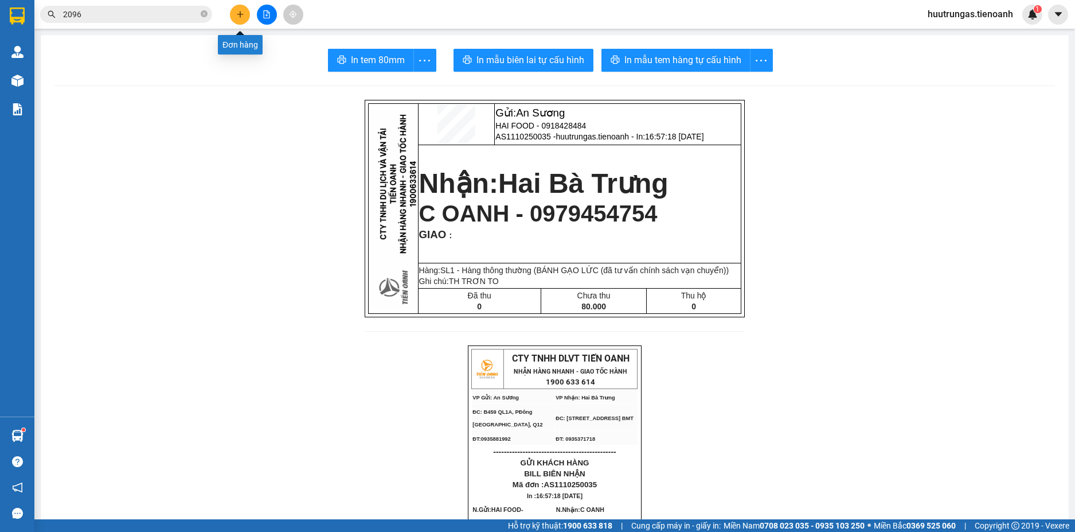
click at [238, 20] on button at bounding box center [240, 15] width 20 height 20
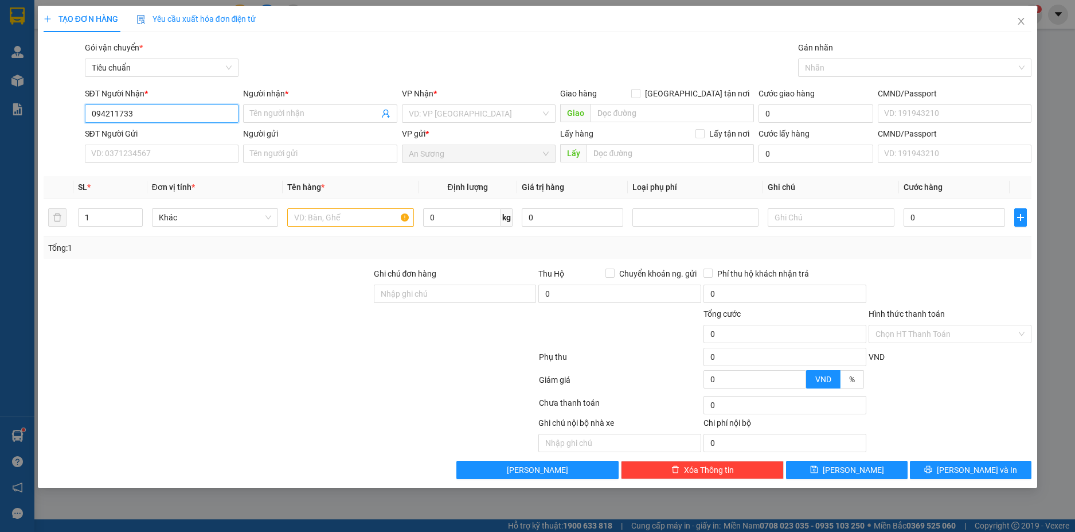
type input "0942117338"
click at [130, 136] on div "0942117338 - C LY ( AN KHANG )" at bounding box center [162, 136] width 141 height 13
type input "C LY ( AN KHANG )"
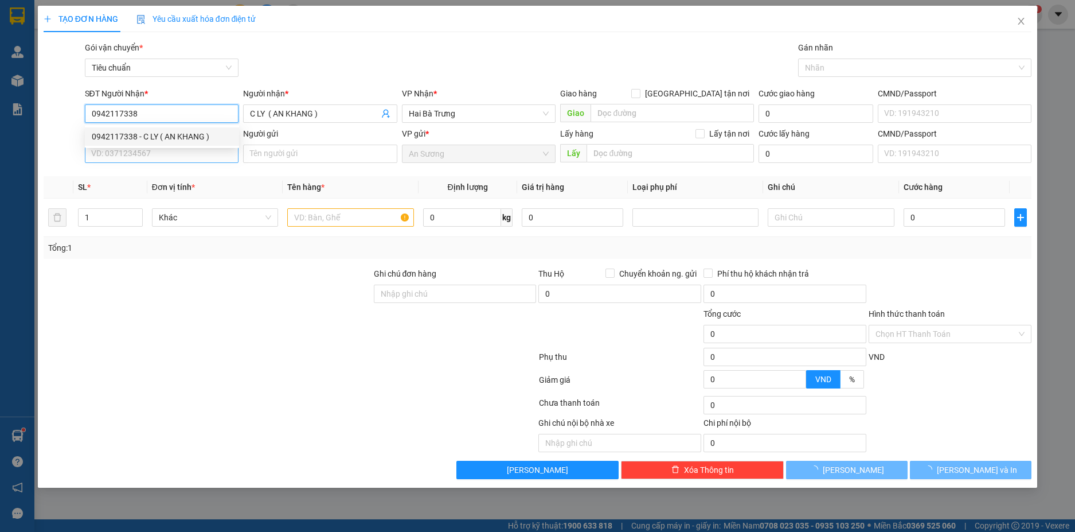
type input "50.000"
type input "0942117338"
click at [138, 153] on input "SĐT Người Gửi" at bounding box center [162, 154] width 154 height 18
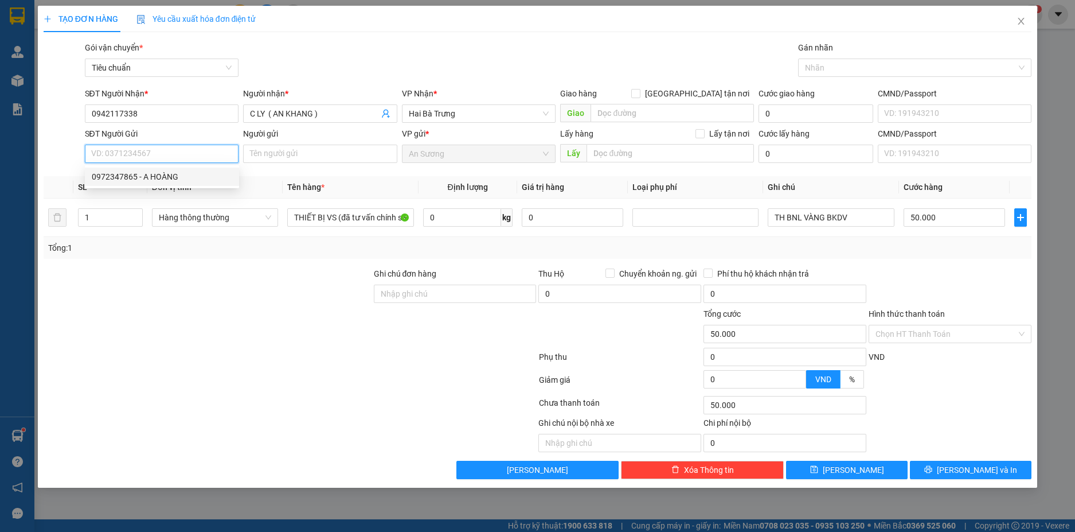
click at [138, 176] on div "0972347865 - A HOÀNG" at bounding box center [162, 176] width 141 height 13
type input "0972347865"
type input "A HOÀNG"
click at [465, 220] on input "0" at bounding box center [462, 217] width 78 height 18
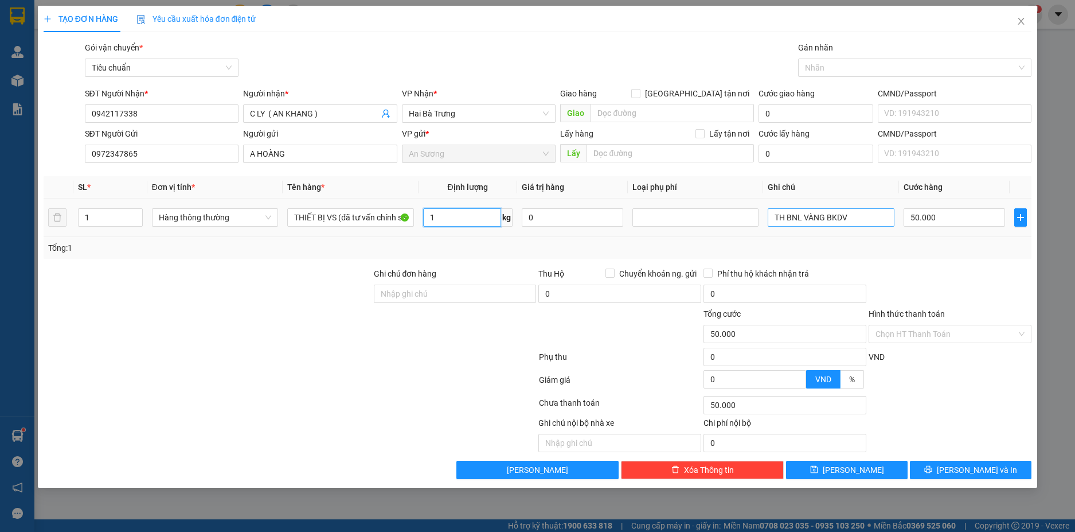
type input "1"
click at [857, 219] on input "TH BNL VÀNG BKDV" at bounding box center [831, 217] width 126 height 18
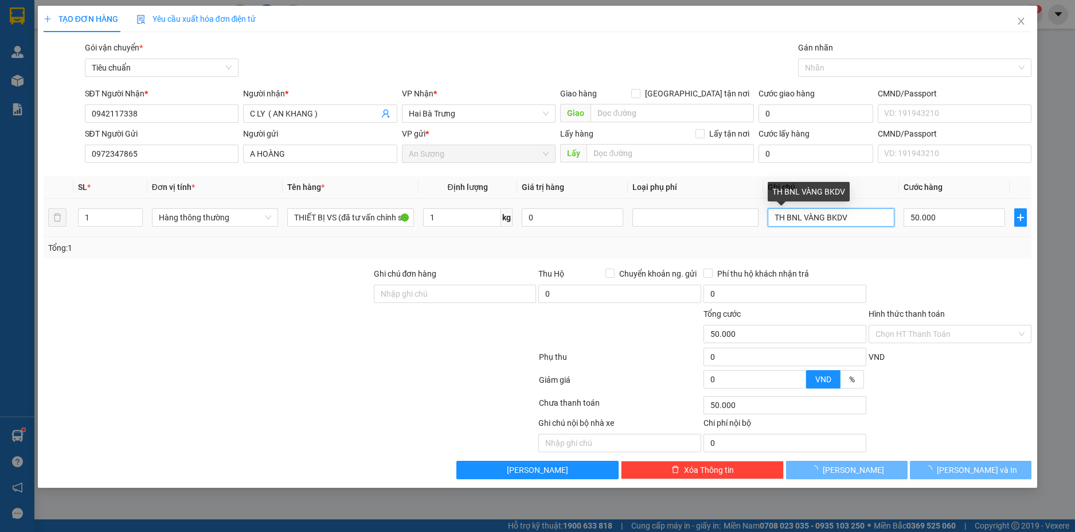
click at [857, 219] on input "TH BNL VÀNG BKDV" at bounding box center [831, 217] width 126 height 18
type input "30.000"
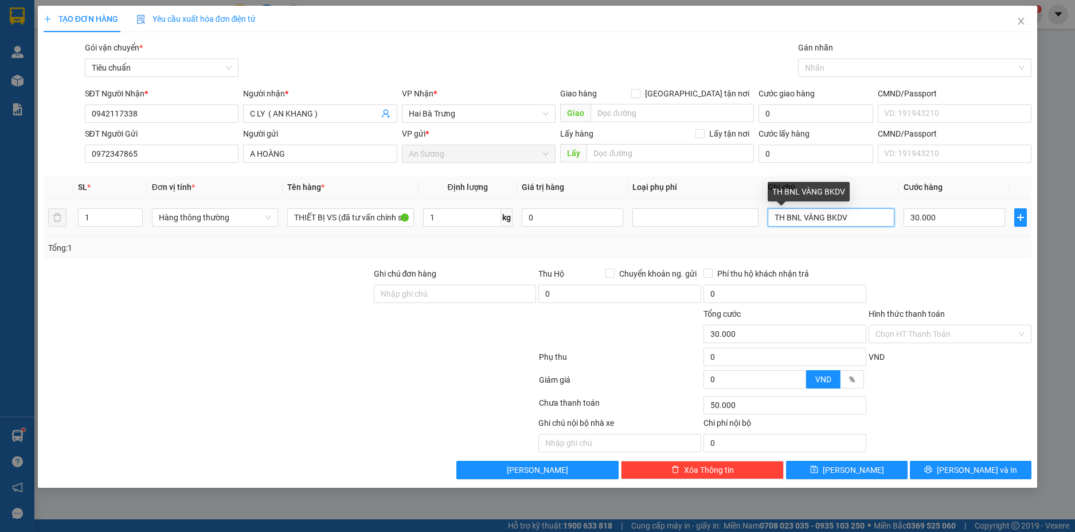
type input "30.000"
click at [857, 219] on input "TH BNL VÀNG BKDV" at bounding box center [831, 217] width 126 height 18
type input "TH TIGER BẠC BKDV"
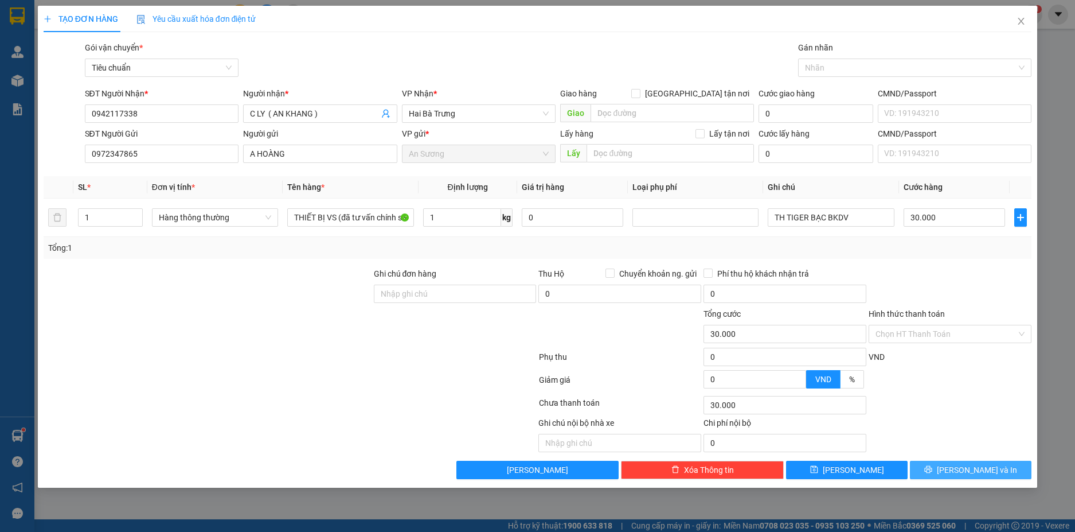
click at [972, 467] on span "Lưu và In" at bounding box center [977, 469] width 80 height 13
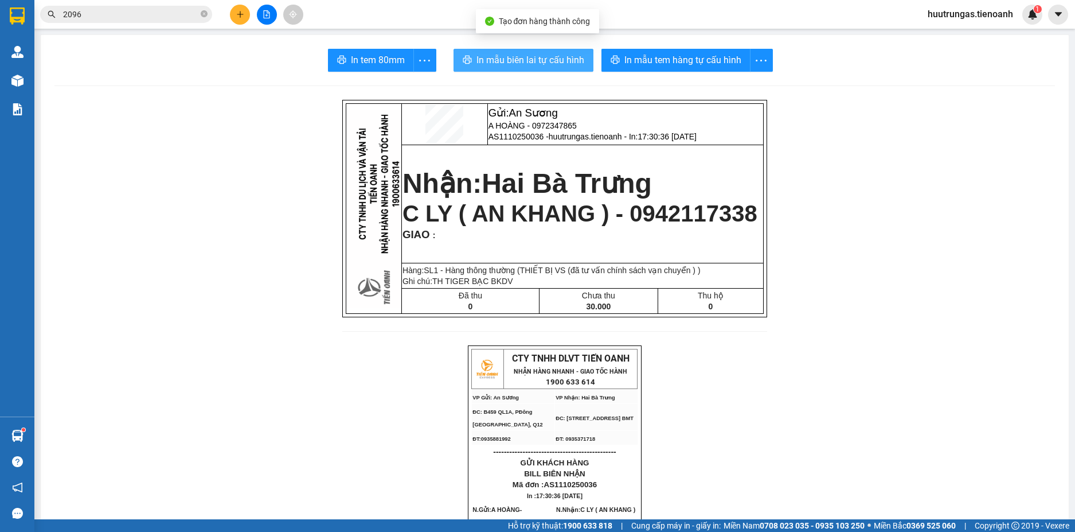
click at [533, 54] on span "In mẫu biên lai tự cấu hình" at bounding box center [531, 60] width 108 height 14
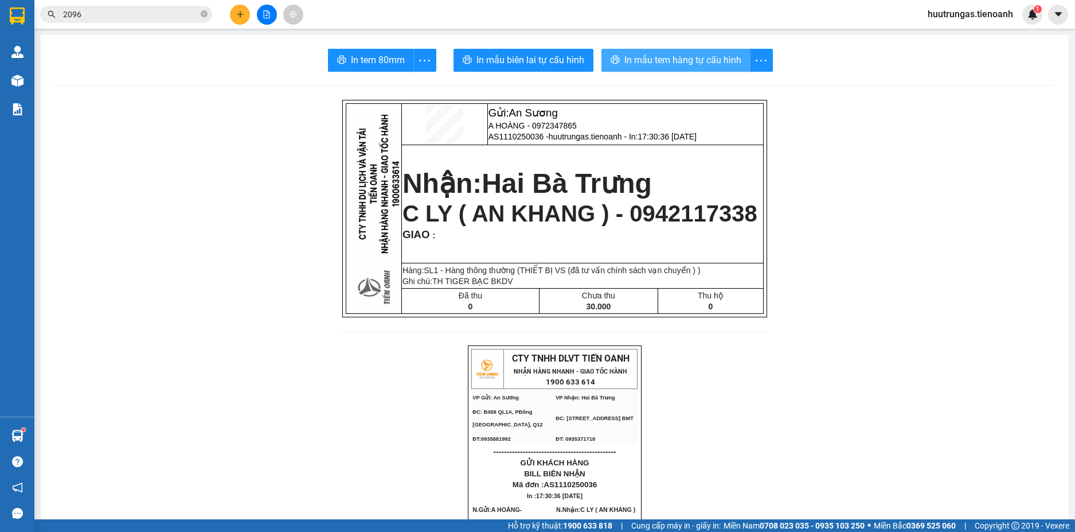
click at [665, 64] on span "In mẫu tem hàng tự cấu hình" at bounding box center [683, 60] width 117 height 14
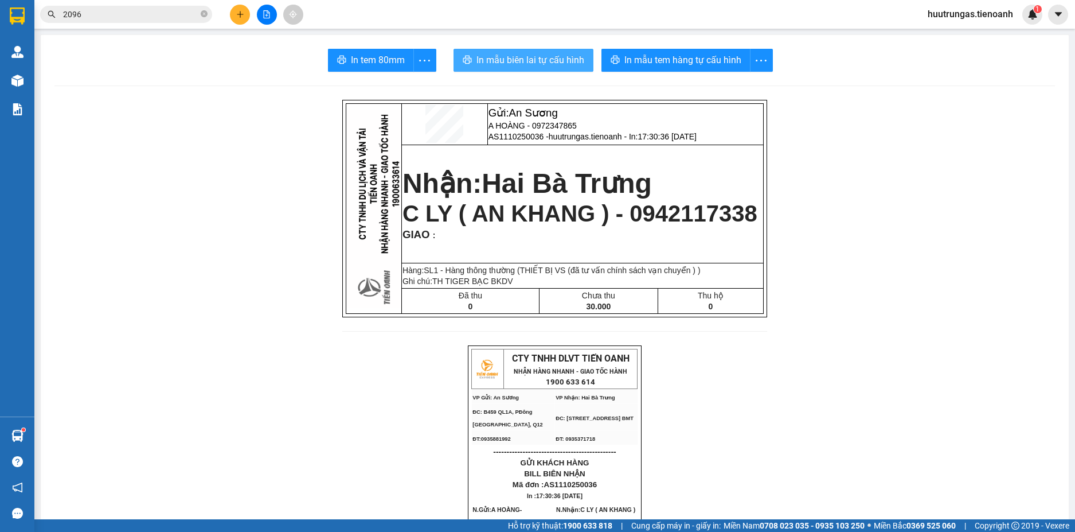
click at [522, 66] on span "In mẫu biên lai tự cấu hình" at bounding box center [531, 60] width 108 height 14
click at [240, 18] on button at bounding box center [240, 15] width 20 height 20
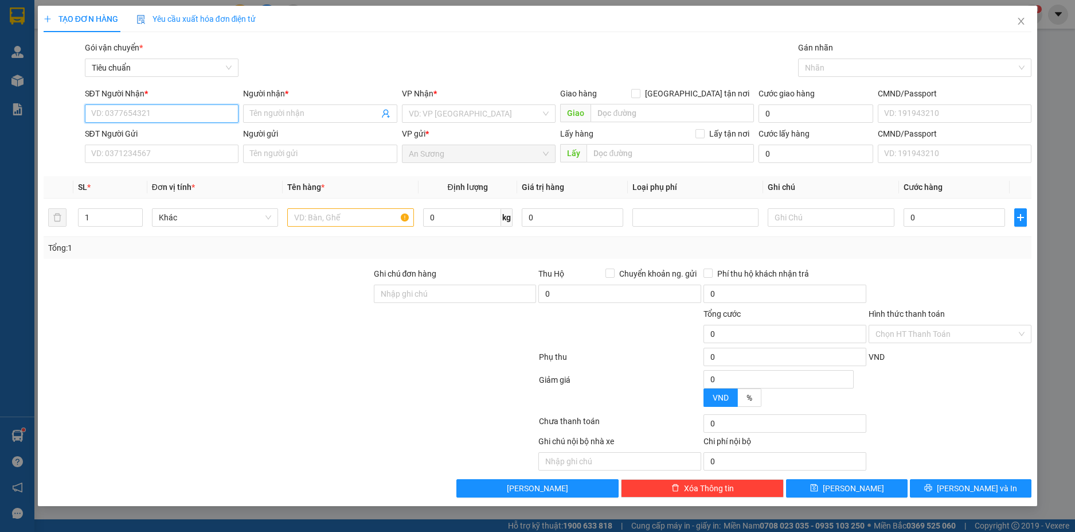
click at [168, 112] on input "SĐT Người Nhận *" at bounding box center [162, 113] width 154 height 18
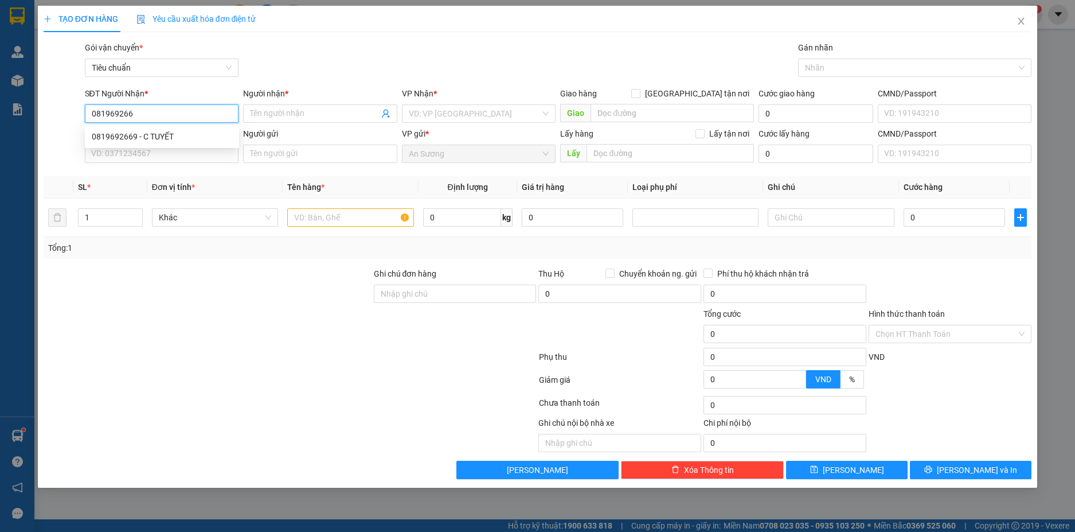
type input "0819692669"
click at [173, 141] on div "0819692669 - C TUYẾT" at bounding box center [162, 136] width 141 height 13
type input "C TUYẾT"
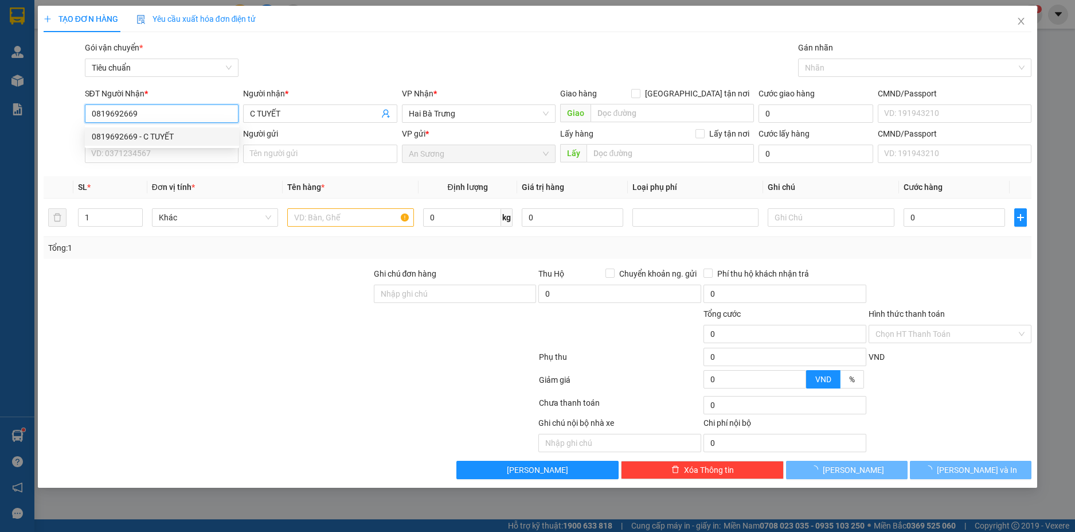
type input "30.000"
type input "0819692669"
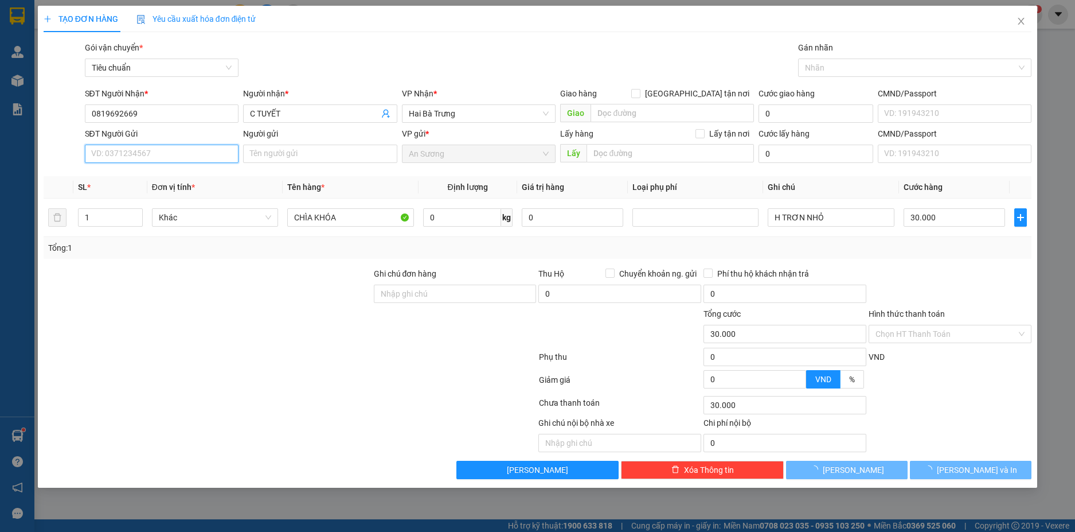
click at [196, 160] on input "SĐT Người Gửi" at bounding box center [162, 154] width 154 height 18
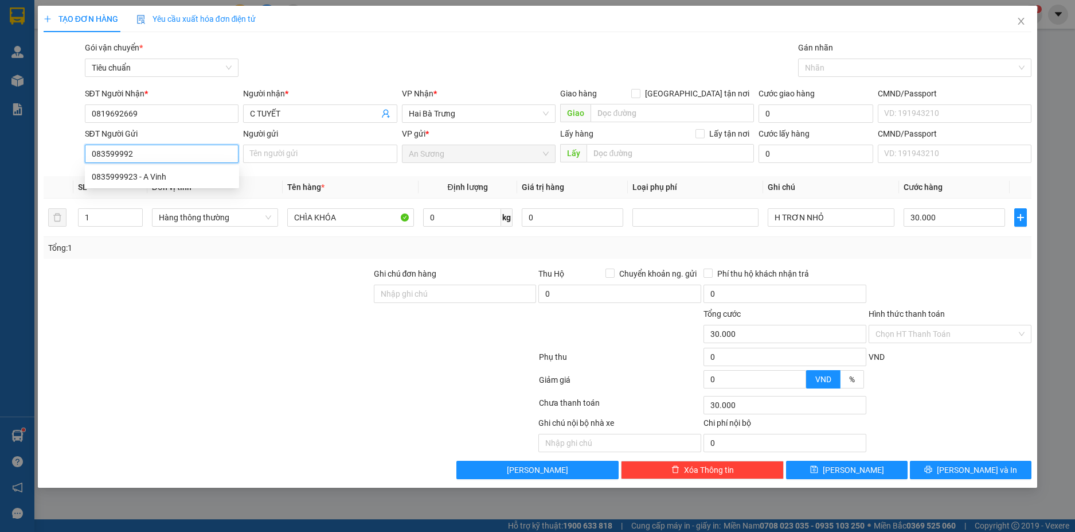
type input "0835999923"
click at [193, 178] on div "0835999923 - A Vinh" at bounding box center [162, 176] width 141 height 13
type input "A Vinh"
type input "0835999923"
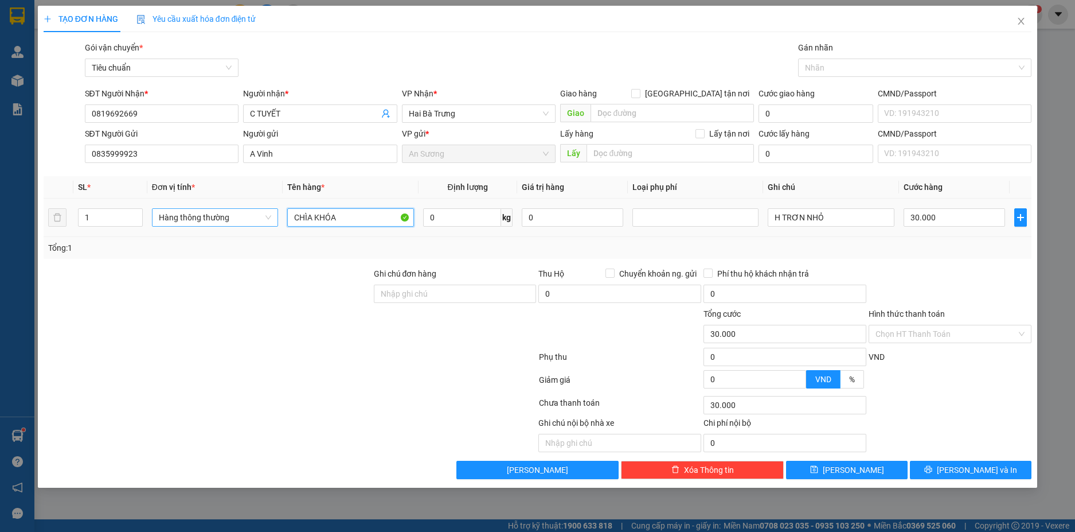
drag, startPoint x: 338, startPoint y: 220, endPoint x: 251, endPoint y: 221, distance: 87.2
click at [251, 221] on tr "1 Hàng thông thường CHÌA KHÓA 0 kg 0 H TRƠN NHỎ 30.000" at bounding box center [538, 217] width 989 height 38
type input "BÁNH"
click at [470, 216] on input "0" at bounding box center [462, 217] width 78 height 18
type input "3"
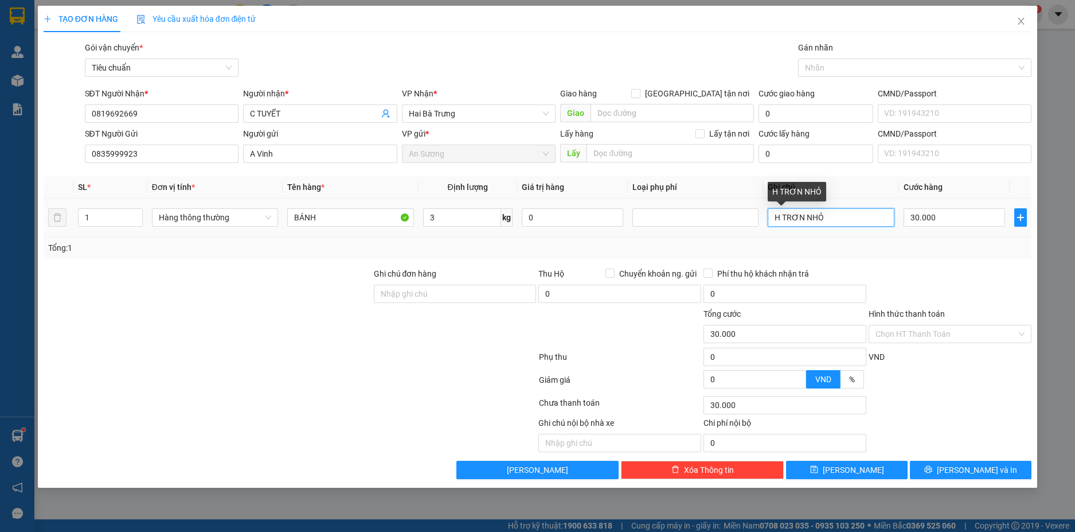
click at [856, 220] on input "H TRƠN NHỎ" at bounding box center [831, 217] width 126 height 18
type input "TH TRƠ BKĐEN CHỮ VÀNG"
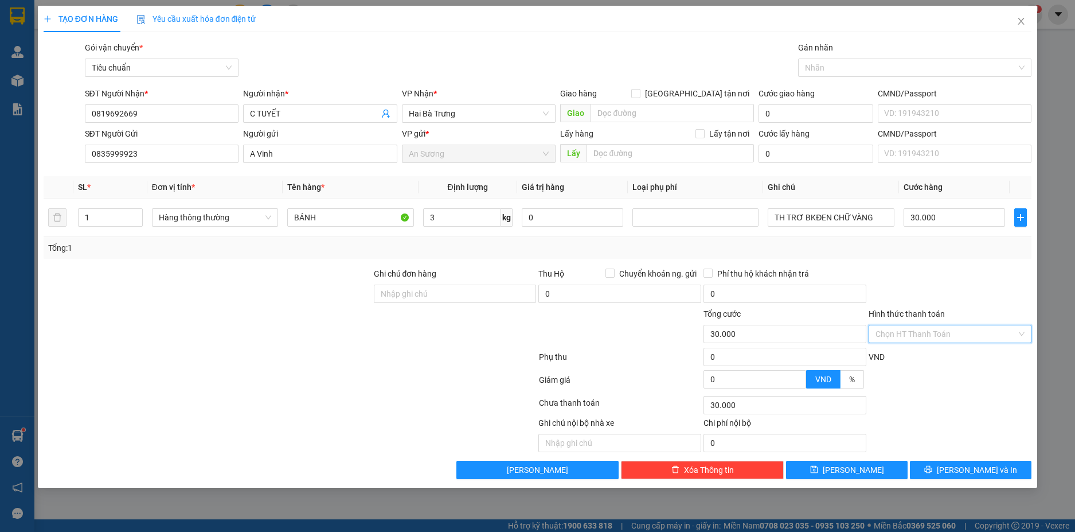
click at [999, 332] on input "Hình thức thanh toán" at bounding box center [946, 333] width 141 height 17
click at [948, 356] on div "Tại văn phòng" at bounding box center [950, 356] width 149 height 13
type input "0"
click at [982, 467] on span "Lưu và In" at bounding box center [977, 469] width 80 height 13
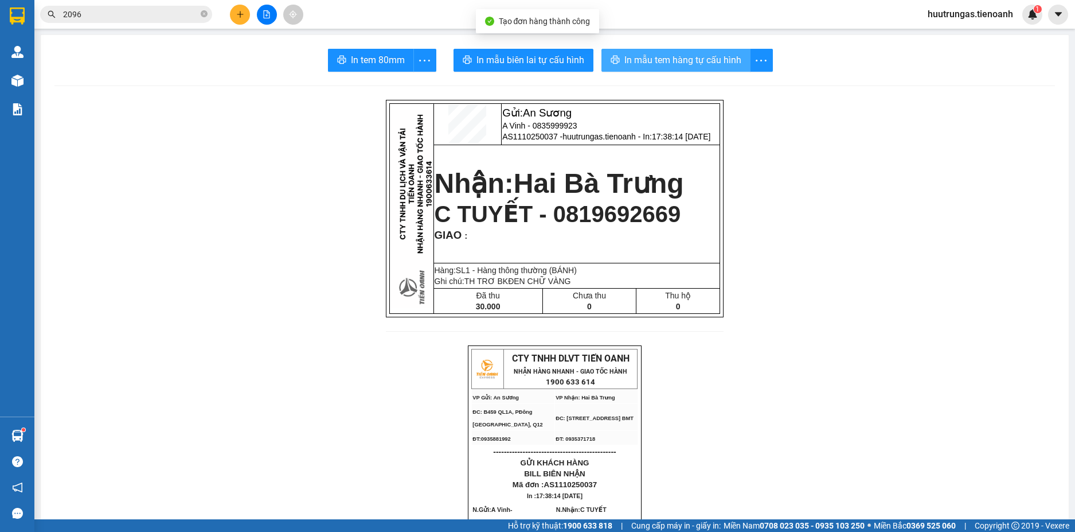
click at [668, 60] on span "In mẫu tem hàng tự cấu hình" at bounding box center [683, 60] width 117 height 14
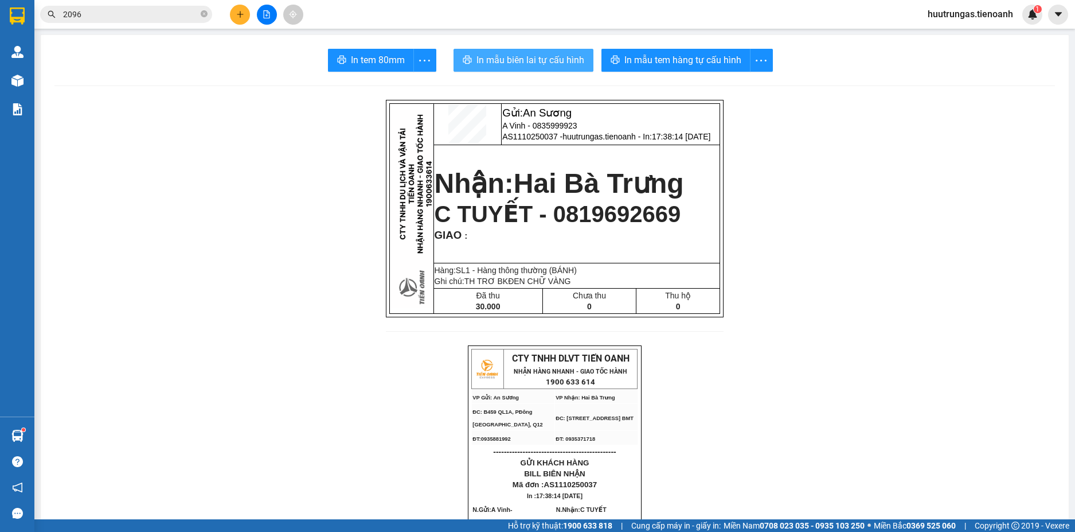
click at [538, 59] on span "In mẫu biên lai tự cấu hình" at bounding box center [531, 60] width 108 height 14
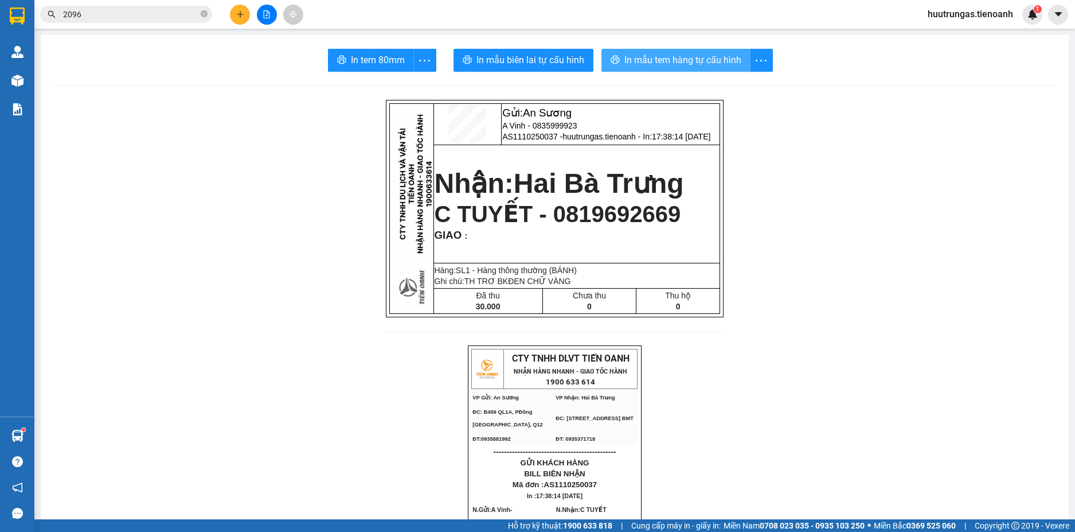
click at [657, 61] on span "In mẫu tem hàng tự cấu hình" at bounding box center [683, 60] width 117 height 14
click at [243, 18] on button at bounding box center [240, 15] width 20 height 20
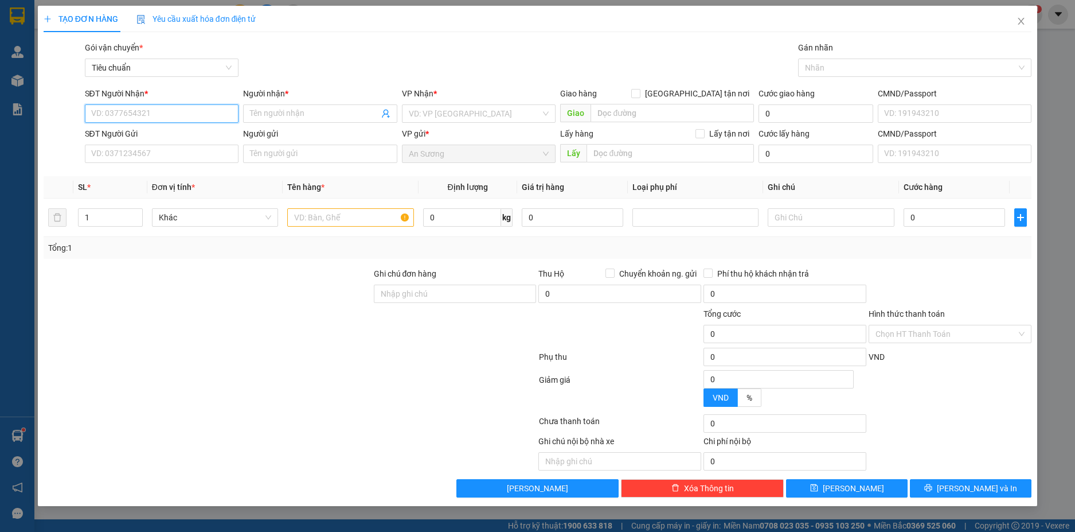
click at [155, 114] on input "SĐT Người Nhận *" at bounding box center [162, 113] width 154 height 18
paste input "0366955548"
type input "0366955548"
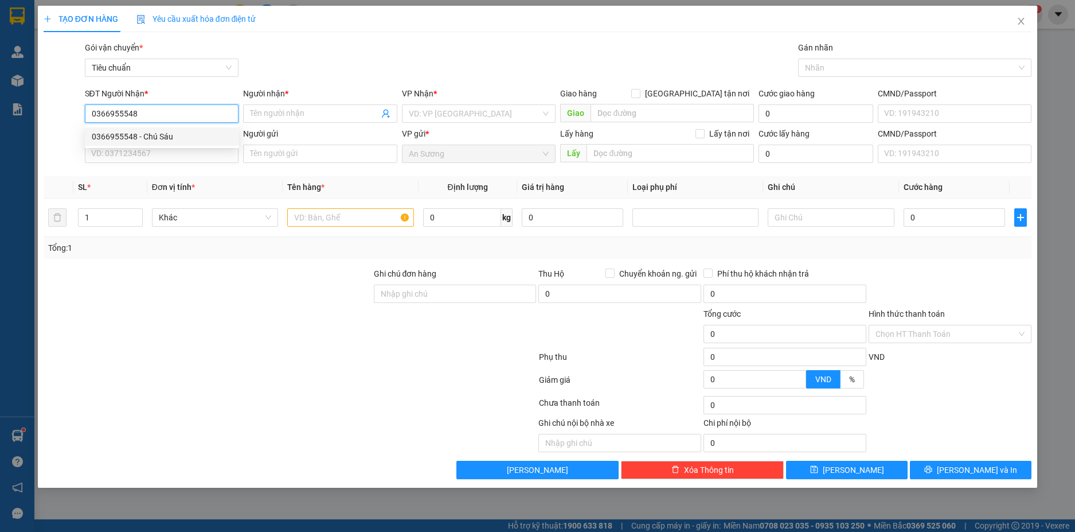
click at [194, 132] on div "0366955548 - Chú Sáu" at bounding box center [162, 136] width 141 height 13
type input "Chú Sáu"
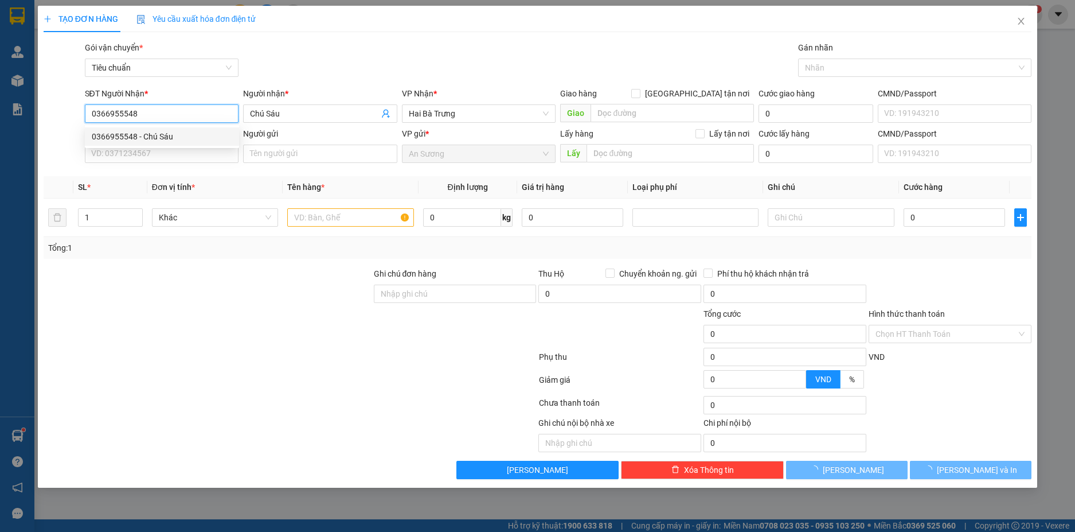
type input "0366955548"
type input "240.000"
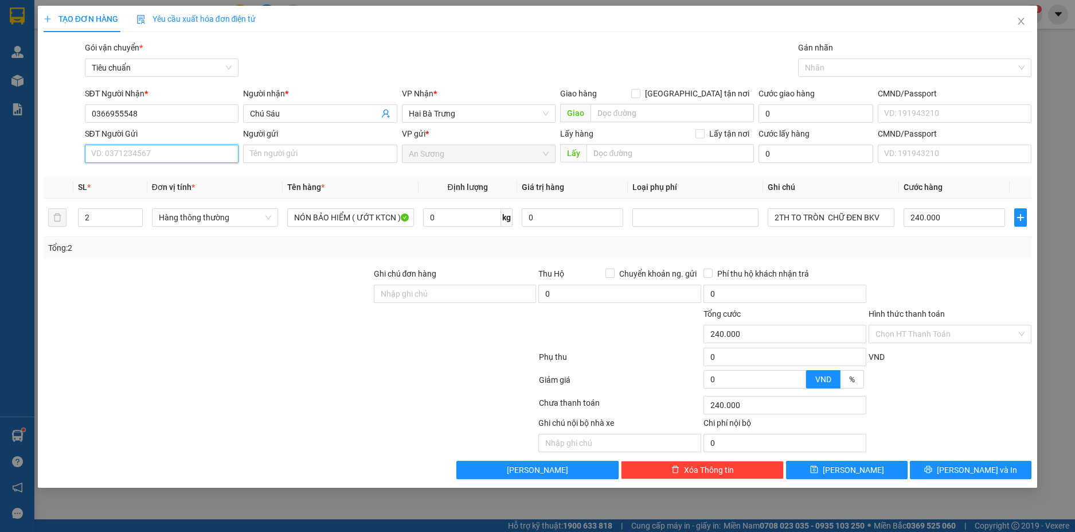
click at [154, 151] on input "SĐT Người Gửi" at bounding box center [162, 154] width 154 height 18
paste input "0938199993"
type input "0938199993"
click at [180, 176] on div "0938199993 - A TRIỆU" at bounding box center [162, 176] width 141 height 13
type input "A TRIỆU"
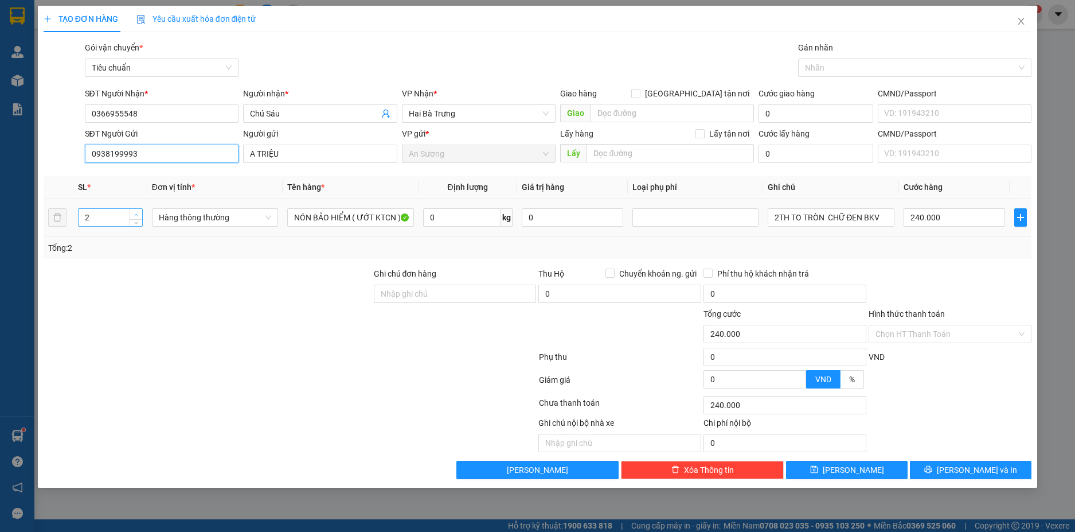
type input "0938199993"
click at [137, 213] on icon "up" at bounding box center [136, 214] width 3 height 2
type input "4"
click at [137, 213] on icon "up" at bounding box center [136, 214] width 3 height 2
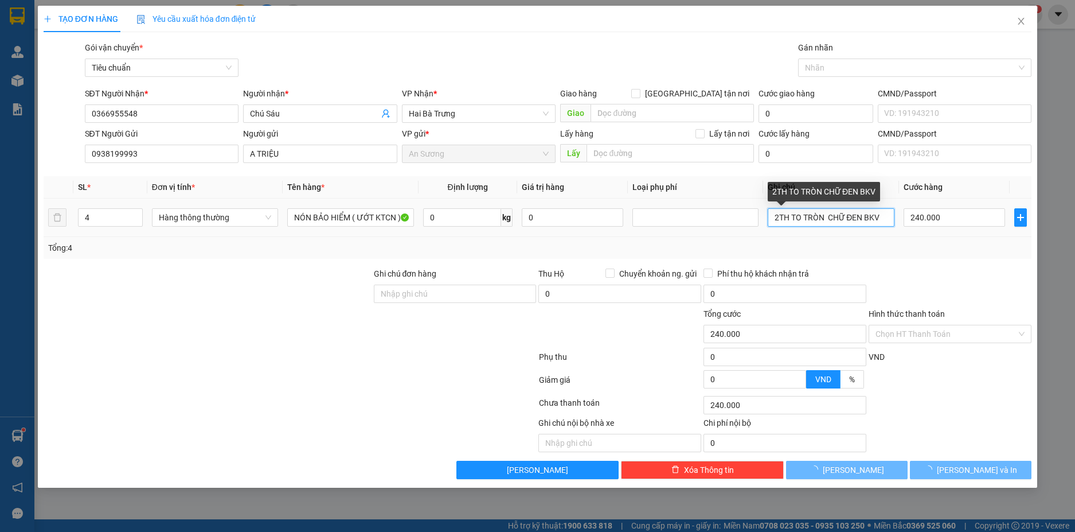
click at [778, 220] on input "2TH TO TRÒN CHỮ ĐEN BKV" at bounding box center [831, 217] width 126 height 18
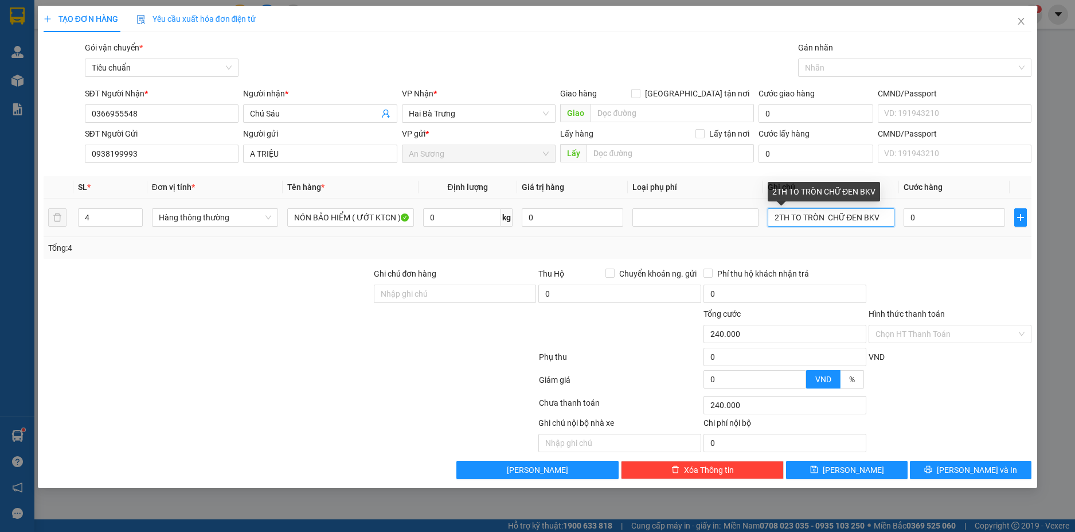
type input "0"
type input "4TH TO TRÒN CHỮ ĐEN BKV"
click at [948, 217] on input "0" at bounding box center [955, 217] width 102 height 18
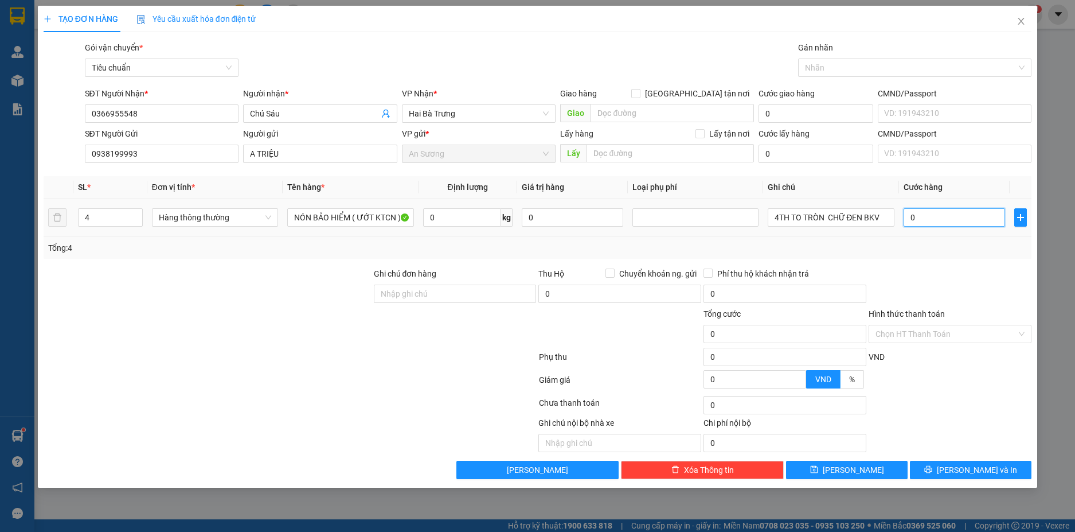
type input "1"
type input "12"
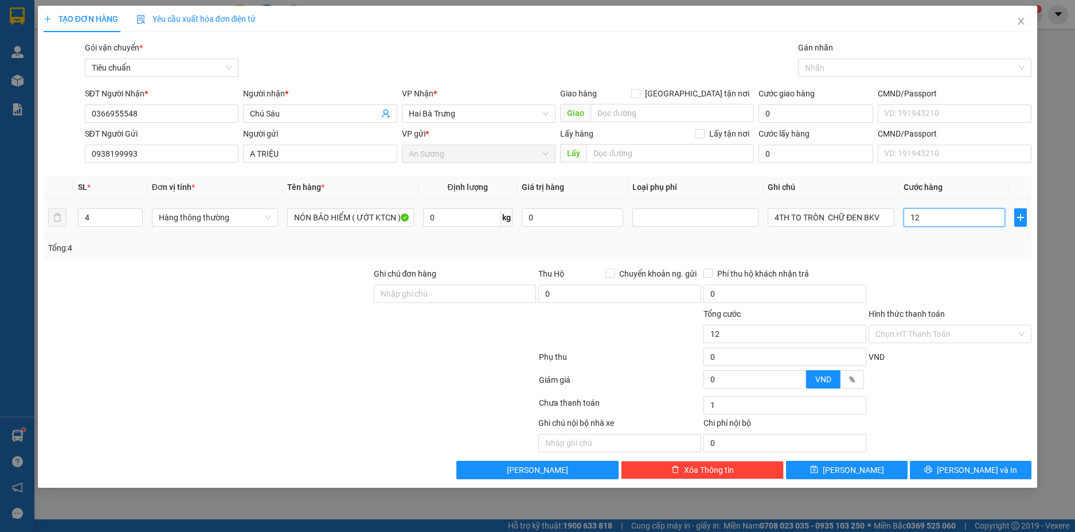
type input "12"
type input "120"
type input "0"
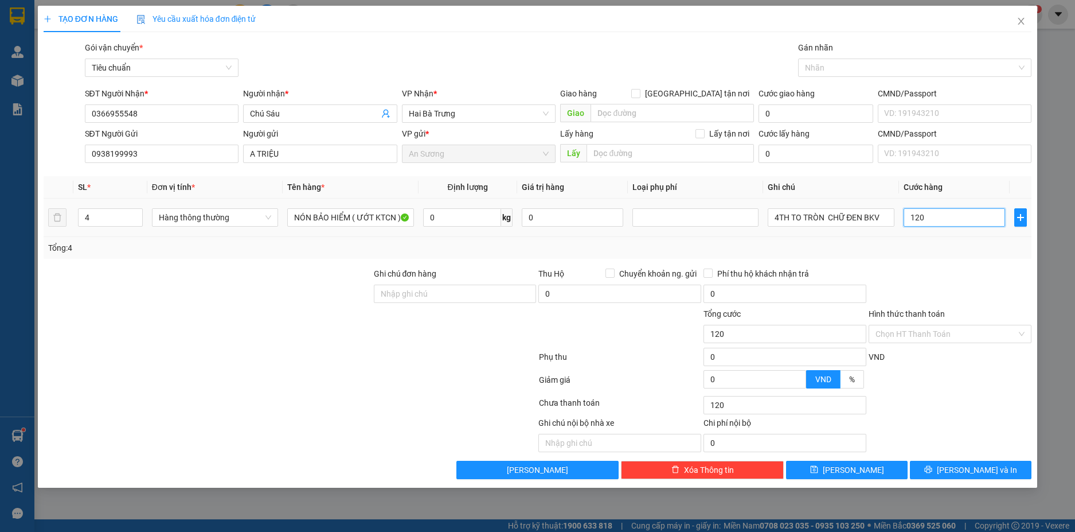
type input "0"
type input "120*4"
click at [944, 253] on div "Tổng: 4" at bounding box center [538, 247] width 980 height 13
type input "480.000"
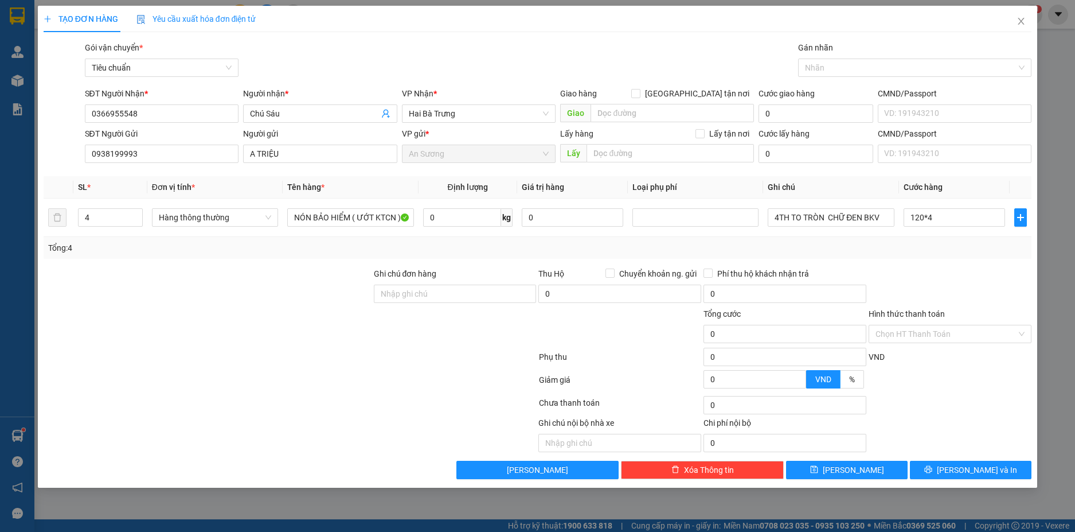
type input "480.000"
click at [997, 473] on button "Lưu và In" at bounding box center [971, 470] width 122 height 18
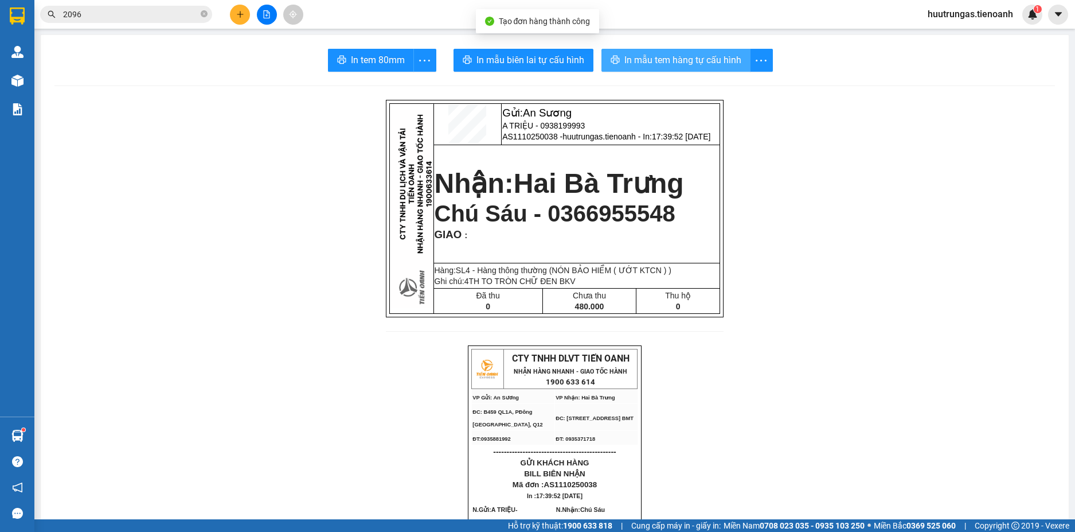
click at [677, 57] on span "In mẫu tem hàng tự cấu hình" at bounding box center [683, 60] width 117 height 14
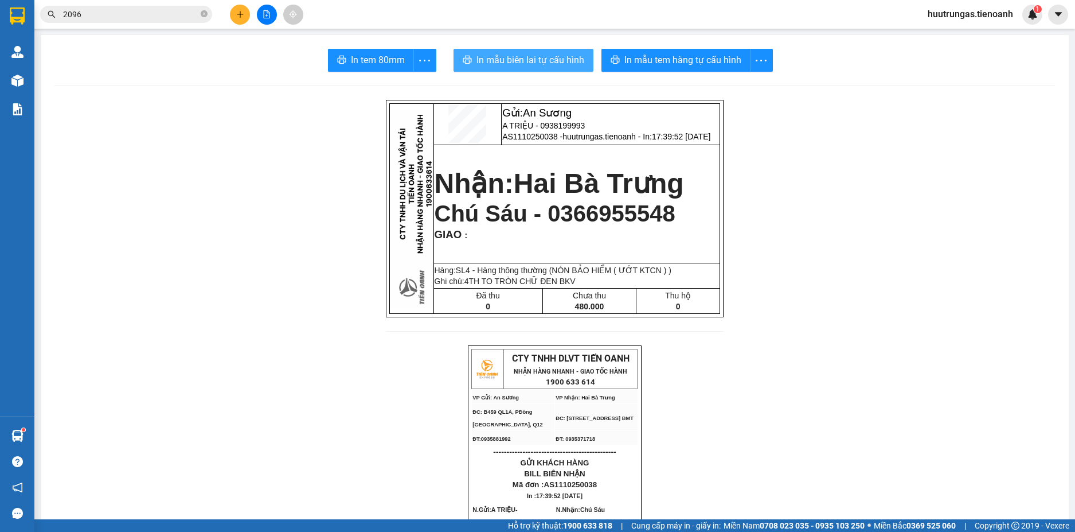
click at [516, 54] on span "In mẫu biên lai tự cấu hình" at bounding box center [531, 60] width 108 height 14
click at [233, 17] on button at bounding box center [240, 15] width 20 height 20
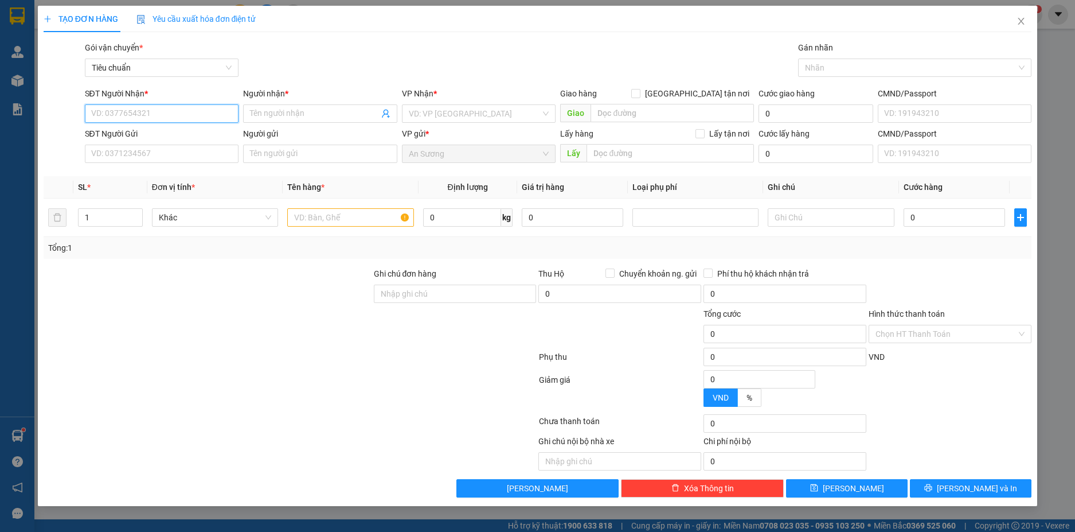
click at [206, 114] on input "SĐT Người Nhận *" at bounding box center [162, 113] width 154 height 18
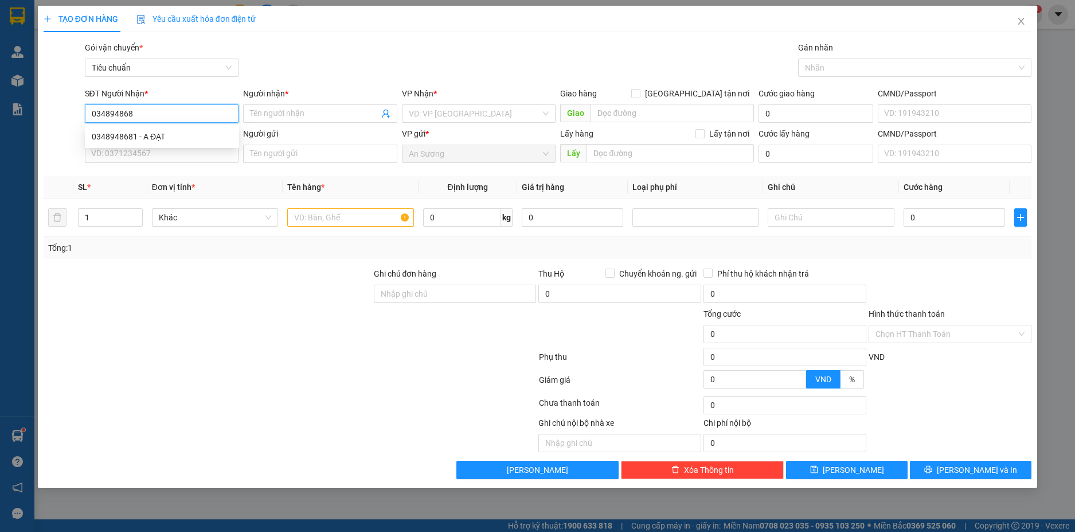
type input "0348948681"
click at [192, 135] on div "0348948681 - A ĐẠT" at bounding box center [162, 136] width 141 height 13
type input "A ĐẠT"
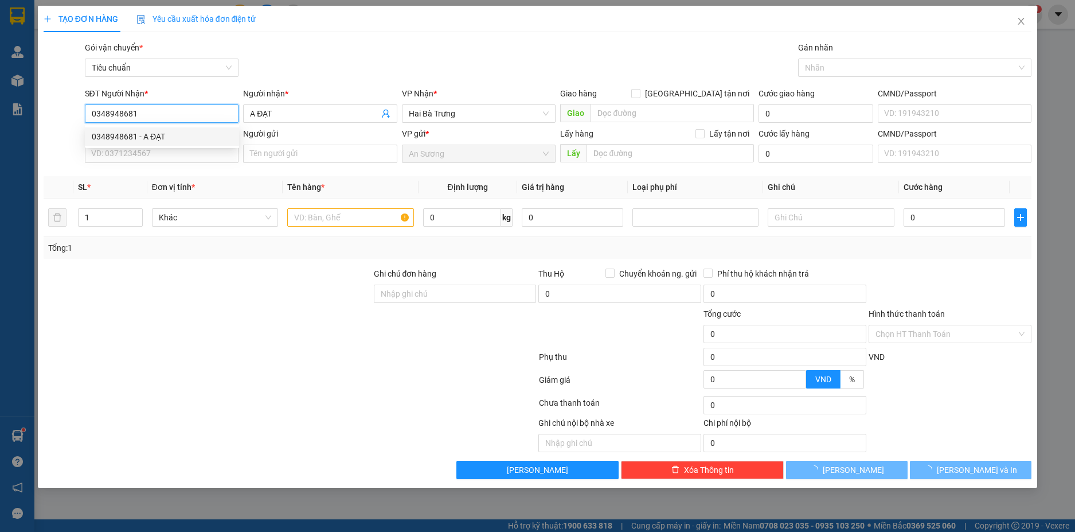
type input "100.000"
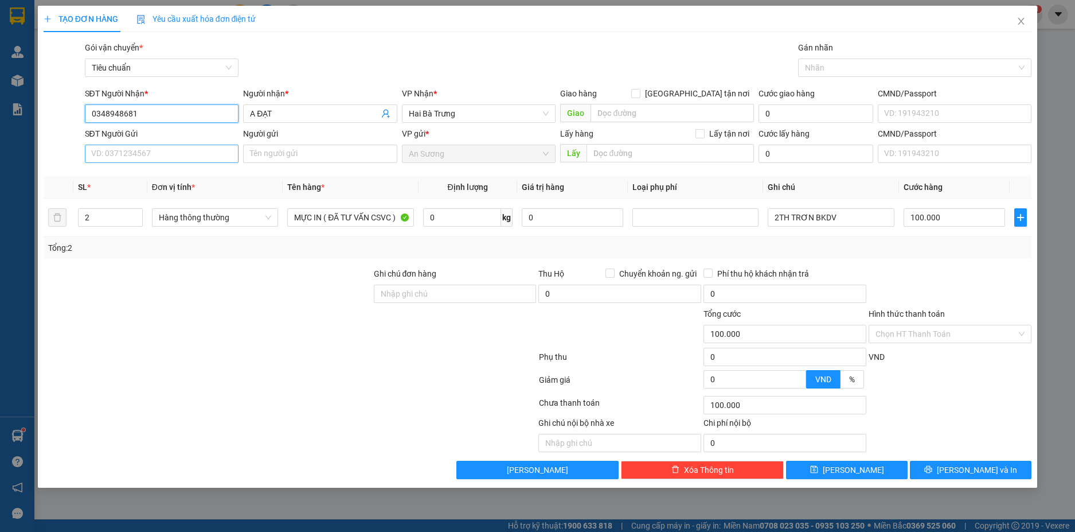
type input "0348948681"
click at [216, 150] on input "SĐT Người Gửi" at bounding box center [162, 154] width 154 height 18
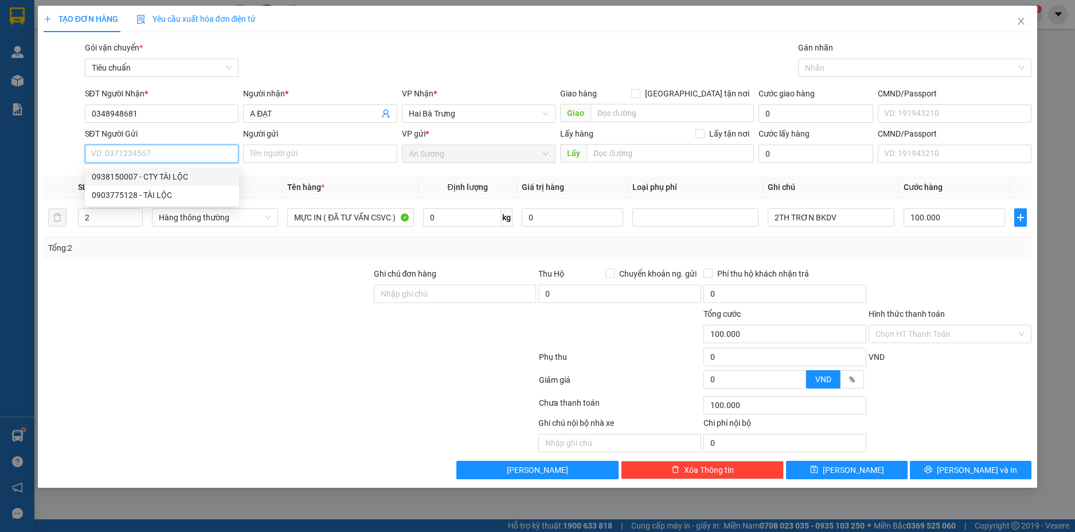
click at [185, 176] on div "0938150007 - CTY TÀI LỘC" at bounding box center [162, 176] width 141 height 13
type input "0938150007"
type input "CTY TÀI LỘC"
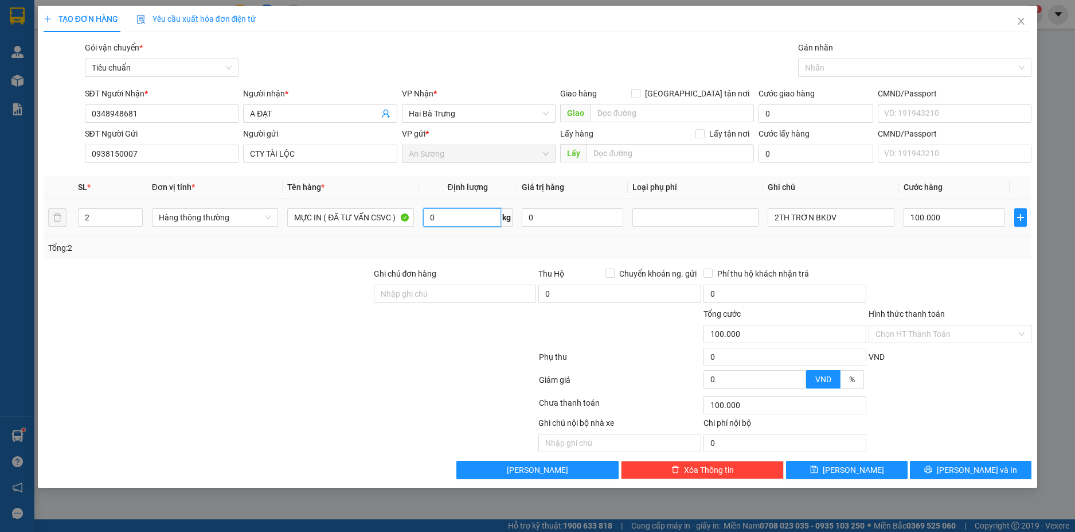
click at [478, 221] on input "0" at bounding box center [462, 217] width 78 height 18
type input "10"
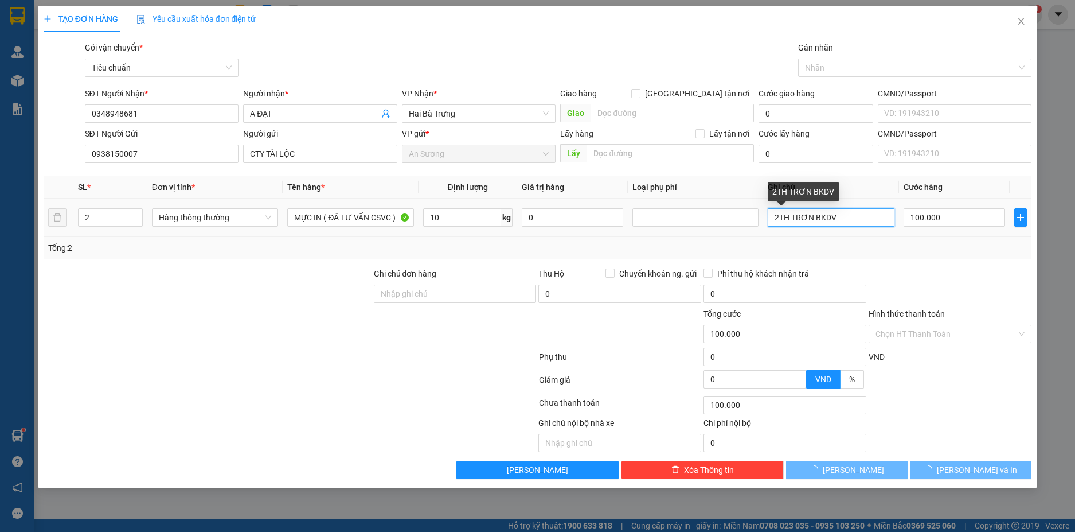
click at [848, 215] on input "2TH TRƠN BKDV" at bounding box center [831, 217] width 126 height 18
type input "40.000"
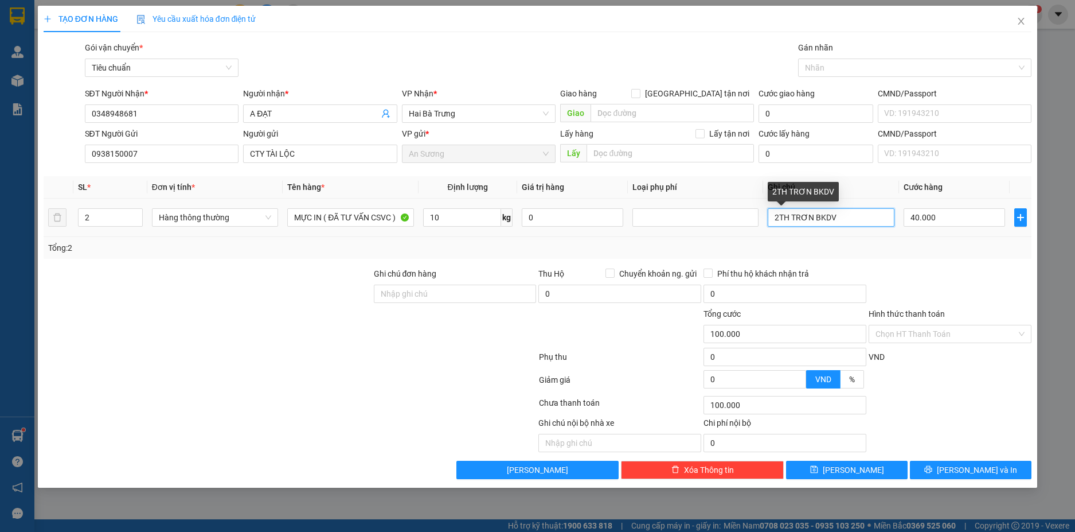
type input "40.000"
click at [848, 215] on input "2TH TRƠN BKDV" at bounding box center [831, 217] width 126 height 18
type input "TH BỌC ĐEN BKDV"
click at [938, 260] on div "Transit Pickup Surcharge Ids Transit Deliver Surcharge Ids Transit Deliver Surc…" at bounding box center [538, 260] width 989 height 438
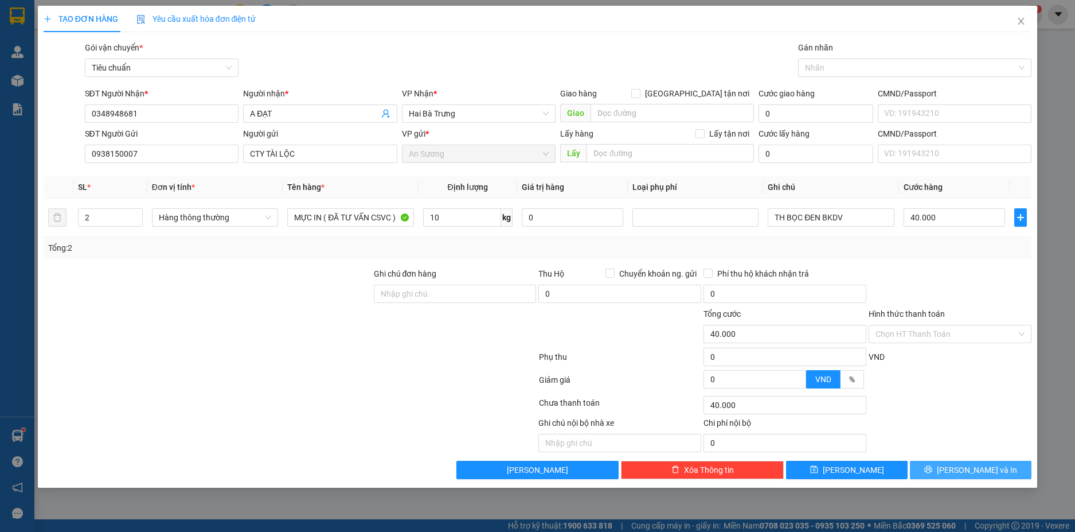
click at [985, 469] on span "Lưu và In" at bounding box center [977, 469] width 80 height 13
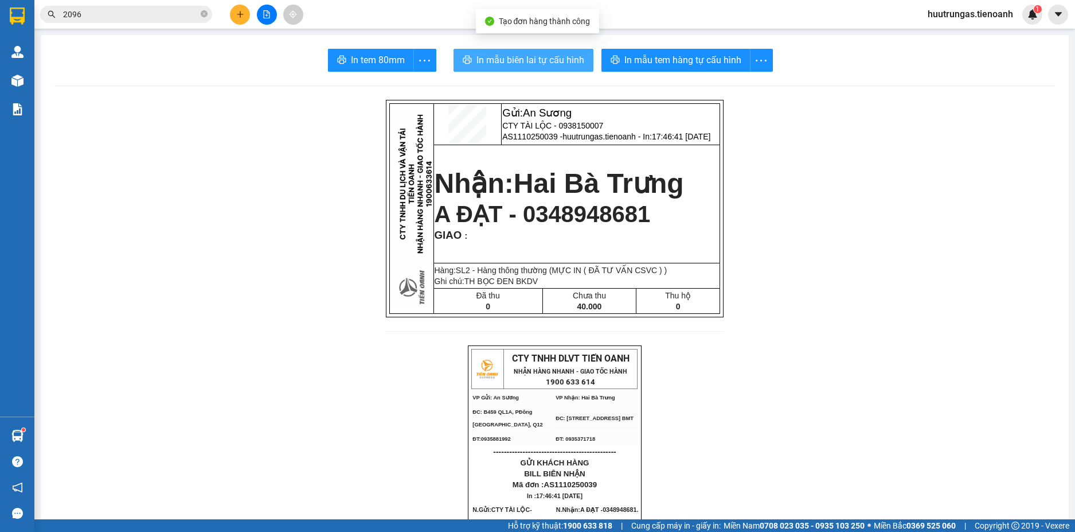
click at [532, 63] on span "In mẫu biên lai tự cấu hình" at bounding box center [531, 60] width 108 height 14
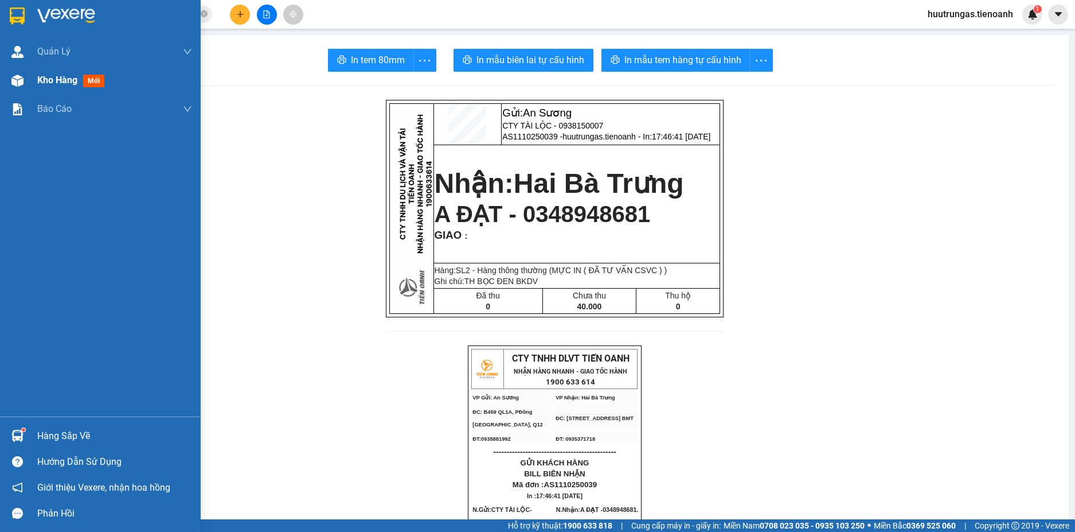
click at [50, 89] on div "Kho hàng mới" at bounding box center [114, 80] width 155 height 29
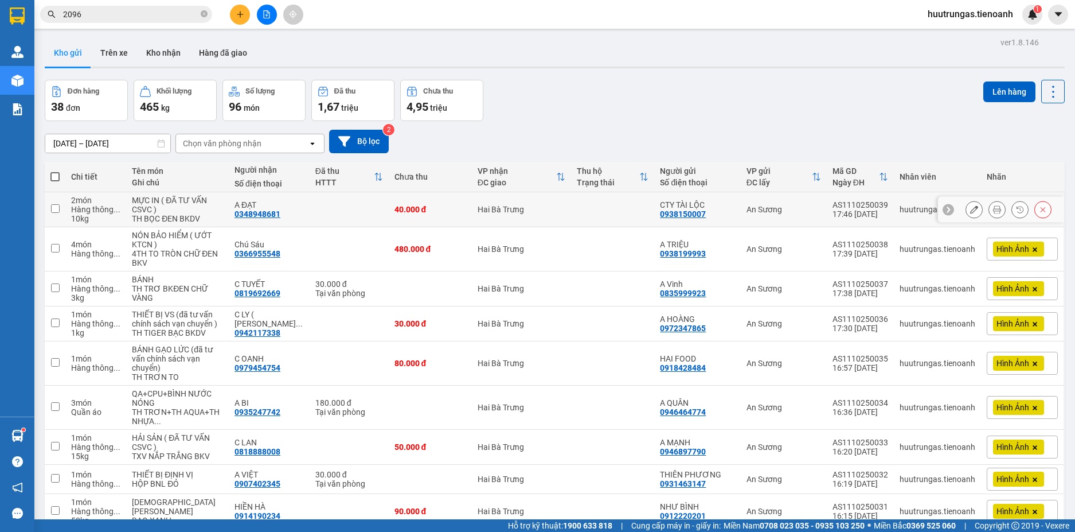
click at [969, 209] on button at bounding box center [974, 210] width 16 height 20
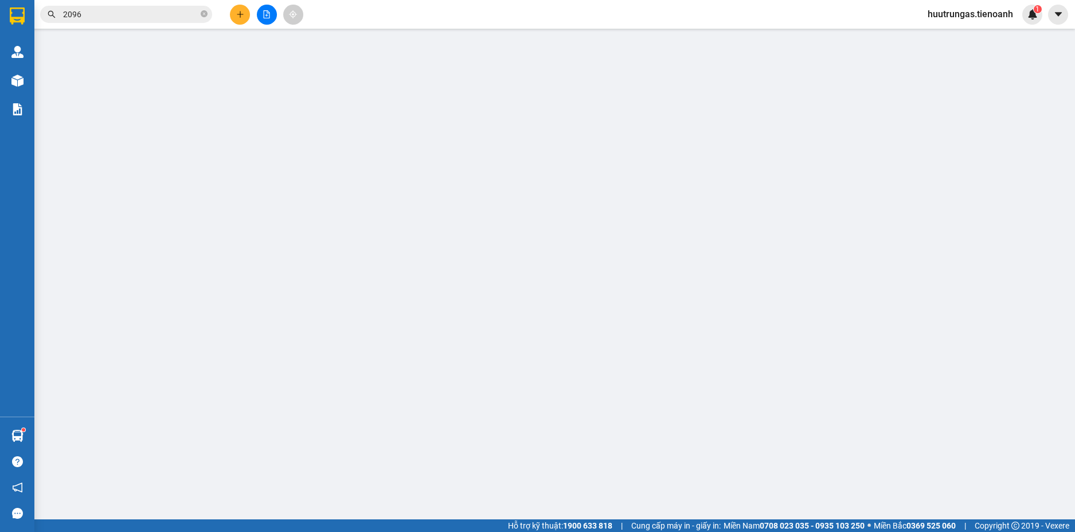
type input "0348948681"
type input "A ĐẠT"
type input "0938150007"
type input "CTY TÀI LỘC"
type input "0"
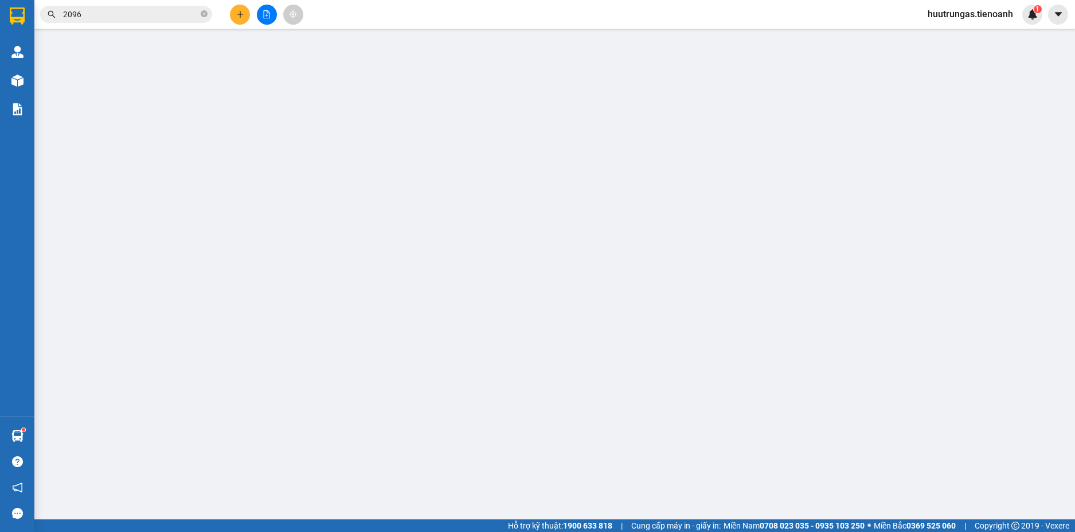
type input "40.000"
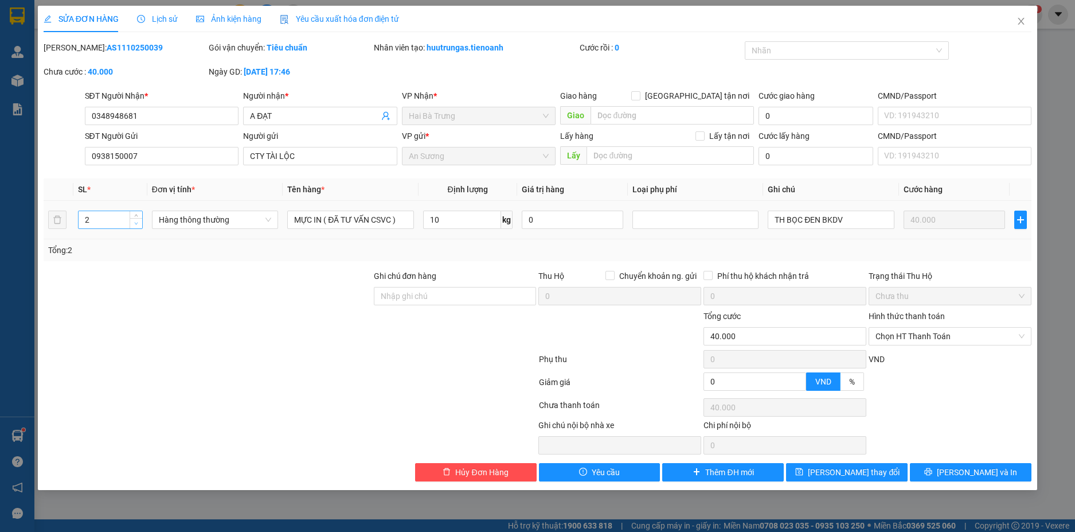
click at [135, 221] on icon "down" at bounding box center [136, 223] width 4 height 4
type input "1"
click at [957, 467] on button "Lưu và In" at bounding box center [971, 472] width 122 height 18
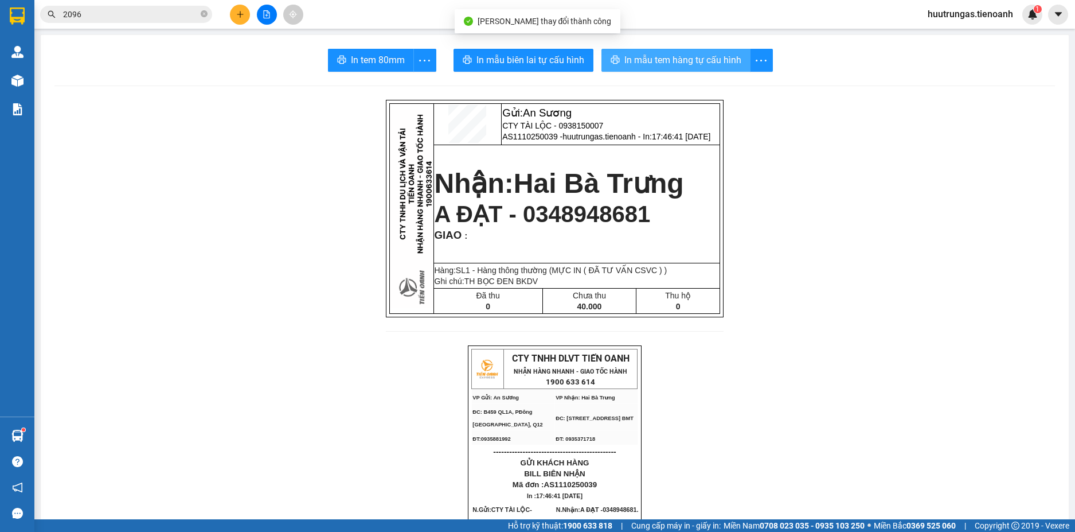
click at [678, 65] on span "In mẫu tem hàng tự cấu hình" at bounding box center [683, 60] width 117 height 14
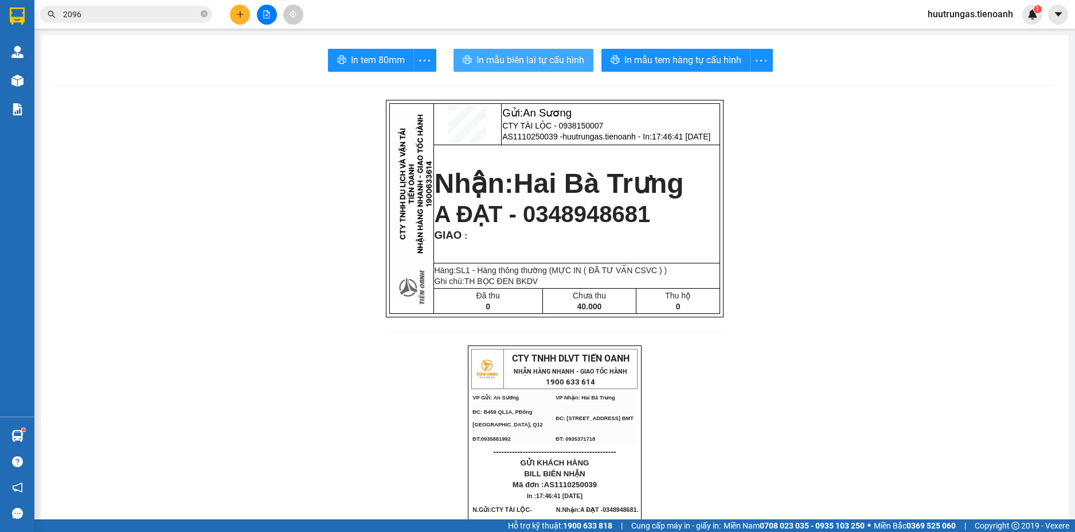
click at [539, 60] on span "In mẫu biên lai tự cấu hình" at bounding box center [531, 60] width 108 height 14
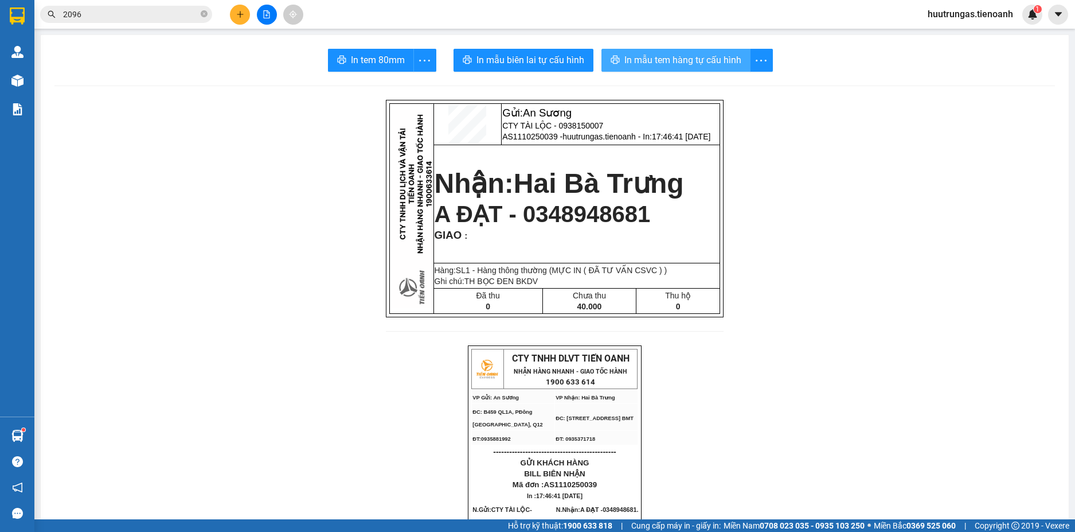
click at [675, 56] on span "In mẫu tem hàng tự cấu hình" at bounding box center [683, 60] width 117 height 14
drag, startPoint x: 832, startPoint y: 440, endPoint x: 828, endPoint y: 431, distance: 10.0
click at [237, 16] on icon "plus" at bounding box center [240, 14] width 8 height 8
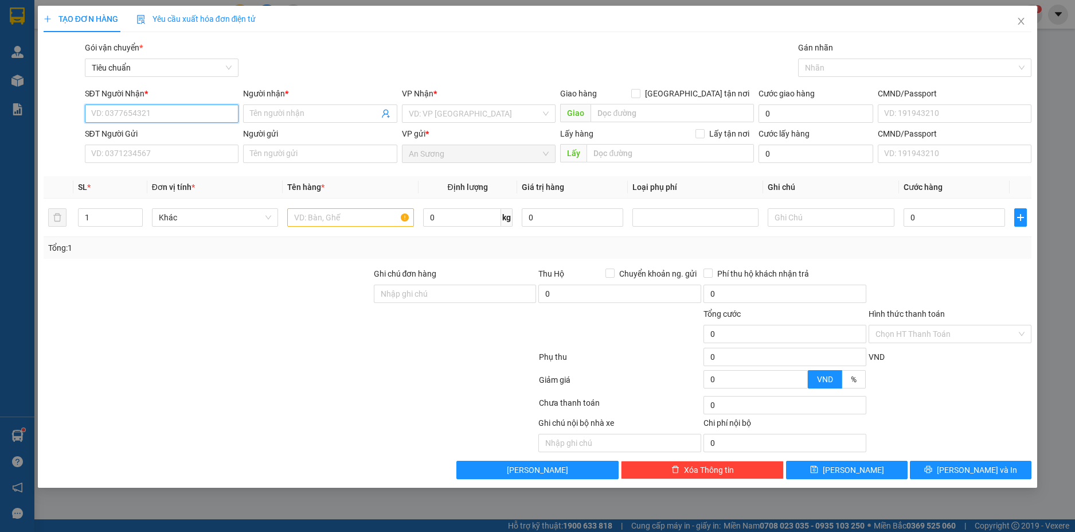
click at [153, 119] on input "SĐT Người Nhận *" at bounding box center [162, 113] width 154 height 18
type input "0905922727"
click at [158, 139] on div "0905922727 - A HOÀNG" at bounding box center [162, 136] width 141 height 13
type input "A HOÀNG"
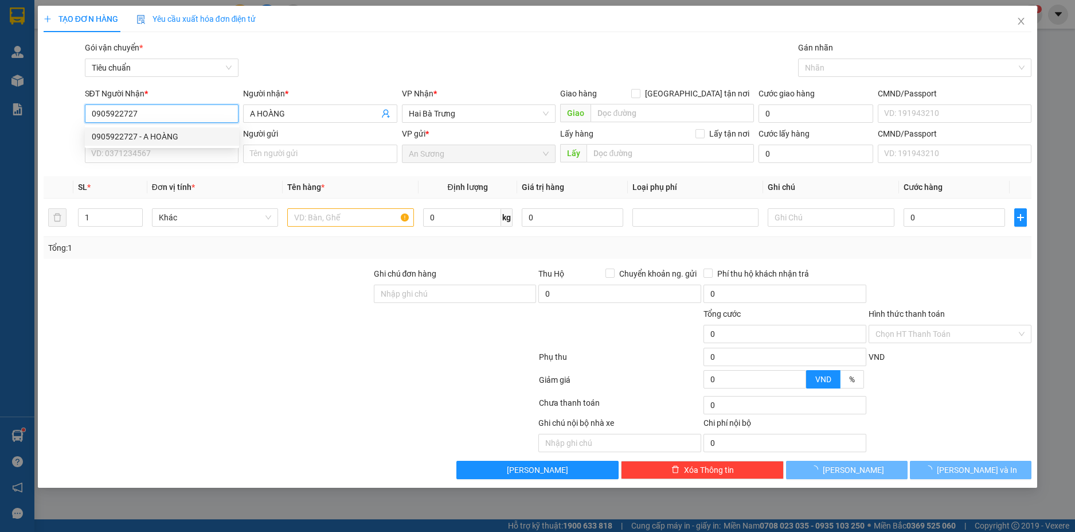
type input "30.000"
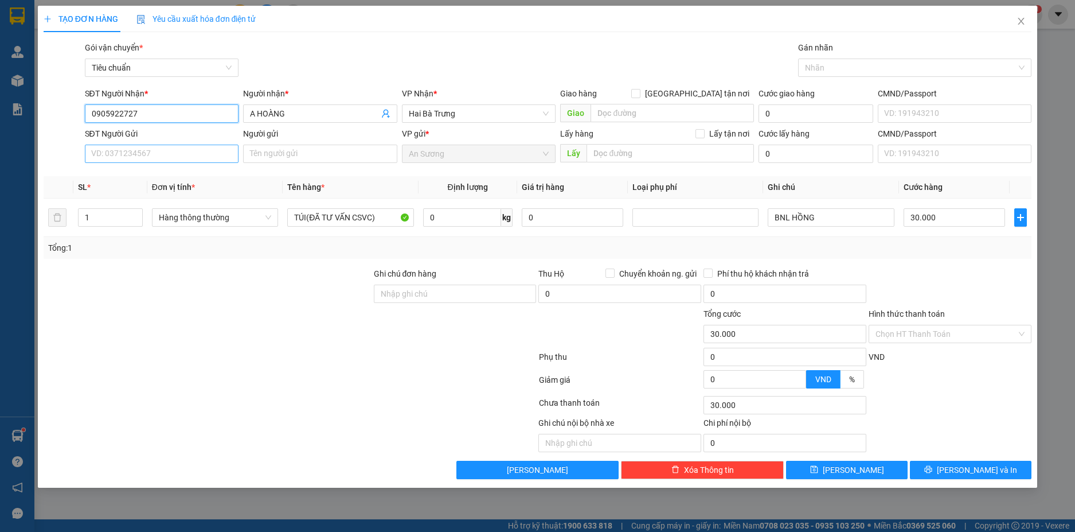
type input "0905922727"
click at [177, 154] on input "SĐT Người Gửi" at bounding box center [162, 154] width 154 height 18
type input "0832003993"
click at [272, 153] on input "Người gửi" at bounding box center [320, 154] width 154 height 18
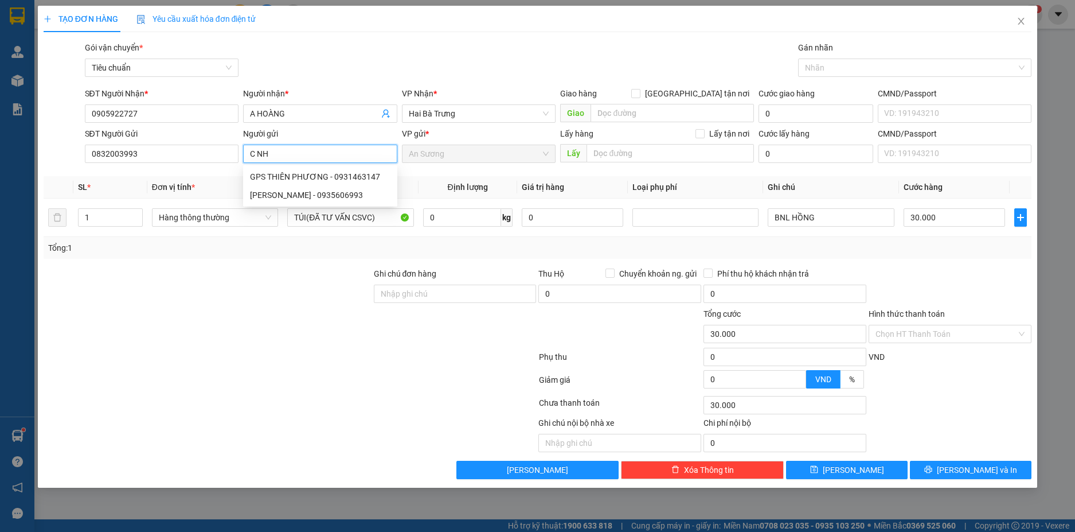
type input "C NHƯ"
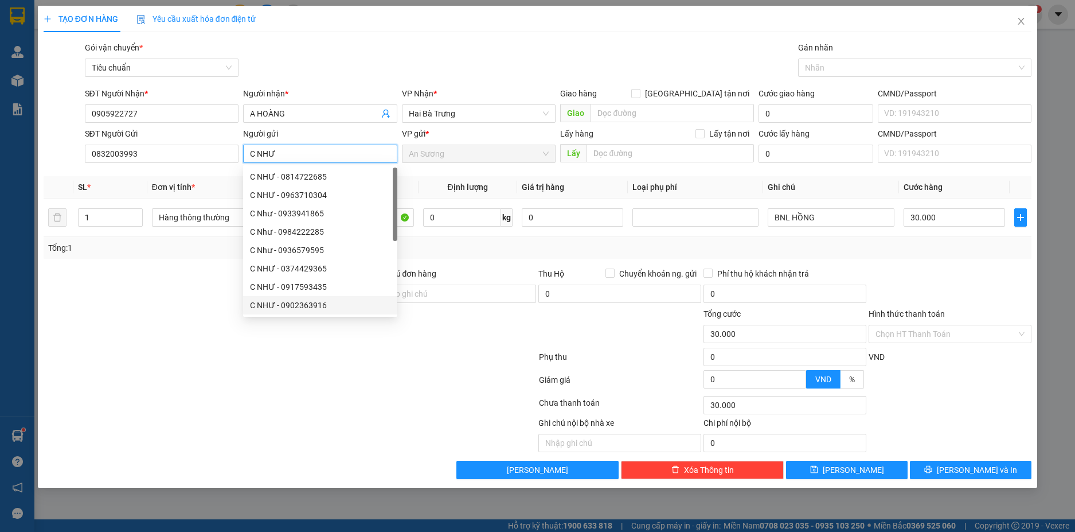
click at [251, 309] on div "C NHƯ - 0902363916" at bounding box center [320, 305] width 141 height 13
type input "0902363916"
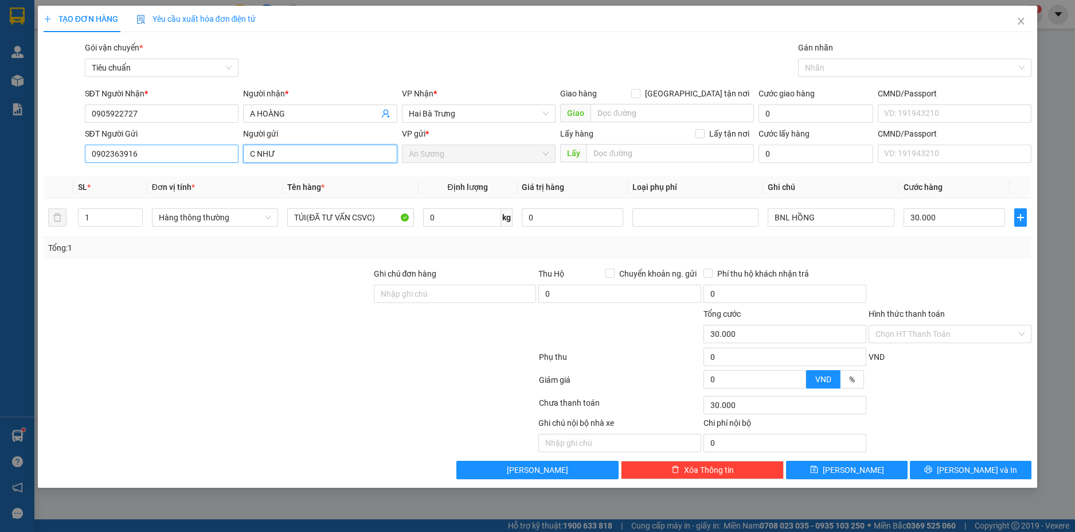
type input "C NHƯ"
click at [184, 155] on input "0902363916" at bounding box center [162, 154] width 154 height 18
type input "0832003993"
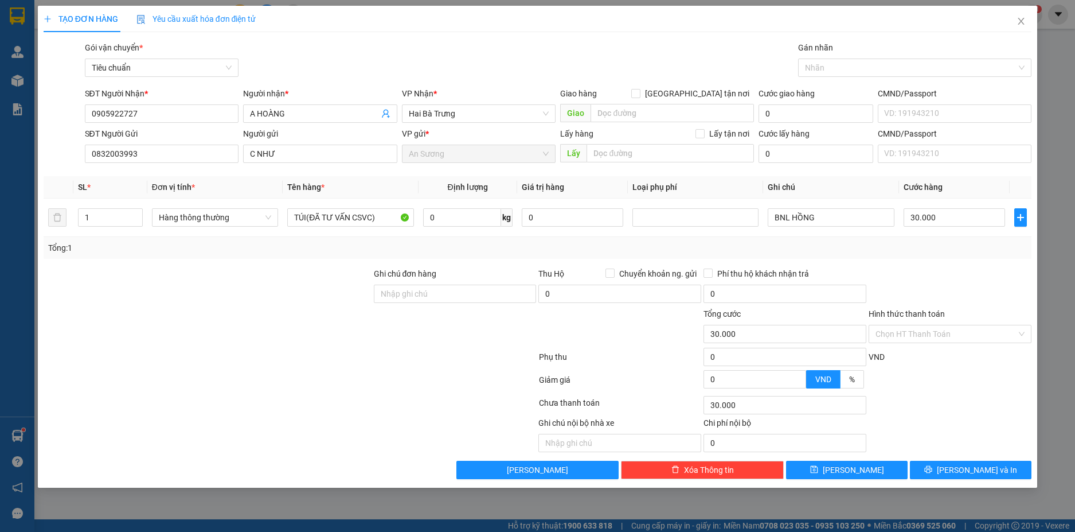
click at [110, 349] on div at bounding box center [290, 359] width 496 height 23
drag, startPoint x: 111, startPoint y: 114, endPoint x: 21, endPoint y: 114, distance: 90.1
click at [21, 114] on div "TẠO ĐƠN HÀNG Yêu cầu xuất hóa đơn điện tử Transit Pickup Surcharge Ids Transit …" at bounding box center [537, 266] width 1075 height 532
click at [461, 220] on input "0" at bounding box center [462, 217] width 78 height 18
type input "13"
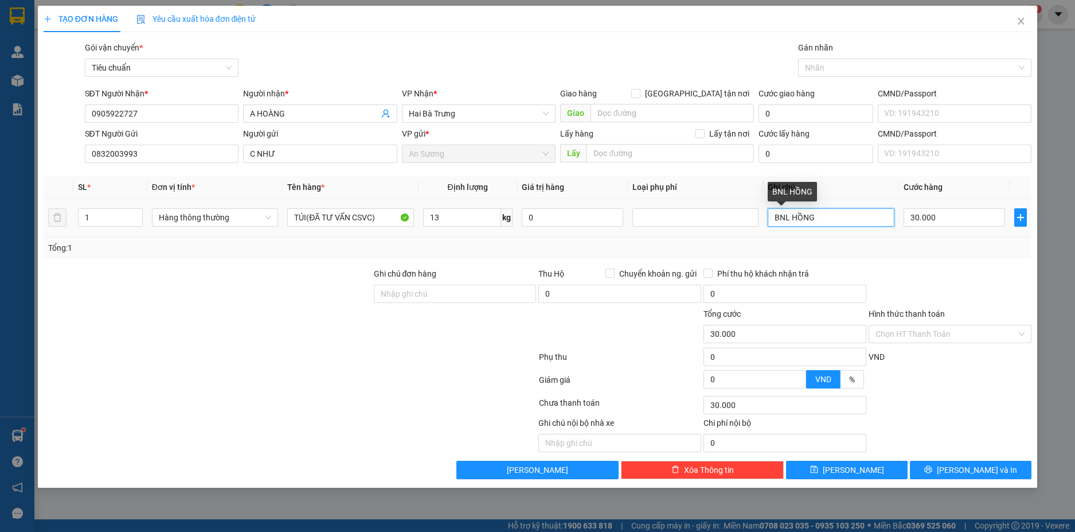
click at [827, 214] on input "BNL HỒNG" at bounding box center [831, 217] width 126 height 18
type input "50.000"
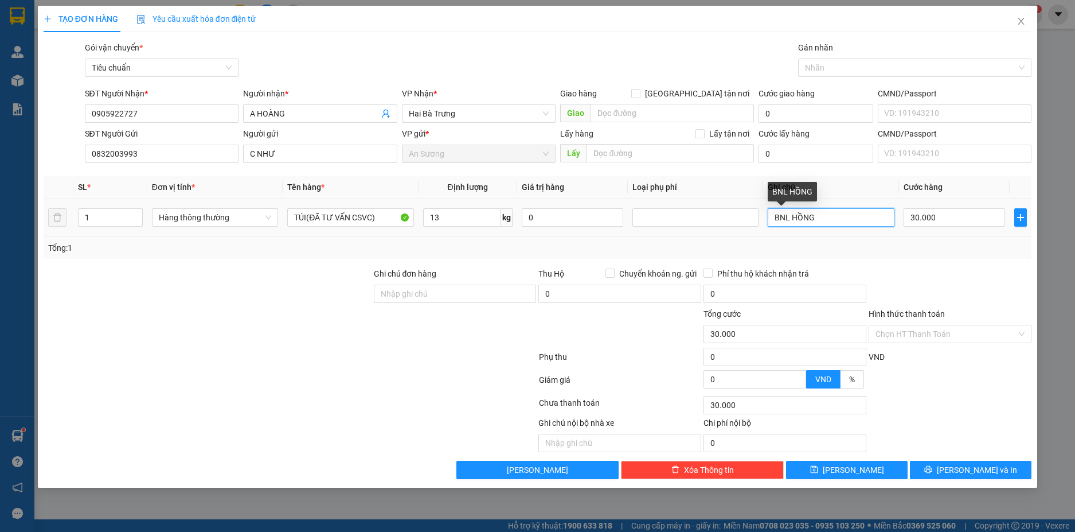
type input "50.000"
type input "CỤC BNL"
click at [995, 280] on div at bounding box center [950, 287] width 165 height 40
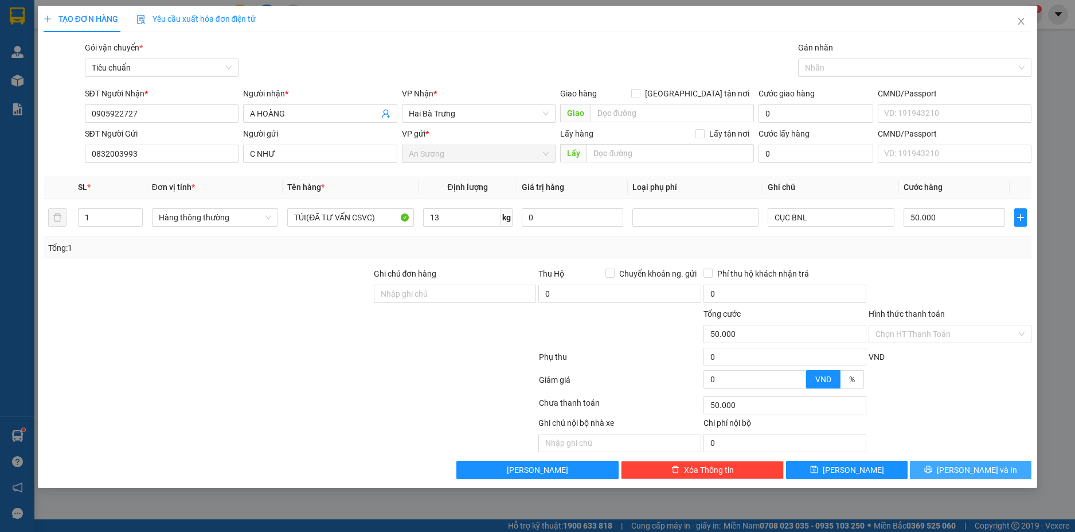
click at [1016, 465] on button "Lưu và In" at bounding box center [971, 470] width 122 height 18
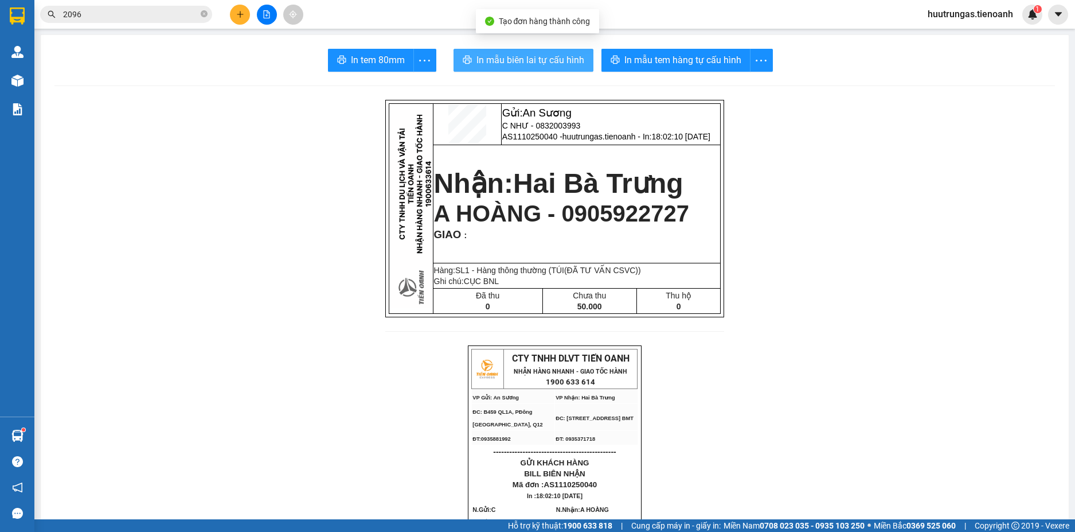
click at [524, 60] on span "In mẫu biên lai tự cấu hình" at bounding box center [531, 60] width 108 height 14
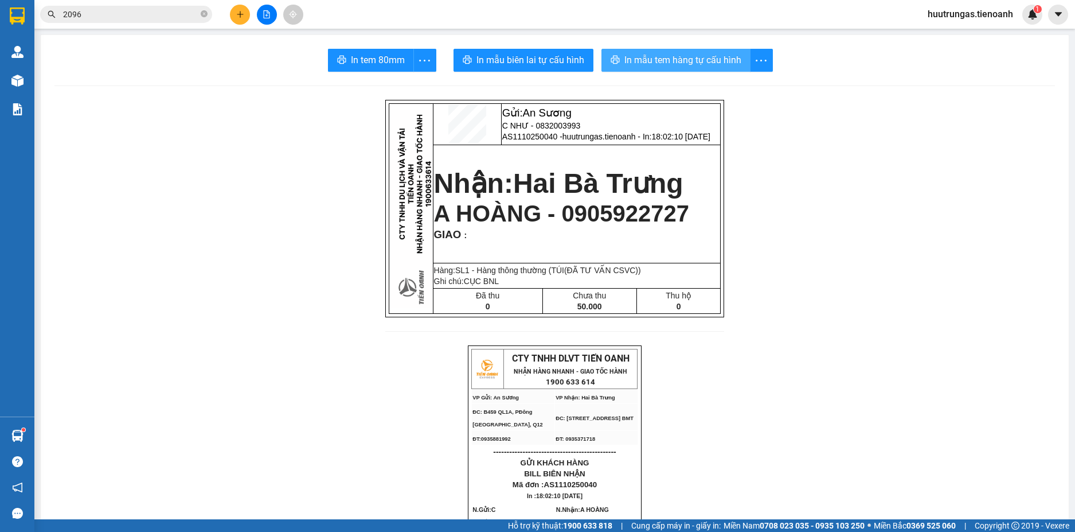
click at [667, 63] on span "In mẫu tem hàng tự cấu hình" at bounding box center [683, 60] width 117 height 14
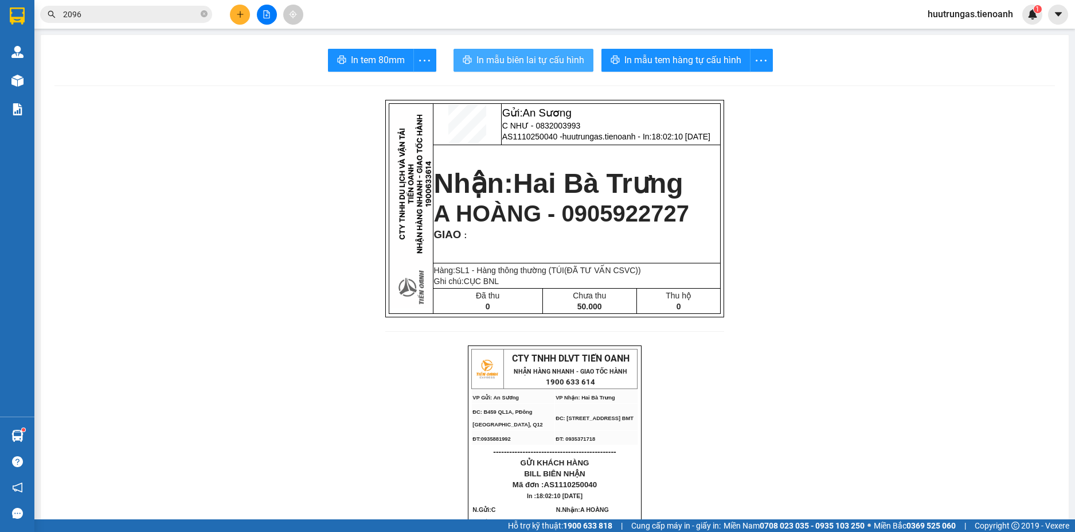
click at [508, 57] on span "In mẫu biên lai tự cấu hình" at bounding box center [531, 60] width 108 height 14
click at [161, 11] on input "2096" at bounding box center [130, 14] width 135 height 13
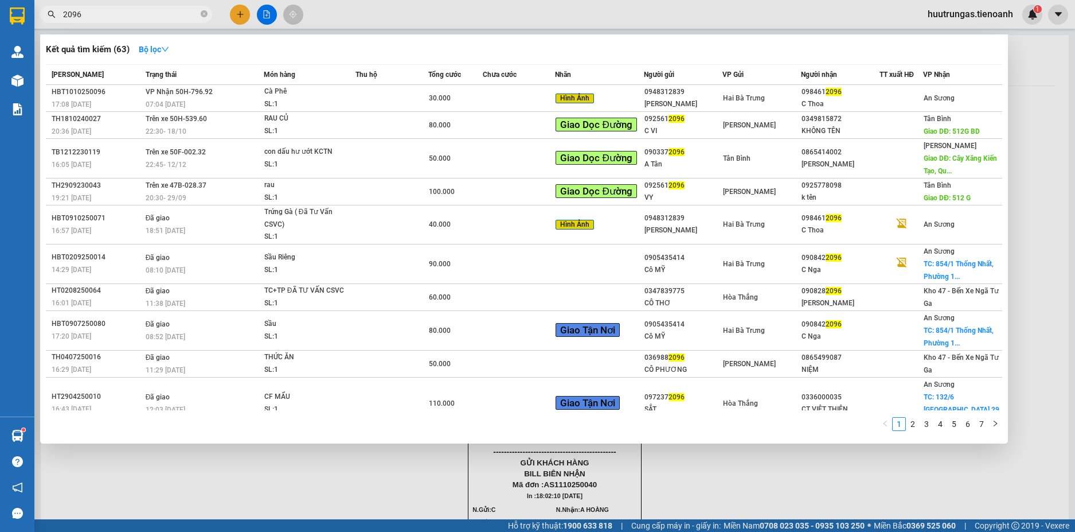
click at [161, 11] on input "2096" at bounding box center [130, 14] width 135 height 13
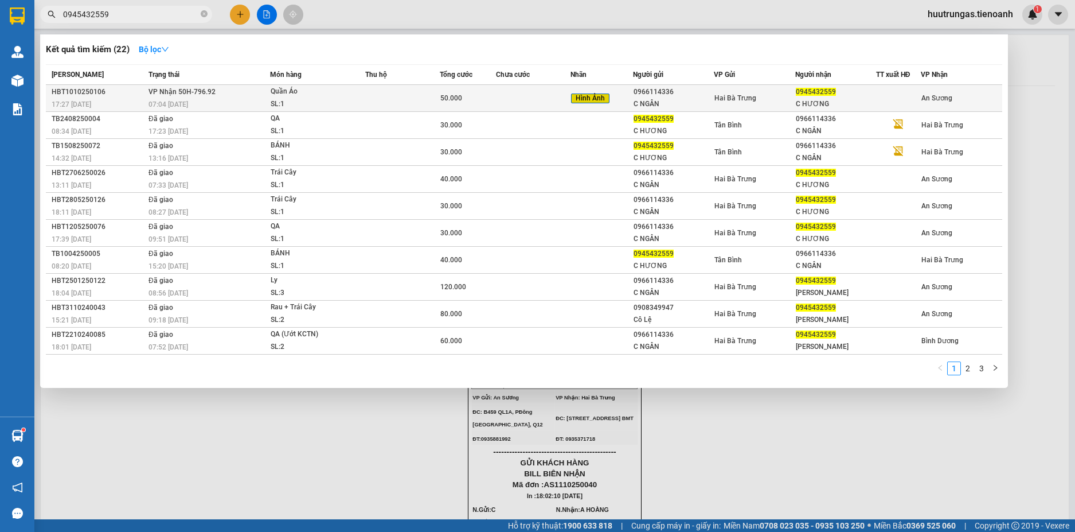
type input "0945432559"
click at [356, 108] on div "SL: 1" at bounding box center [314, 104] width 86 height 13
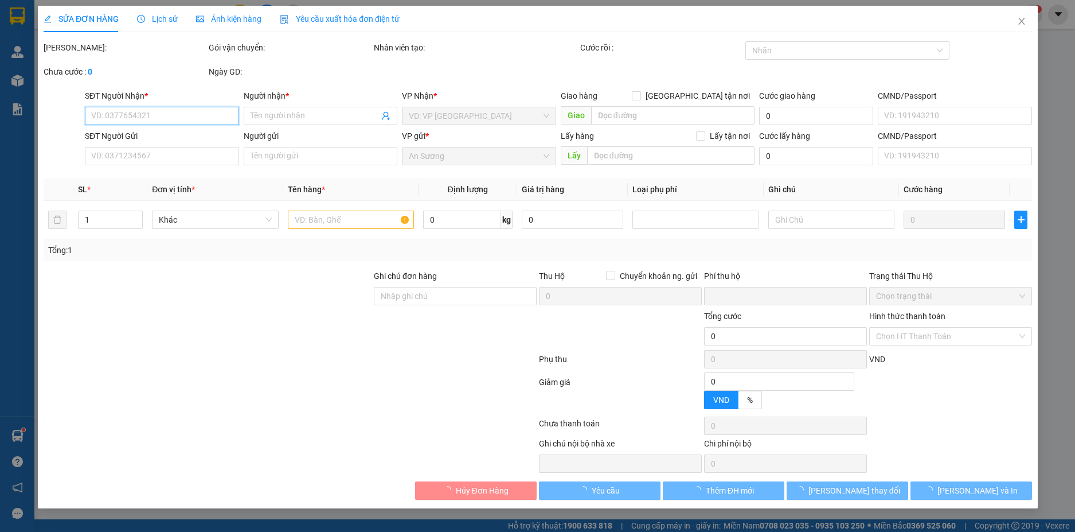
type input "0945432559"
type input "C HƯƠNG"
type input "0966114336"
type input "C NGÂN"
type input "079192003121"
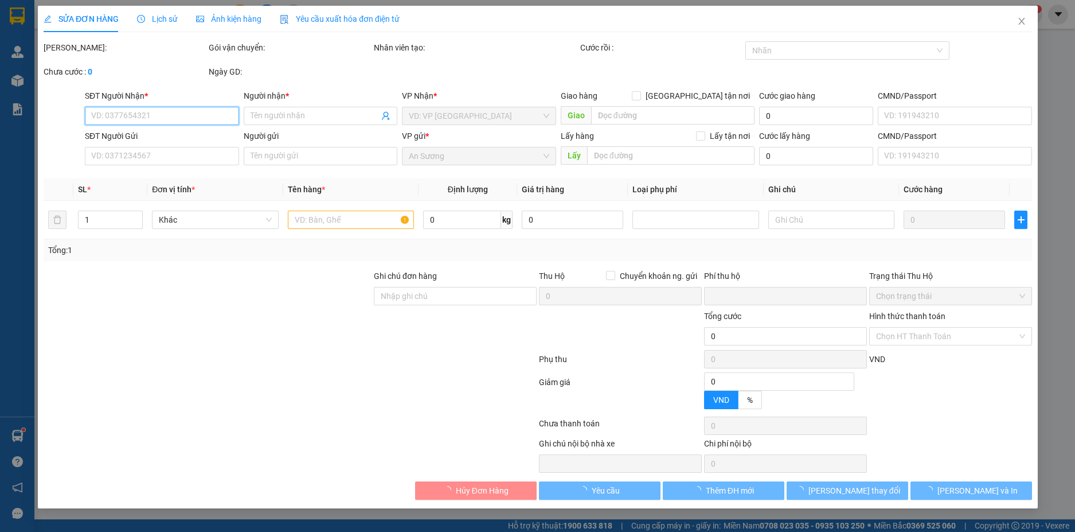
type input "0"
type input "50.000"
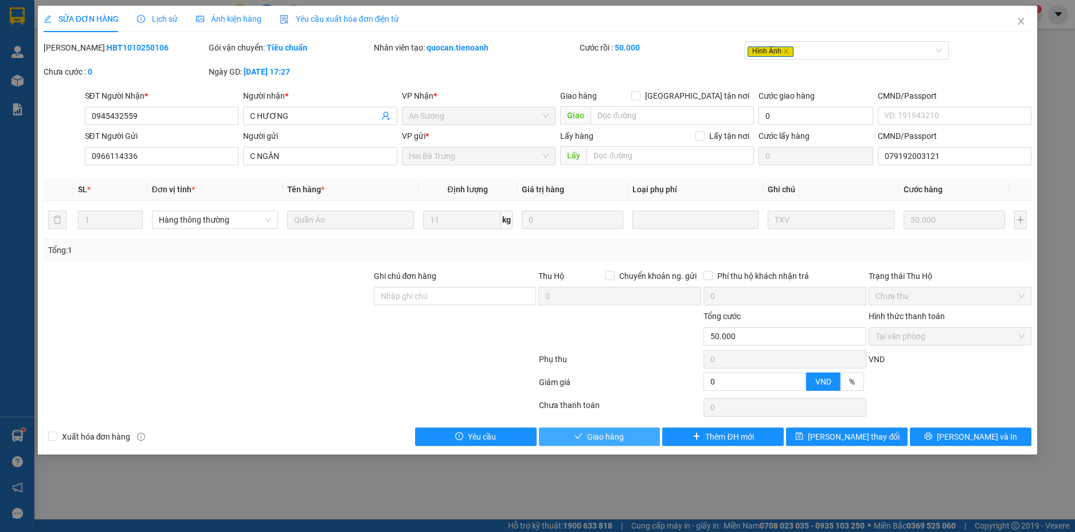
click at [629, 441] on button "Giao hàng" at bounding box center [600, 436] width 122 height 18
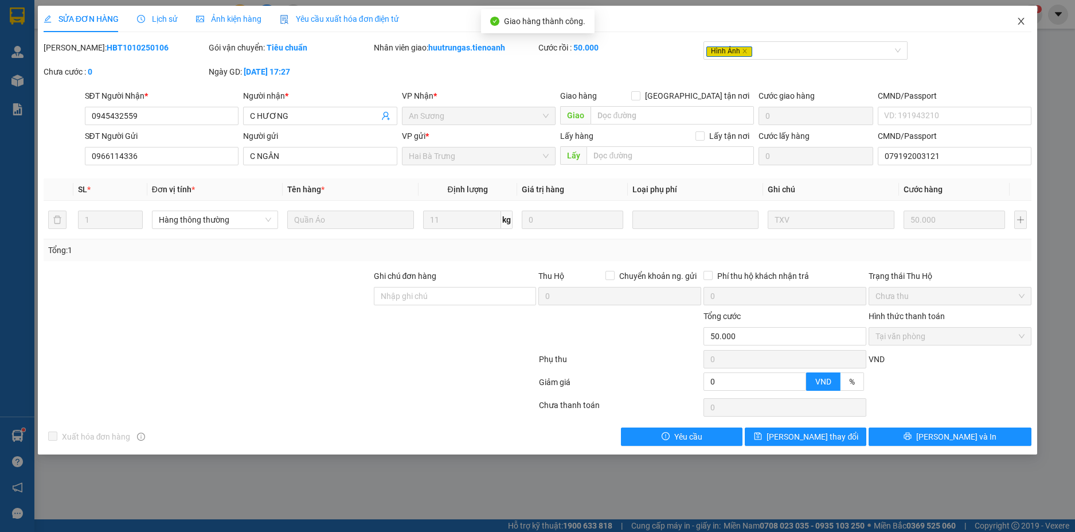
click at [1019, 21] on icon "close" at bounding box center [1021, 21] width 9 height 9
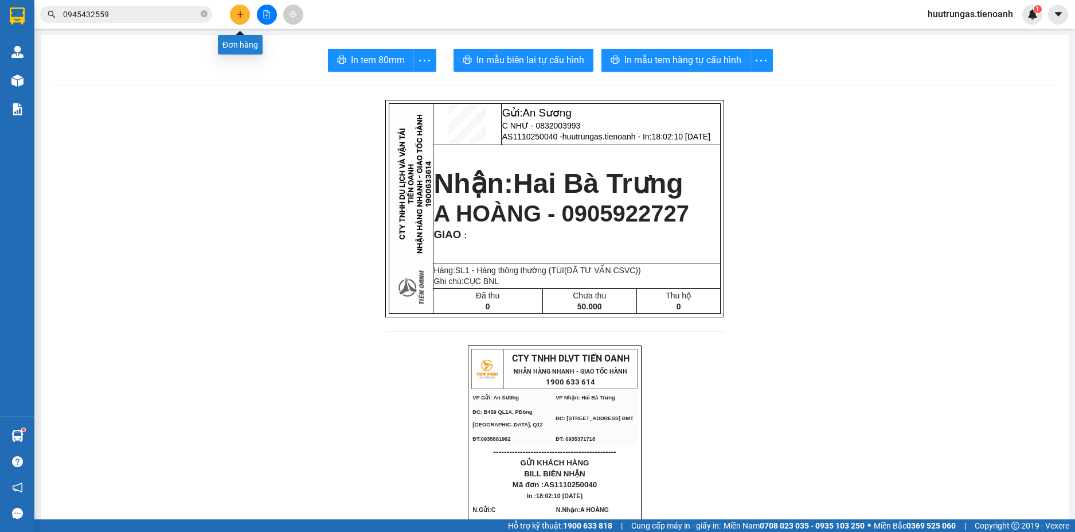
click at [241, 17] on icon "plus" at bounding box center [240, 14] width 8 height 8
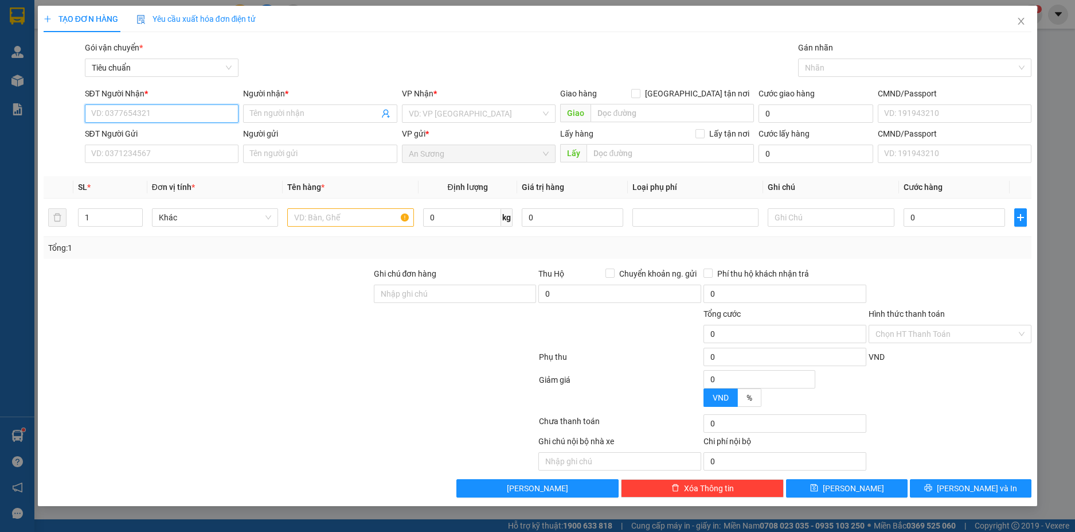
click at [158, 111] on input "SĐT Người Nhận *" at bounding box center [162, 113] width 154 height 18
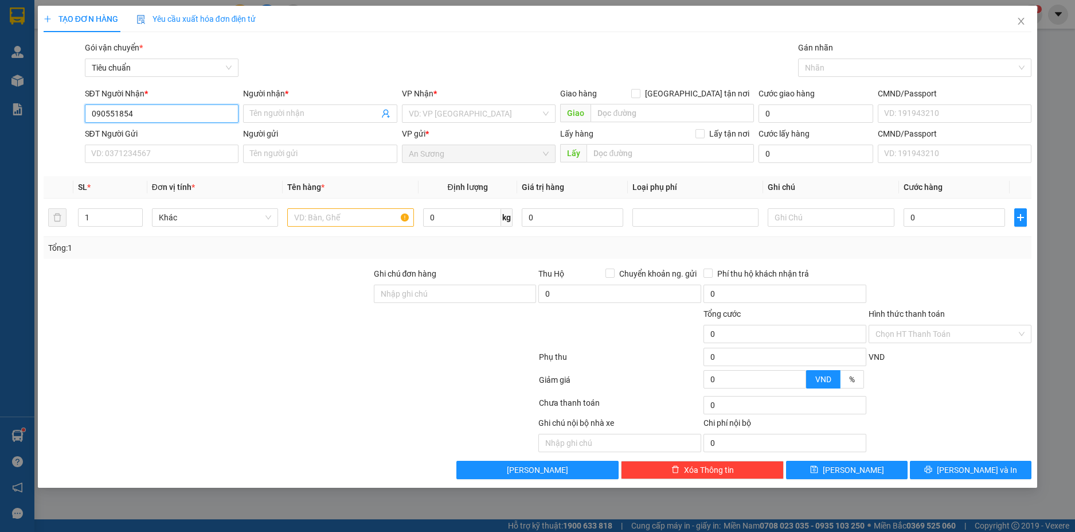
type input "0905518542"
click at [172, 138] on div "0905518542 - Cô Hợi" at bounding box center [162, 136] width 141 height 13
type input "Cô Hợi"
type input "40.000"
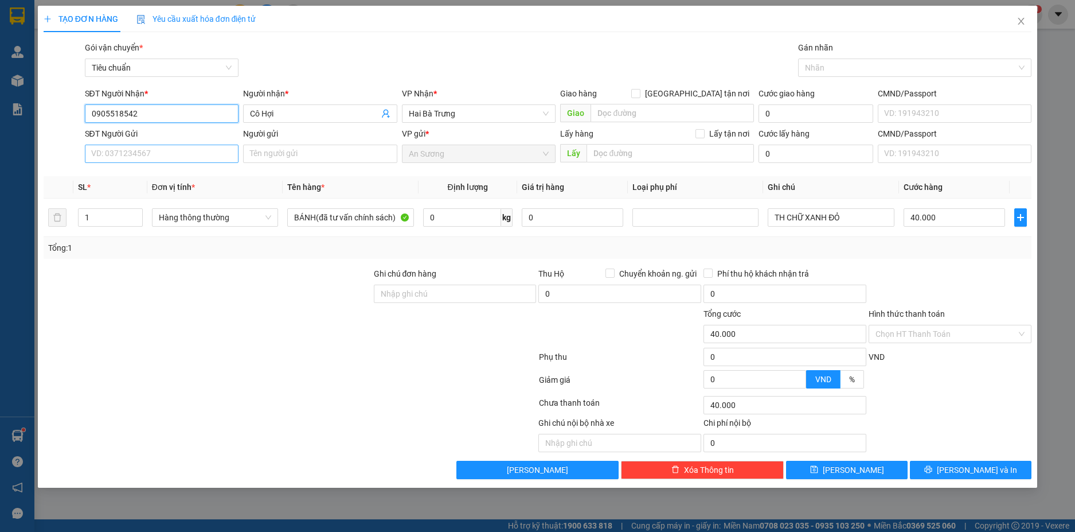
type input "0905518542"
click at [177, 159] on input "SĐT Người Gửi" at bounding box center [162, 154] width 154 height 18
type input "0941645259"
click at [212, 173] on div "0941645259 - A Khoa" at bounding box center [162, 176] width 141 height 13
type input "A Khoa"
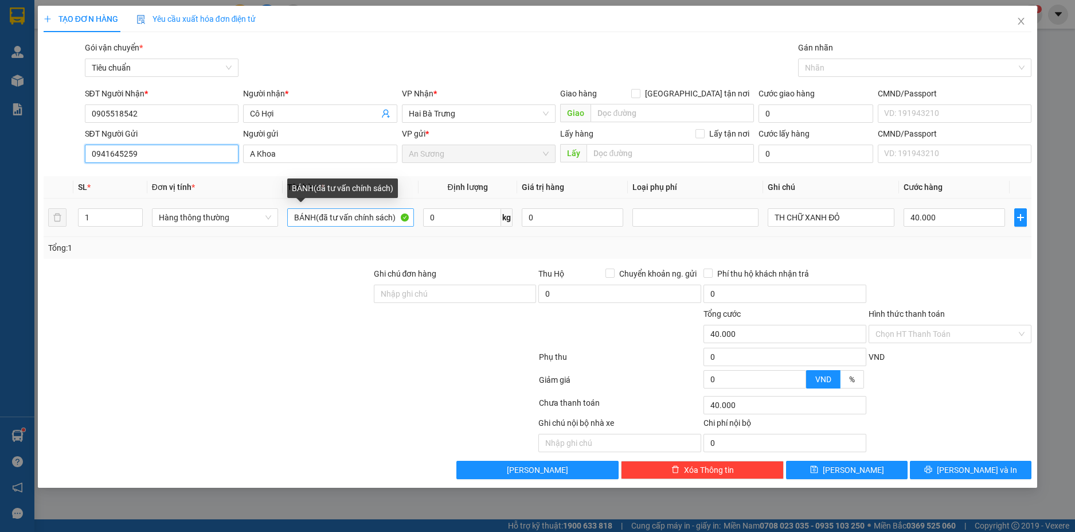
type input "0941645259"
drag, startPoint x: 315, startPoint y: 217, endPoint x: 293, endPoint y: 220, distance: 22.0
click at [293, 220] on input "BÁNH(đã tư vấn chính sách)" at bounding box center [350, 217] width 126 height 18
type input "THỊT(đã tư vấn chính sách)"
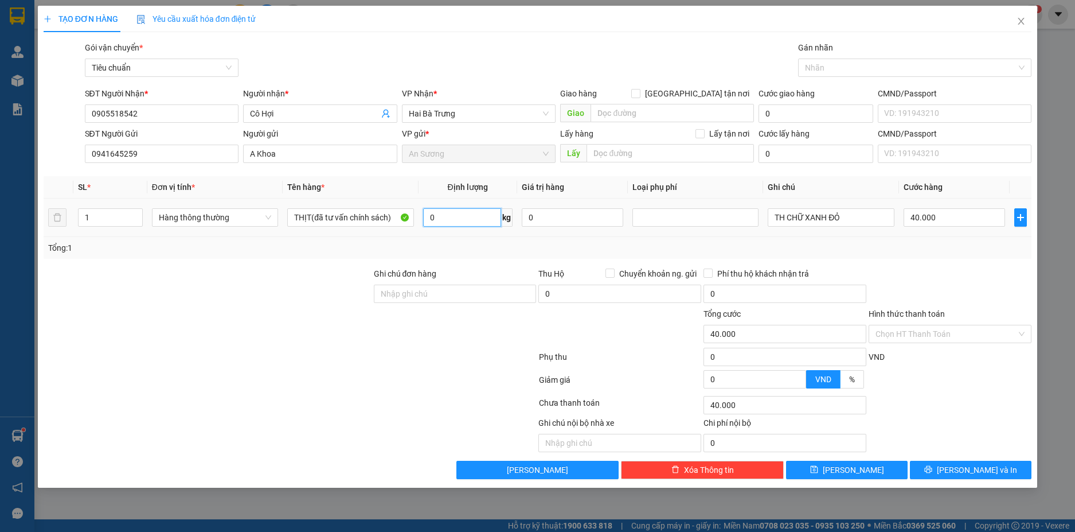
click at [453, 211] on input "0" at bounding box center [462, 217] width 78 height 18
type input "10"
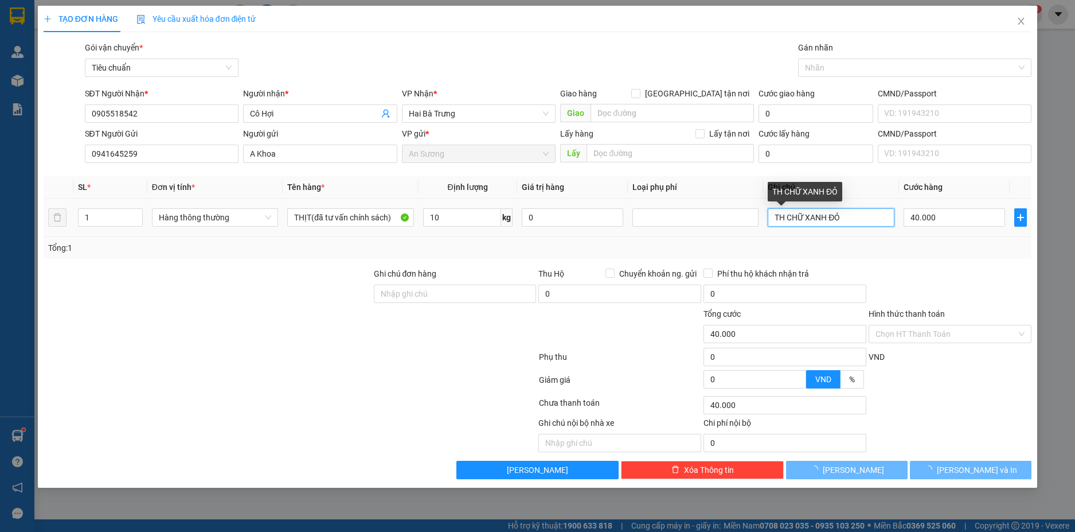
click at [853, 219] on input "TH CHỮ XANH ĐỎ" at bounding box center [831, 217] width 126 height 18
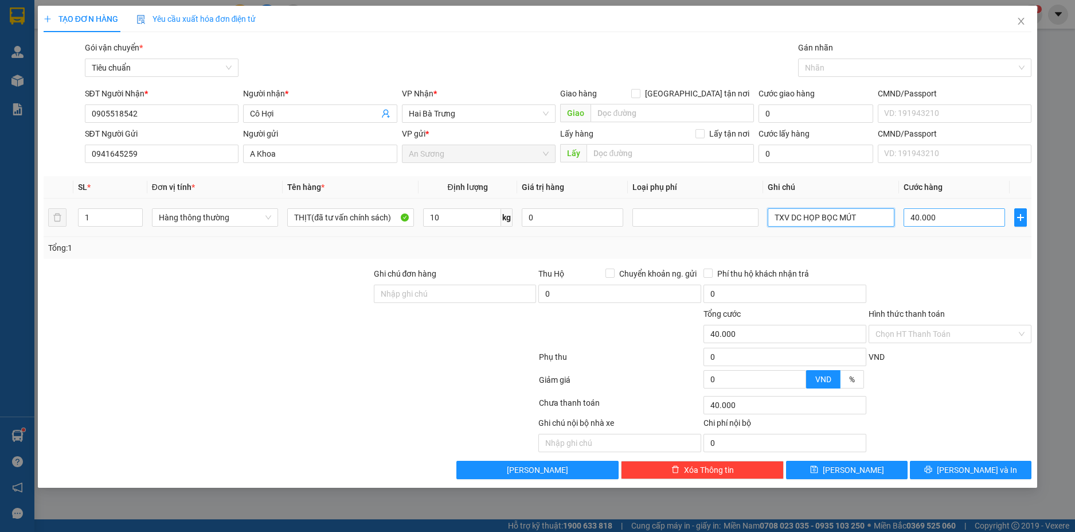
type input "TXV DC HỌP BỌC MÚT"
click at [968, 209] on input "40.000" at bounding box center [955, 217] width 102 height 18
type input "5"
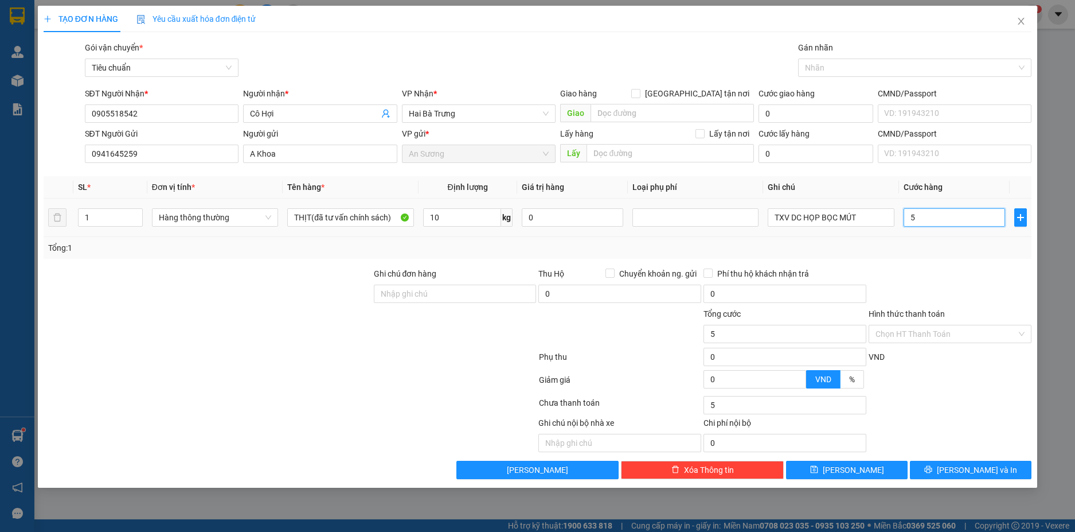
type input "50"
type input "50.000"
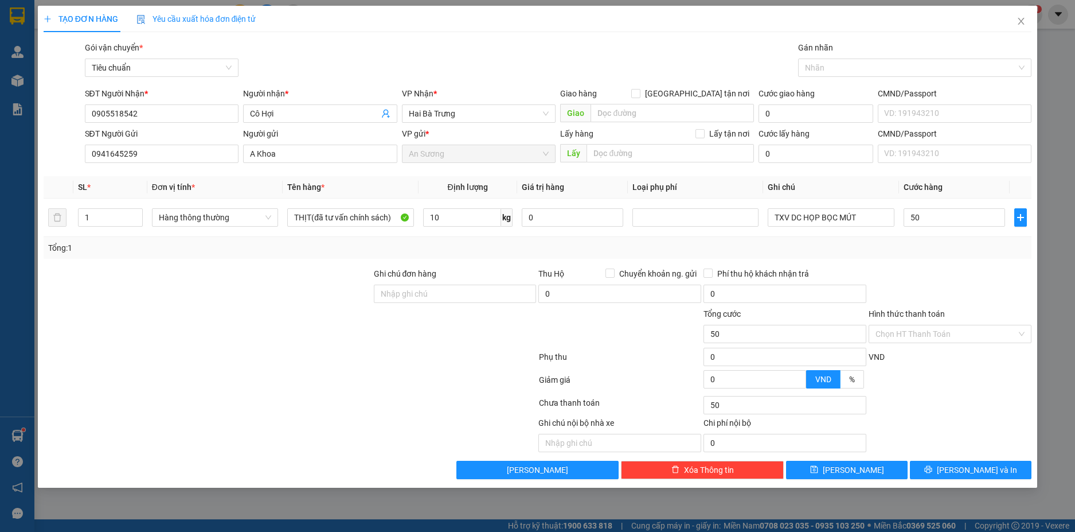
type input "50.000"
click at [979, 279] on div at bounding box center [950, 287] width 165 height 40
click at [1000, 334] on input "Hình thức thanh toán" at bounding box center [946, 333] width 141 height 17
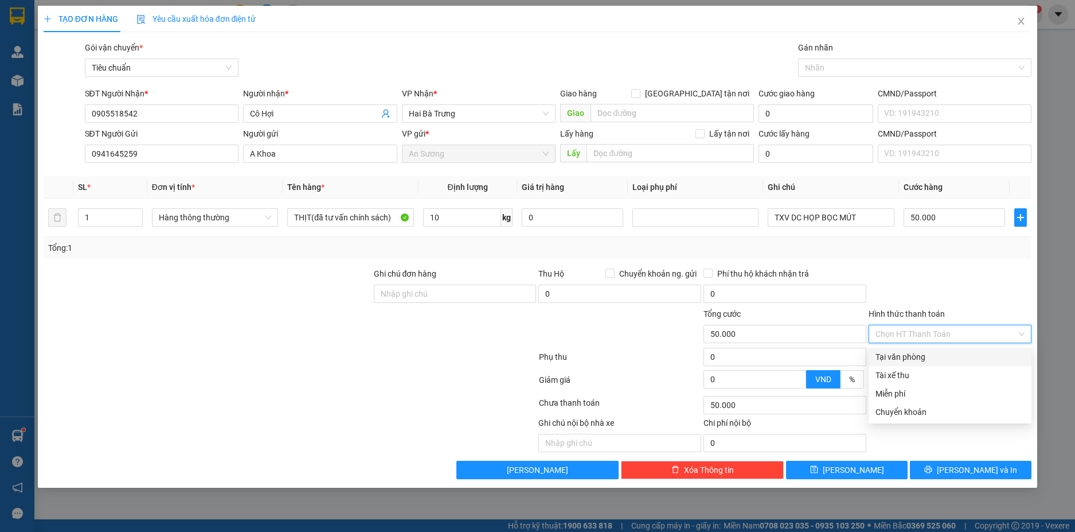
click at [945, 354] on div "Tại văn phòng" at bounding box center [950, 356] width 149 height 13
type input "0"
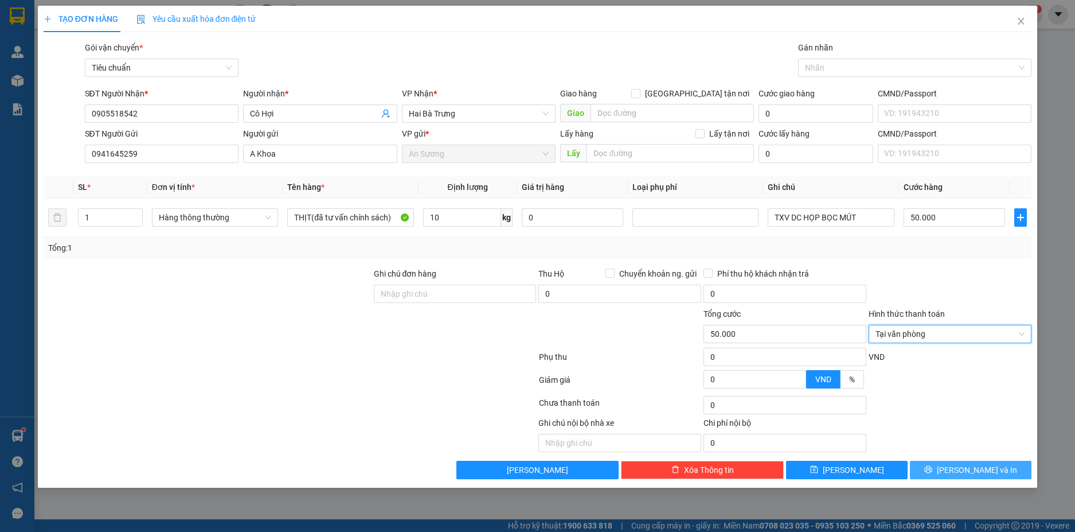
click at [996, 476] on button "Lưu và In" at bounding box center [971, 470] width 122 height 18
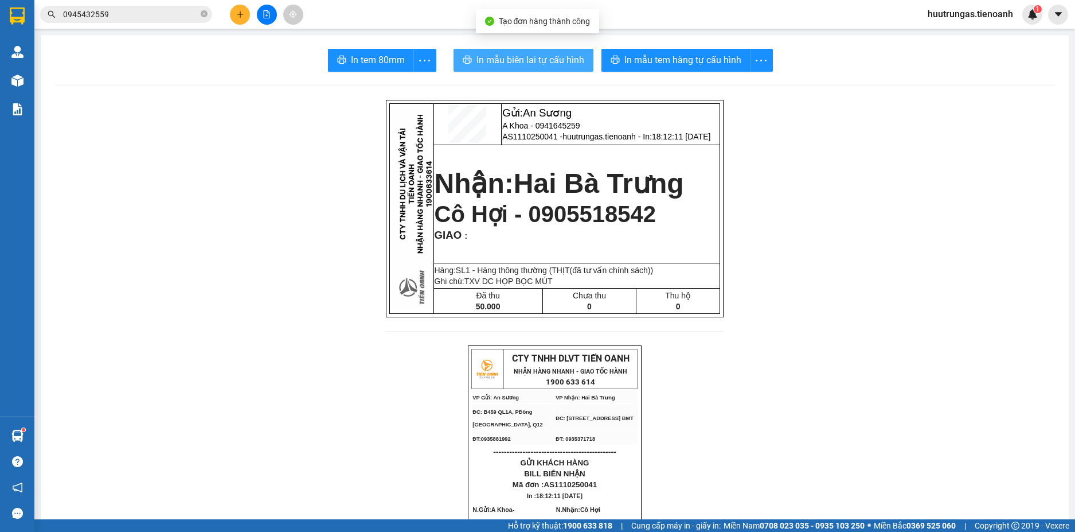
click at [552, 63] on span "In mẫu biên lai tự cấu hình" at bounding box center [531, 60] width 108 height 14
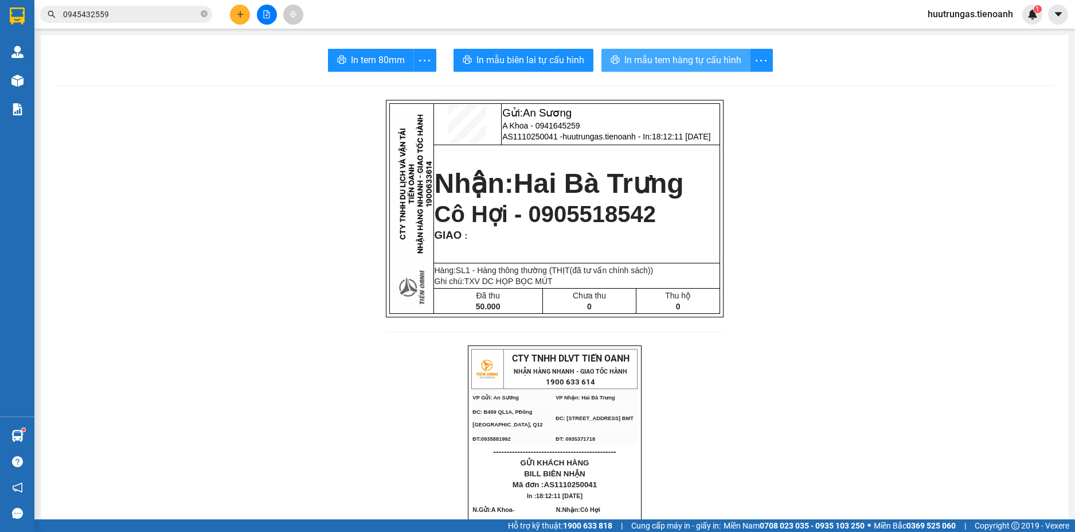
click at [661, 58] on span "In mẫu tem hàng tự cấu hình" at bounding box center [683, 60] width 117 height 14
click at [237, 15] on icon "plus" at bounding box center [240, 14] width 8 height 8
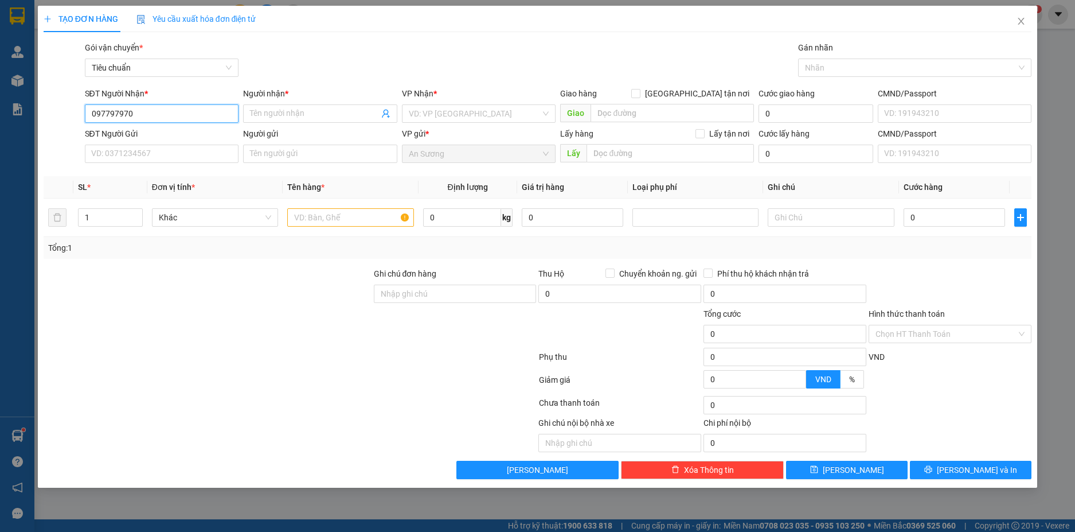
type input "0977979701"
click at [182, 138] on div "0977979701 - A Châu" at bounding box center [162, 136] width 141 height 13
type input "A Châu"
type input "240.000"
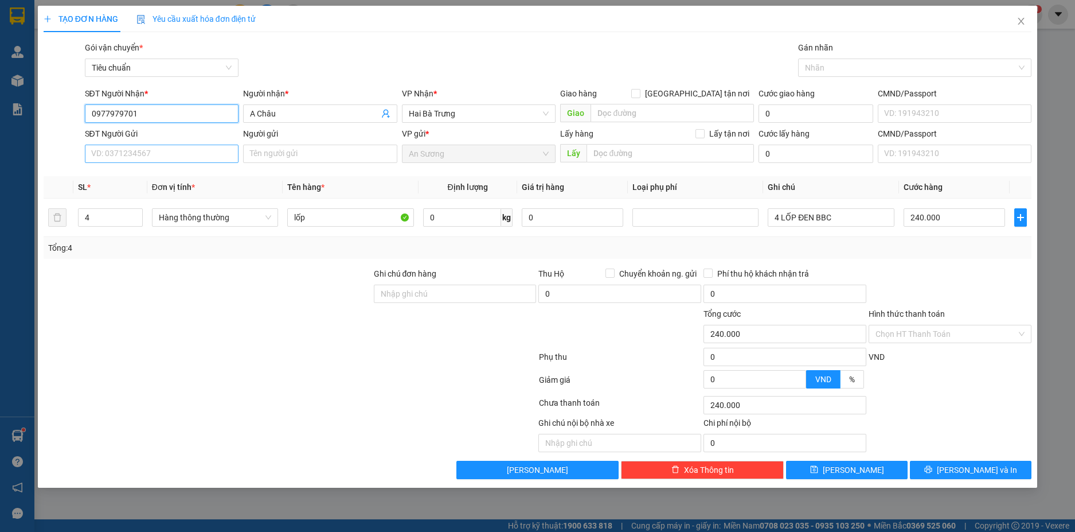
type input "0977979701"
click at [213, 151] on input "SĐT Người Gửi" at bounding box center [162, 154] width 154 height 18
type input "0857114953"
click at [287, 155] on input "Người gửi" at bounding box center [320, 154] width 154 height 18
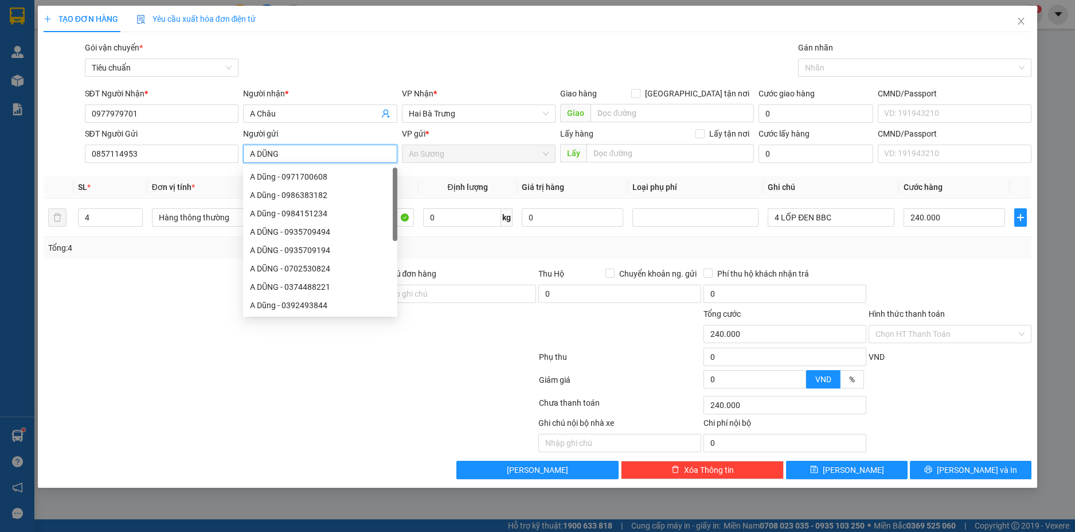
type input "A DŨNG"
click at [145, 299] on div at bounding box center [207, 287] width 330 height 40
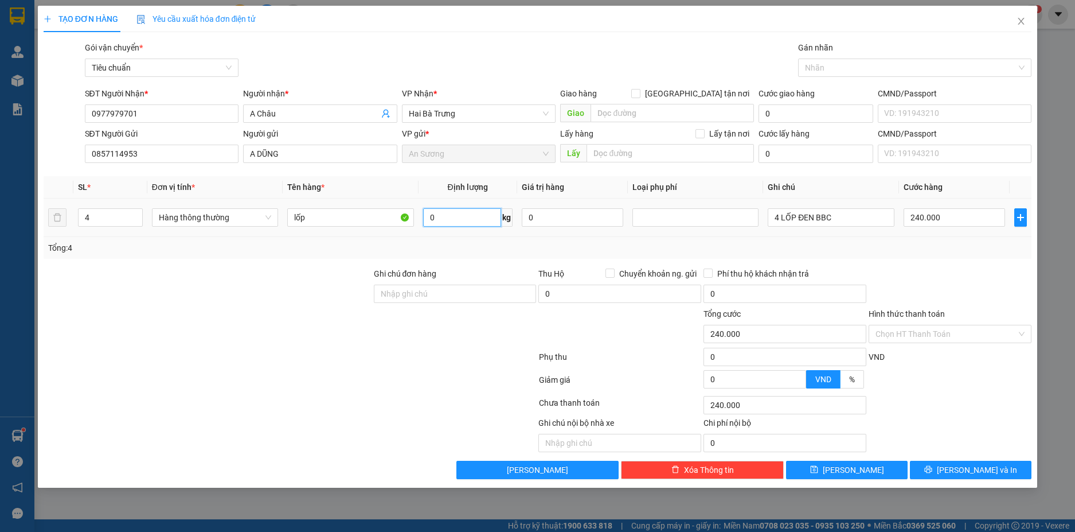
click at [449, 217] on input "0" at bounding box center [462, 217] width 78 height 18
type input "11"
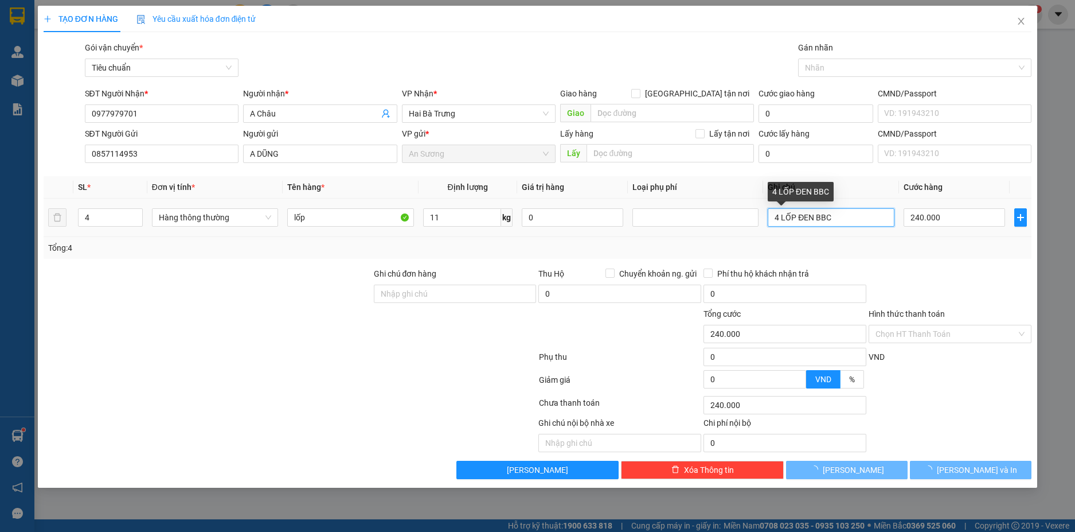
type input "50.000"
drag, startPoint x: 813, startPoint y: 216, endPoint x: 798, endPoint y: 217, distance: 15.0
click at [798, 217] on input "4 LỐP ĐEN BBC" at bounding box center [831, 217] width 126 height 18
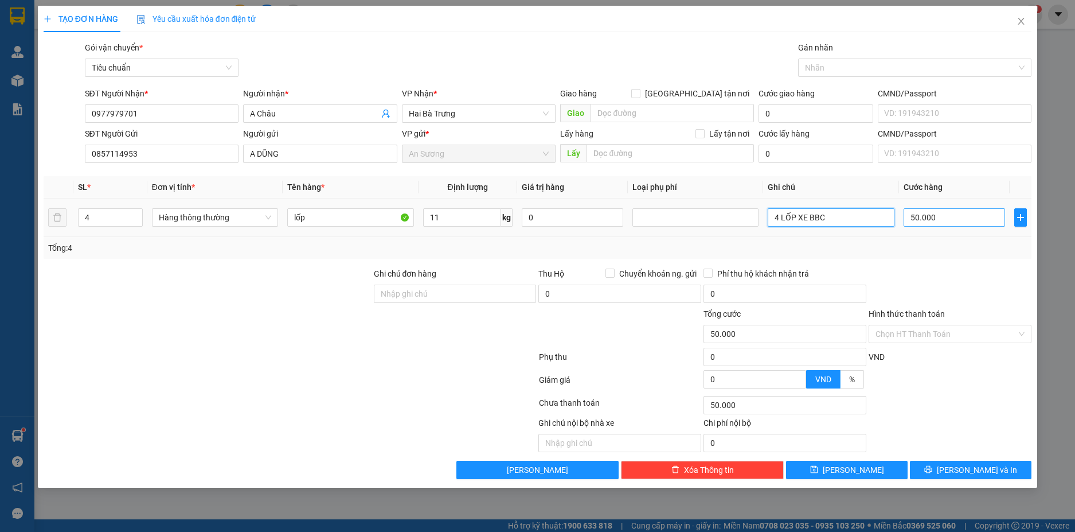
type input "4 LỐP XE BBC"
click at [971, 215] on input "50.000" at bounding box center [955, 217] width 102 height 18
type input "5"
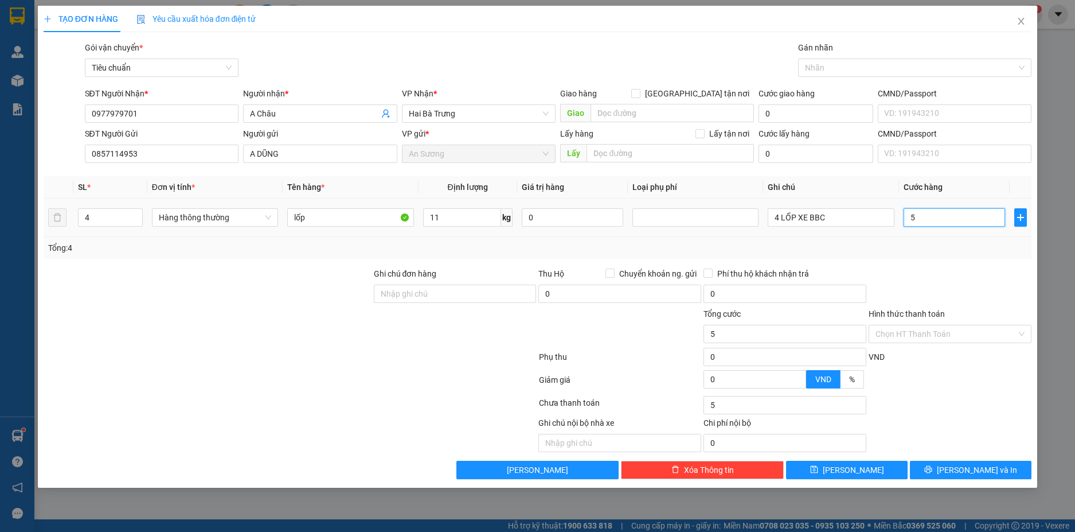
type input "50"
type input "0"
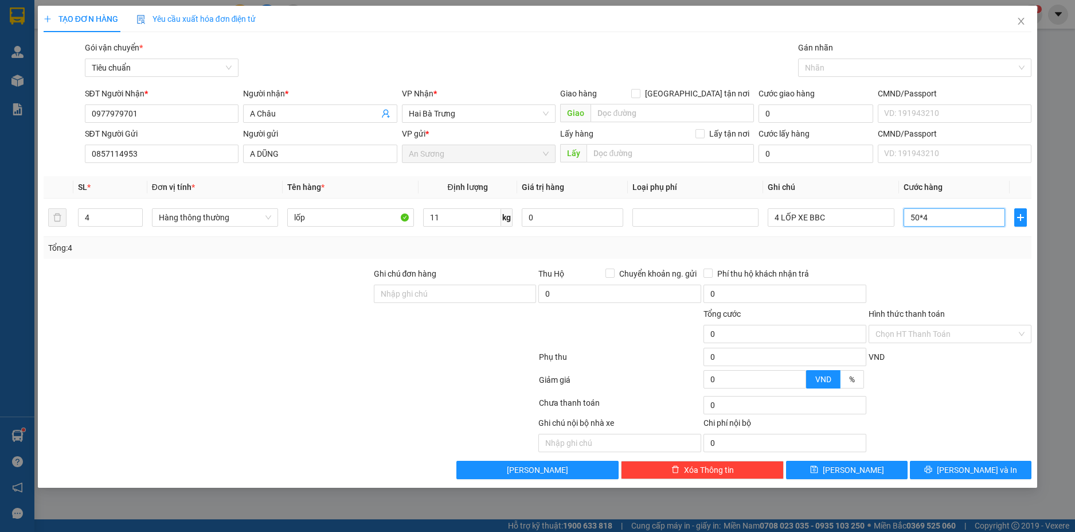
type input "50*4"
type input "200.000"
click at [934, 268] on div at bounding box center [950, 287] width 165 height 40
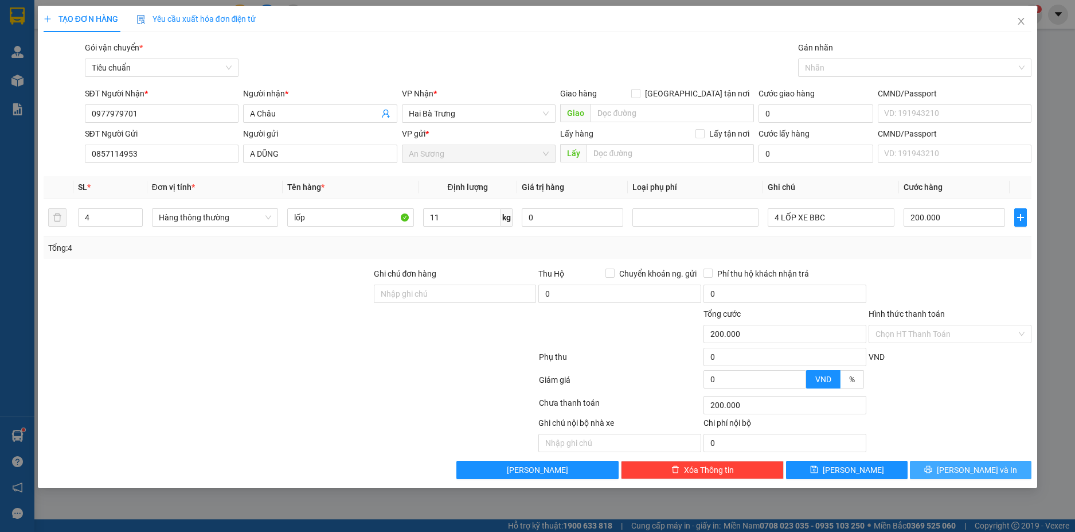
click at [980, 469] on span "Lưu và In" at bounding box center [977, 469] width 80 height 13
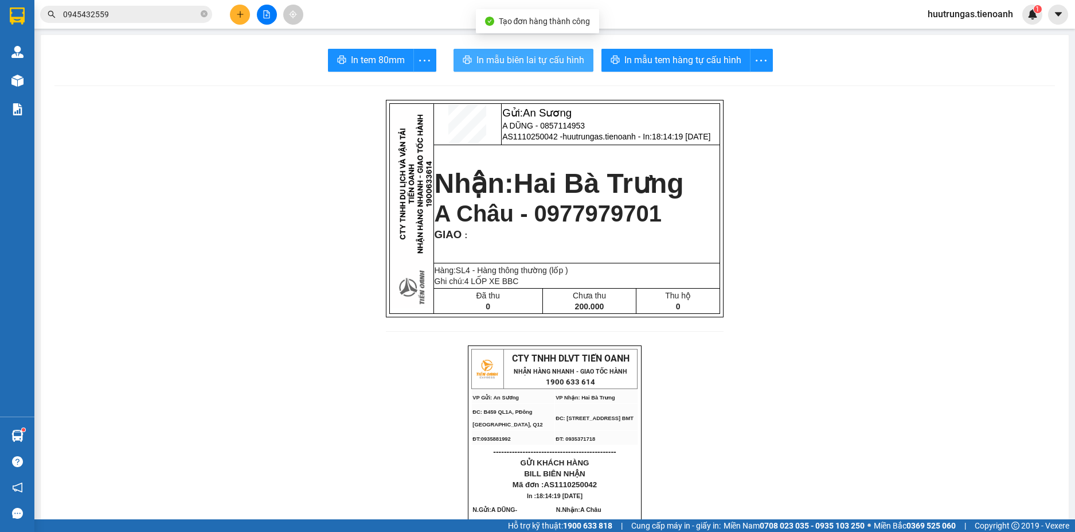
click at [560, 62] on span "In mẫu biên lai tự cấu hình" at bounding box center [531, 60] width 108 height 14
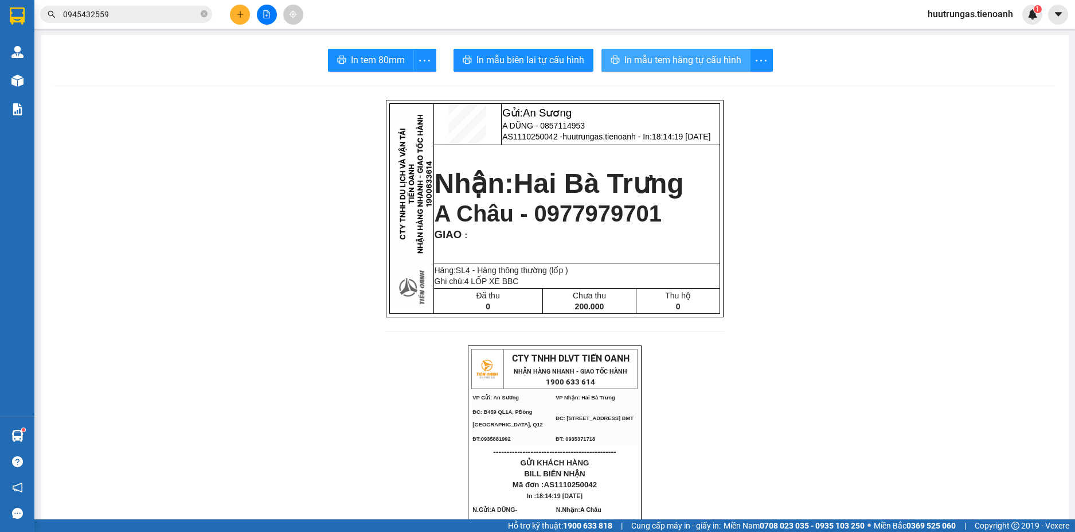
click at [701, 59] on span "In mẫu tem hàng tự cấu hình" at bounding box center [683, 60] width 117 height 14
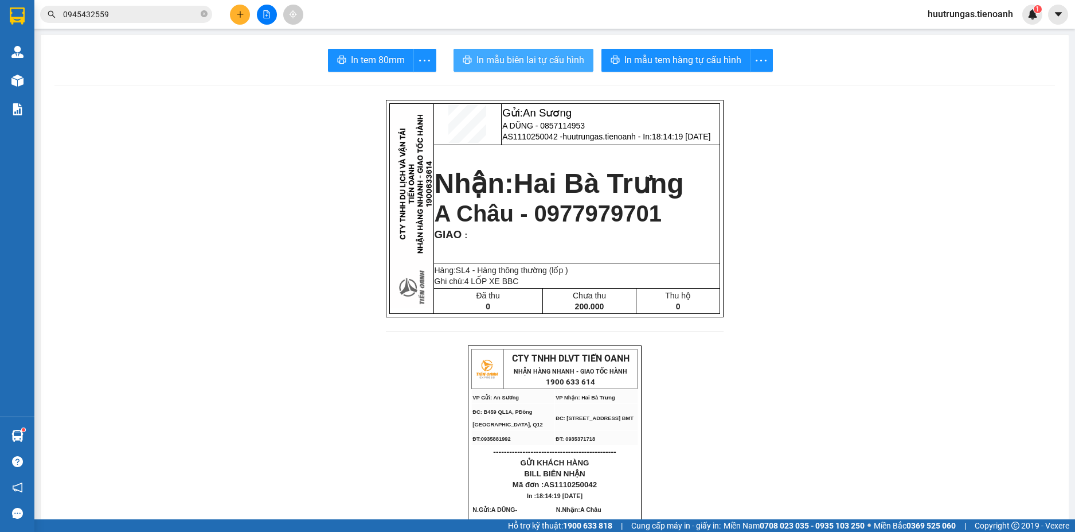
click at [505, 59] on span "In mẫu biên lai tự cấu hình" at bounding box center [531, 60] width 108 height 14
click at [681, 298] on span "Thu hộ" at bounding box center [678, 295] width 26 height 9
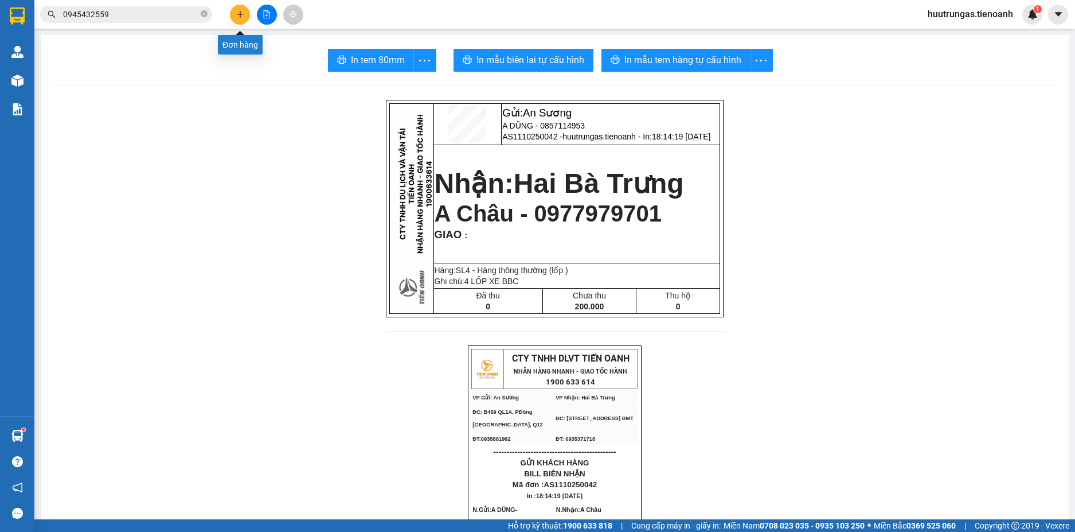
click at [248, 13] on button at bounding box center [240, 15] width 20 height 20
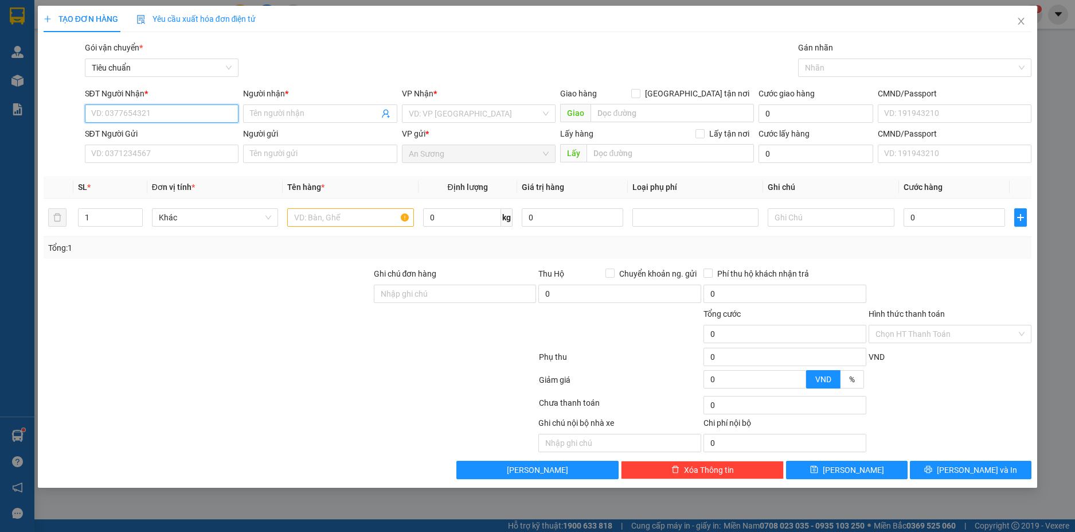
click at [158, 109] on input "SĐT Người Nhận *" at bounding box center [162, 113] width 154 height 18
drag, startPoint x: 141, startPoint y: 115, endPoint x: 30, endPoint y: 118, distance: 110.7
click at [30, 118] on div "TẠO ĐƠN HÀNG Yêu cầu xuất hóa đơn điện tử Transit Pickup Surcharge Ids Transit …" at bounding box center [537, 266] width 1075 height 532
type input "0903984167"
click at [310, 107] on input "Người nhận *" at bounding box center [314, 113] width 129 height 13
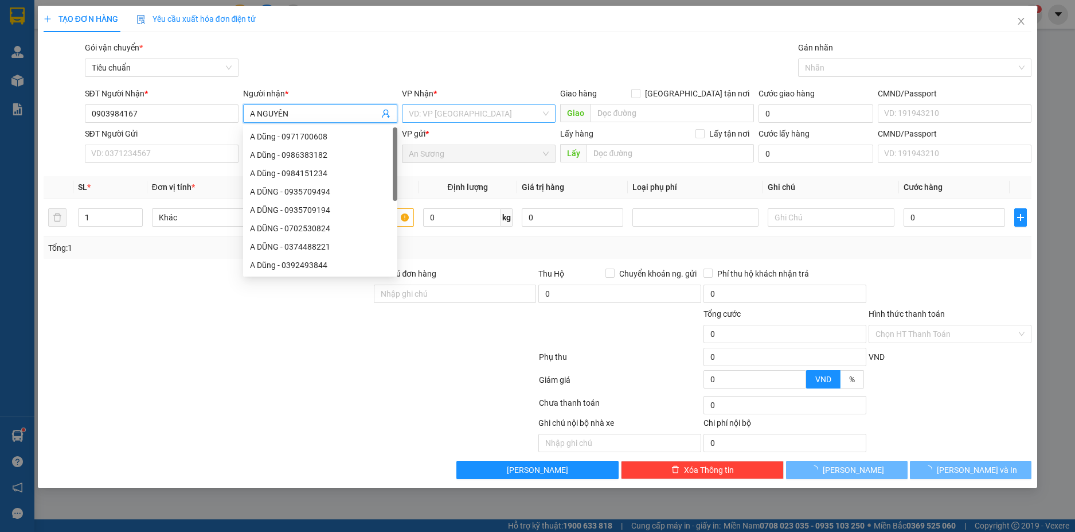
type input "A NGUYÊN"
click at [454, 108] on input "search" at bounding box center [475, 113] width 132 height 17
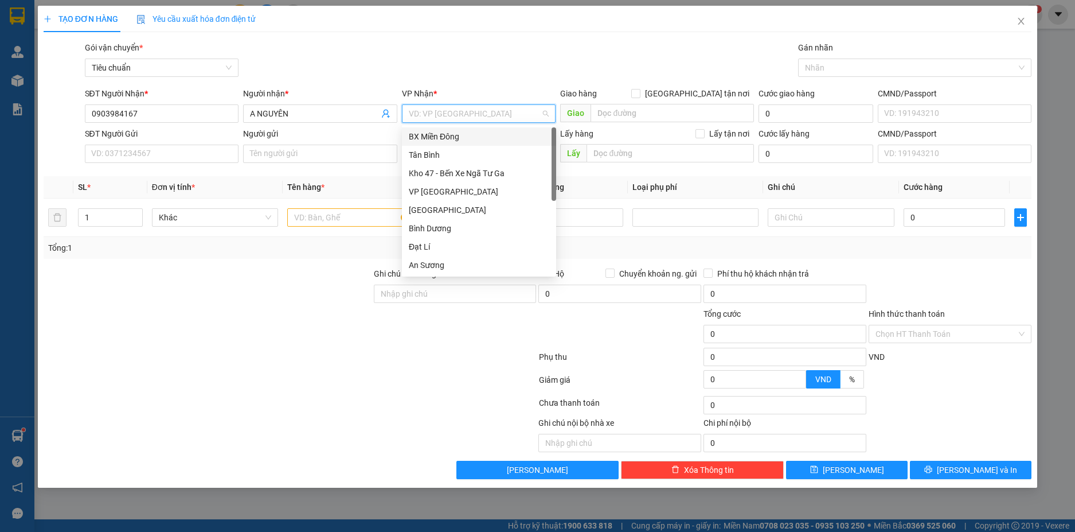
type input "H"
click at [441, 212] on div "Hai Bà Trưng" at bounding box center [479, 210] width 141 height 13
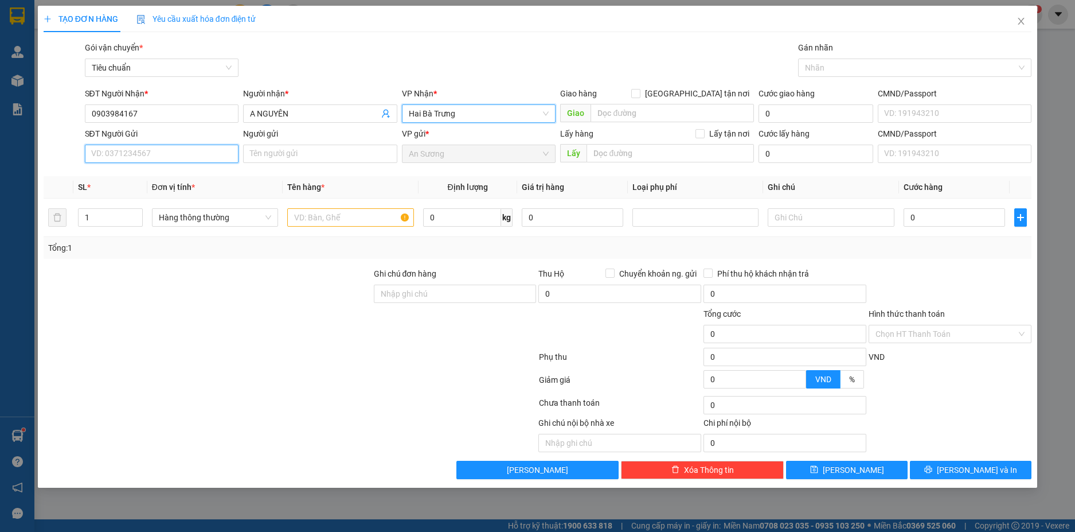
click at [148, 159] on input "SĐT Người Gửi" at bounding box center [162, 154] width 154 height 18
type input "0908100647"
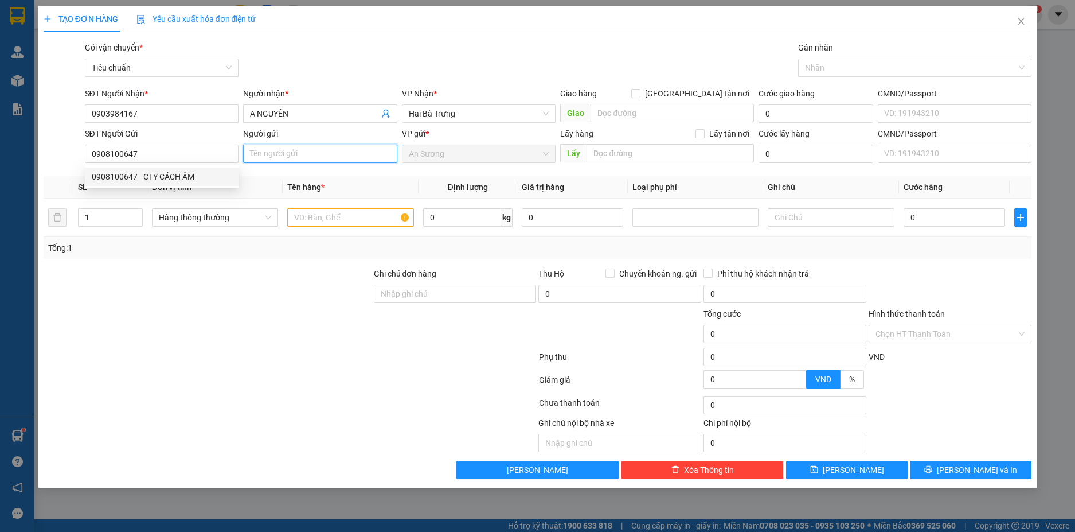
click at [363, 162] on input "Người gửi" at bounding box center [320, 154] width 154 height 18
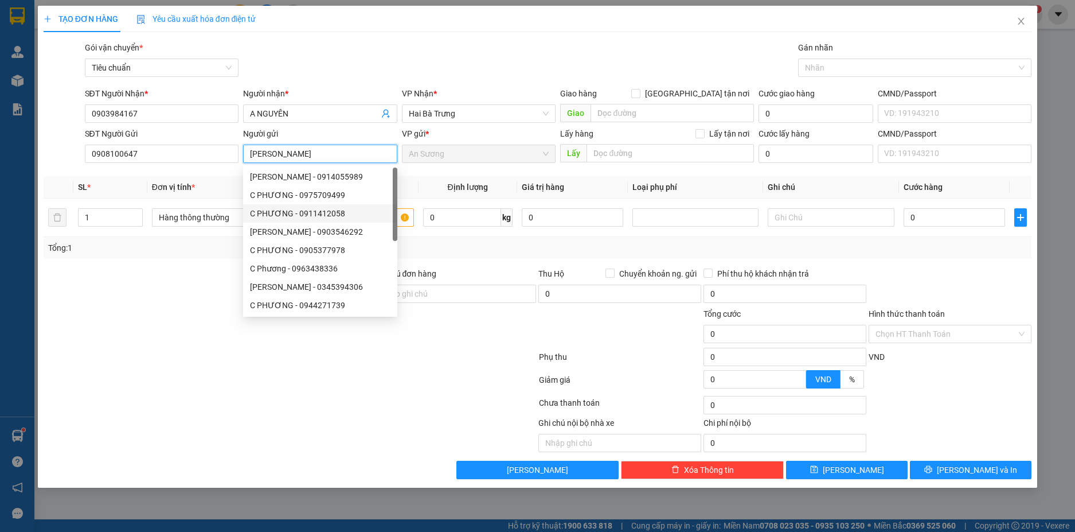
type input "[PERSON_NAME]"
click at [144, 243] on div "Tổng: 1" at bounding box center [231, 247] width 367 height 13
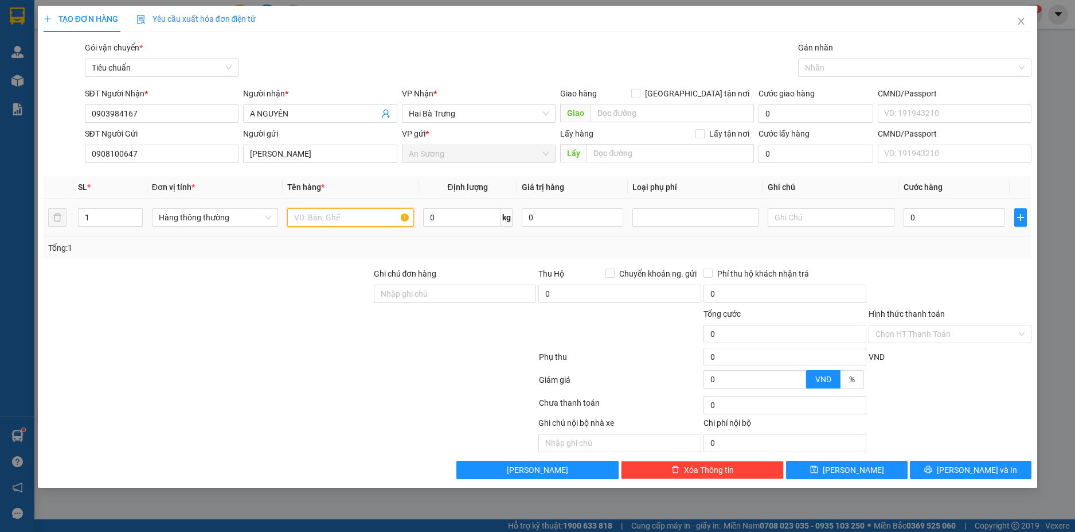
click at [327, 215] on input "text" at bounding box center [350, 217] width 126 height 18
type input "TRANH GỖ"
click at [451, 215] on input "0" at bounding box center [462, 217] width 78 height 18
type input "2"
click at [442, 218] on input "text" at bounding box center [462, 217] width 78 height 18
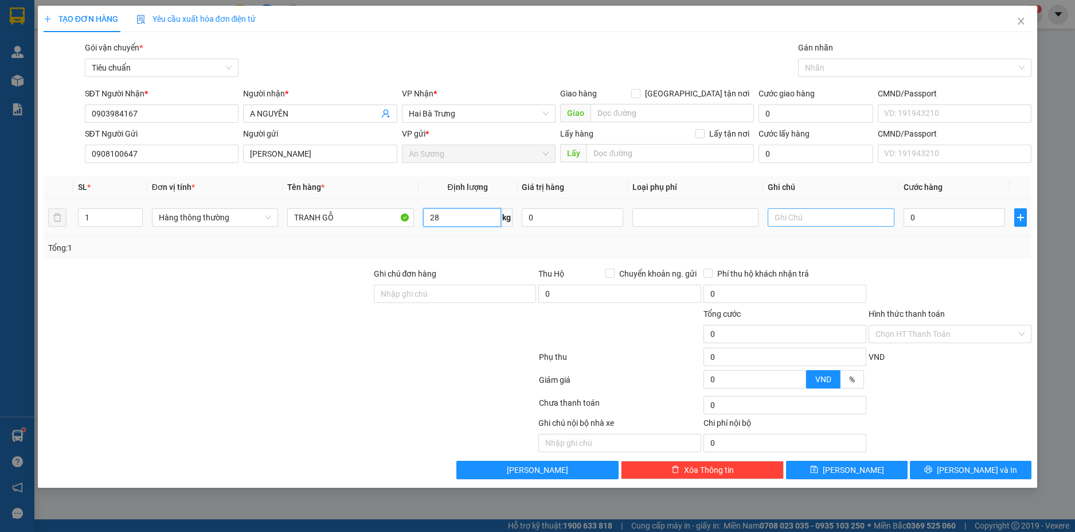
type input "28"
click at [798, 217] on input "text" at bounding box center [831, 217] width 126 height 18
type input "65.000"
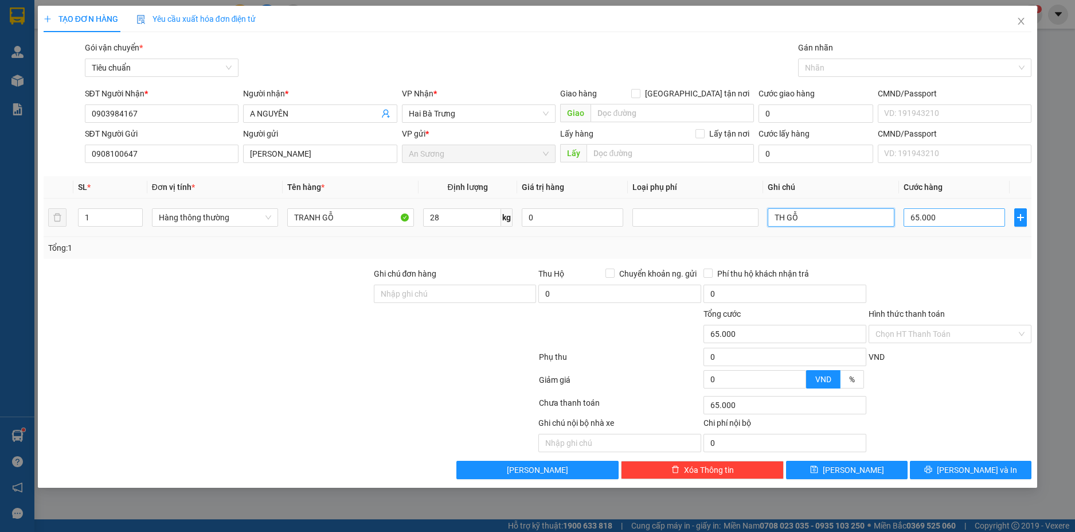
type input "TH GỖ"
click at [971, 212] on input "65.000" at bounding box center [955, 217] width 102 height 18
type input "7"
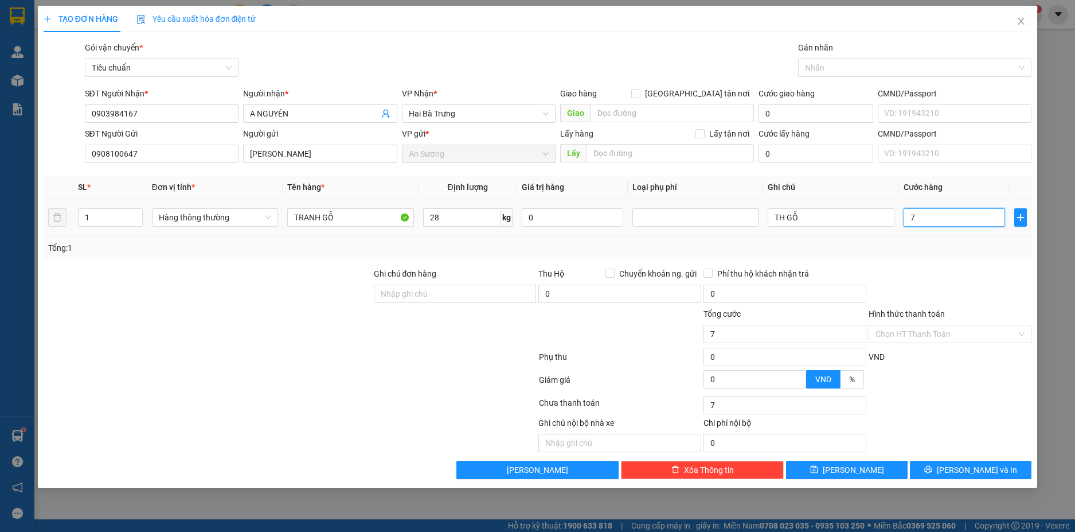
type input "70"
type input "70.000"
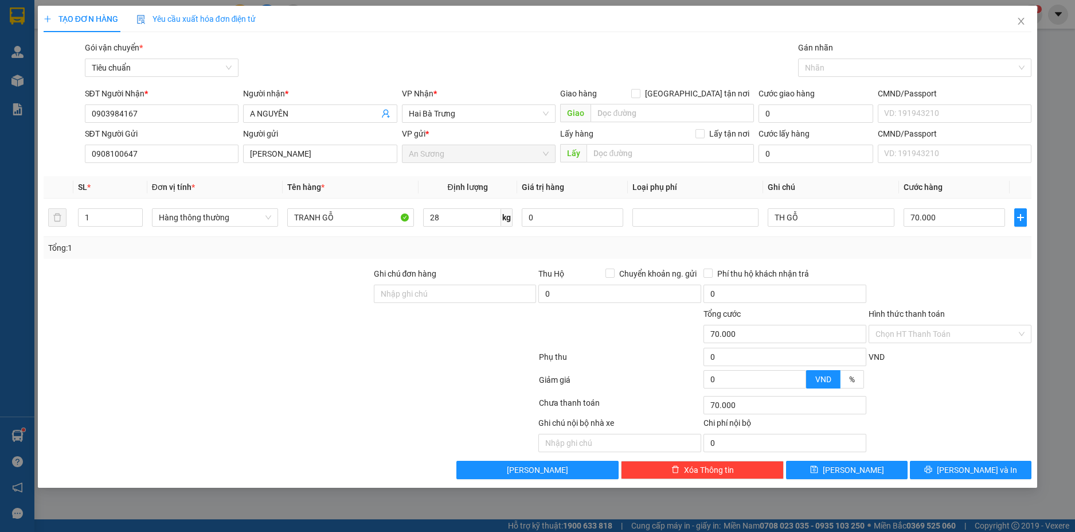
click at [953, 264] on div "Transit Pickup Surcharge Ids Transit Deliver Surcharge Ids Transit Deliver Surc…" at bounding box center [538, 260] width 989 height 438
click at [1002, 335] on input "Hình thức thanh toán" at bounding box center [946, 333] width 141 height 17
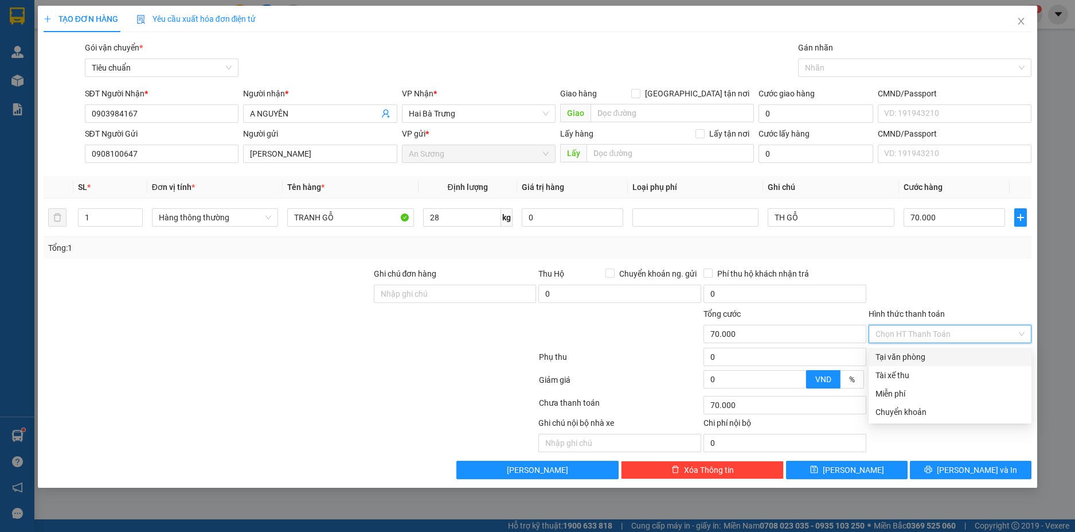
click at [942, 357] on div "Tại văn phòng" at bounding box center [950, 356] width 149 height 13
type input "0"
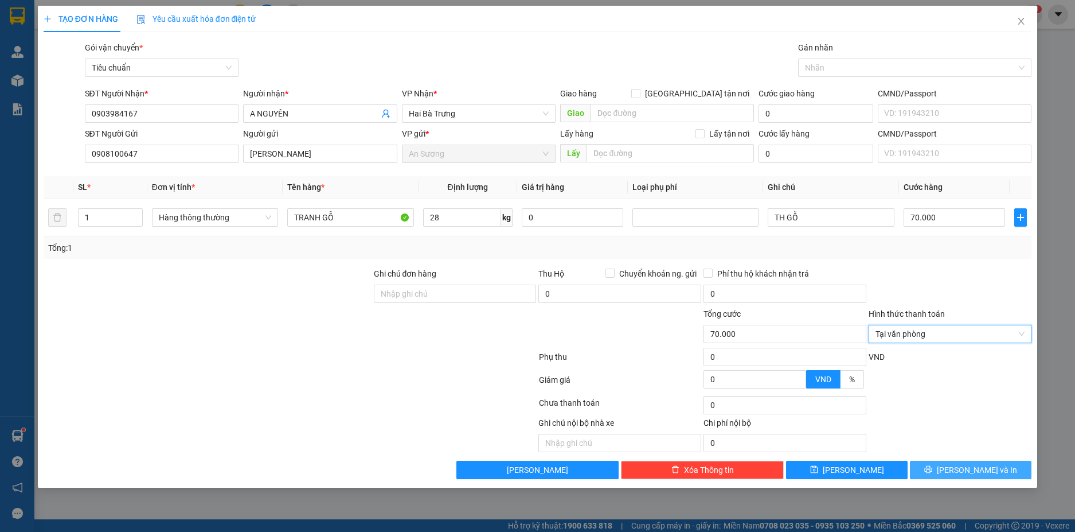
click at [986, 465] on span "Lưu và In" at bounding box center [977, 469] width 80 height 13
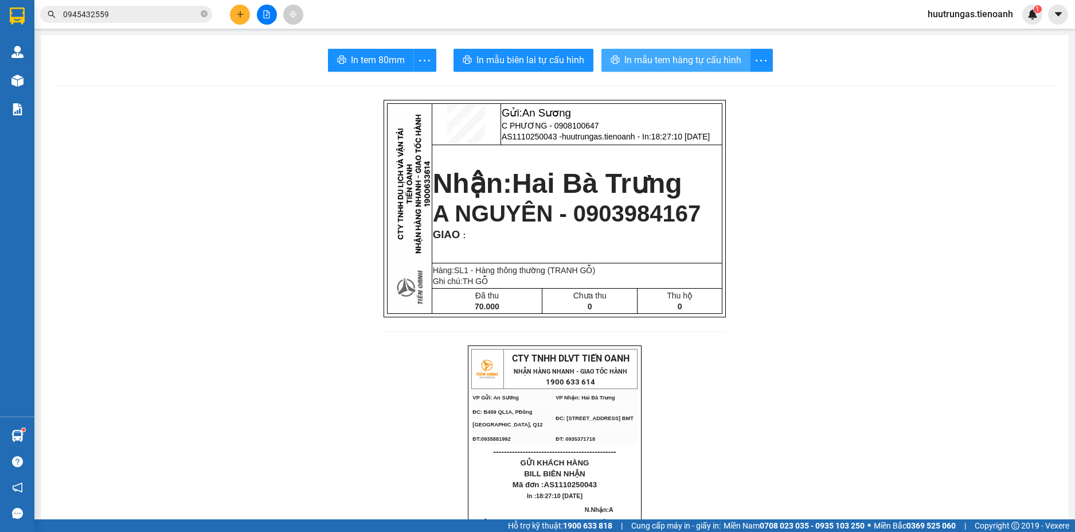
click at [685, 56] on span "In mẫu tem hàng tự cấu hình" at bounding box center [683, 60] width 117 height 14
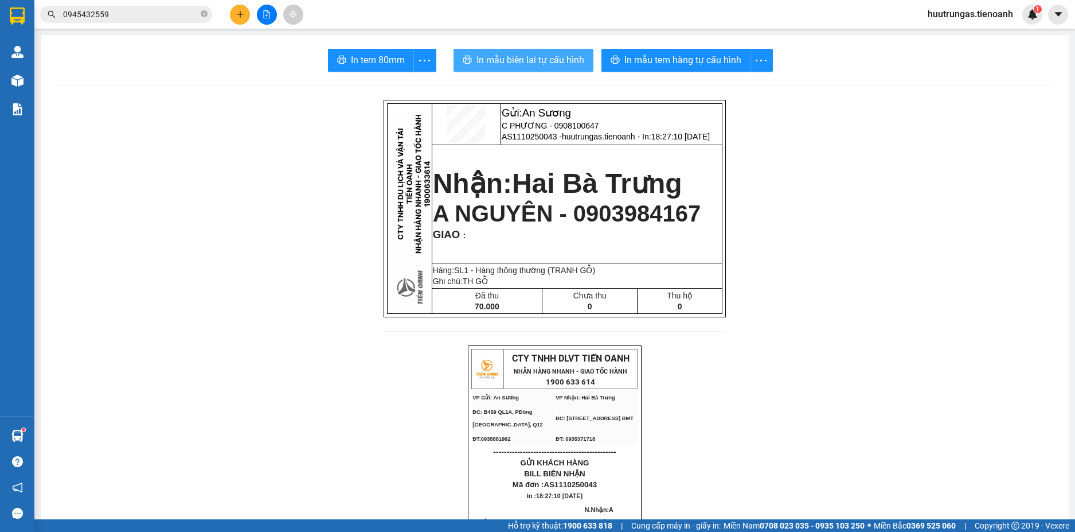
click at [546, 57] on span "In mẫu biên lai tự cấu hình" at bounding box center [531, 60] width 108 height 14
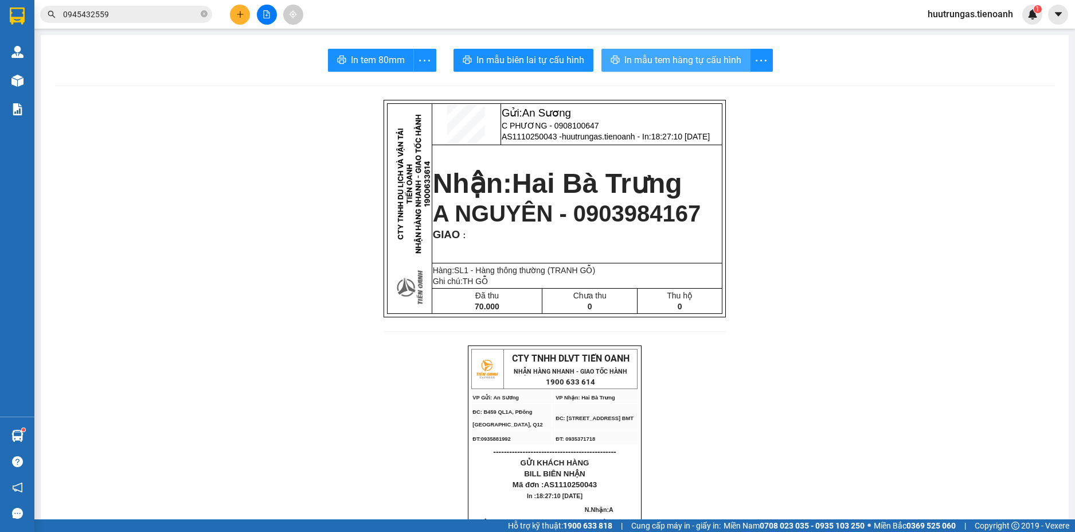
click at [676, 64] on span "In mẫu tem hàng tự cấu hình" at bounding box center [683, 60] width 117 height 14
click at [239, 17] on icon "plus" at bounding box center [240, 14] width 8 height 8
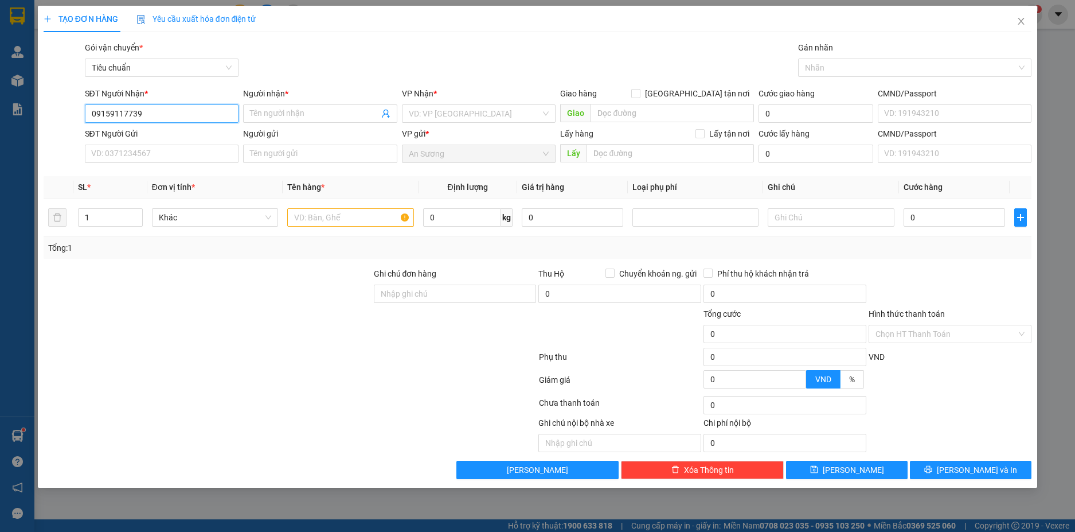
click at [124, 114] on input "09159117739" at bounding box center [162, 113] width 154 height 18
type input "0915911739"
click at [152, 135] on div "0915911739 - ANH ĐÔNG" at bounding box center [162, 136] width 141 height 13
type input "ANH ĐÔNG"
type input "40K/1XO"
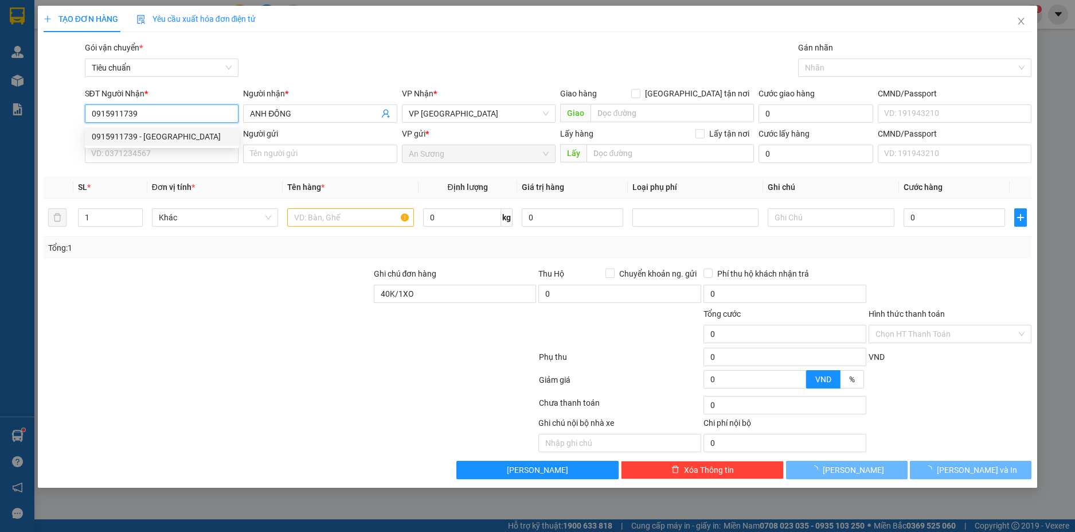
type input "40.000"
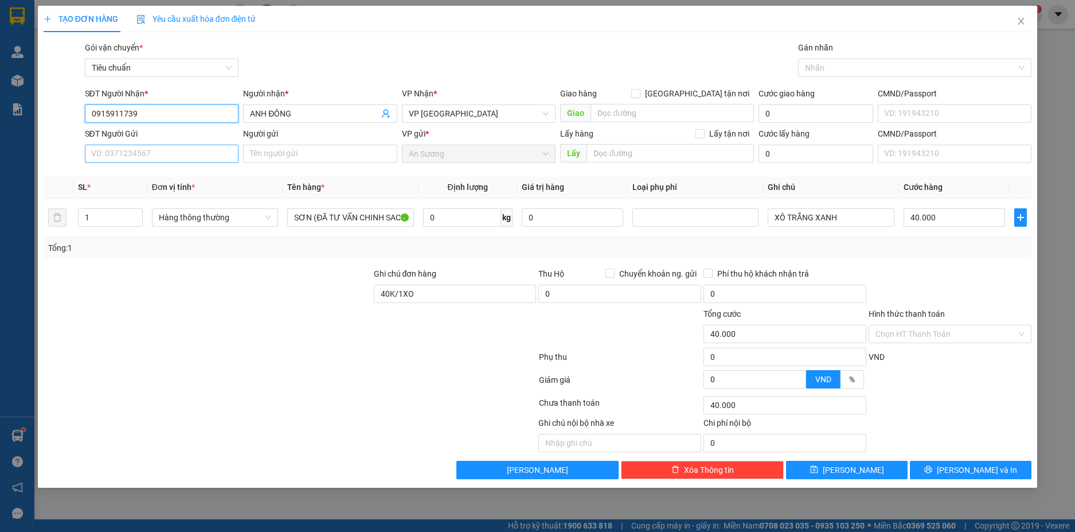
type input "0915911739"
click at [207, 158] on input "SĐT Người Gửi" at bounding box center [162, 154] width 154 height 18
click at [182, 176] on div "0902848559 - CTY IHATA" at bounding box center [162, 176] width 141 height 13
type input "0902848559"
type input "CTY IHATA"
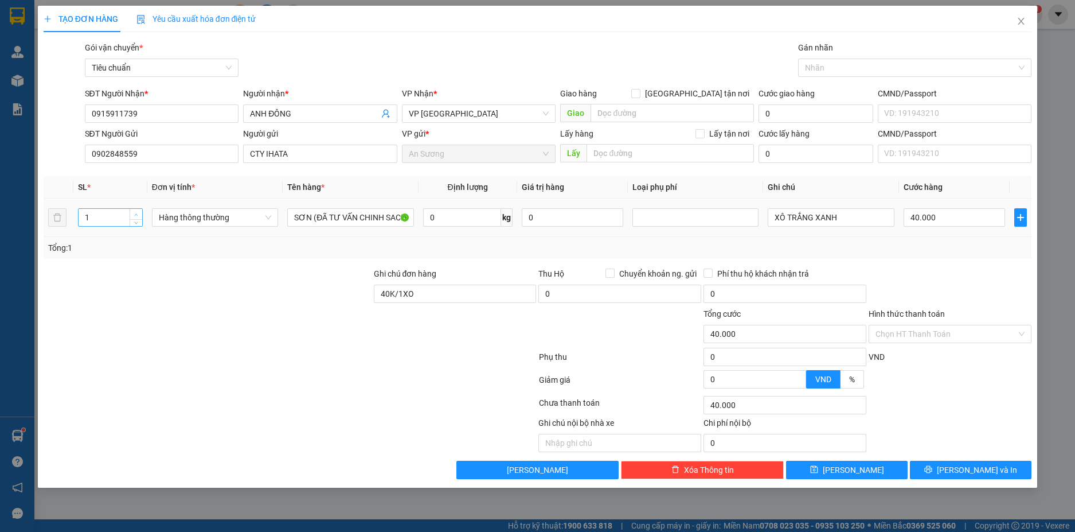
type input "2"
click at [135, 213] on icon "up" at bounding box center [136, 215] width 4 height 4
click at [774, 216] on input "XÔ TRẮNG XANH" at bounding box center [831, 217] width 126 height 18
type input "0"
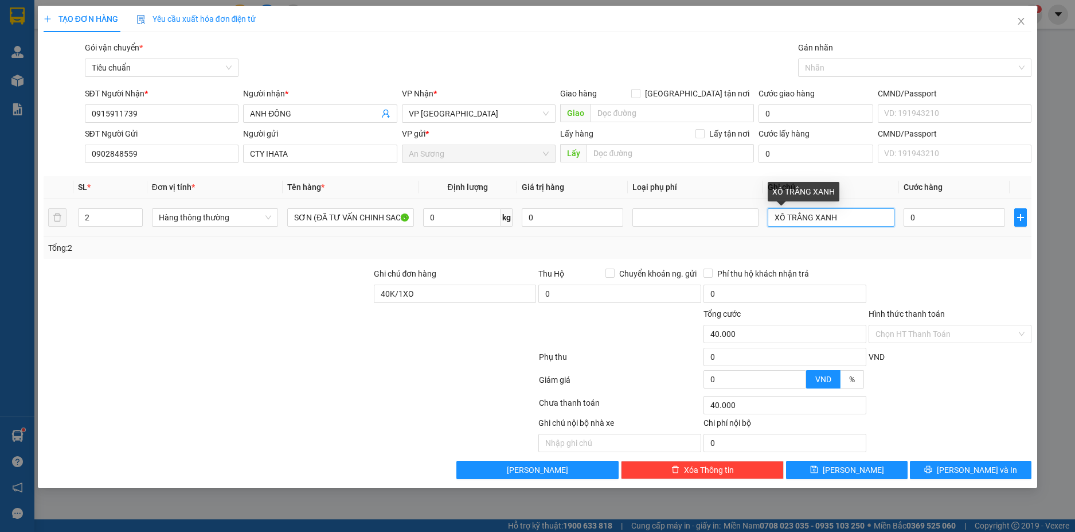
type input "0"
type input "2XÔ TRẮNG XANH"
click at [936, 216] on input "0" at bounding box center [955, 217] width 102 height 18
type input "4"
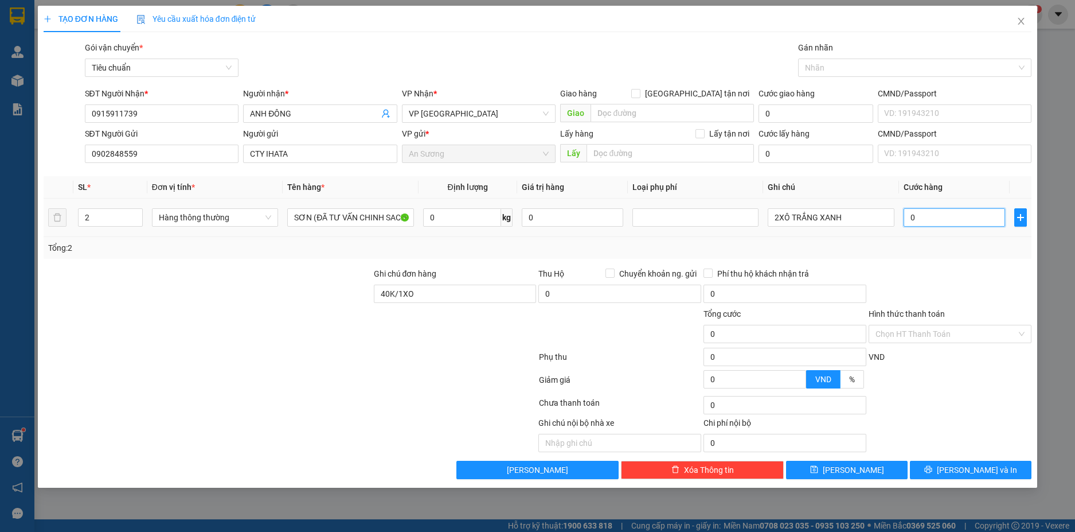
type input "4"
type input "40"
type input "0"
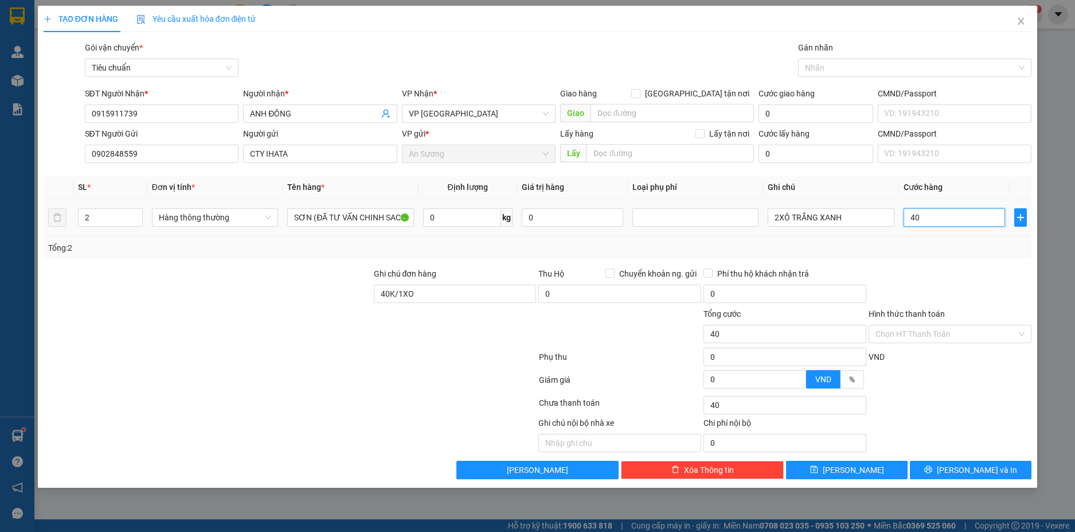
type input "0"
type input "40*2"
type input "80.000"
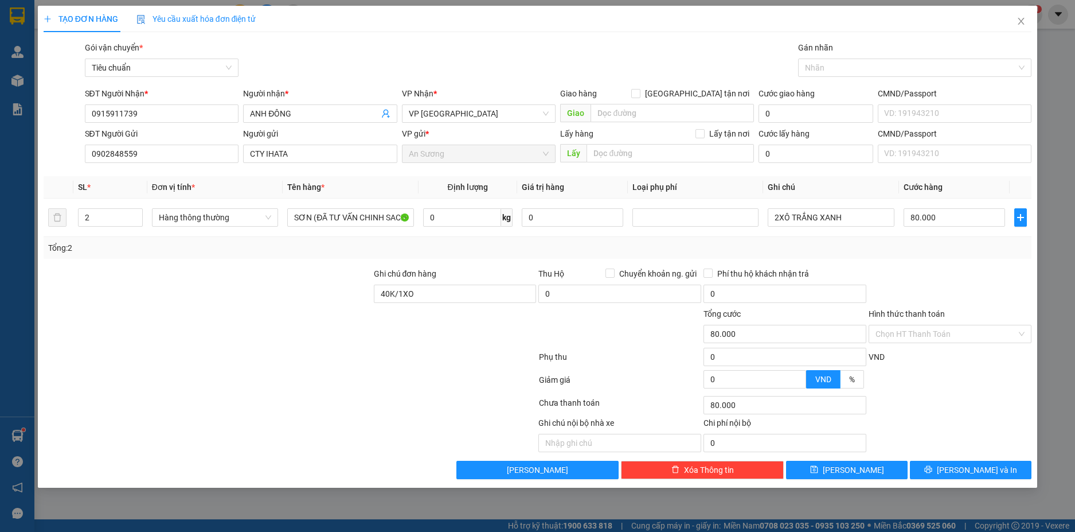
click at [982, 262] on div "Transit Pickup Surcharge Ids Transit Deliver Surcharge Ids Transit Deliver Surc…" at bounding box center [538, 260] width 989 height 438
click at [997, 470] on button "Lưu và In" at bounding box center [971, 470] width 122 height 18
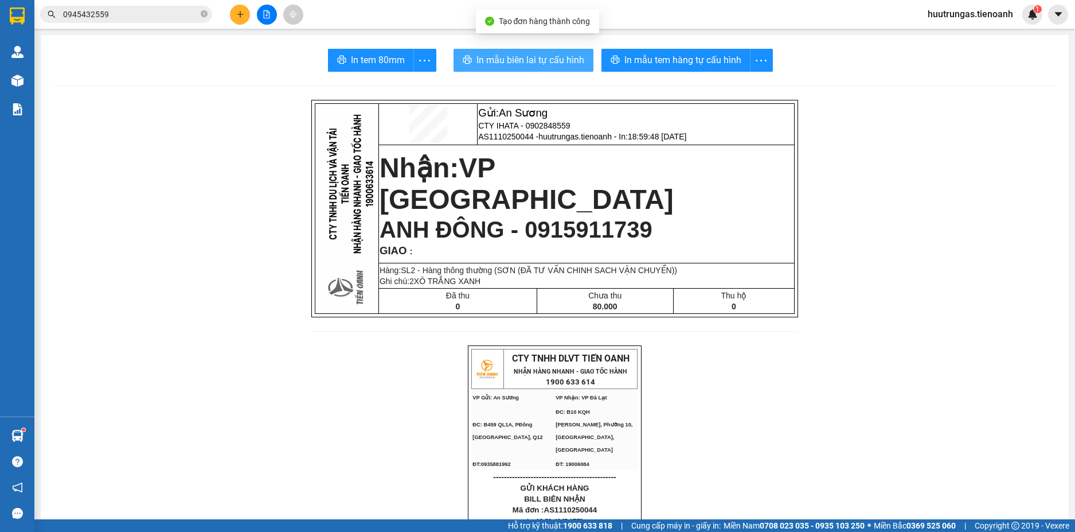
click at [528, 52] on button "In mẫu biên lai tự cấu hình" at bounding box center [524, 60] width 140 height 23
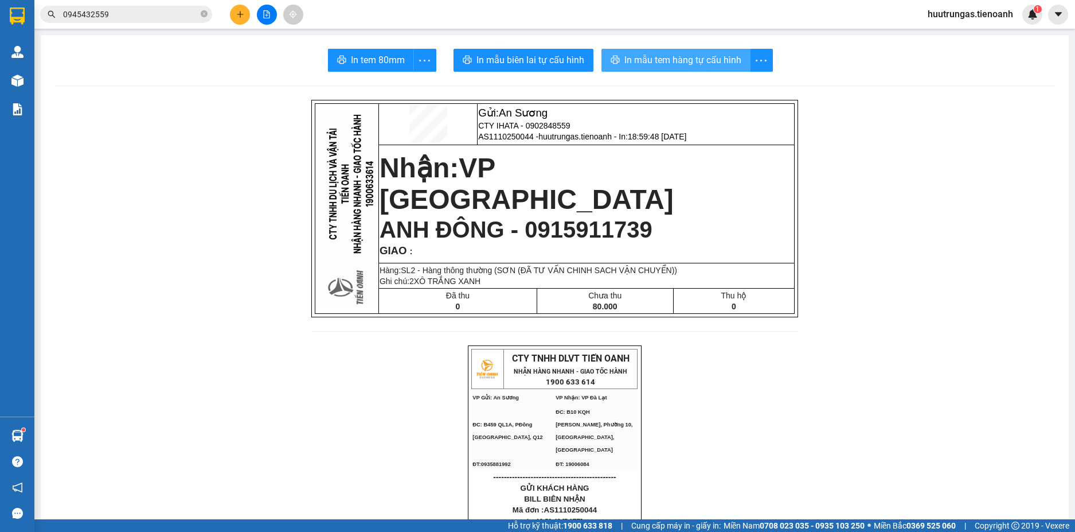
click at [678, 61] on span "In mẫu tem hàng tự cấu hình" at bounding box center [683, 60] width 117 height 14
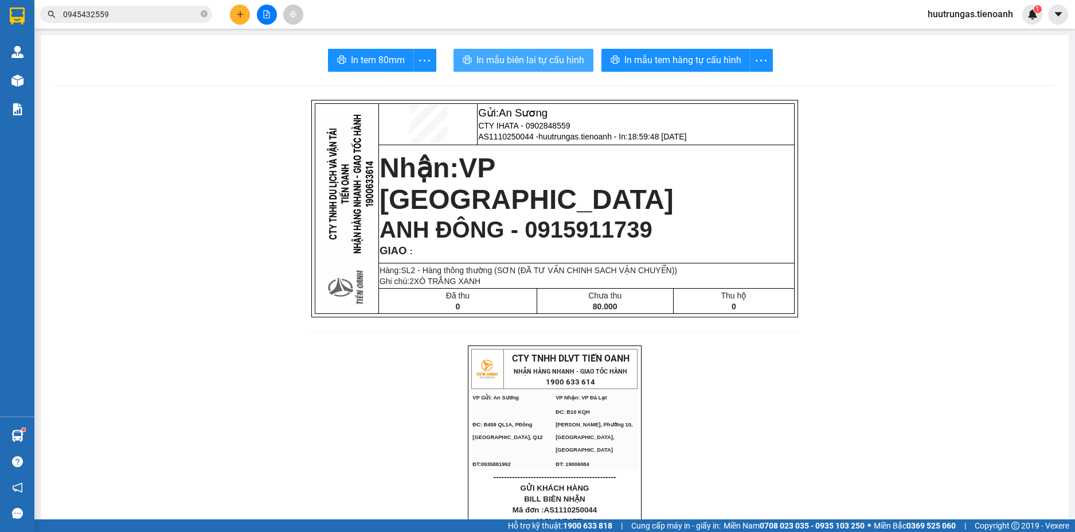
click at [519, 61] on span "In mẫu biên lai tự cấu hình" at bounding box center [531, 60] width 108 height 14
click at [699, 193] on p "Nhận: VP Đà Lạt" at bounding box center [587, 183] width 414 height 64
click at [240, 15] on icon "plus" at bounding box center [240, 14] width 8 height 8
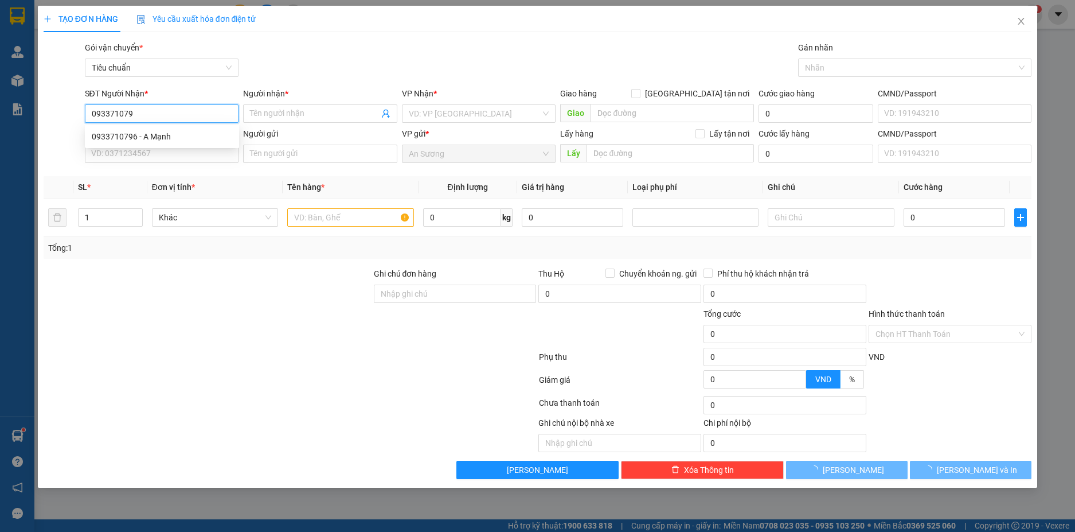
type input "0933710796"
click at [172, 132] on div "0933710796 - A Mạnh" at bounding box center [162, 136] width 141 height 13
type input "A Mạnh"
checkbox input "true"
type input "5 Ami Đoan, Buôn Ma Thuột, Đắk Lắk"
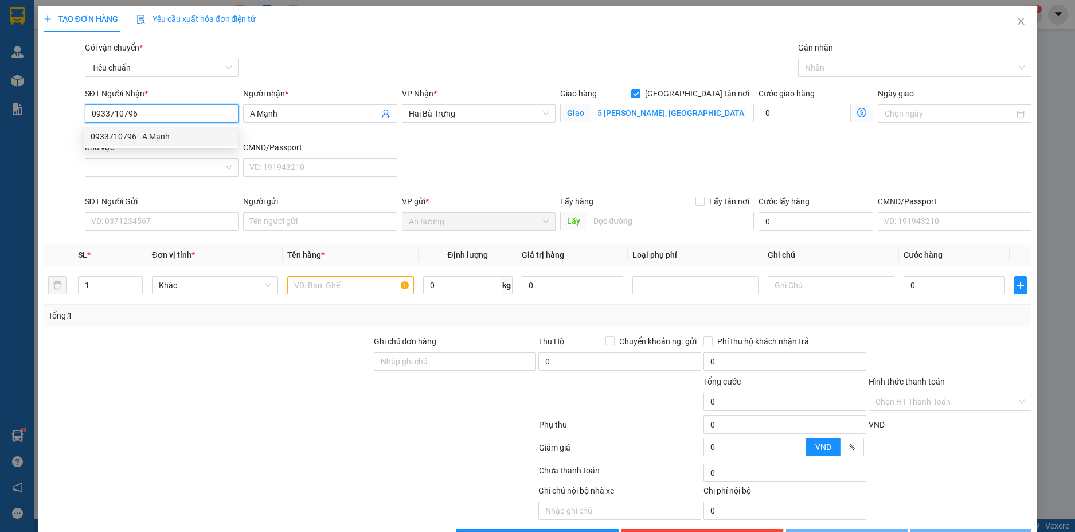
type input "300.000"
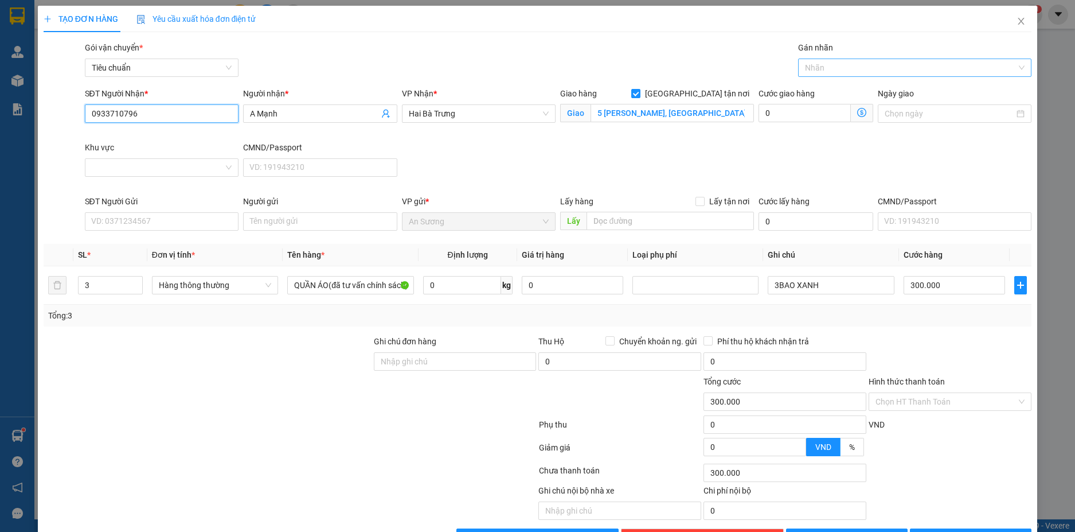
click at [841, 71] on div at bounding box center [909, 68] width 216 height 14
type input "0933710796"
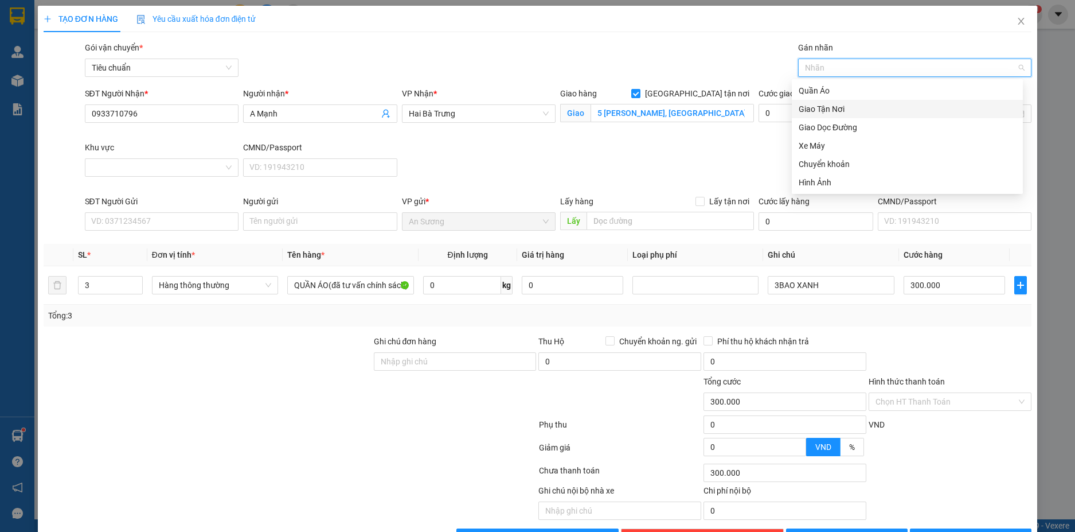
click at [817, 106] on div "Giao Tận Nơi" at bounding box center [907, 109] width 217 height 13
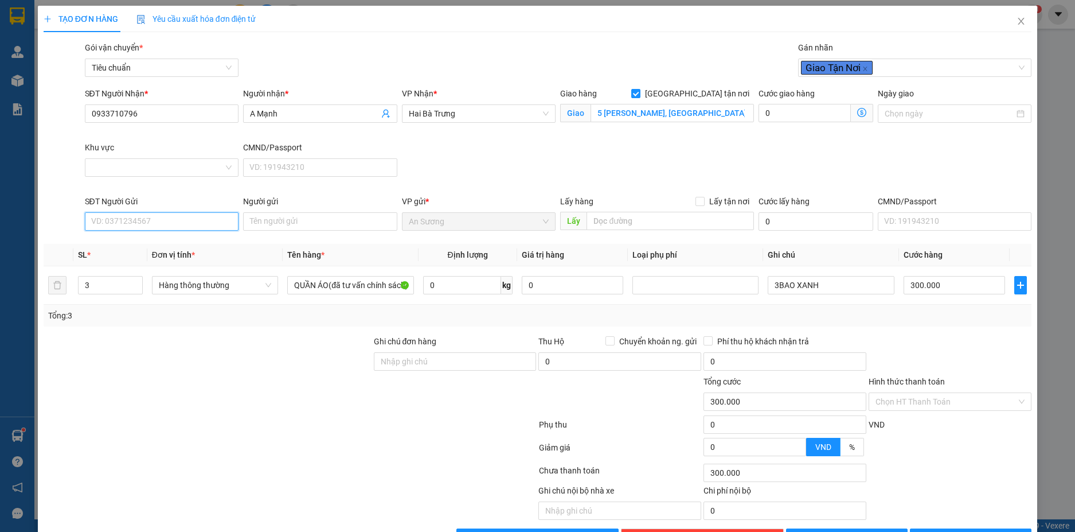
click at [161, 218] on input "SĐT Người Gửi" at bounding box center [162, 221] width 154 height 18
type input "0979510355"
click at [184, 244] on div "0979510355 - C Thảo" at bounding box center [160, 244] width 139 height 13
type input "C Thảo"
type input "30.000"
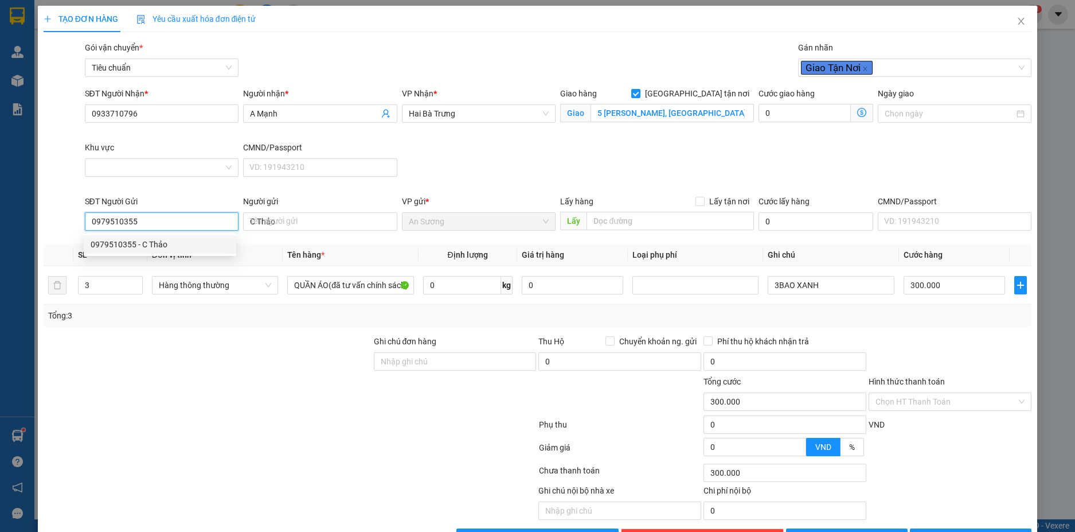
type input "30.000"
click at [248, 278] on span "Hàng thông thường" at bounding box center [215, 284] width 112 height 17
type input "0979510355"
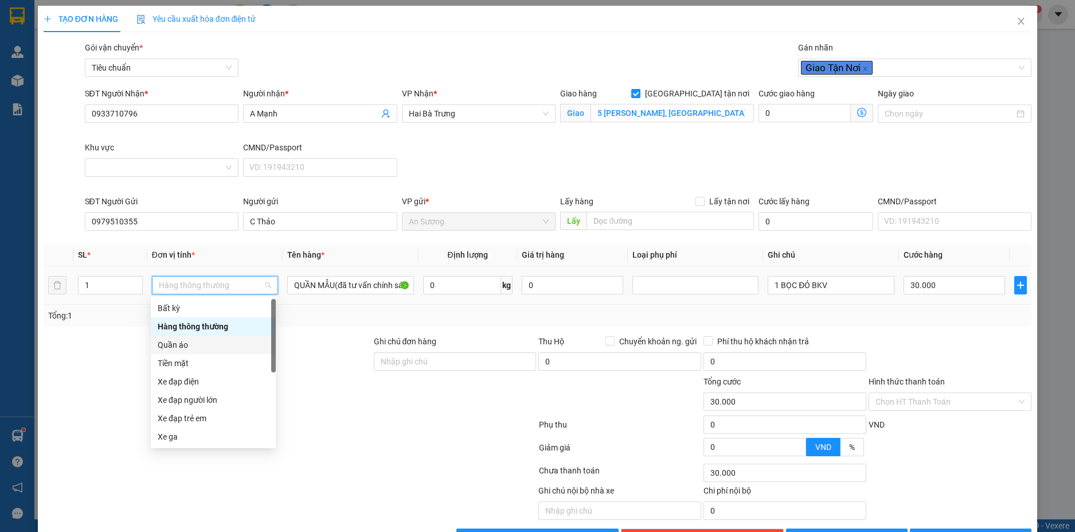
click at [185, 340] on div "Quần áo" at bounding box center [213, 344] width 111 height 13
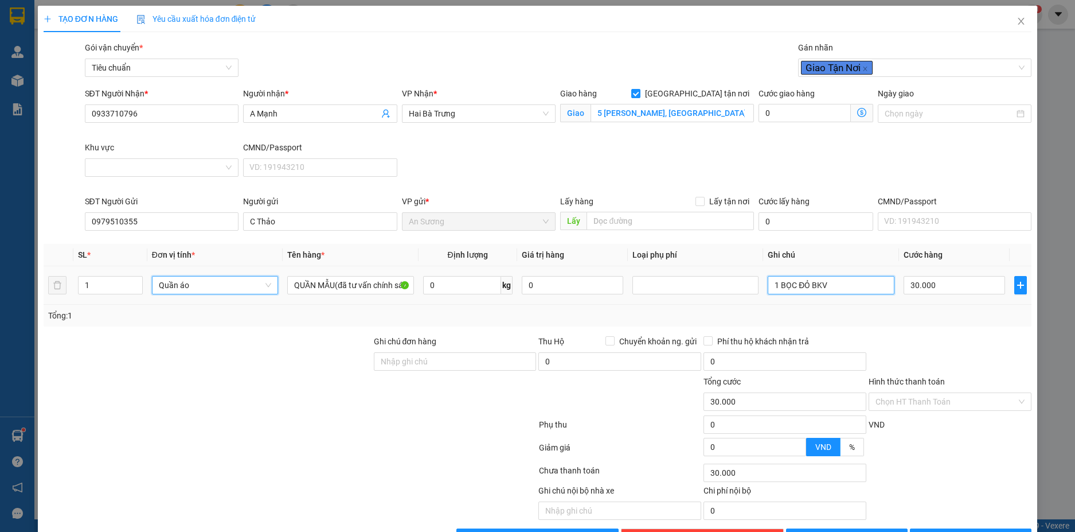
click at [823, 291] on input "1 BỌC ĐỎ BKV" at bounding box center [831, 285] width 126 height 18
click at [825, 290] on input "1 BỌC ĐỎ BKV" at bounding box center [831, 285] width 126 height 18
type input "0"
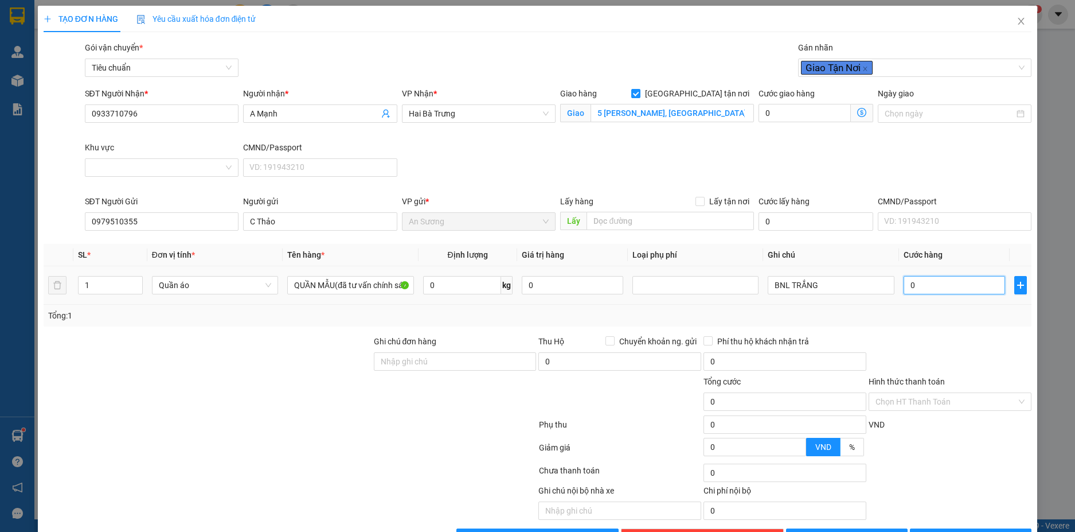
click at [936, 289] on input "0" at bounding box center [955, 285] width 102 height 18
click at [906, 353] on div at bounding box center [950, 355] width 165 height 40
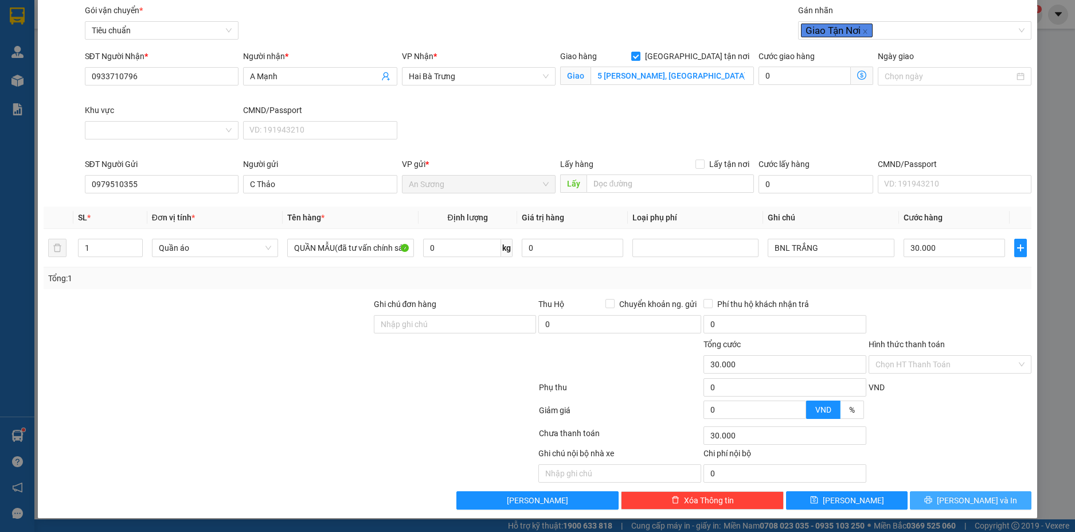
click at [977, 504] on span "Lưu và In" at bounding box center [977, 500] width 80 height 13
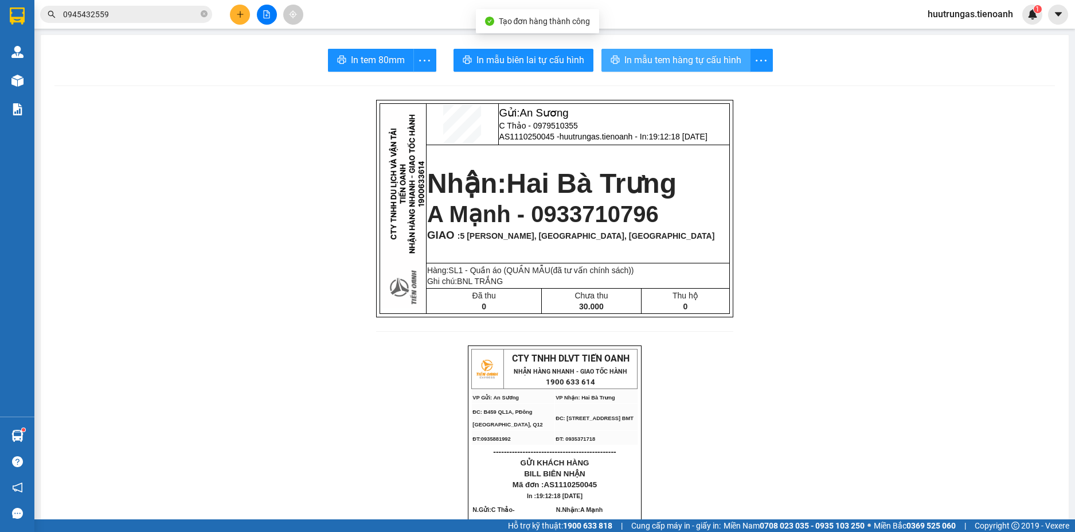
click at [652, 67] on span "In mẫu tem hàng tự cấu hình" at bounding box center [683, 60] width 117 height 14
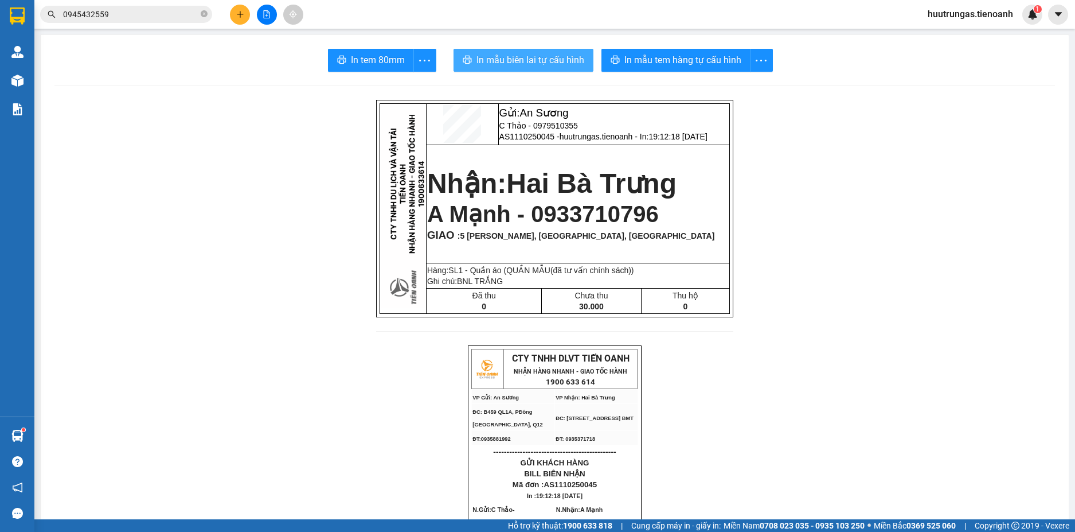
click at [535, 54] on span "In mẫu biên lai tự cấu hình" at bounding box center [531, 60] width 108 height 14
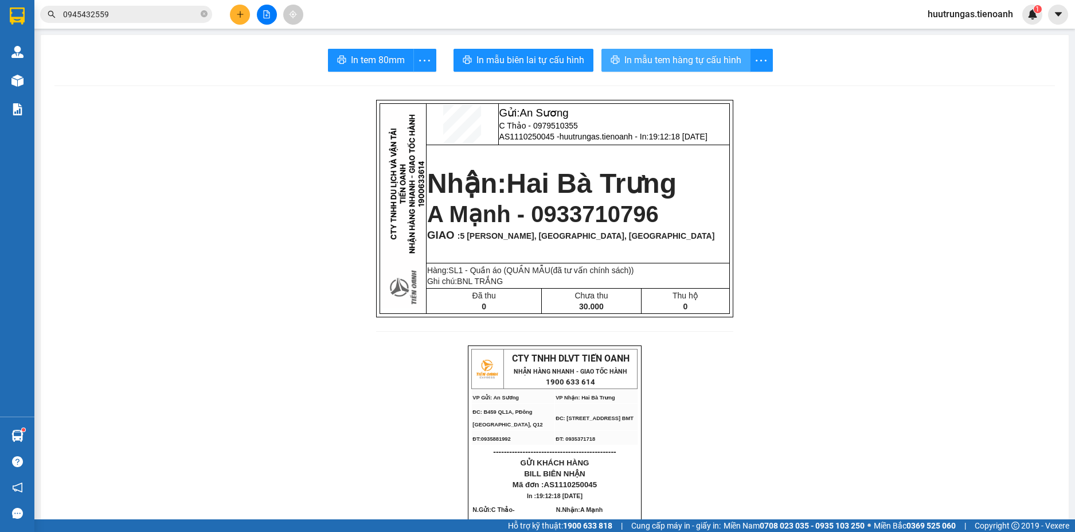
click at [692, 64] on span "In mẫu tem hàng tự cấu hình" at bounding box center [683, 60] width 117 height 14
click at [241, 18] on icon "plus" at bounding box center [240, 14] width 8 height 8
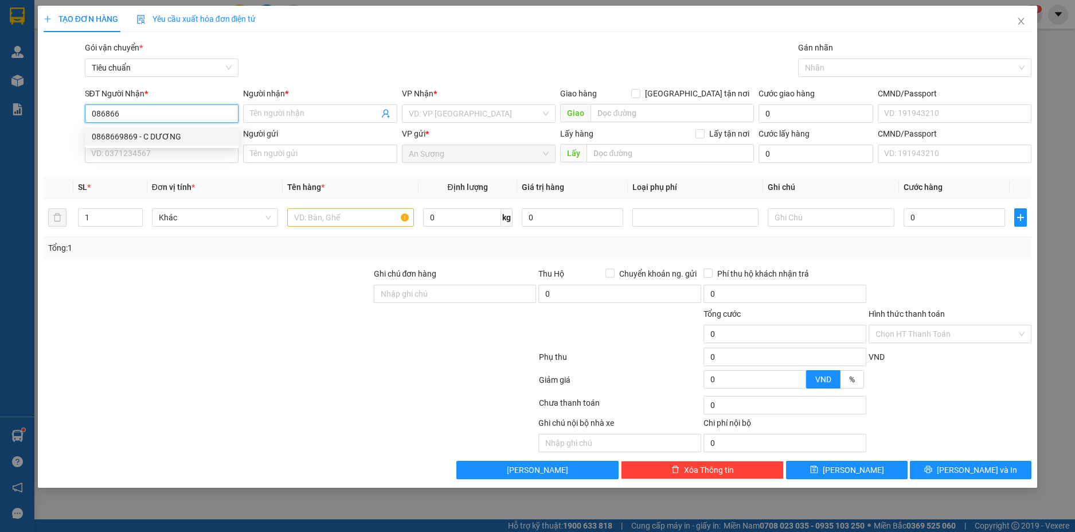
click at [164, 134] on div "0868669869 - C DƯƠNG" at bounding box center [162, 136] width 141 height 13
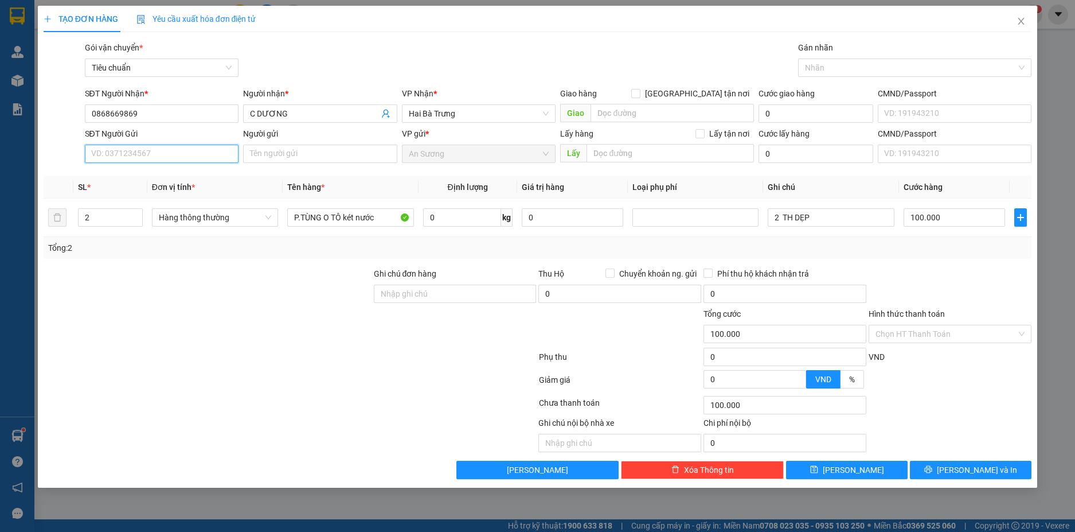
click at [190, 159] on input "SĐT Người Gửi" at bounding box center [162, 154] width 154 height 18
click at [168, 173] on div "0987442244 - HÓA" at bounding box center [162, 176] width 141 height 13
click at [135, 223] on span "down" at bounding box center [136, 221] width 7 height 7
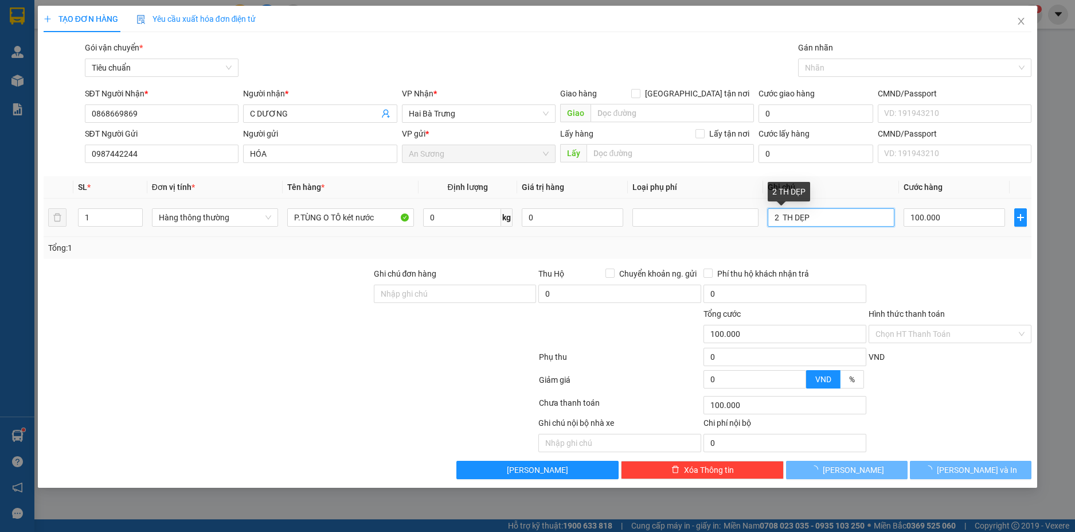
drag, startPoint x: 782, startPoint y: 217, endPoint x: 769, endPoint y: 217, distance: 13.2
click at [769, 217] on input "2 TH DẸP" at bounding box center [831, 217] width 126 height 18
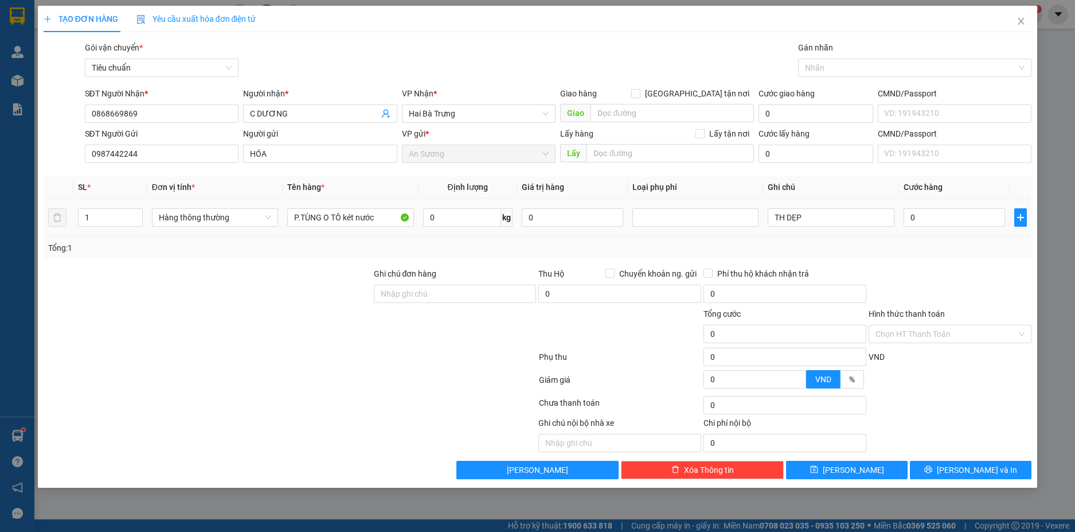
click at [917, 235] on td "0" at bounding box center [954, 217] width 111 height 38
click at [940, 222] on input "0" at bounding box center [955, 217] width 102 height 18
click at [965, 259] on div "Transit Pickup Surcharge Ids Transit Deliver Surcharge Ids Transit Deliver Surc…" at bounding box center [538, 260] width 989 height 438
click at [703, 472] on span "Xóa Thông tin" at bounding box center [709, 469] width 50 height 13
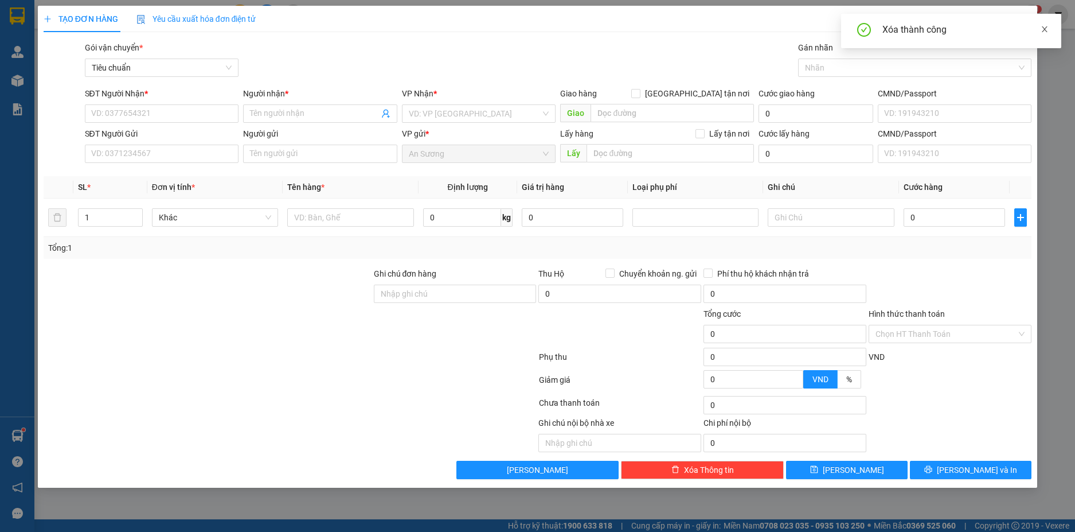
click at [1047, 30] on icon "close" at bounding box center [1045, 29] width 8 height 8
click at [1025, 17] on icon "close" at bounding box center [1021, 21] width 9 height 9
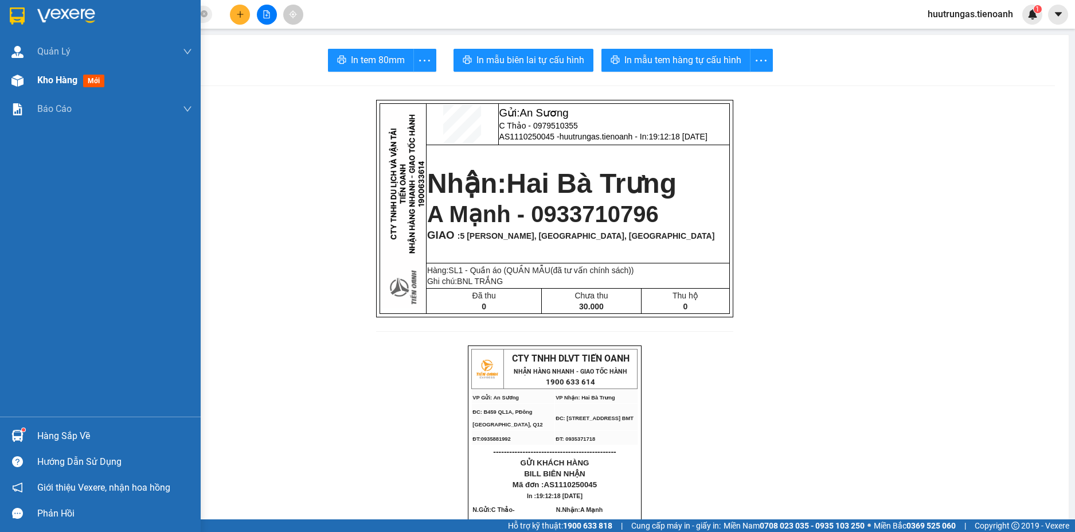
click at [16, 84] on img at bounding box center [17, 81] width 12 height 12
click at [59, 82] on span "Kho hàng" at bounding box center [57, 80] width 40 height 11
click at [61, 81] on span "Kho hàng" at bounding box center [57, 80] width 40 height 11
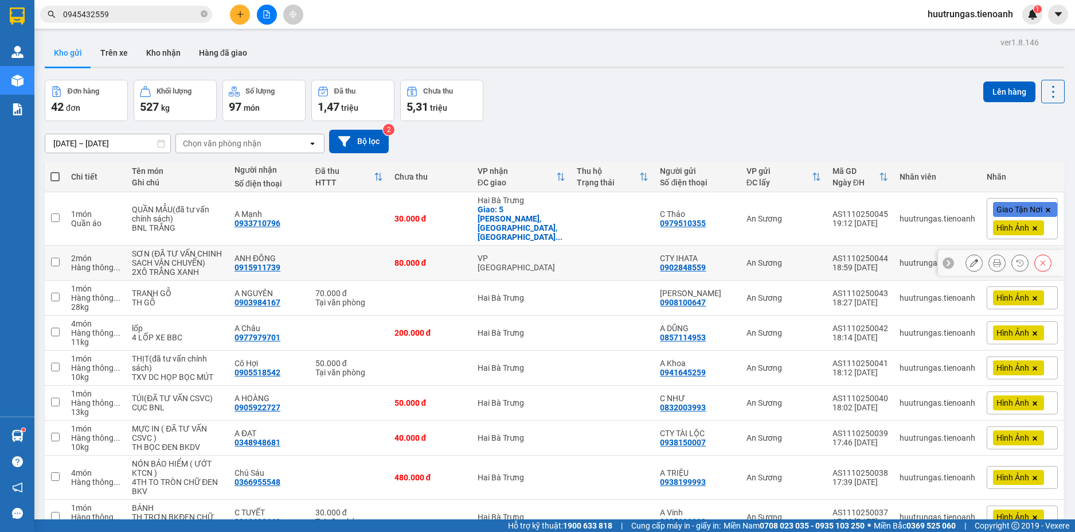
click at [53, 262] on input "checkbox" at bounding box center [55, 262] width 9 height 9
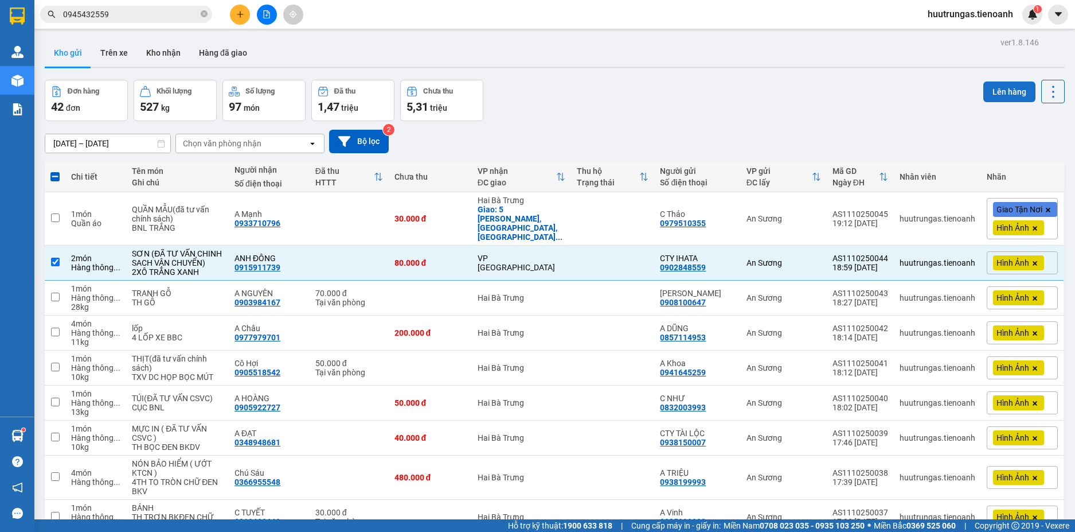
click at [1011, 88] on button "Lên hàng" at bounding box center [1010, 91] width 52 height 21
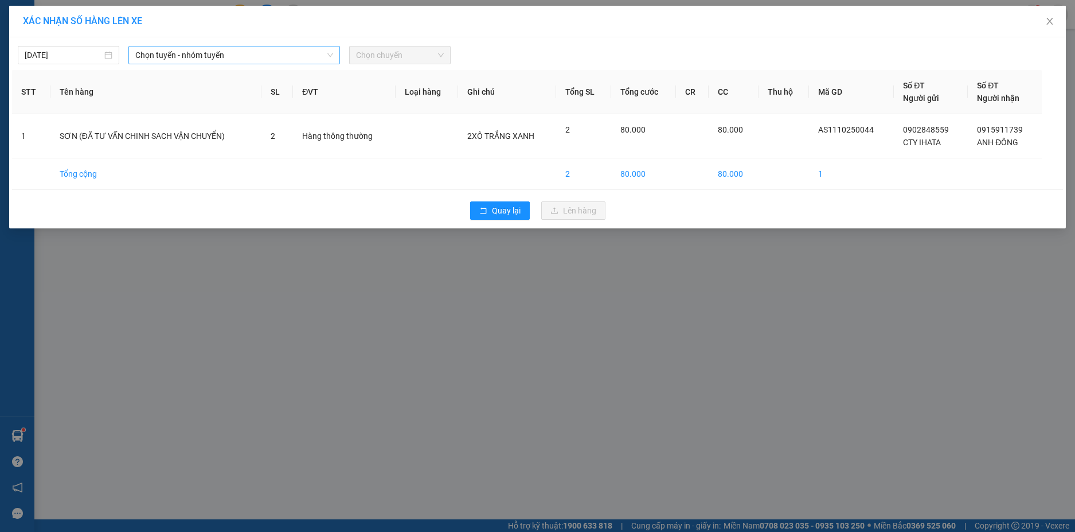
click at [287, 57] on span "Chọn tuyến - nhóm tuyến" at bounding box center [234, 54] width 198 height 17
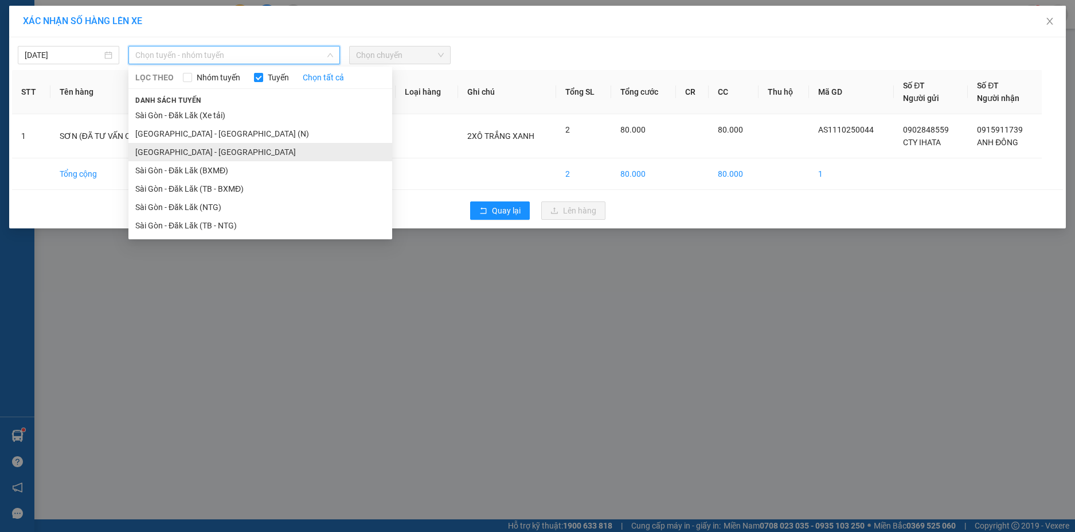
click at [218, 149] on li "[GEOGRAPHIC_DATA] - [GEOGRAPHIC_DATA]" at bounding box center [260, 152] width 264 height 18
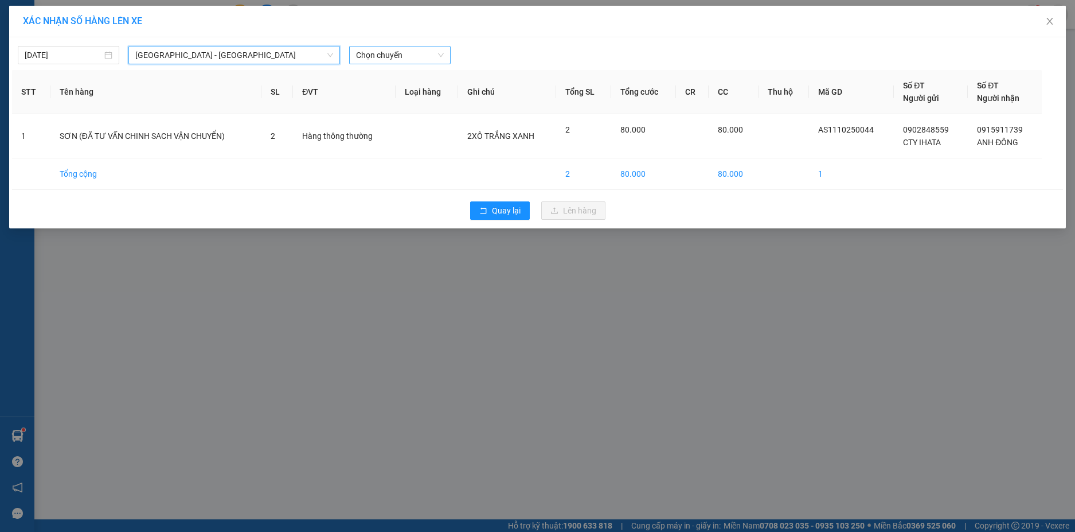
click at [441, 57] on span "Chọn chuyến" at bounding box center [400, 54] width 88 height 17
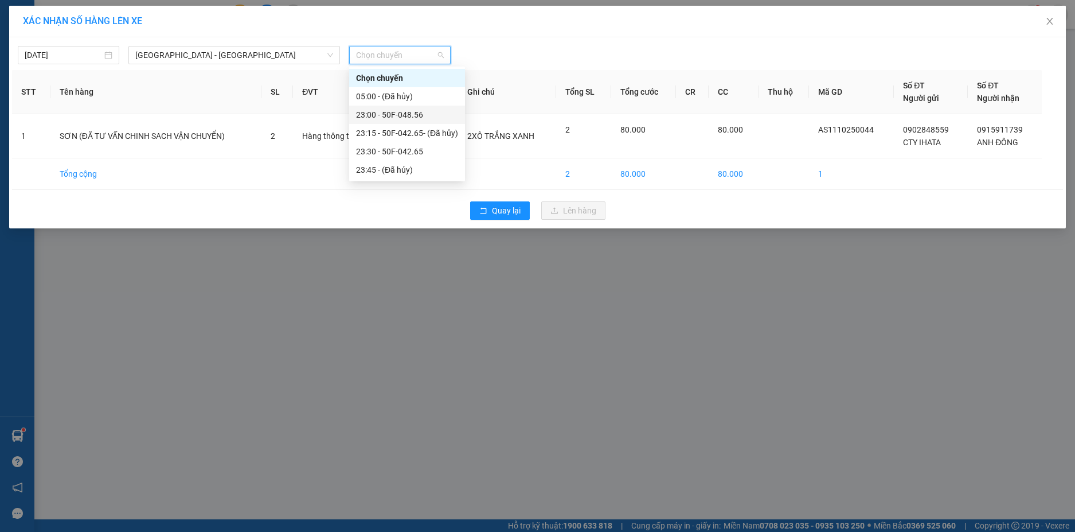
click at [397, 118] on div "23:00 - 50F-048.56" at bounding box center [407, 114] width 102 height 13
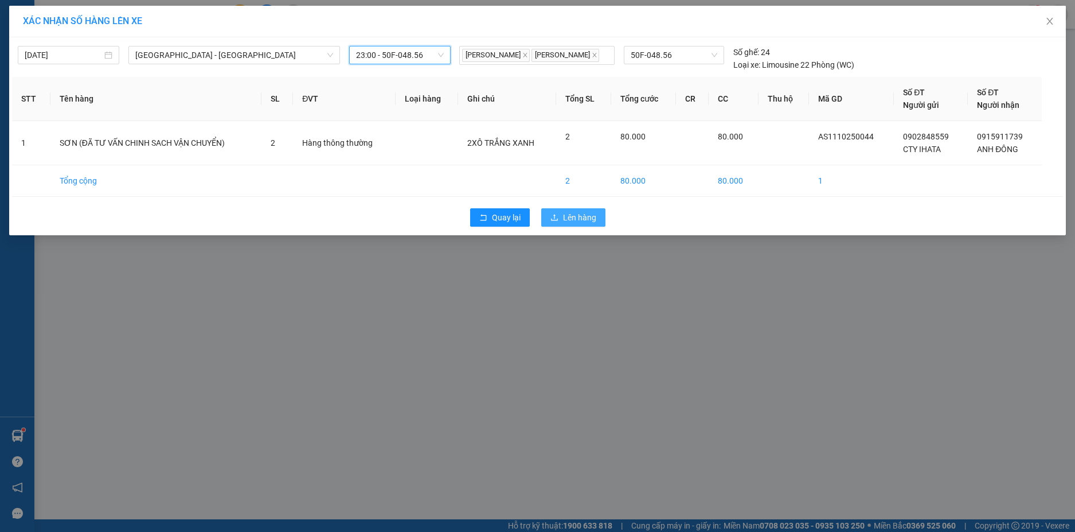
click at [568, 213] on span "Lên hàng" at bounding box center [579, 217] width 33 height 13
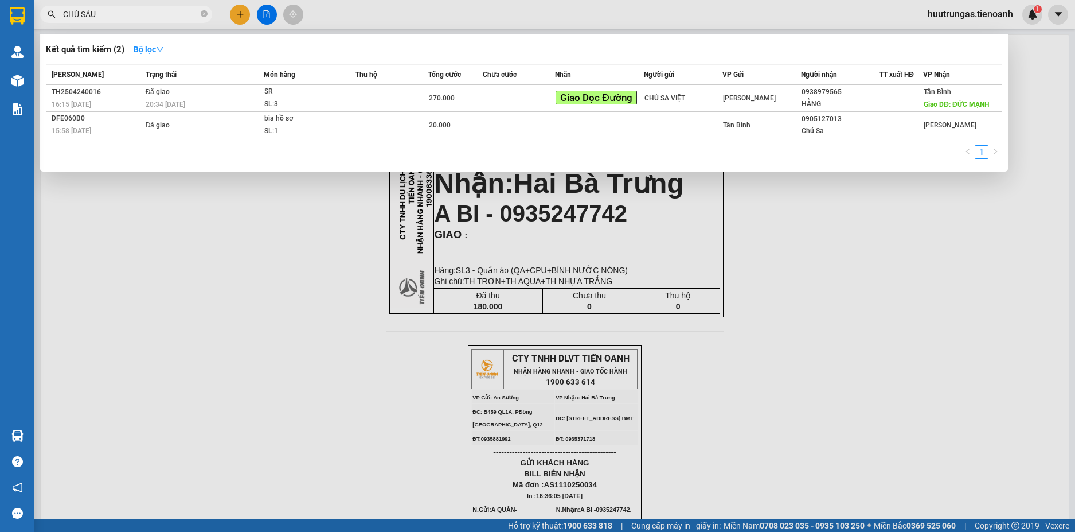
click at [138, 12] on input "CHÚ SÁU" at bounding box center [130, 14] width 135 height 13
type input "C"
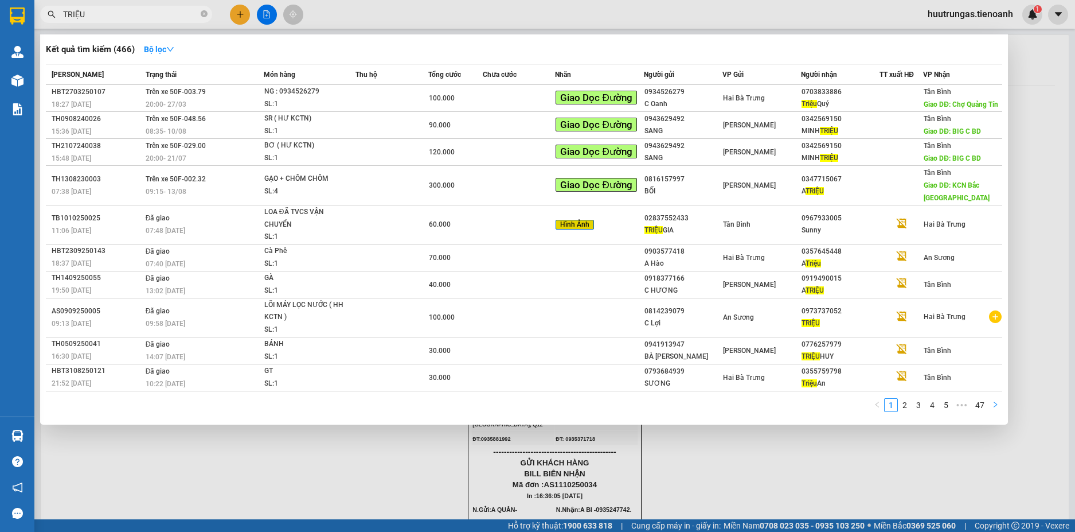
click at [996, 403] on icon "right" at bounding box center [995, 404] width 7 height 7
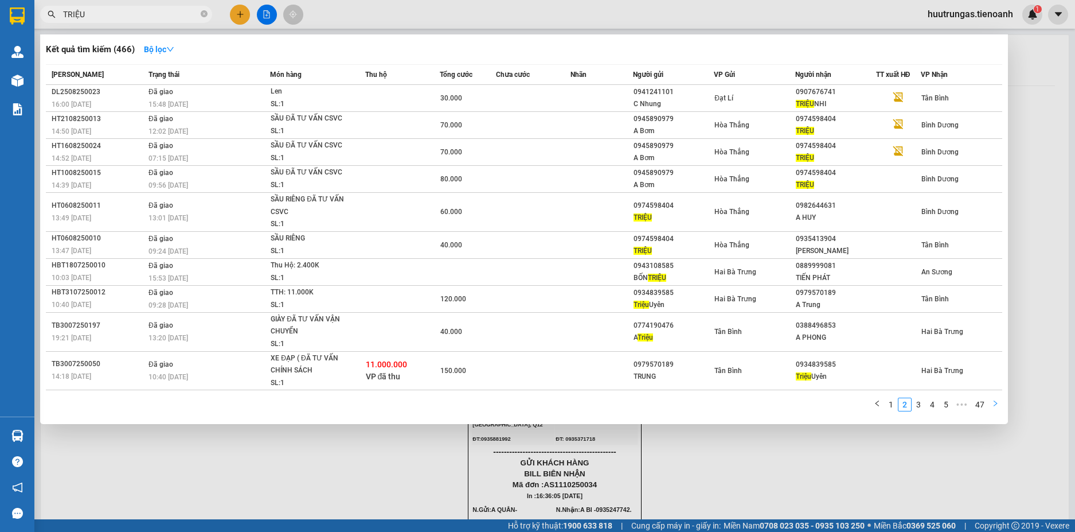
click at [996, 403] on icon "right" at bounding box center [995, 403] width 3 height 6
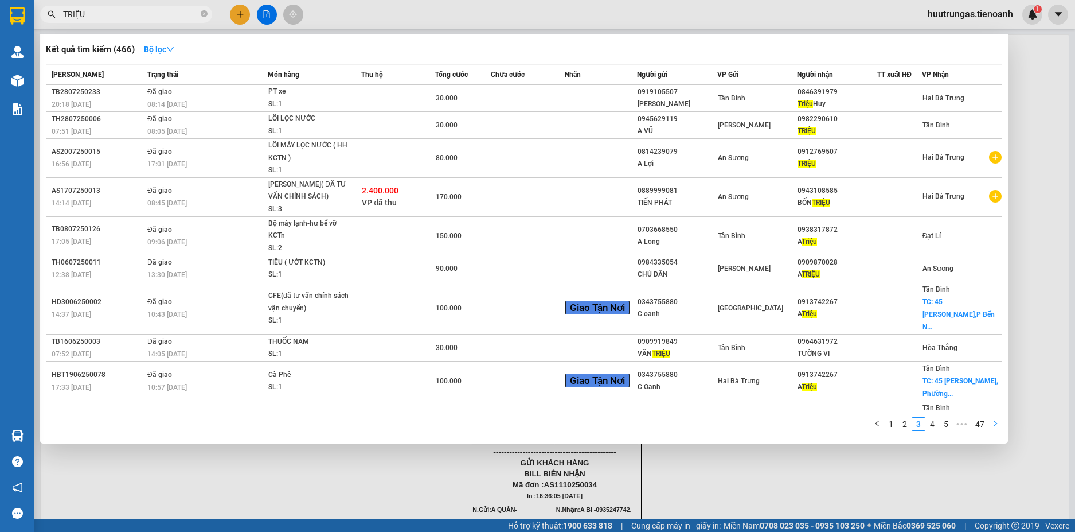
click at [999, 423] on icon "right" at bounding box center [995, 423] width 7 height 7
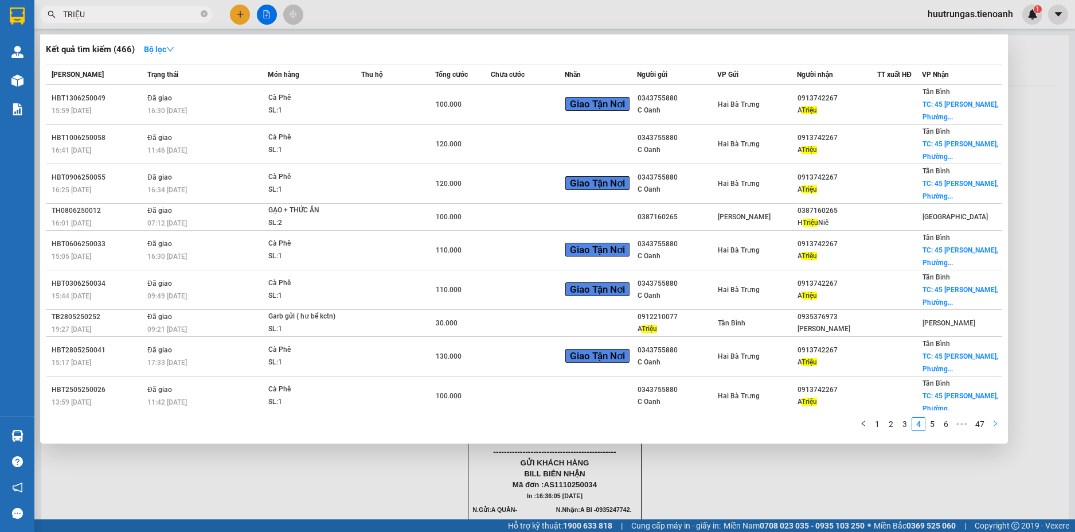
click at [999, 423] on icon "right" at bounding box center [995, 423] width 7 height 7
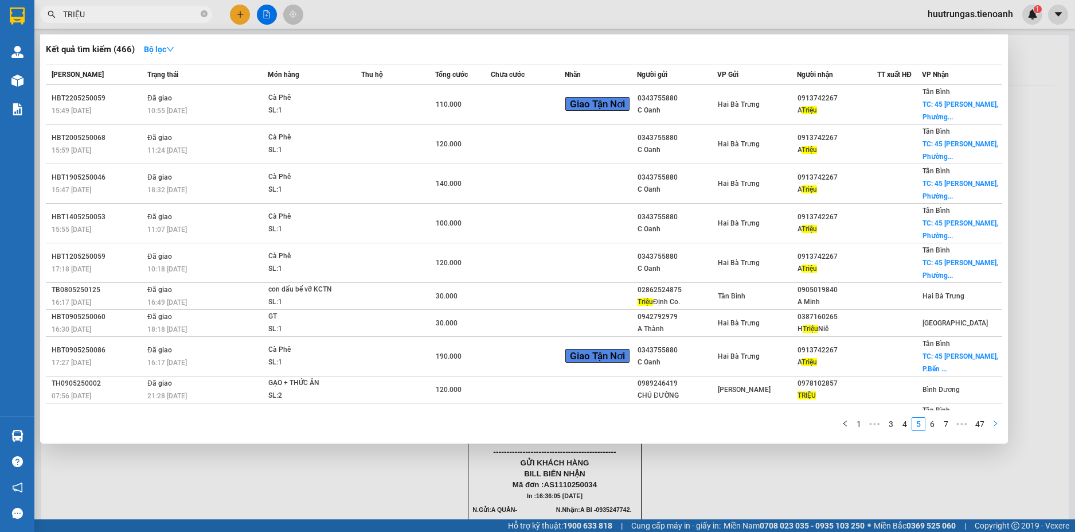
click at [999, 423] on icon "right" at bounding box center [995, 423] width 7 height 7
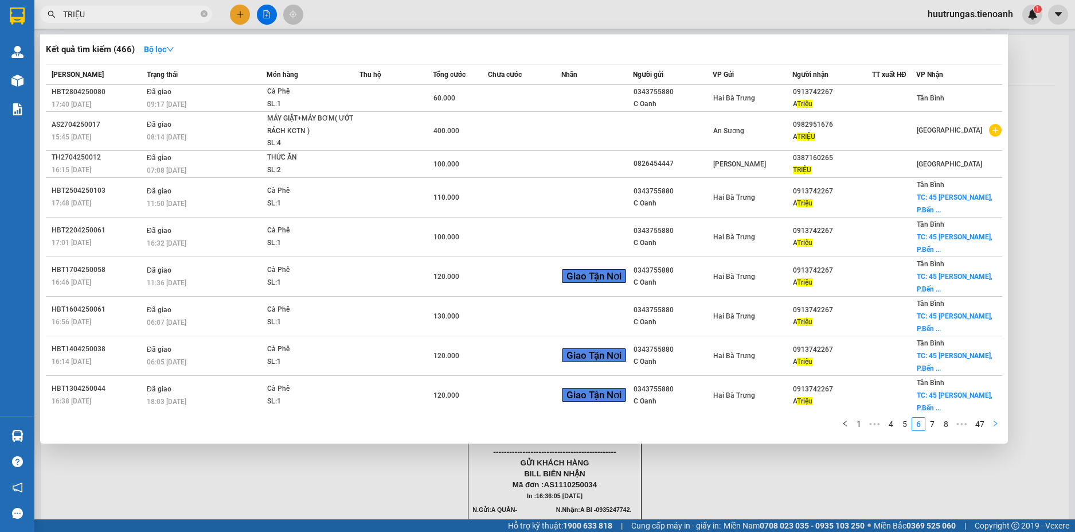
click at [999, 423] on icon "right" at bounding box center [995, 423] width 7 height 7
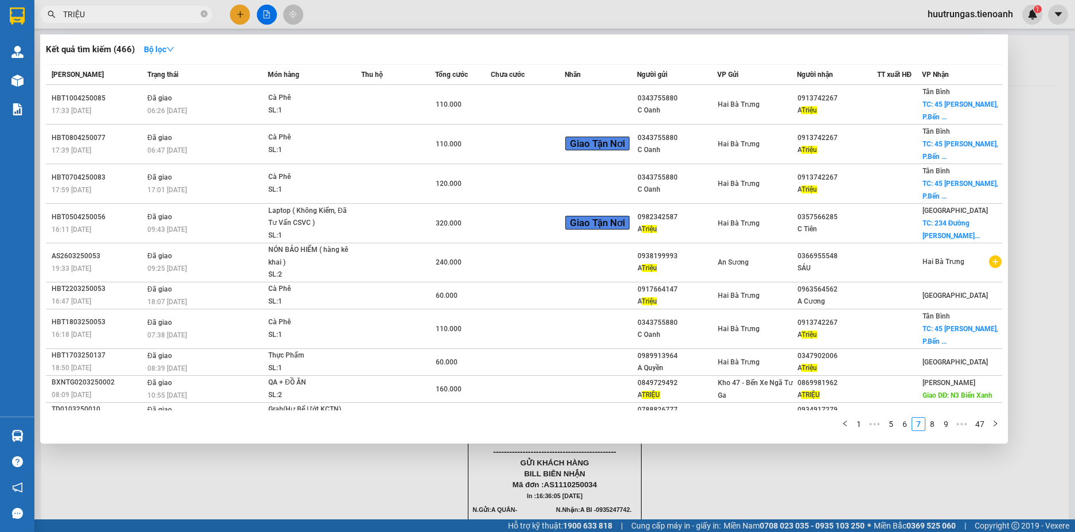
click at [159, 11] on input "TRIỆU" at bounding box center [130, 14] width 135 height 13
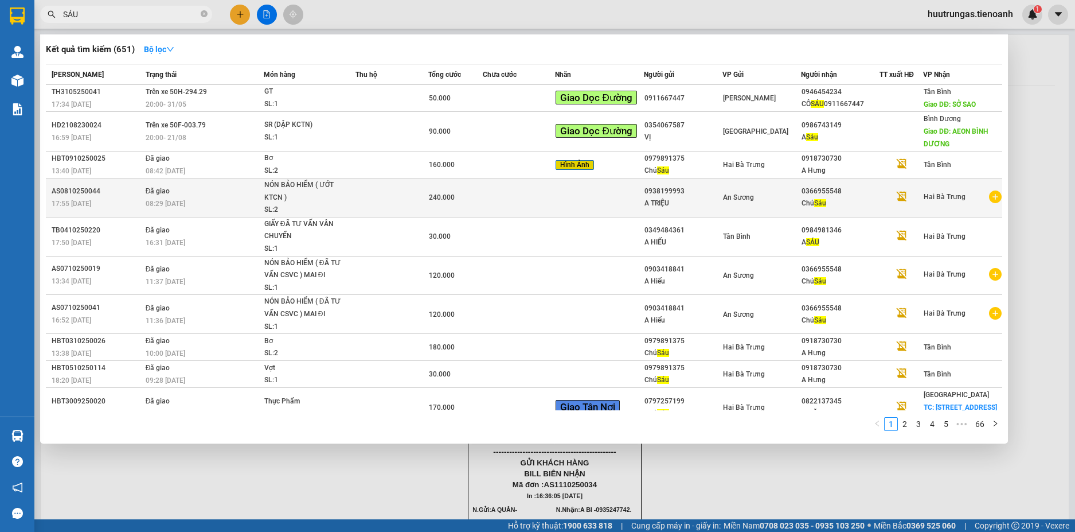
type input "SÁU"
click at [555, 199] on td at bounding box center [599, 197] width 88 height 39
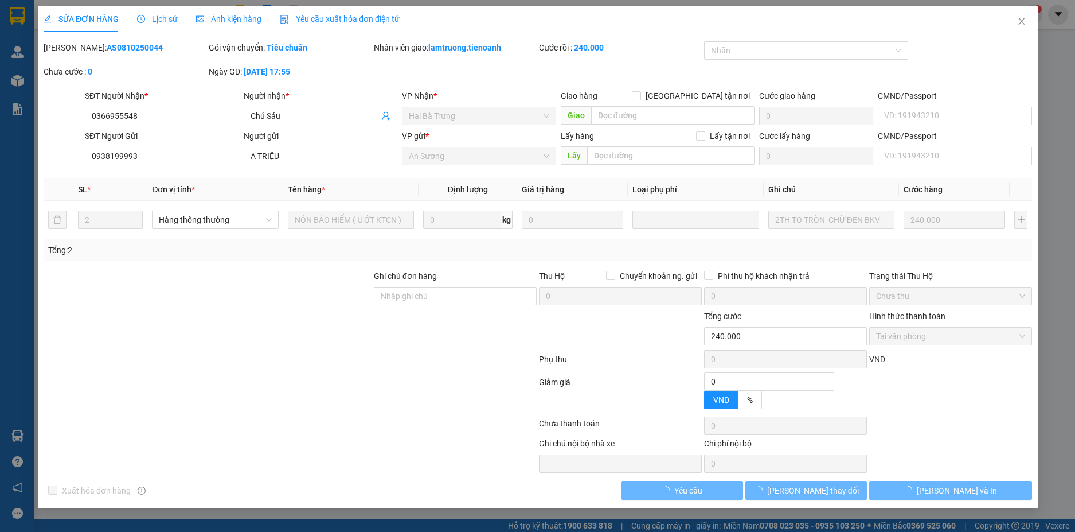
type input "0366955548"
type input "Chú Sáu"
type input "0938199993"
type input "A TRIỆU"
type input "0"
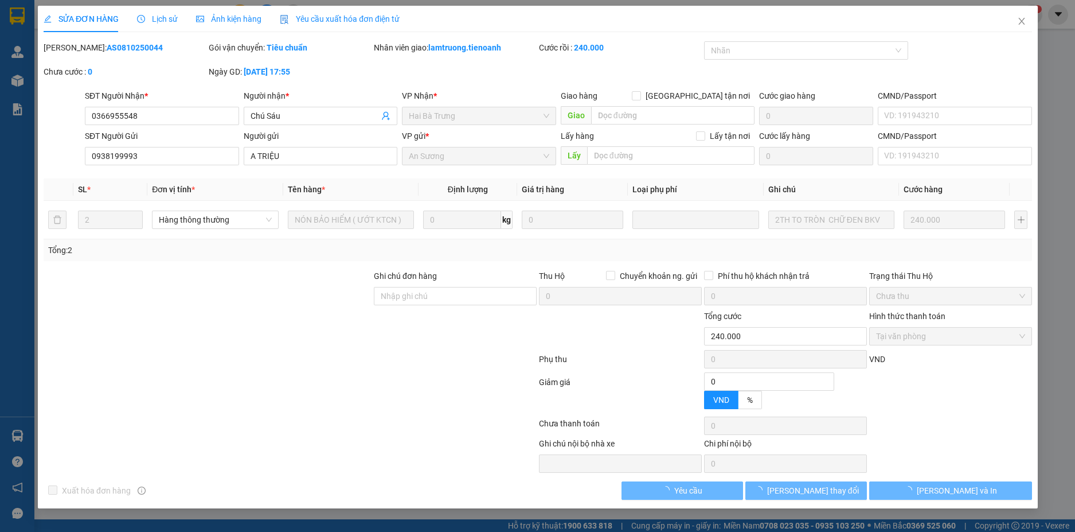
type input "240.000"
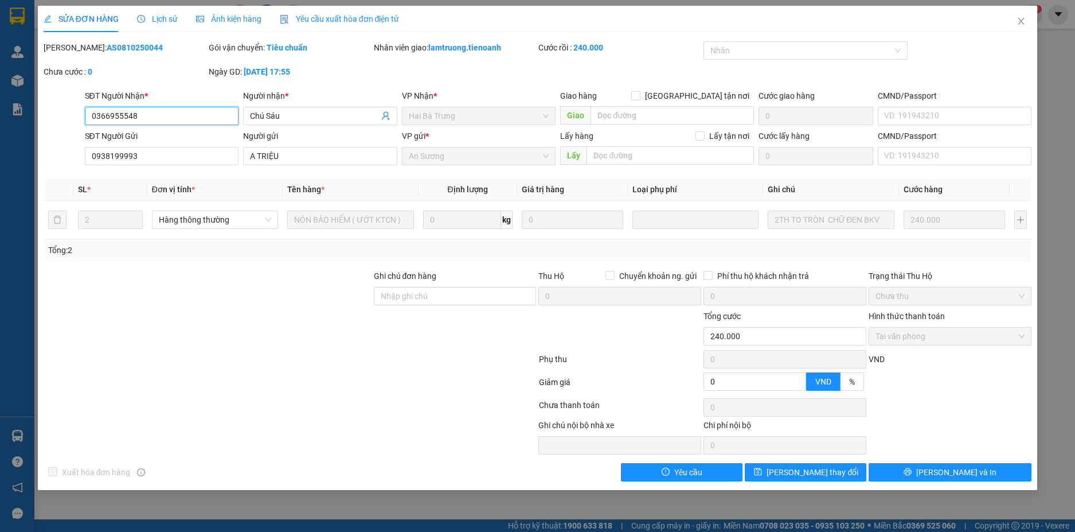
drag, startPoint x: 142, startPoint y: 112, endPoint x: 32, endPoint y: 112, distance: 110.1
click at [32, 112] on div "SỬA ĐƠN HÀNG Lịch sử Ảnh kiện hàng Yêu cầu xuất hóa đơn điện tử Total Paid Fee …" at bounding box center [537, 266] width 1075 height 532
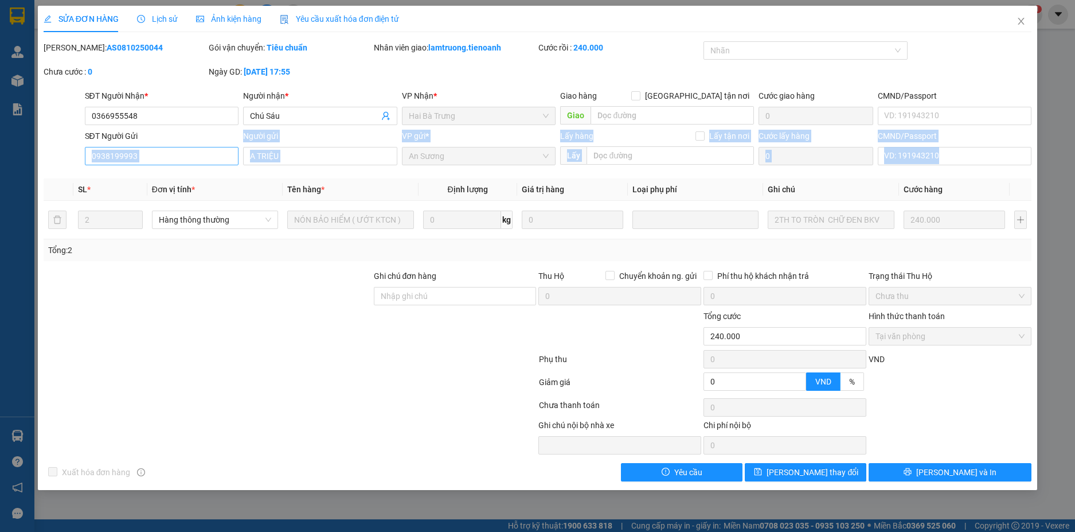
drag, startPoint x: 163, startPoint y: 170, endPoint x: 126, endPoint y: 159, distance: 38.1
click at [126, 159] on div "Total Paid Fee 240.000 Total UnPaid Fee 0 Cash Collection Total Fee Mã ĐH: AS08…" at bounding box center [538, 261] width 989 height 440
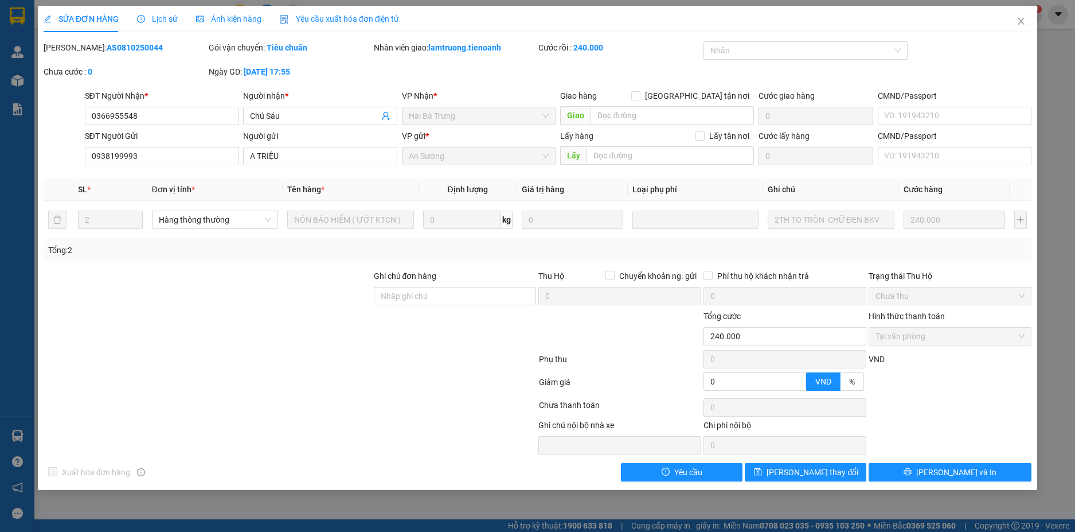
click at [254, 362] on div at bounding box center [290, 361] width 496 height 23
drag, startPoint x: 140, startPoint y: 152, endPoint x: 45, endPoint y: 158, distance: 94.9
click at [45, 158] on div "SĐT Người Gửi 0938199993 0938199993 Người gửi A TRIỆU VP gửi * An Sương Lấy hà…" at bounding box center [537, 150] width 991 height 40
click at [1023, 20] on icon "close" at bounding box center [1021, 21] width 9 height 9
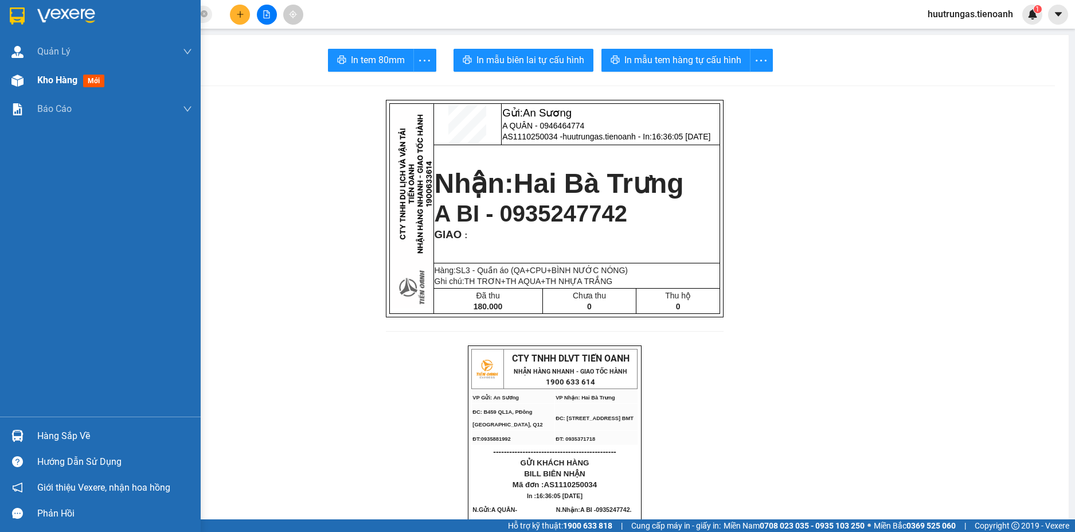
click at [51, 82] on span "Kho hàng" at bounding box center [57, 80] width 40 height 11
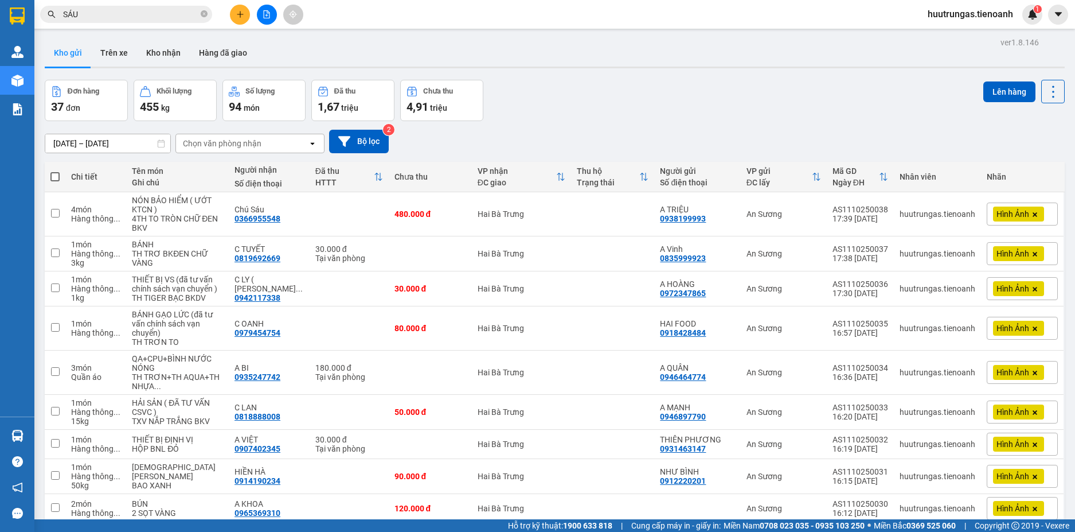
click at [251, 145] on div "Chọn văn phòng nhận" at bounding box center [222, 143] width 79 height 11
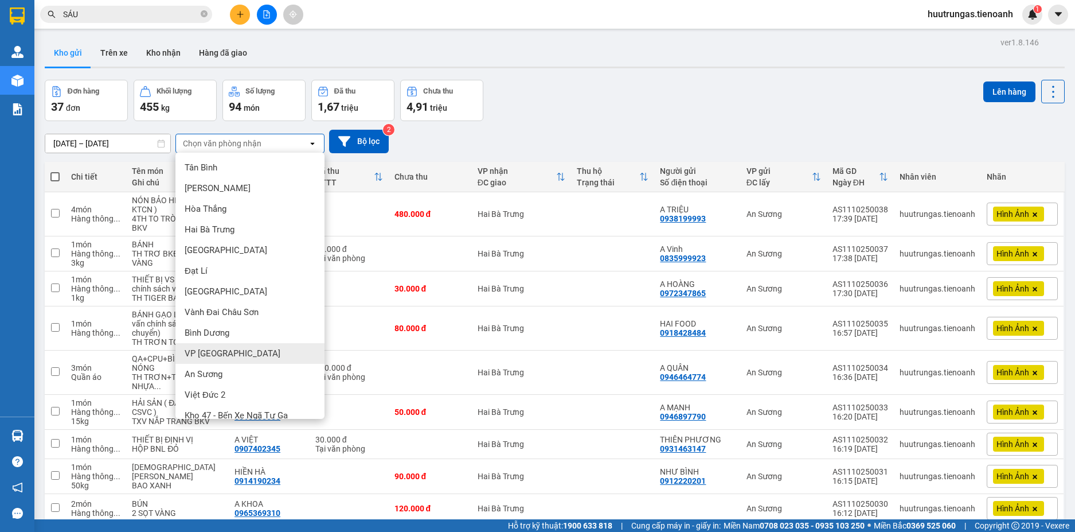
click at [221, 358] on span "VP Đà Lạt" at bounding box center [233, 353] width 96 height 11
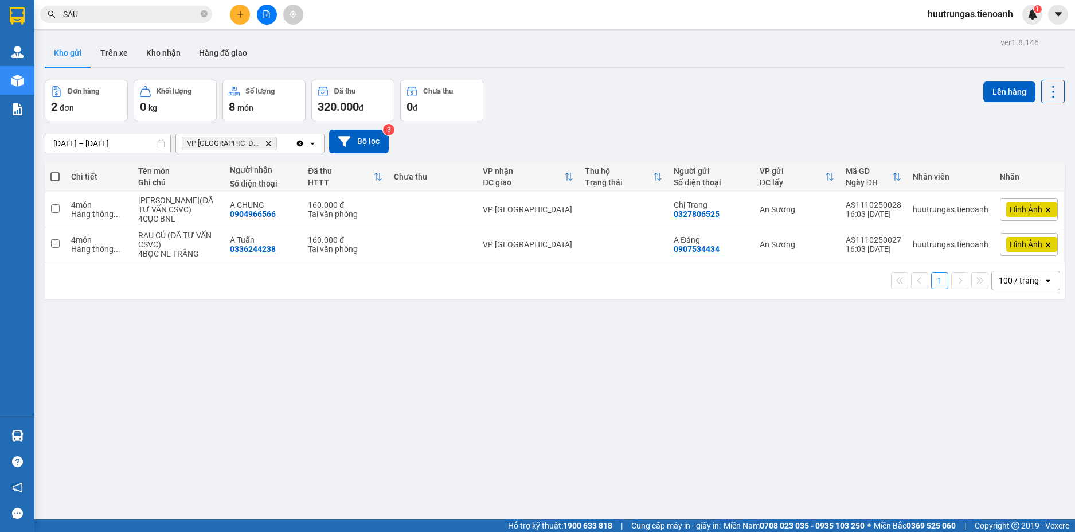
click at [57, 184] on th at bounding box center [55, 177] width 21 height 30
click at [53, 176] on span at bounding box center [54, 176] width 9 height 9
click at [55, 171] on input "checkbox" at bounding box center [55, 171] width 0 height 0
checkbox input "true"
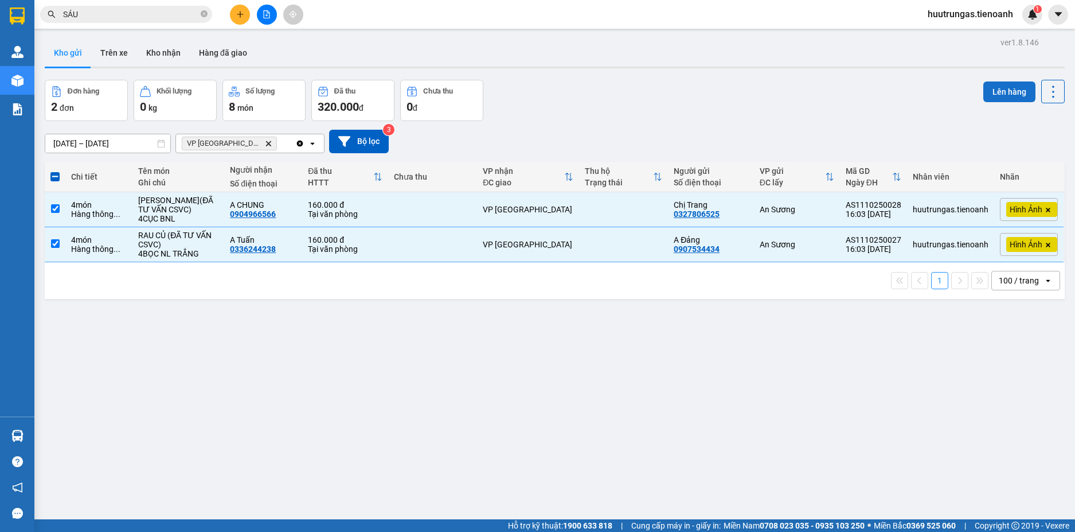
click at [997, 94] on button "Lên hàng" at bounding box center [1010, 91] width 52 height 21
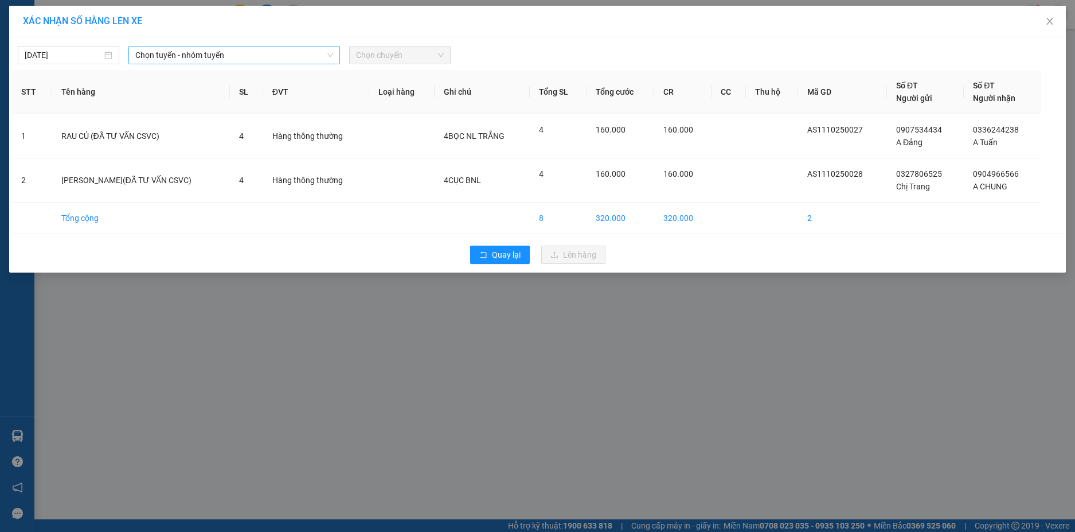
click at [316, 48] on span "Chọn tuyến - nhóm tuyến" at bounding box center [234, 54] width 198 height 17
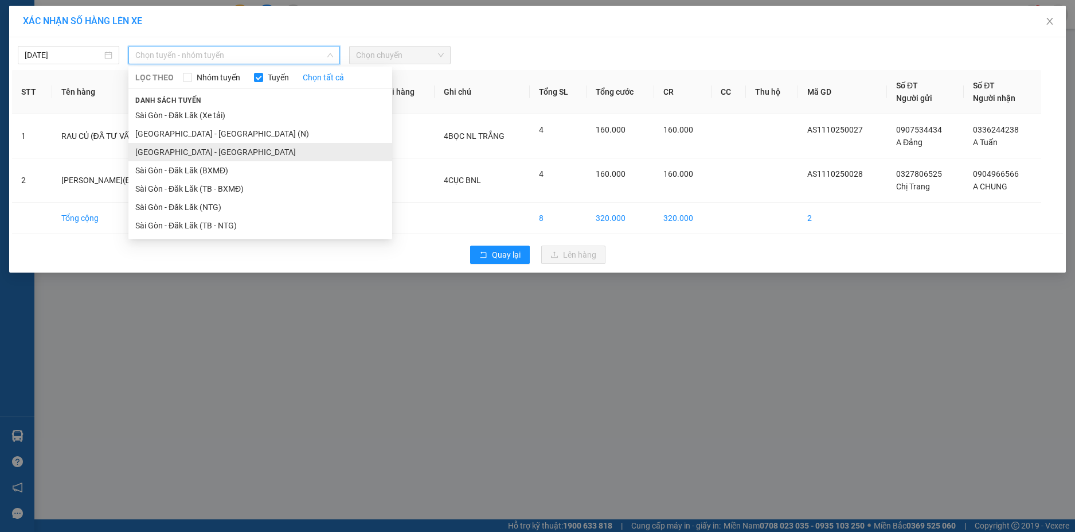
click at [200, 148] on li "[GEOGRAPHIC_DATA] - [GEOGRAPHIC_DATA]" at bounding box center [260, 152] width 264 height 18
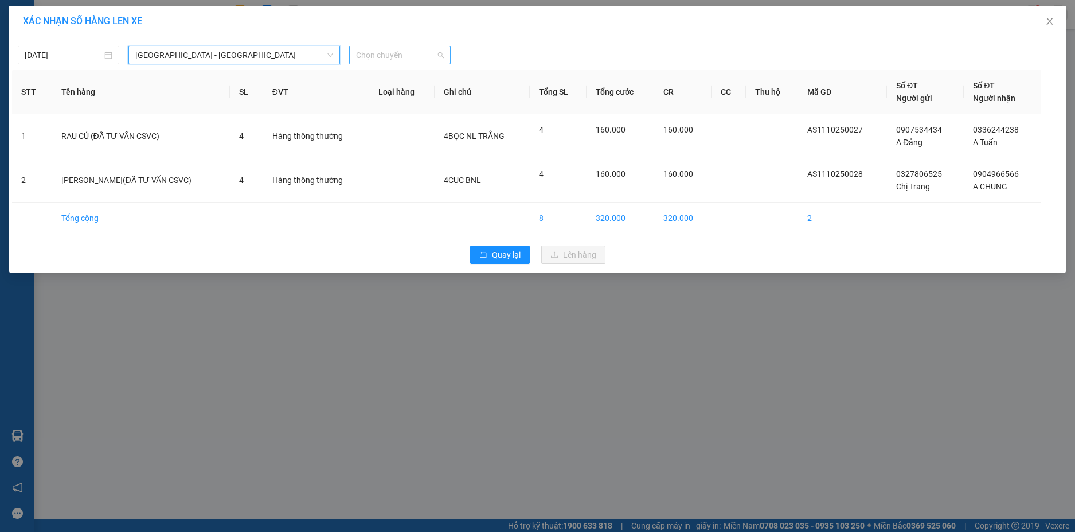
click at [434, 60] on span "Chọn chuyến" at bounding box center [400, 54] width 88 height 17
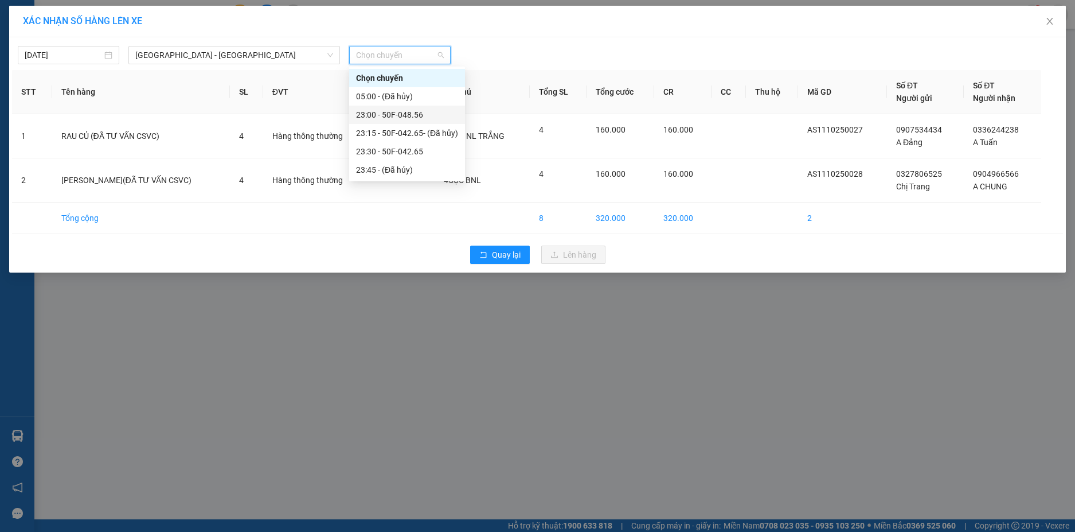
click at [406, 115] on div "23:00 - 50F-048.56" at bounding box center [407, 114] width 102 height 13
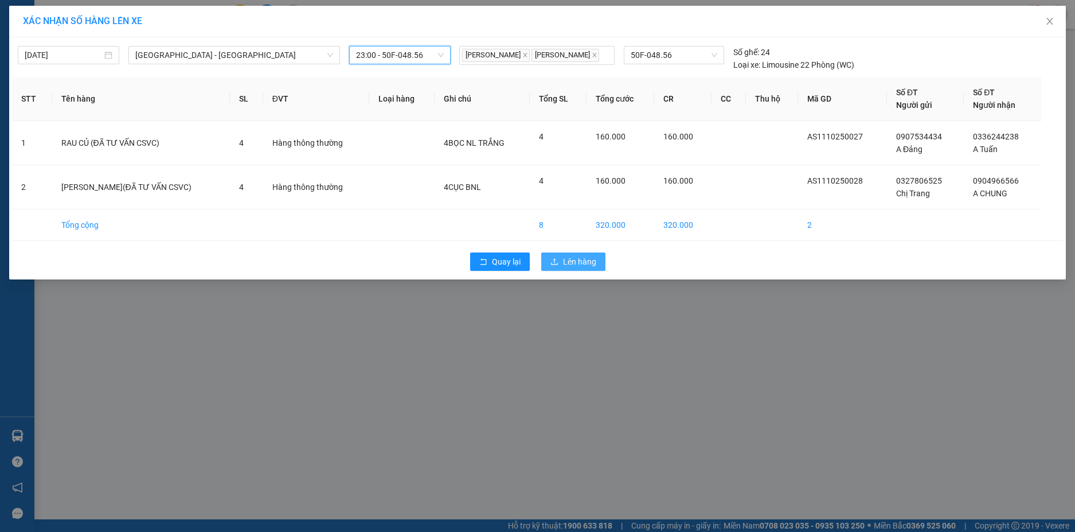
click at [589, 263] on span "Lên hàng" at bounding box center [579, 261] width 33 height 13
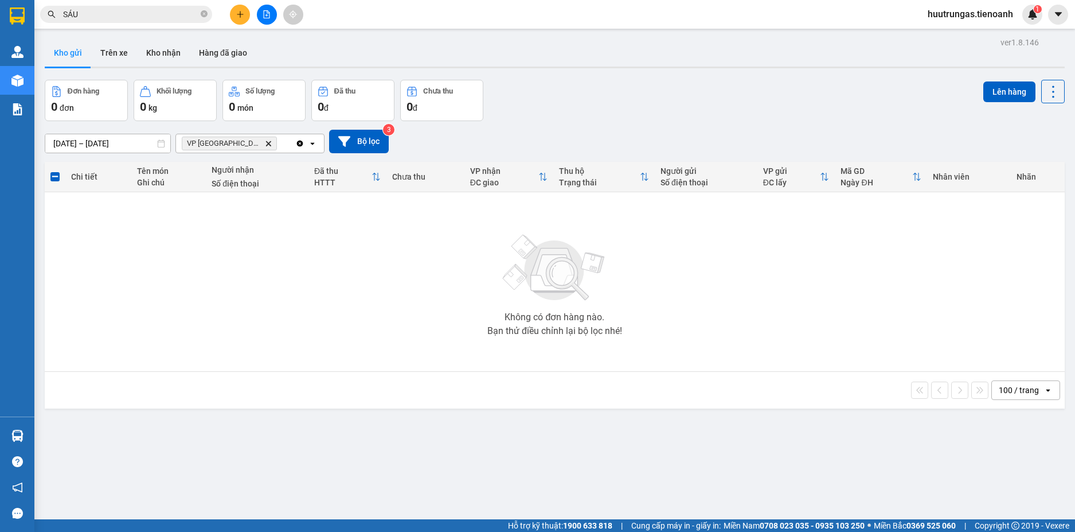
click at [158, 13] on input "SÁU" at bounding box center [130, 14] width 135 height 13
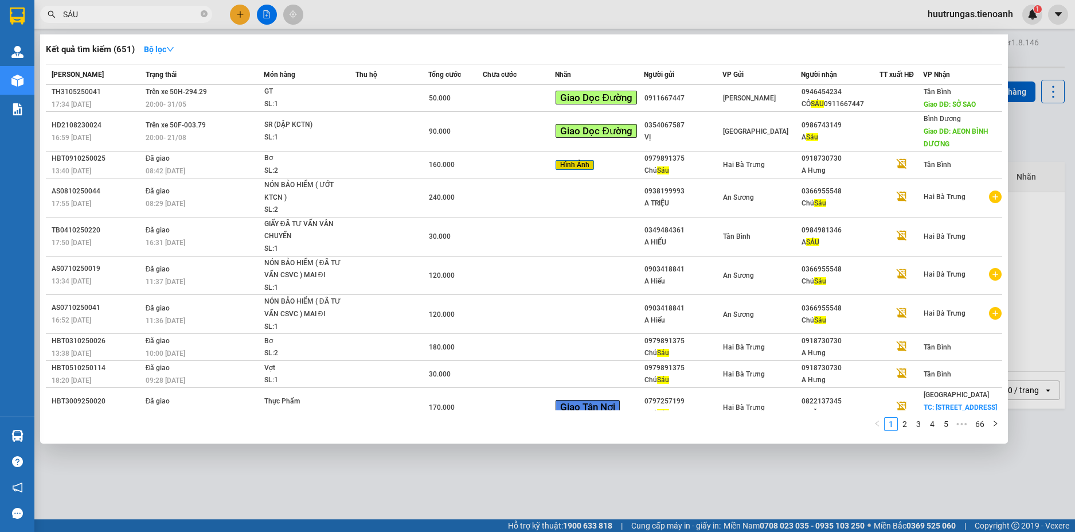
click at [158, 13] on input "SÁU" at bounding box center [130, 14] width 135 height 13
paste input "0905922727"
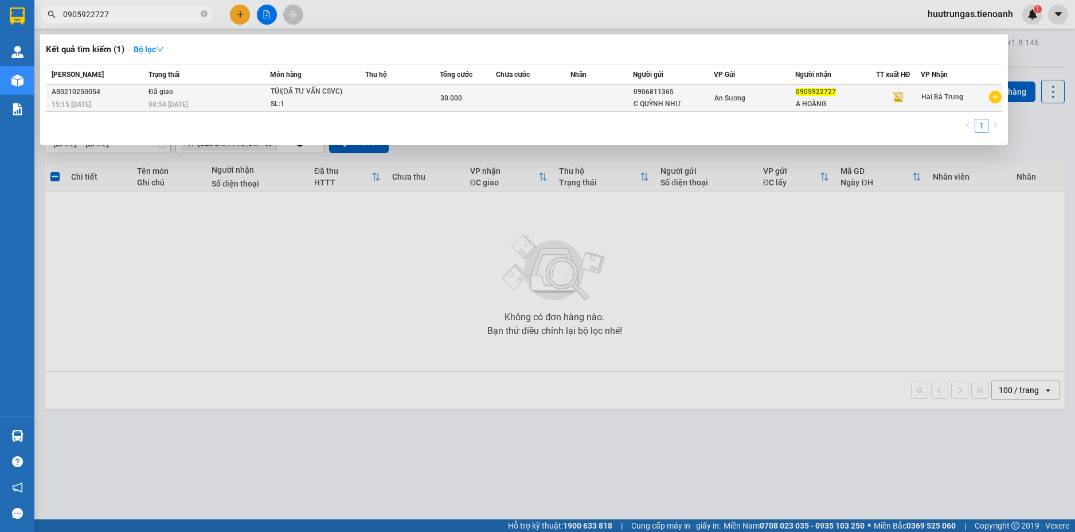
type input "0905922727"
click at [385, 110] on td at bounding box center [402, 98] width 75 height 27
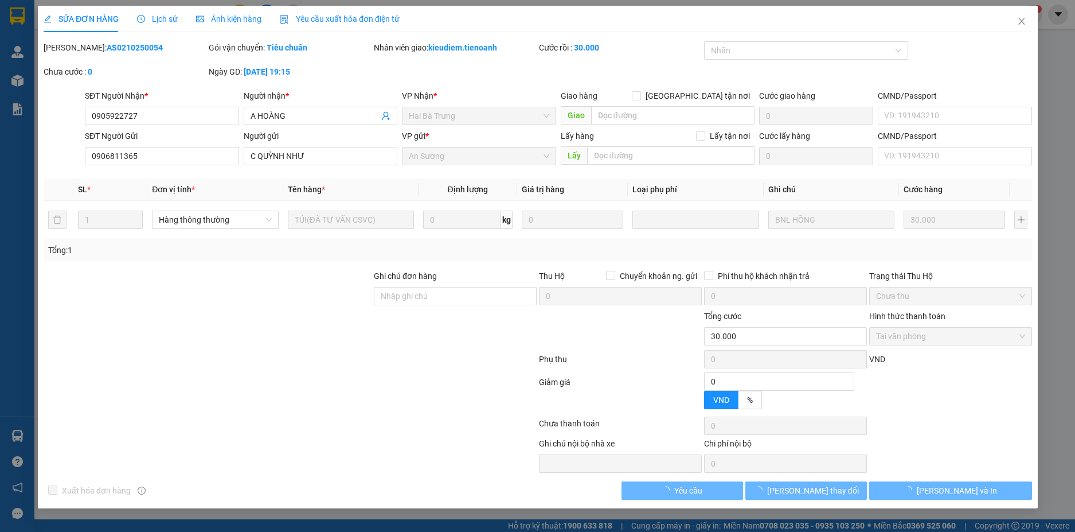
type input "0905922727"
type input "A HOÀNG"
type input "0906811365"
type input "C QUỲNH NHƯ"
type input "0"
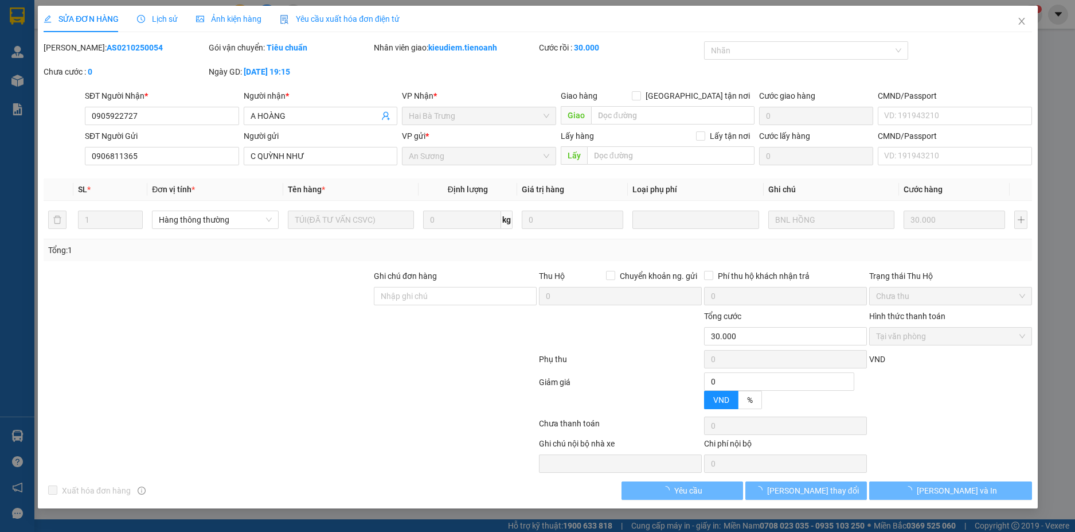
type input "30.000"
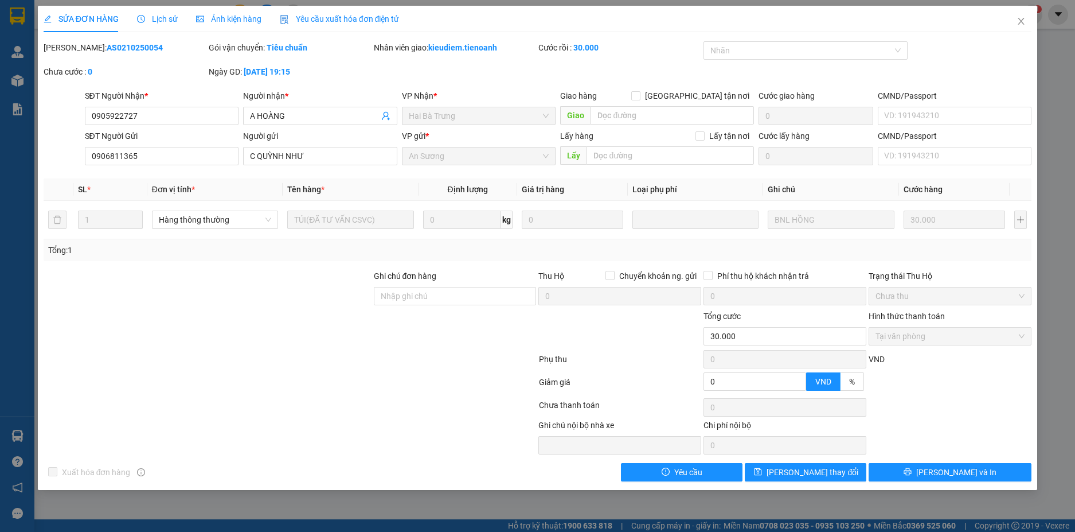
click at [154, 20] on span "Lịch sử" at bounding box center [157, 18] width 41 height 9
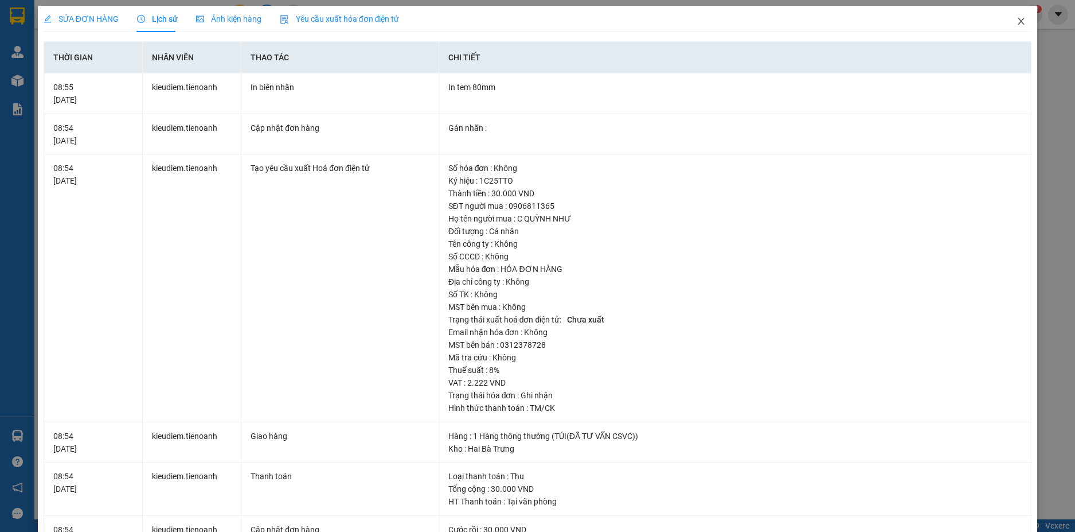
click at [1017, 24] on icon "close" at bounding box center [1021, 21] width 9 height 9
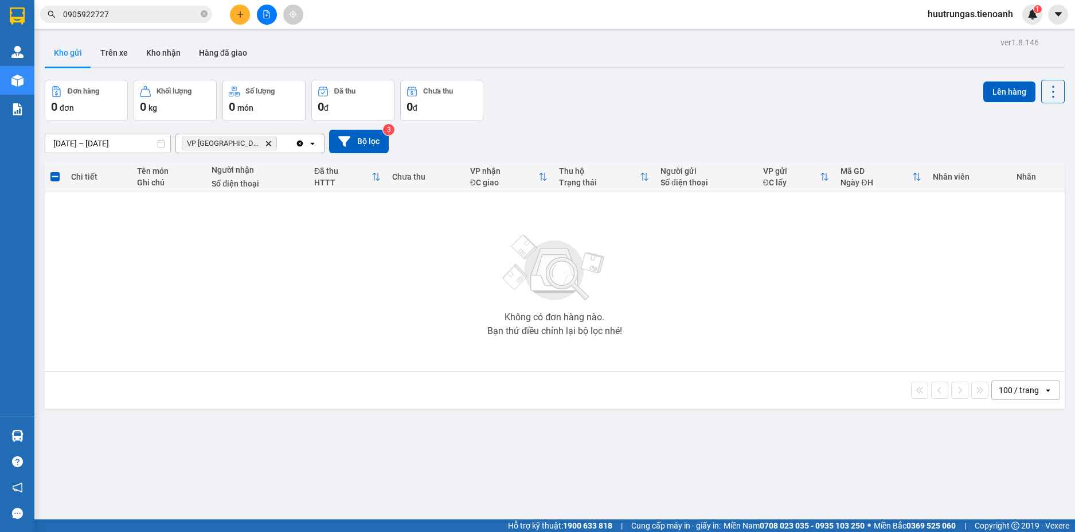
click at [229, 150] on div "VP Đà Lạt Delete" at bounding box center [235, 143] width 119 height 18
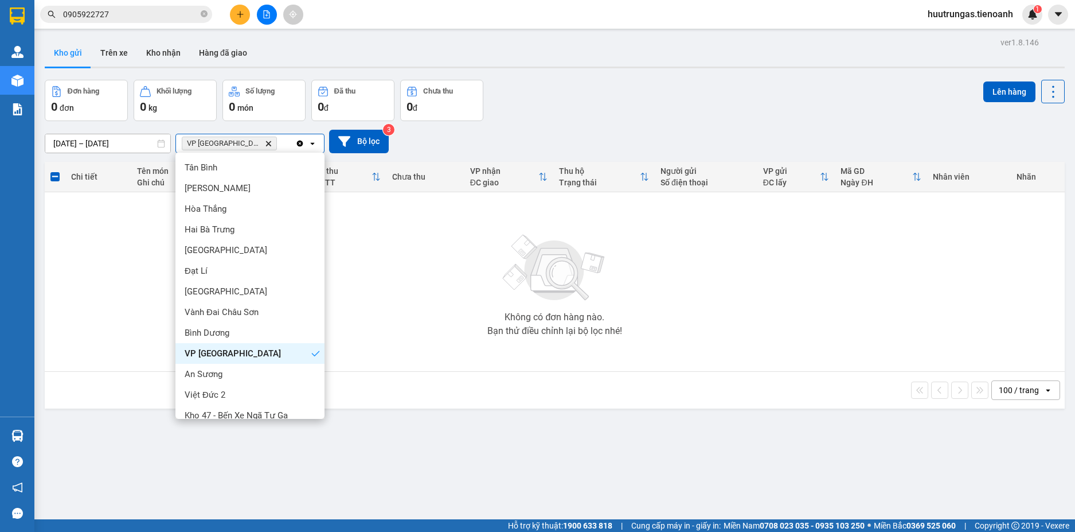
click at [593, 92] on div "Đơn hàng 0 đơn Khối lượng 0 kg Số lượng 0 món Đã thu 0 đ Chưa thu 0 đ Lên hàng" at bounding box center [555, 100] width 1020 height 41
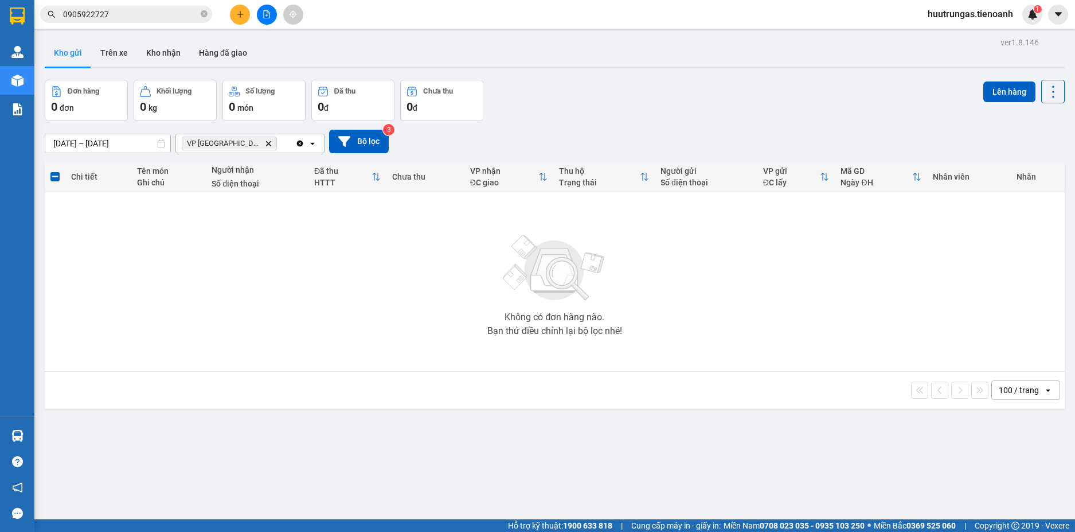
click at [266, 143] on icon "VP Đà Lạt, close by backspace" at bounding box center [268, 143] width 5 height 5
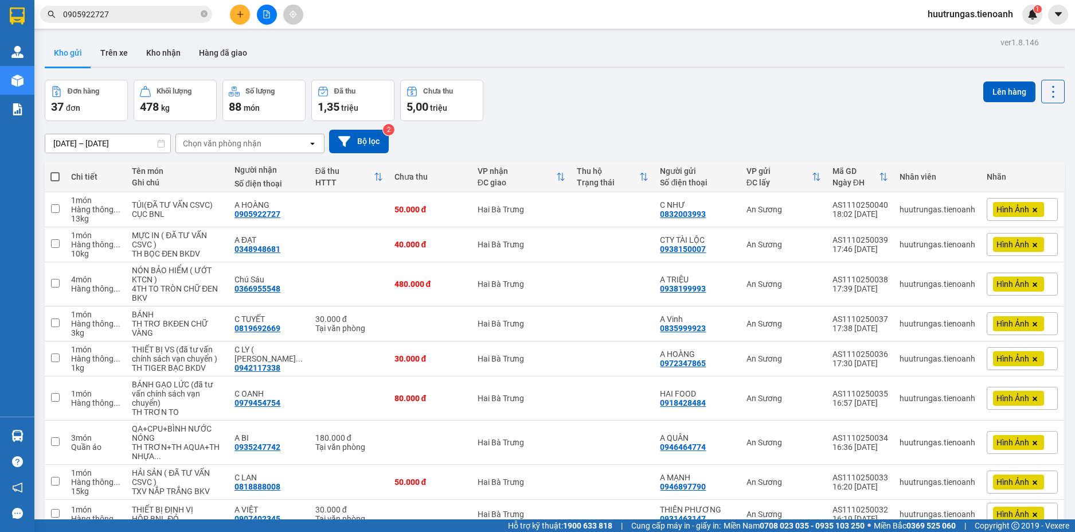
click at [55, 178] on span at bounding box center [54, 176] width 9 height 9
click at [55, 171] on input "checkbox" at bounding box center [55, 171] width 0 height 0
checkbox input "true"
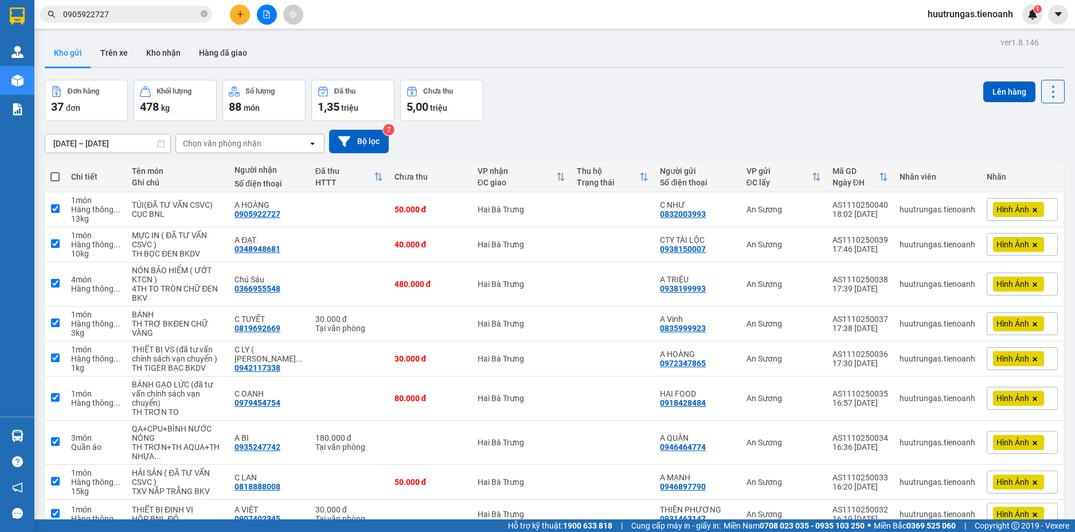
checkbox input "true"
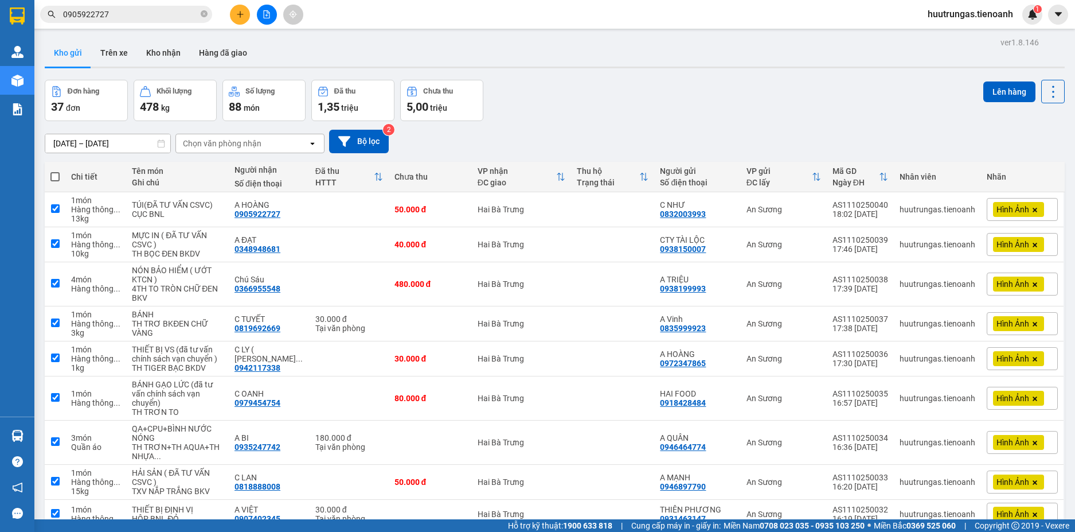
checkbox input "true"
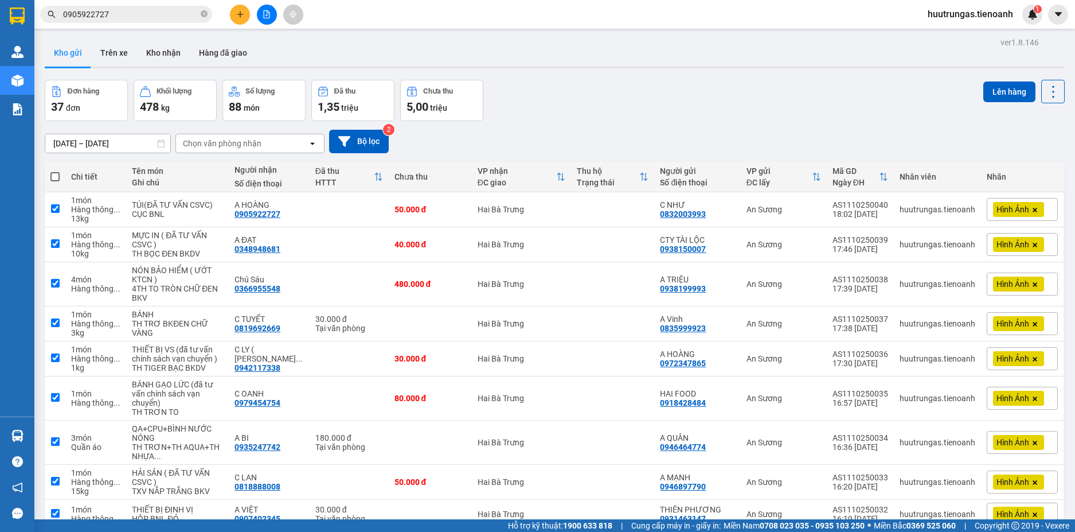
checkbox input "true"
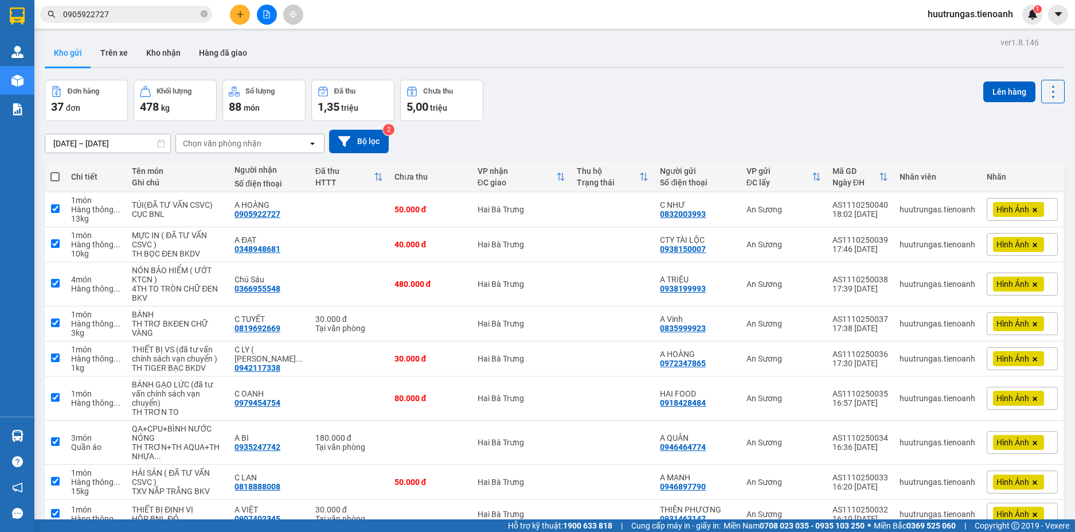
checkbox input "true"
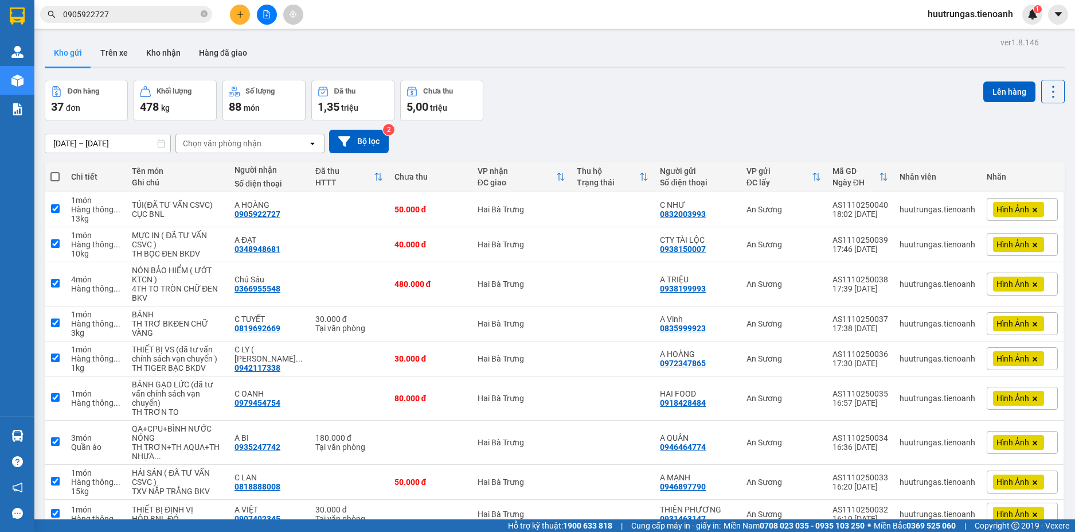
checkbox input "true"
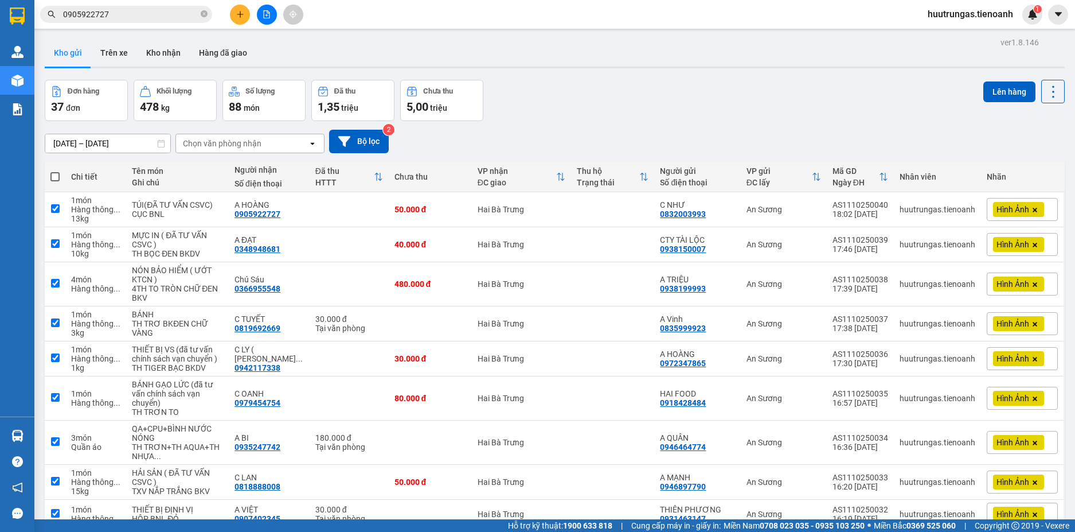
checkbox input "true"
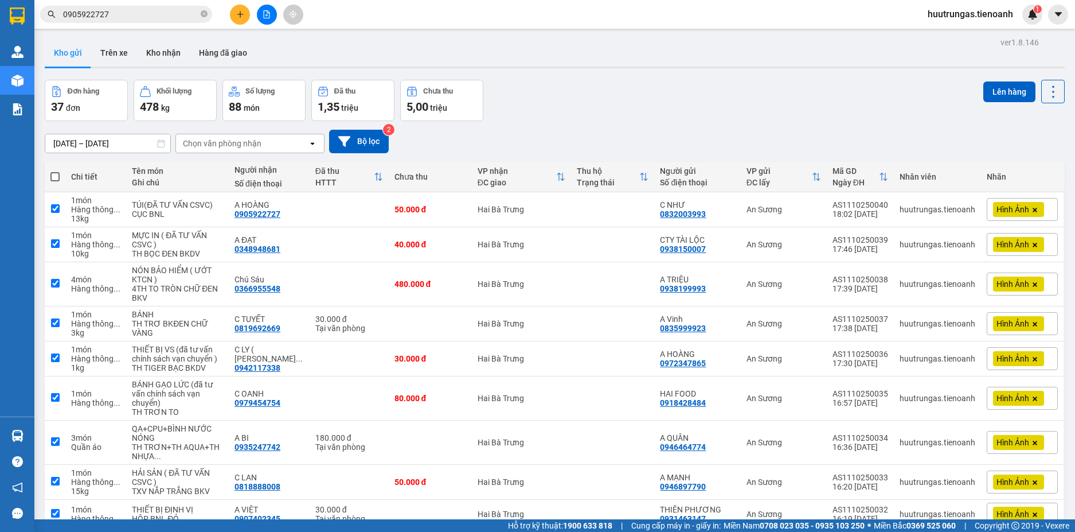
checkbox input "true"
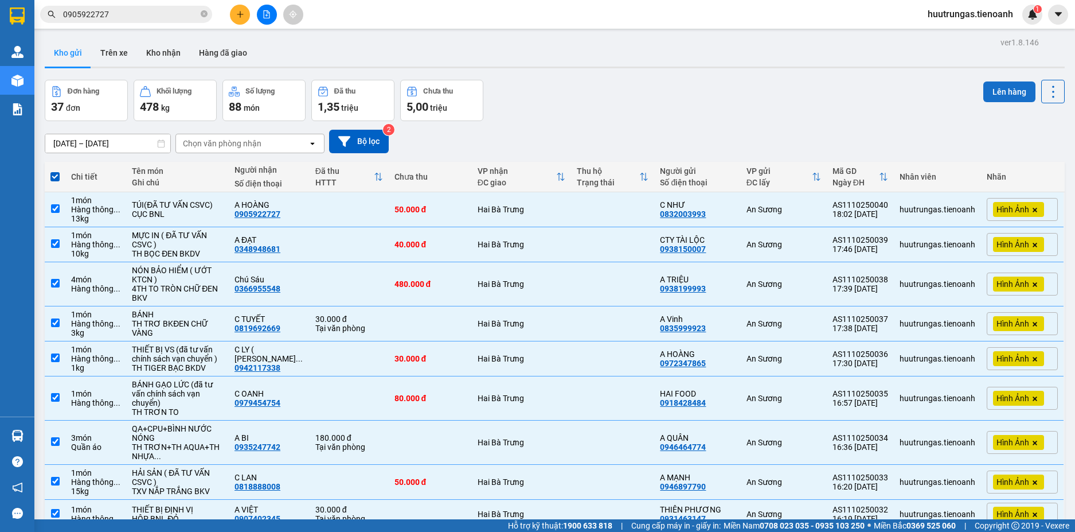
click at [1006, 99] on button "Lên hàng" at bounding box center [1010, 91] width 52 height 21
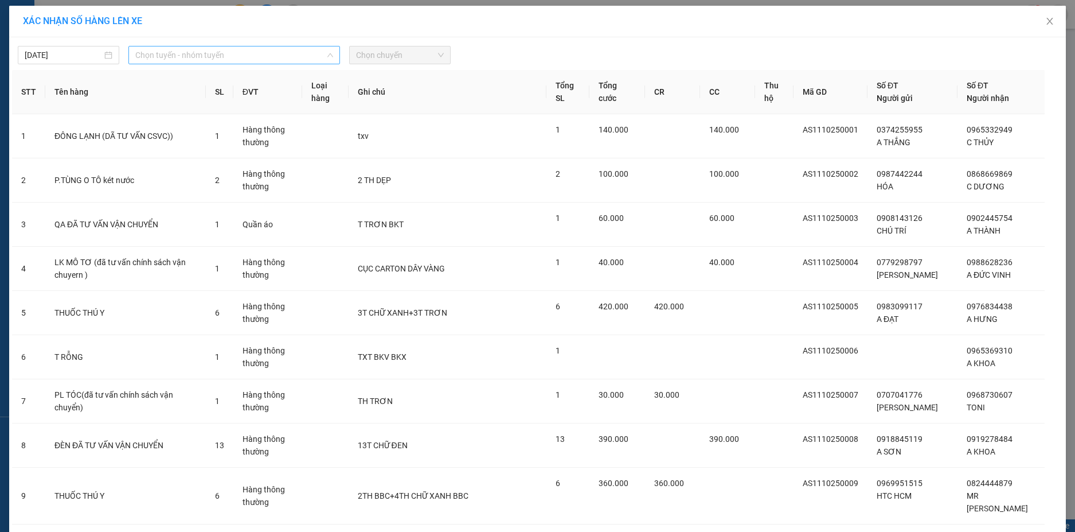
click at [303, 53] on span "Chọn tuyến - nhóm tuyến" at bounding box center [234, 54] width 198 height 17
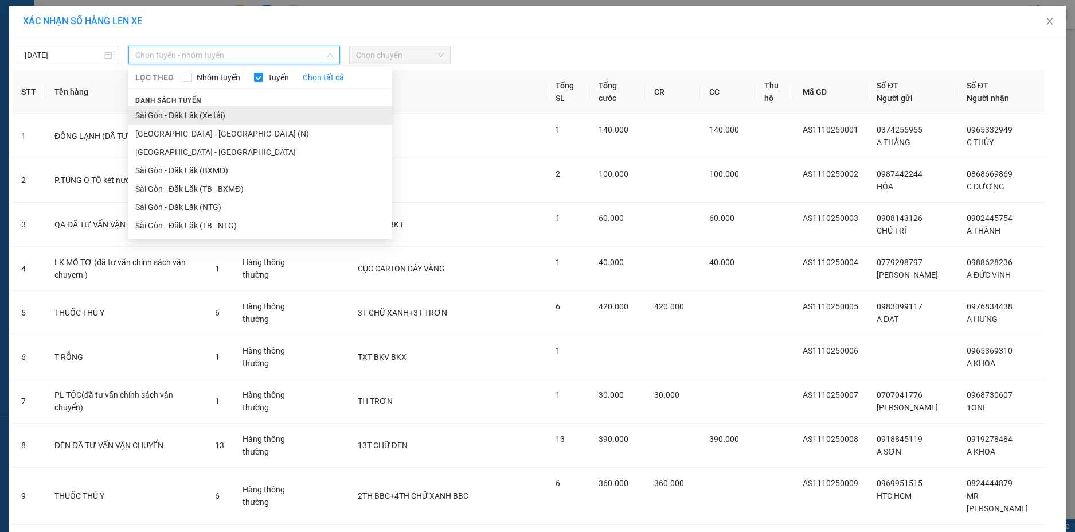
click at [210, 111] on li "Sài Gòn - Đăk Lăk (Xe tải)" at bounding box center [260, 115] width 264 height 18
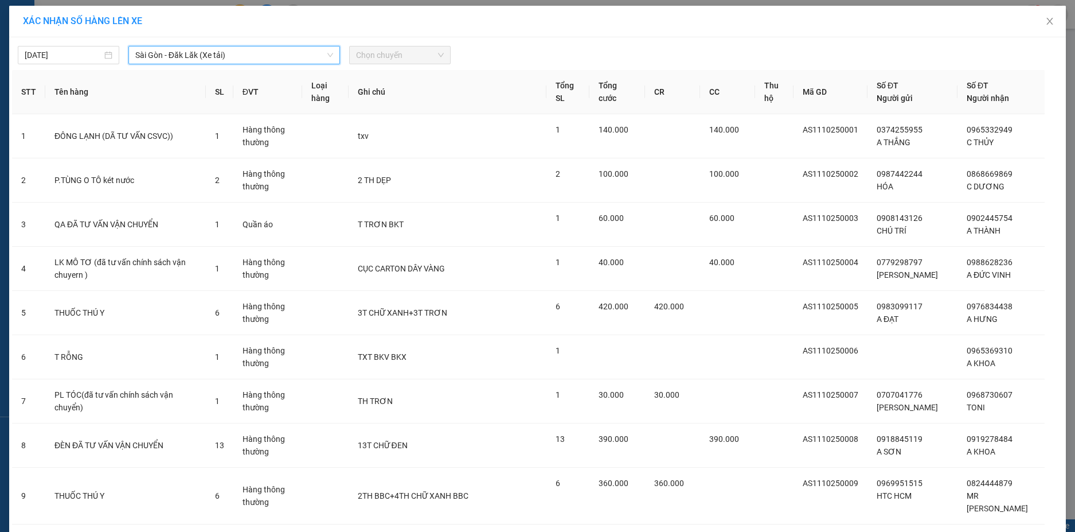
click at [410, 52] on span "Chọn chuyến" at bounding box center [400, 54] width 88 height 17
click at [431, 57] on span "Chọn chuyến" at bounding box center [400, 54] width 88 height 17
click at [376, 89] on div "22:00" at bounding box center [396, 96] width 103 height 18
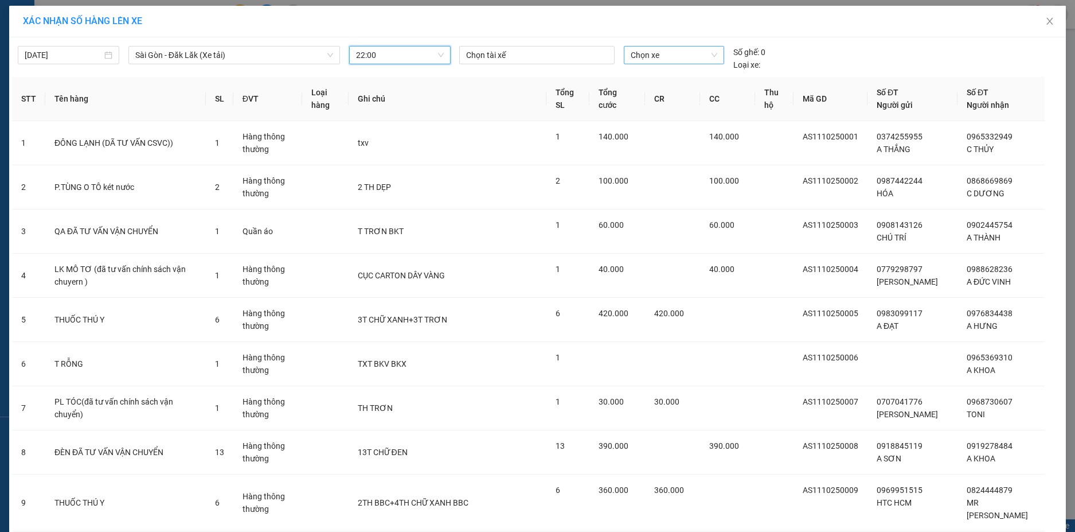
click at [654, 54] on span "Chọn xe" at bounding box center [674, 54] width 87 height 17
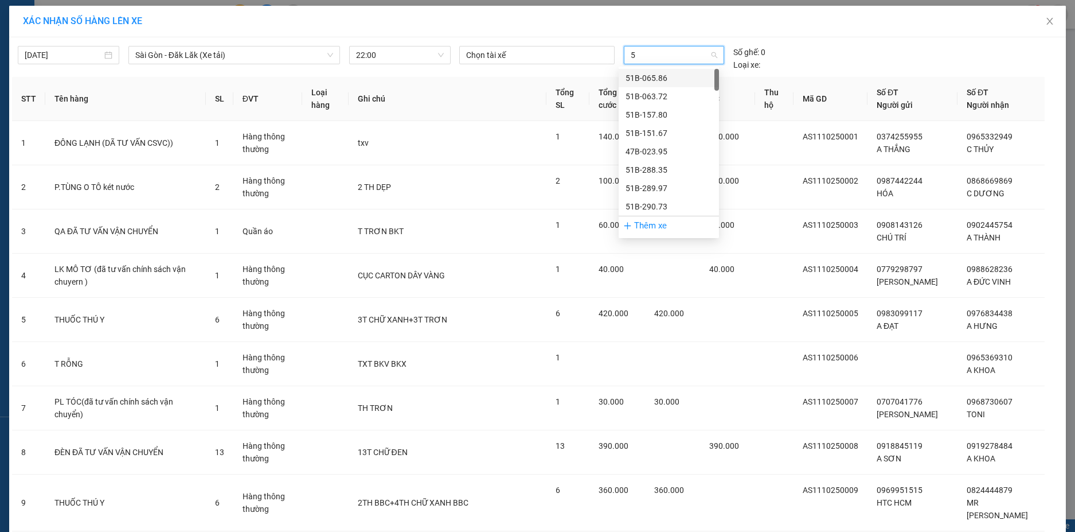
type input "57"
click at [666, 96] on div "47H-081.57" at bounding box center [669, 96] width 87 height 13
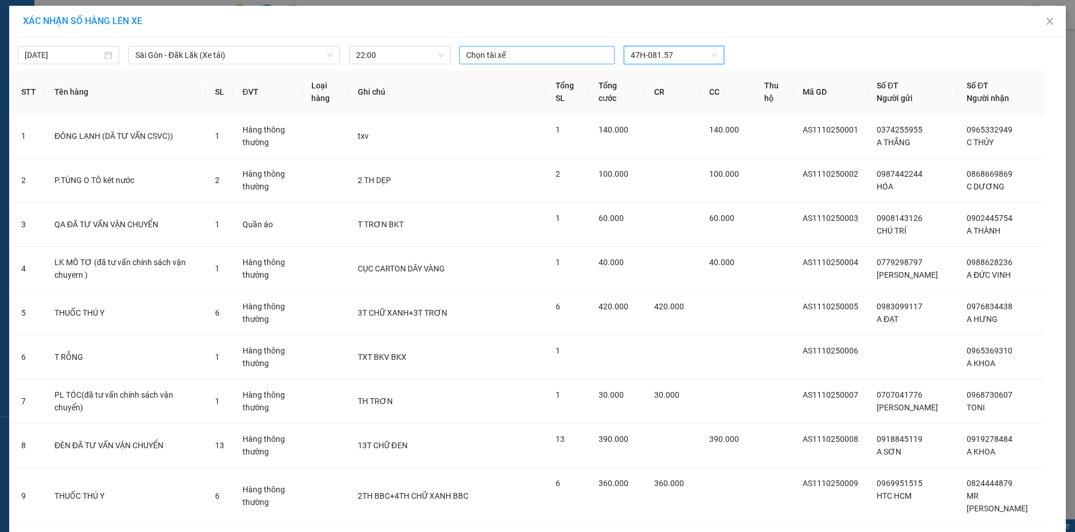
click at [530, 47] on div "Chọn tài xế" at bounding box center [536, 55] width 155 height 18
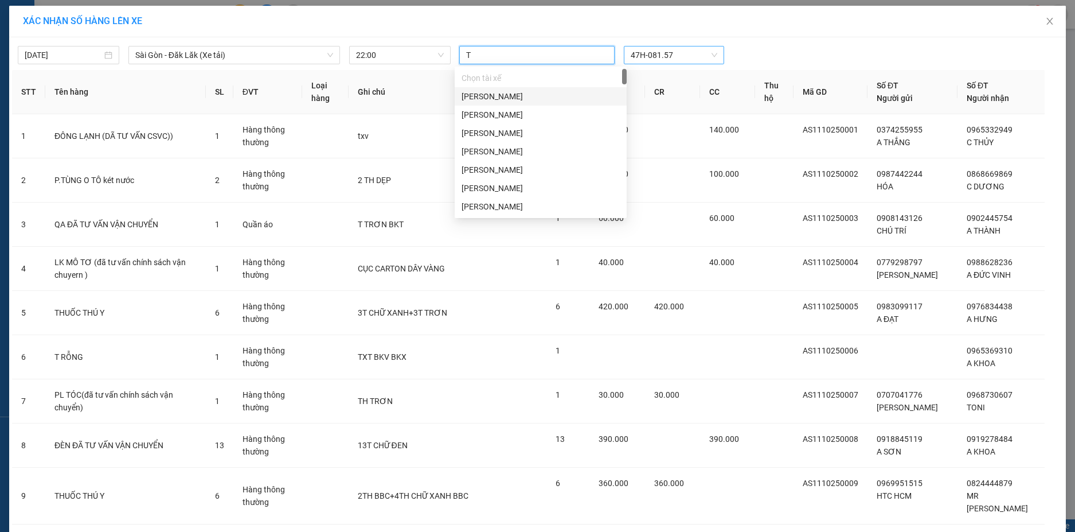
type input "TI"
click at [525, 77] on div "Nguyễn Văn Tình" at bounding box center [541, 78] width 158 height 13
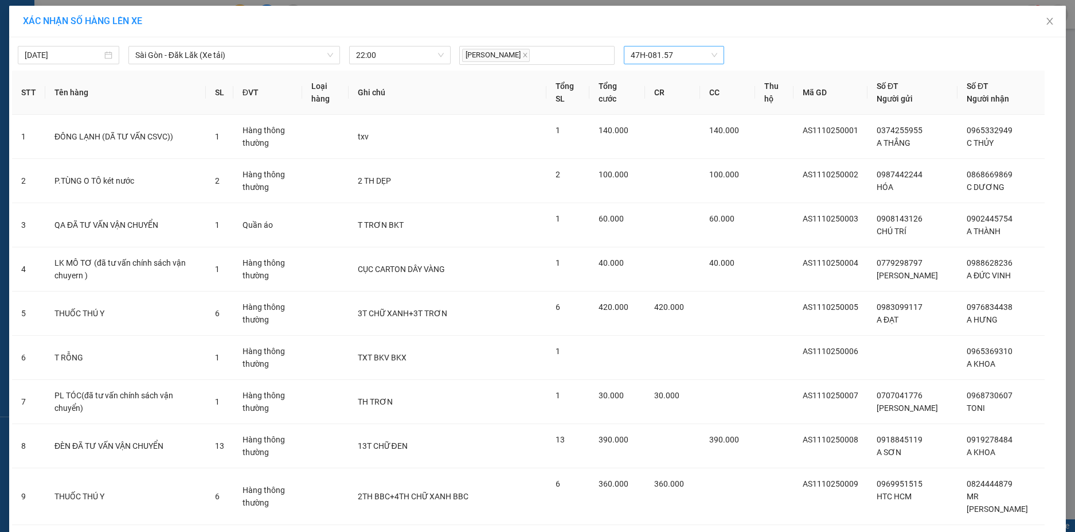
click at [800, 42] on div "11/10/2025 Sài Gòn - Đăk Lăk (Xe tải) LỌC THEO Nhóm tuyến Tuyến Chọn tất cả Dan…" at bounding box center [537, 52] width 1051 height 25
click at [436, 57] on span "22:00" at bounding box center [400, 54] width 88 height 17
click at [395, 78] on div "Chọn chuyến" at bounding box center [396, 78] width 89 height 13
click at [420, 57] on span "Chọn chuyến" at bounding box center [400, 54] width 88 height 17
click at [704, 29] on div "XÁC NHẬN SỐ HÀNG LÊN XE" at bounding box center [537, 22] width 1057 height 32
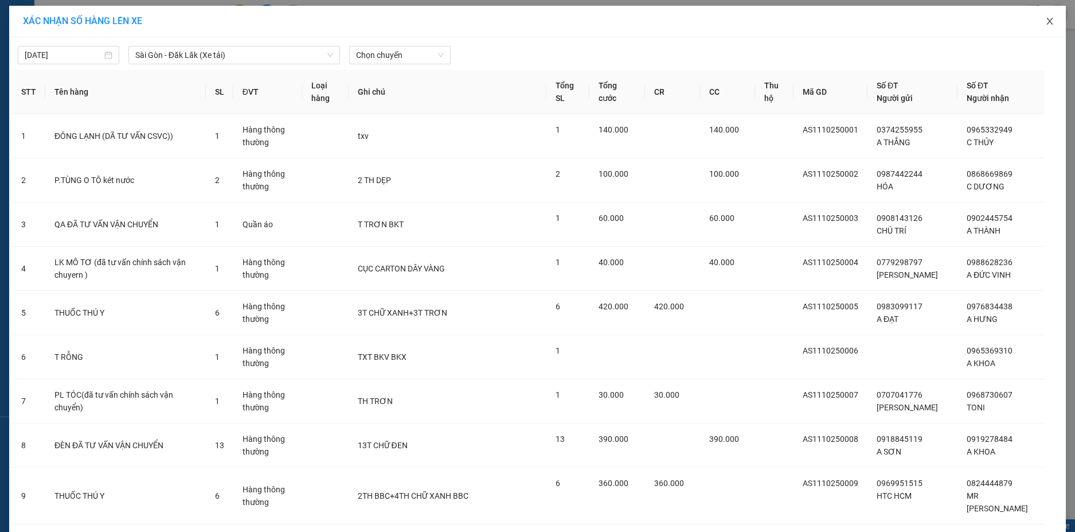
click at [1048, 21] on icon "close" at bounding box center [1050, 21] width 9 height 9
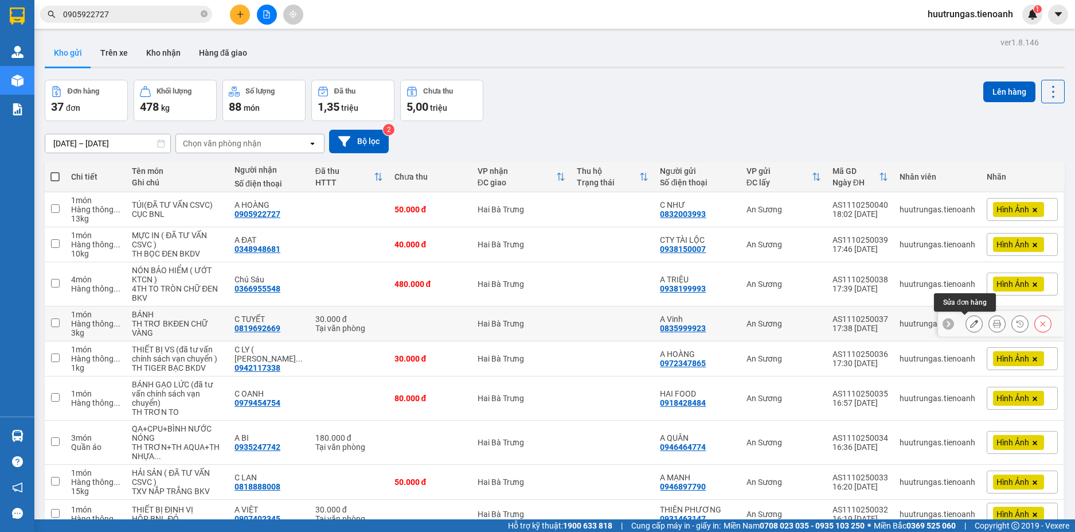
click at [969, 321] on button at bounding box center [974, 324] width 16 height 20
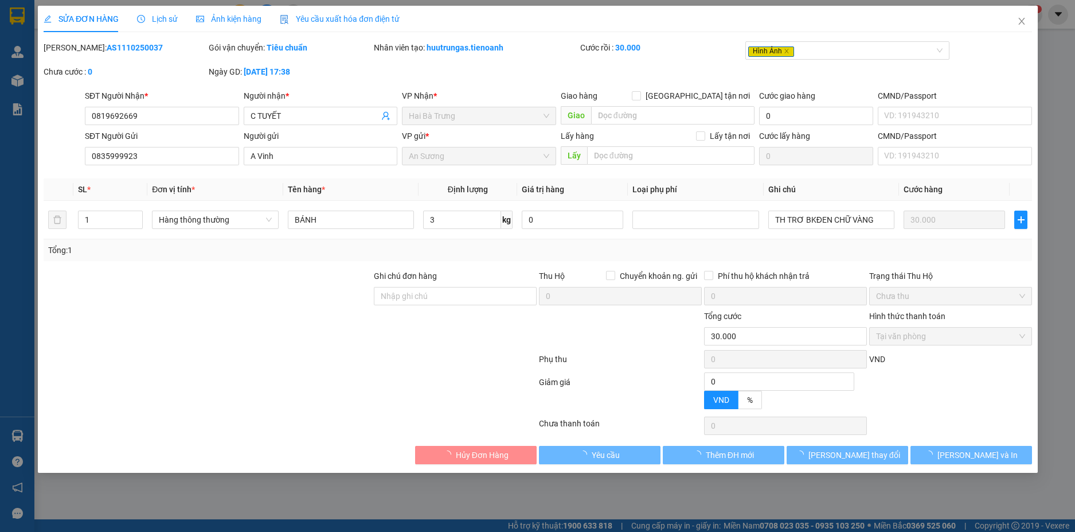
type input "0819692669"
type input "C TUYẾT"
type input "0835999923"
type input "A Vinh"
type input "0"
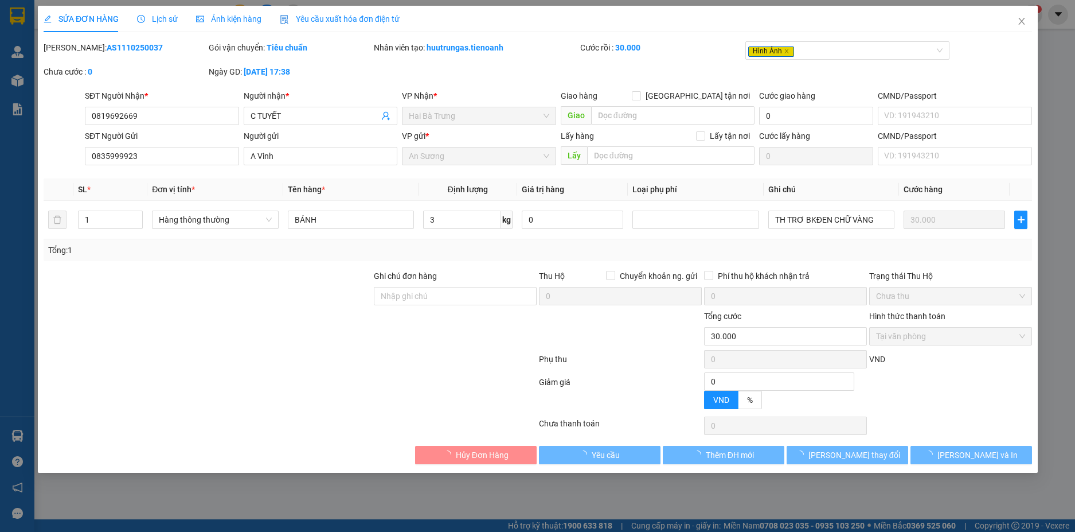
type input "30.000"
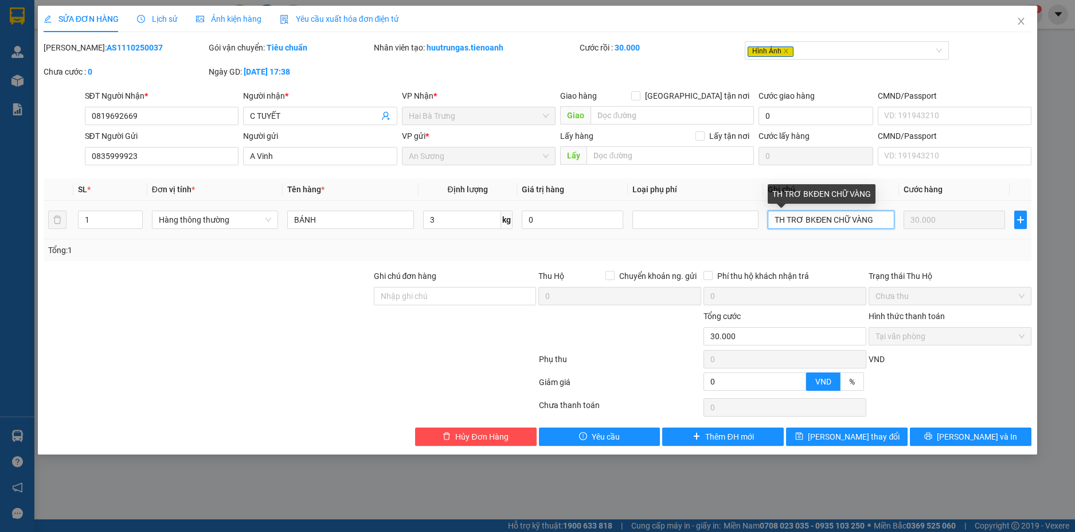
click at [802, 220] on input "TH TRƠ BKĐEN CHỮ VÀNG" at bounding box center [831, 220] width 126 height 18
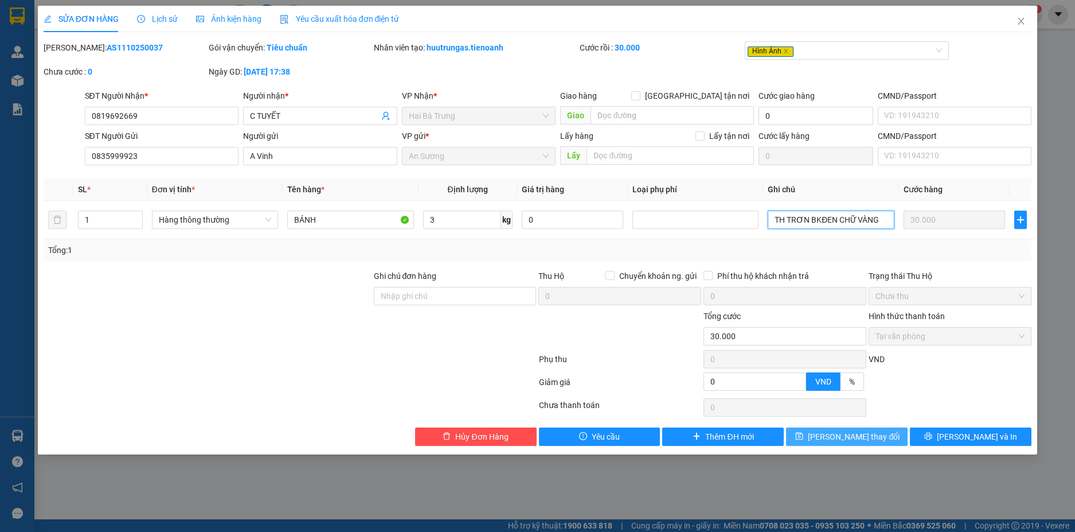
type input "TH TRƠN BKĐEN CHỮ VÀNG"
click at [871, 431] on span "Lưu thay đổi" at bounding box center [854, 436] width 92 height 13
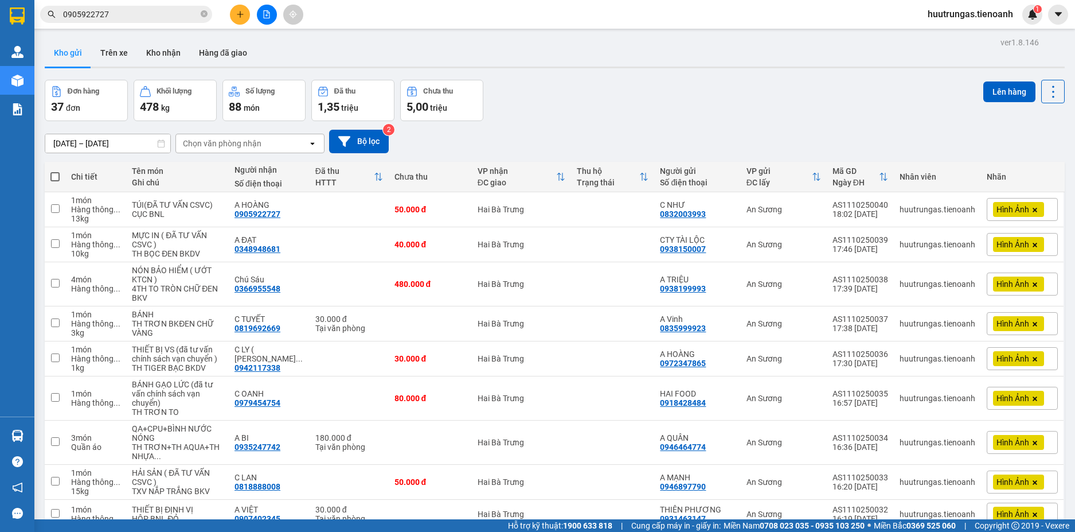
click at [169, 10] on input "0905922727" at bounding box center [130, 14] width 135 height 13
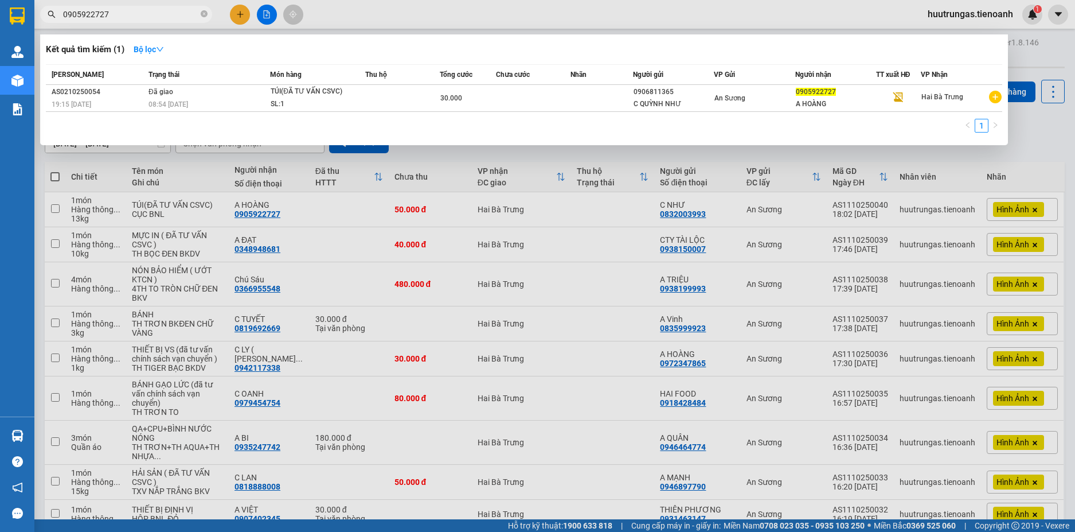
click at [169, 10] on input "0905922727" at bounding box center [130, 14] width 135 height 13
paste input "398416"
type input "0903984167"
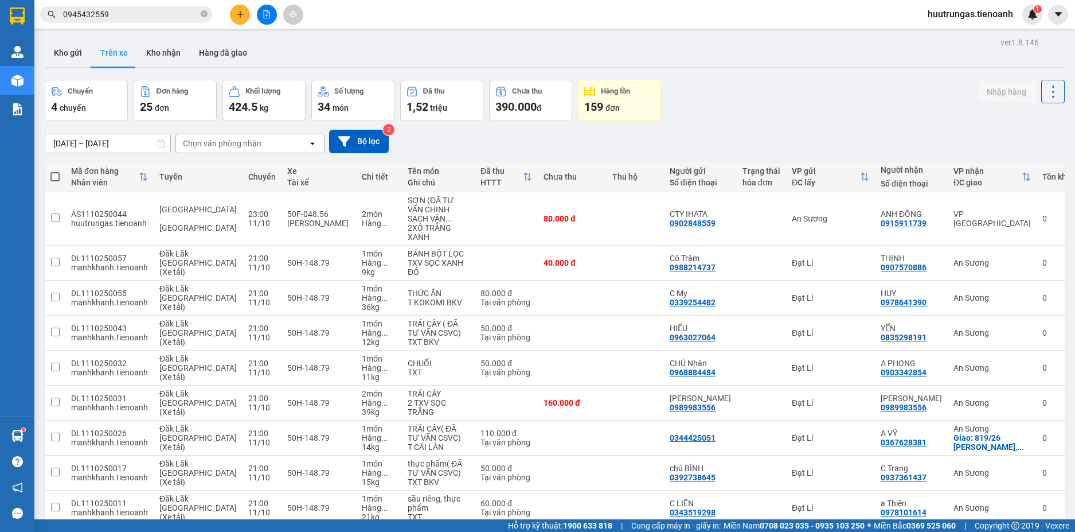
click at [225, 139] on div "Chọn văn phòng nhận" at bounding box center [222, 143] width 79 height 11
type input "A"
click at [299, 145] on icon "Clear all" at bounding box center [300, 143] width 6 height 6
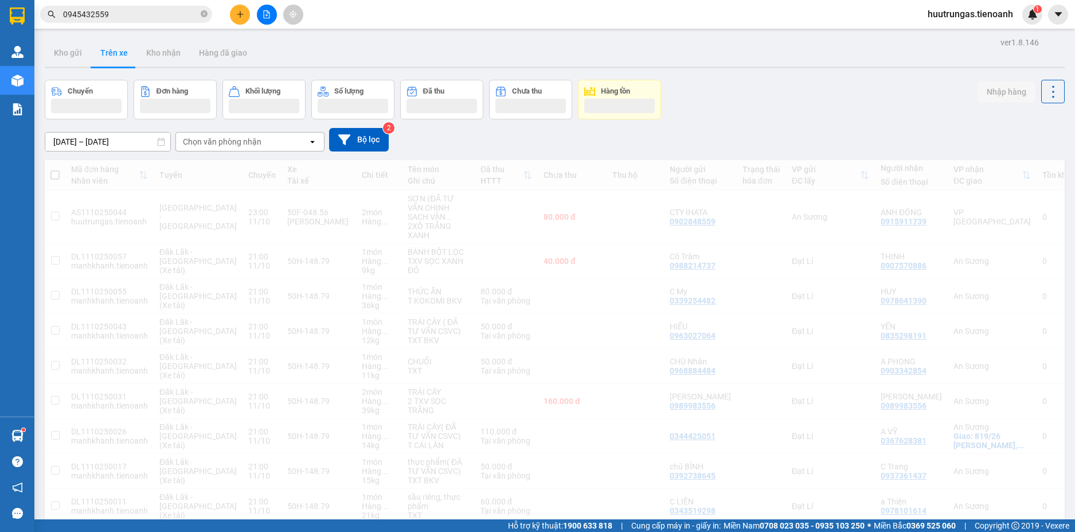
click at [251, 143] on div "Chọn văn phòng nhận" at bounding box center [222, 141] width 79 height 11
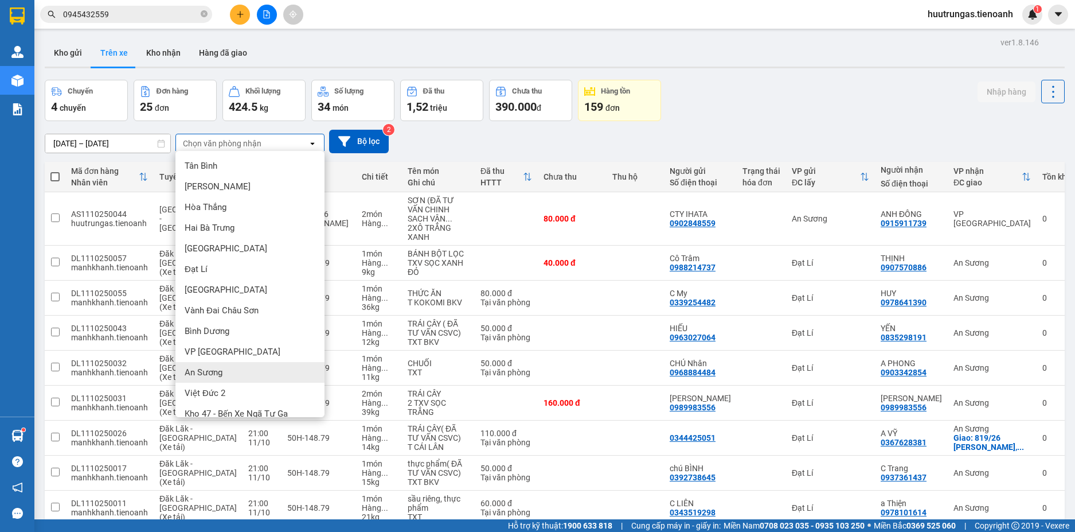
click at [209, 368] on span "An Sương" at bounding box center [204, 372] width 38 height 11
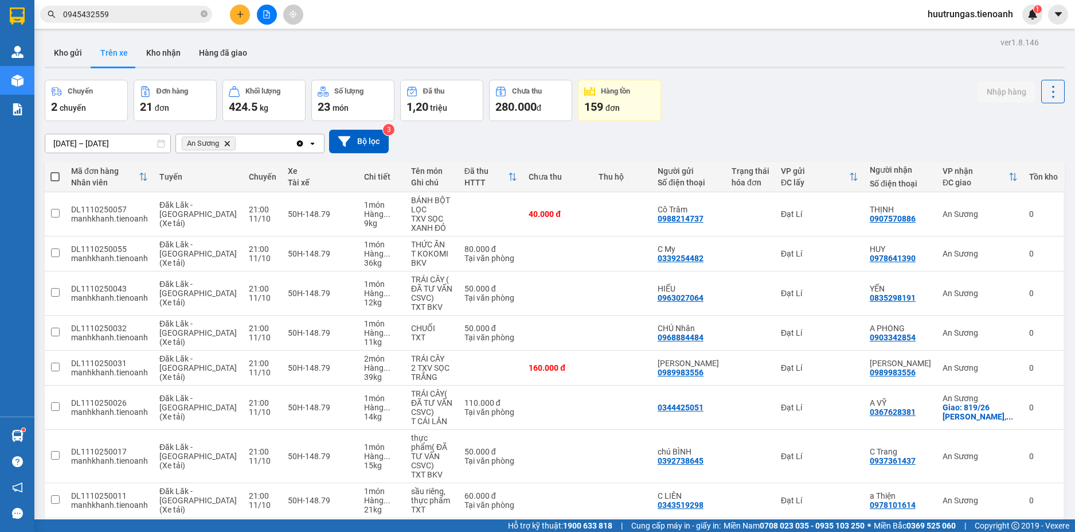
click at [230, 146] on icon "An Sương, close by backspace" at bounding box center [227, 143] width 5 height 5
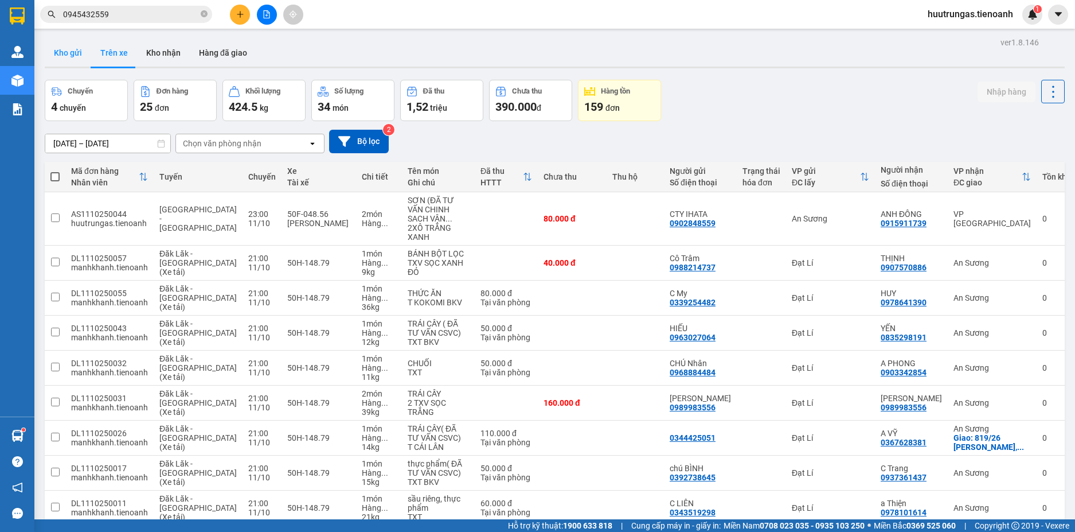
click at [75, 57] on button "Kho gửi" at bounding box center [68, 53] width 46 height 28
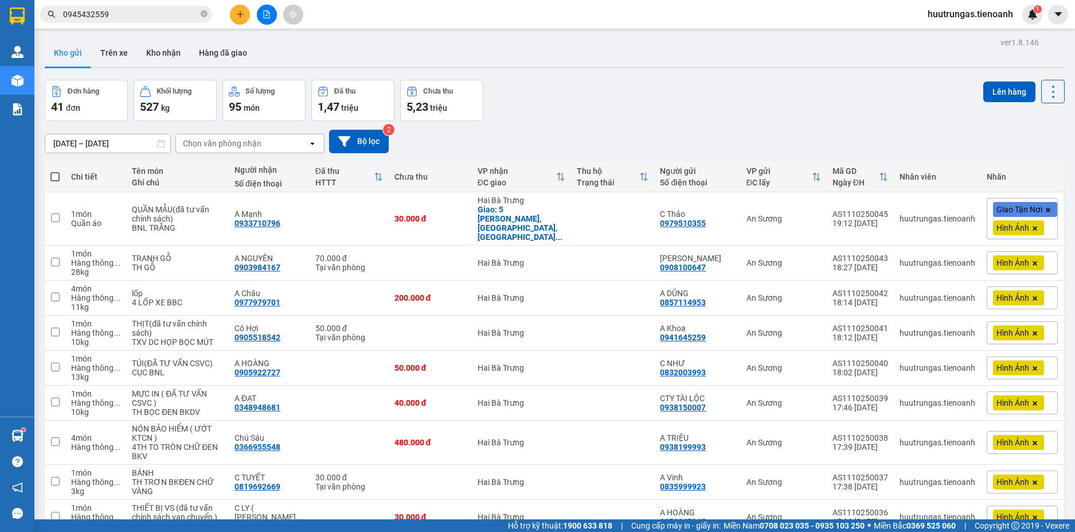
click at [243, 13] on icon "plus" at bounding box center [240, 14] width 8 height 8
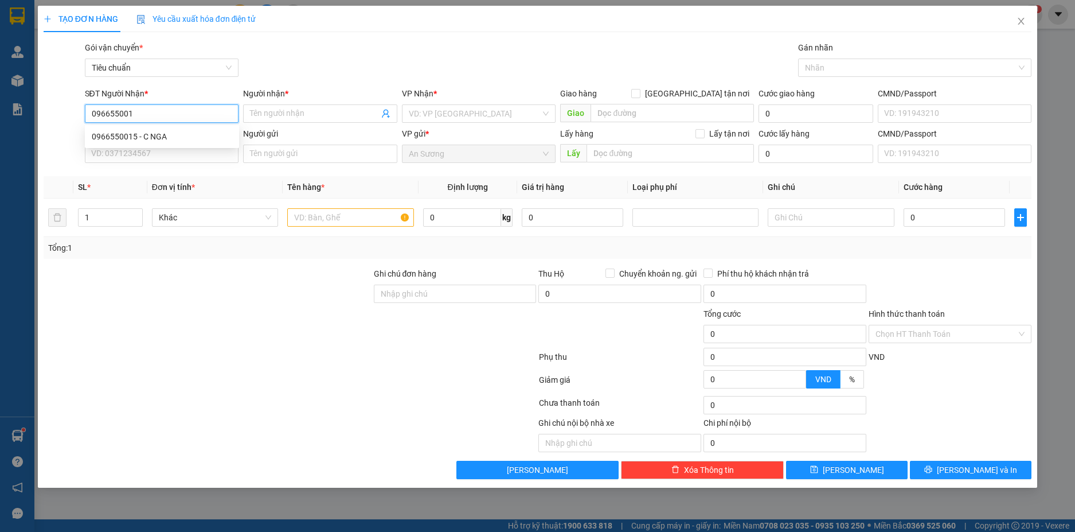
type input "0966550015"
click at [176, 139] on div "0966550015 - C NGA" at bounding box center [162, 136] width 141 height 13
type input "C NGA"
type input "CHỢ 312"
type input "100.000"
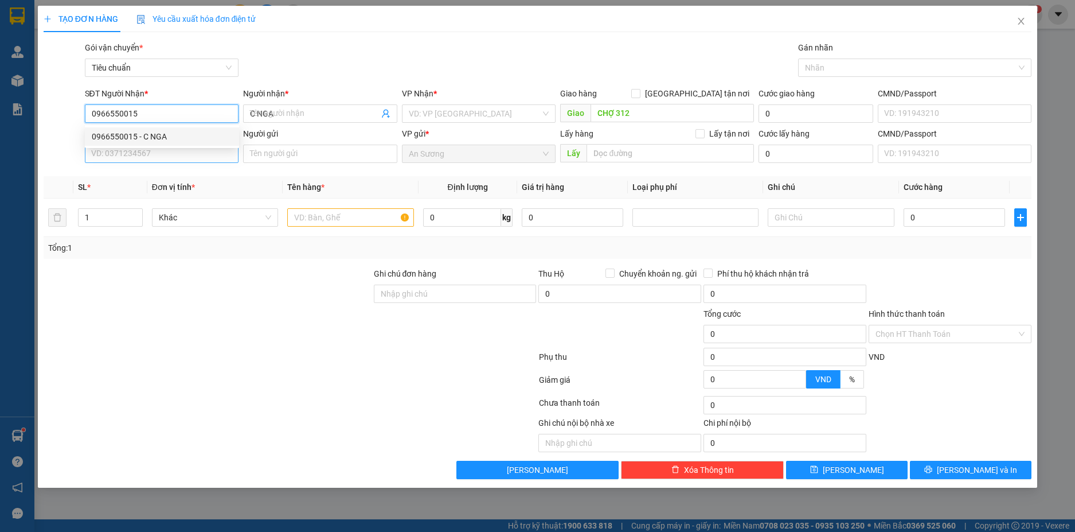
type input "100.000"
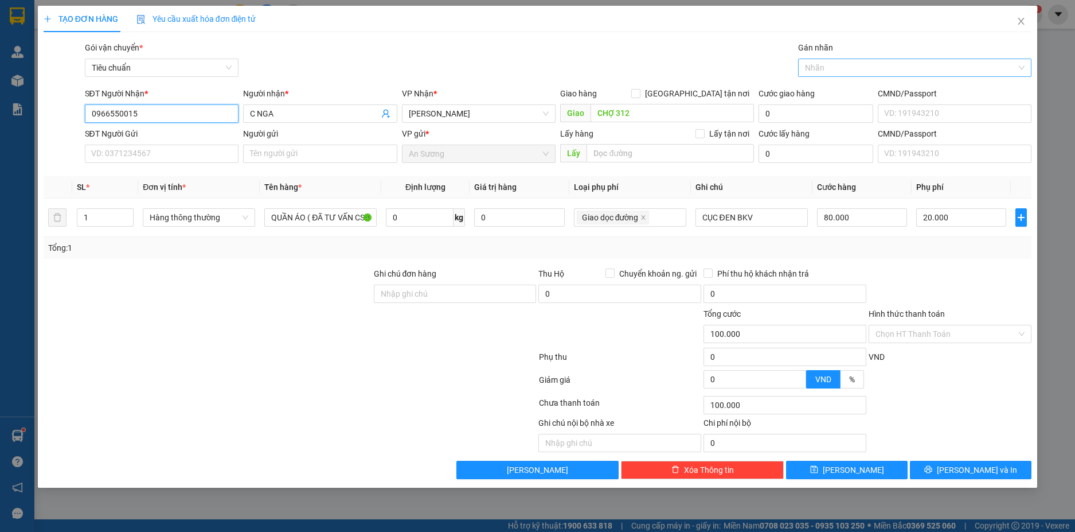
click at [875, 68] on div at bounding box center [909, 68] width 216 height 14
type input "0966550015"
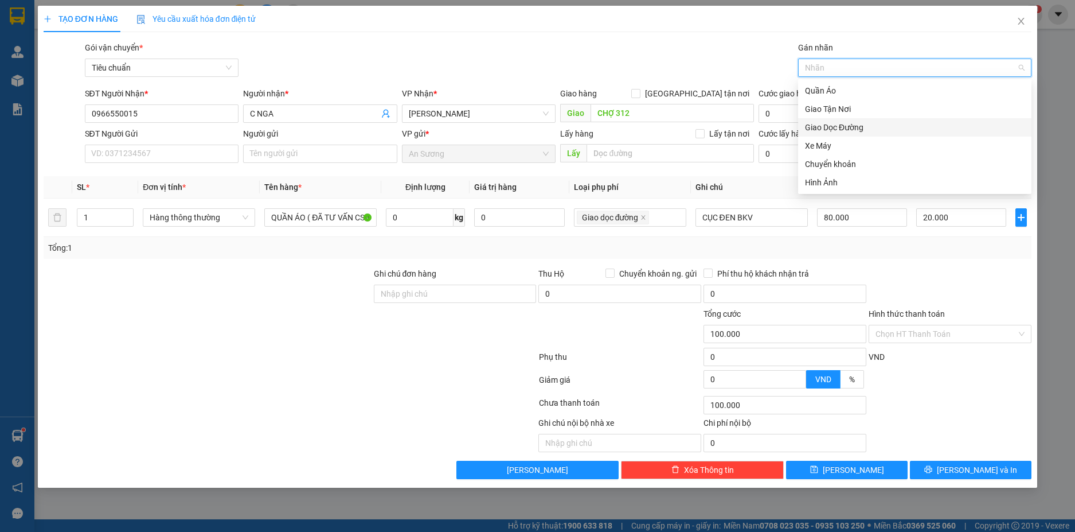
click at [843, 124] on div "Giao Dọc Đường" at bounding box center [915, 127] width 220 height 13
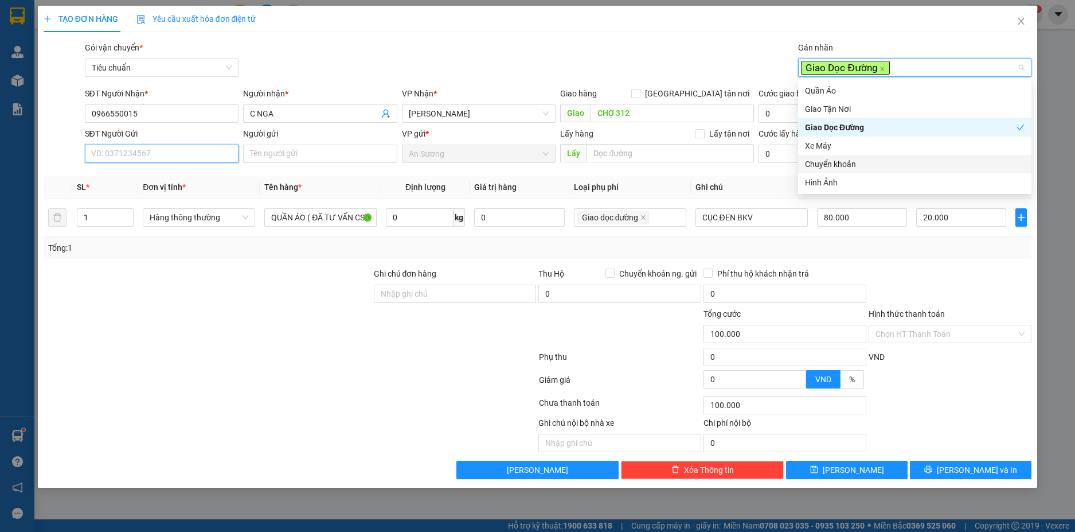
click at [189, 153] on input "SĐT Người Gửi" at bounding box center [162, 154] width 154 height 18
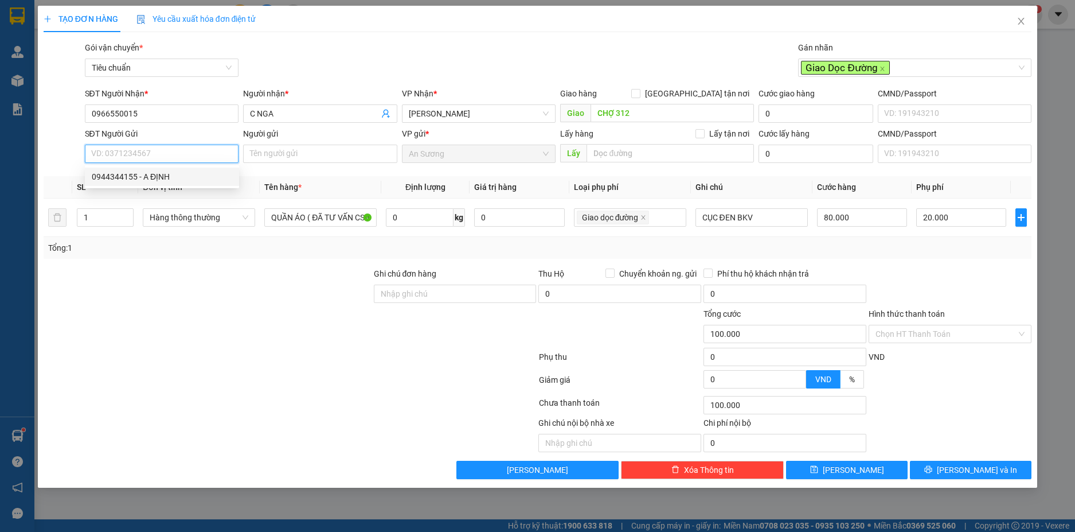
click at [196, 177] on div "0944344155 - A ĐỊNH" at bounding box center [162, 176] width 141 height 13
type input "0944344155"
type input "A ĐỊNH"
click at [231, 219] on span "Hàng thông thường" at bounding box center [199, 217] width 99 height 17
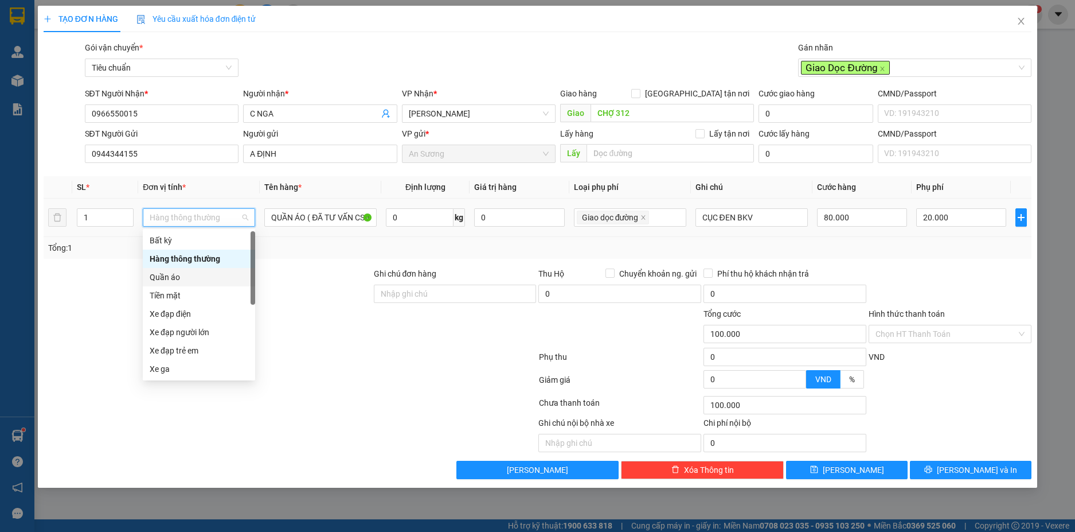
click at [189, 276] on div "Quần áo" at bounding box center [199, 277] width 99 height 13
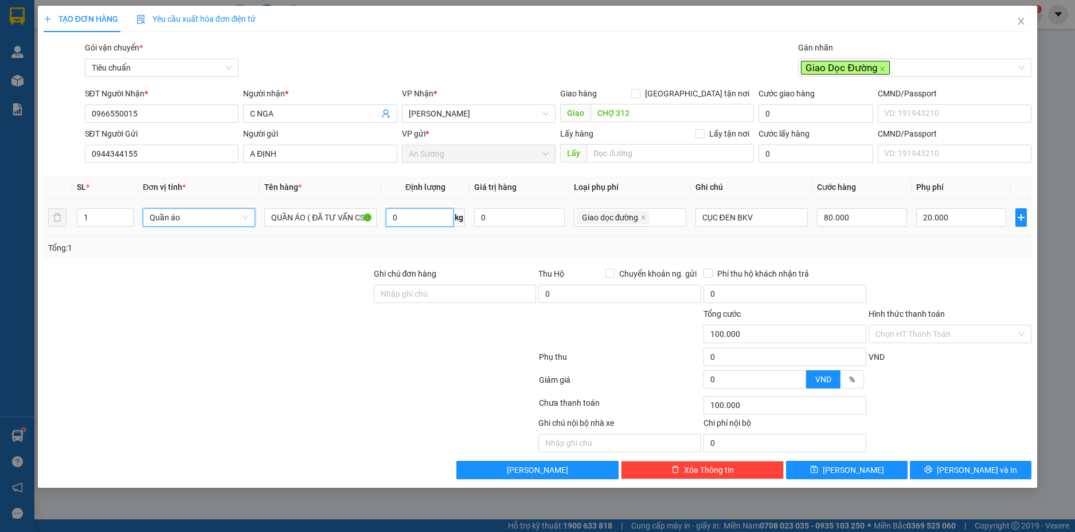
click at [429, 215] on input "0" at bounding box center [420, 217] width 68 height 18
type input "20.000"
type input "0"
type input "62"
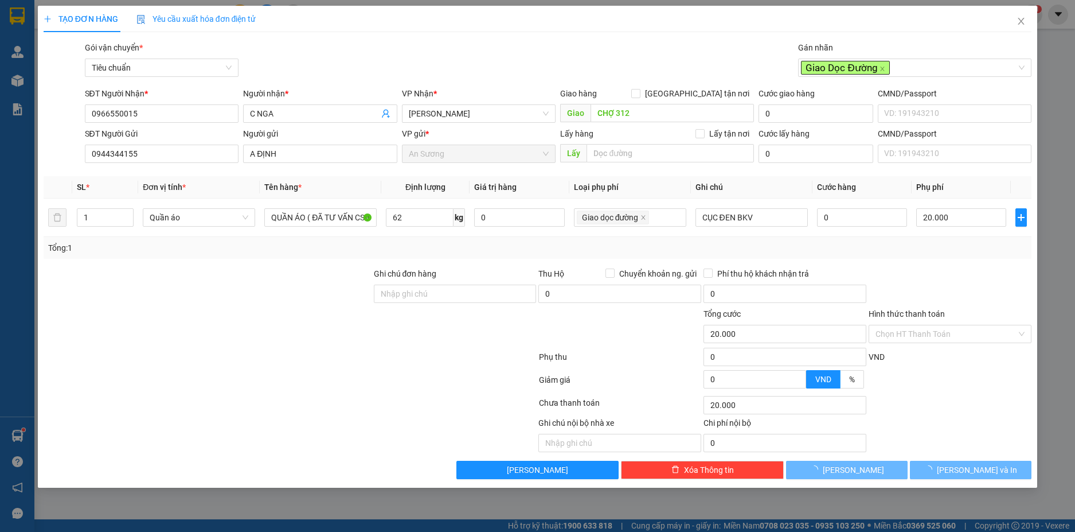
click at [823, 241] on div "Tổng: 1" at bounding box center [538, 247] width 980 height 13
type input "151.000"
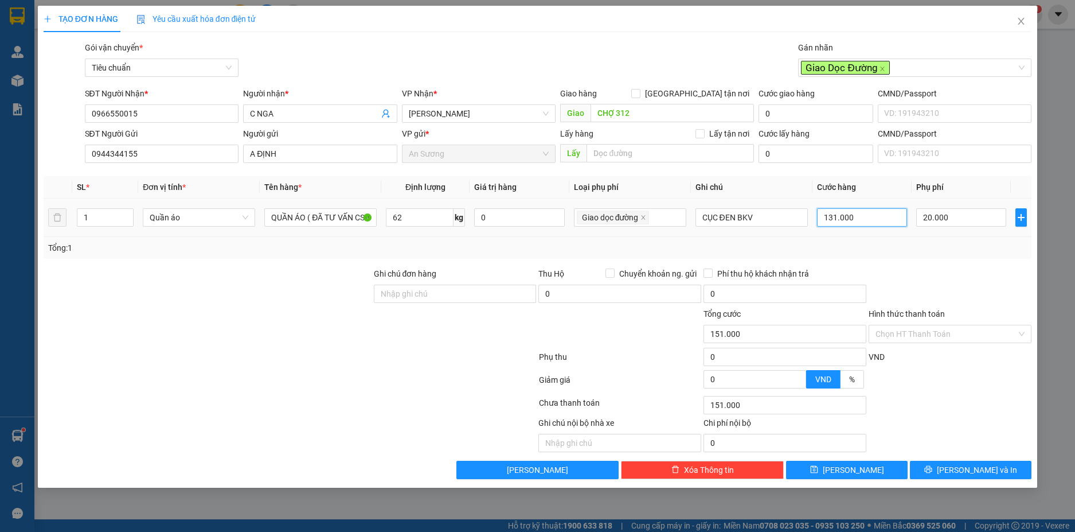
click at [869, 215] on input "131.000" at bounding box center [862, 217] width 90 height 18
type input "1"
type input "20.001"
type input "20.013"
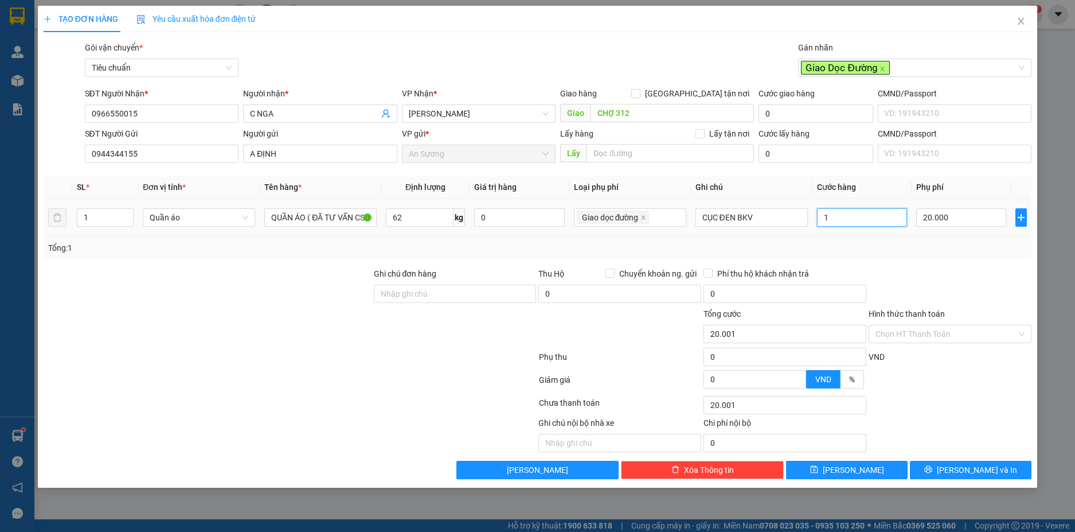
type input "20.013"
type input "13"
type input "20.130"
type input "130"
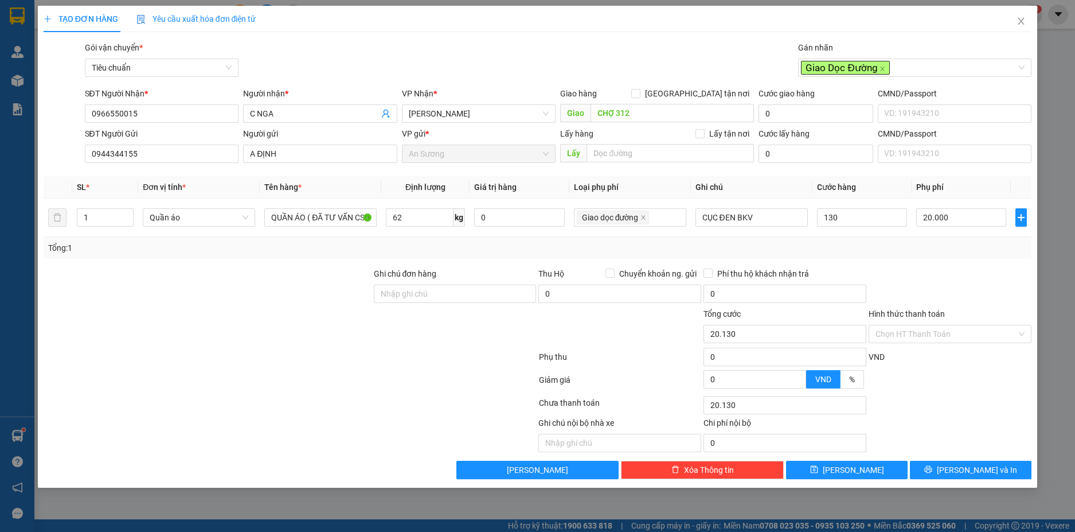
type input "150.000"
type input "130.000"
click at [873, 248] on div "Tổng: 1" at bounding box center [538, 247] width 980 height 13
click at [988, 332] on input "Hình thức thanh toán" at bounding box center [946, 333] width 141 height 17
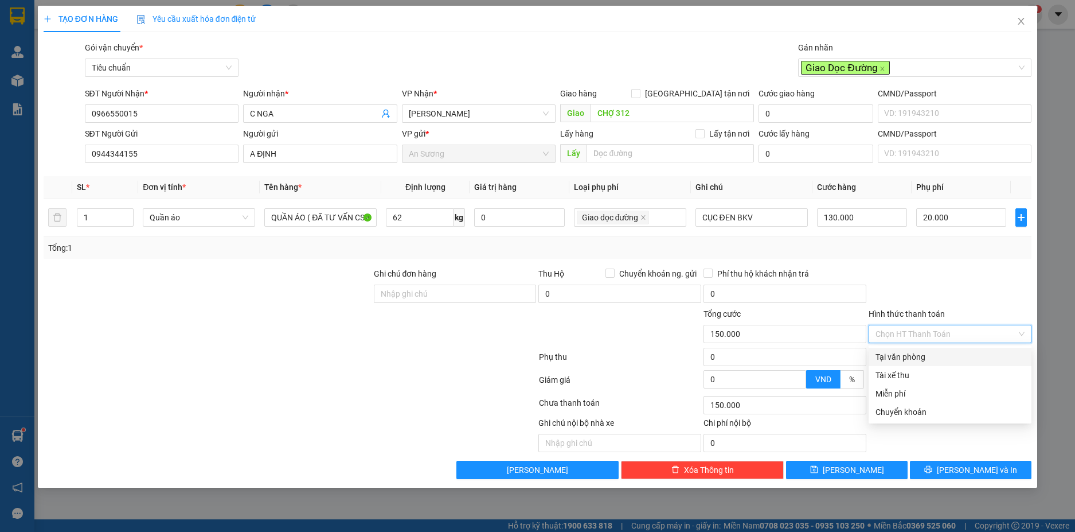
drag, startPoint x: 931, startPoint y: 354, endPoint x: 938, endPoint y: 358, distance: 8.2
click at [930, 354] on div "Tại văn phòng" at bounding box center [950, 356] width 149 height 13
type input "0"
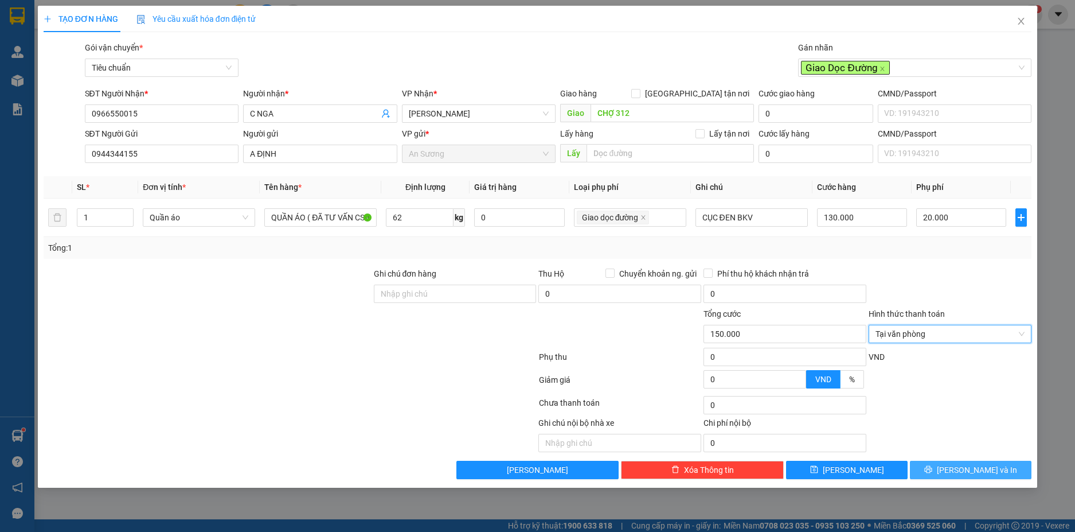
click at [983, 470] on span "Lưu và In" at bounding box center [977, 469] width 80 height 13
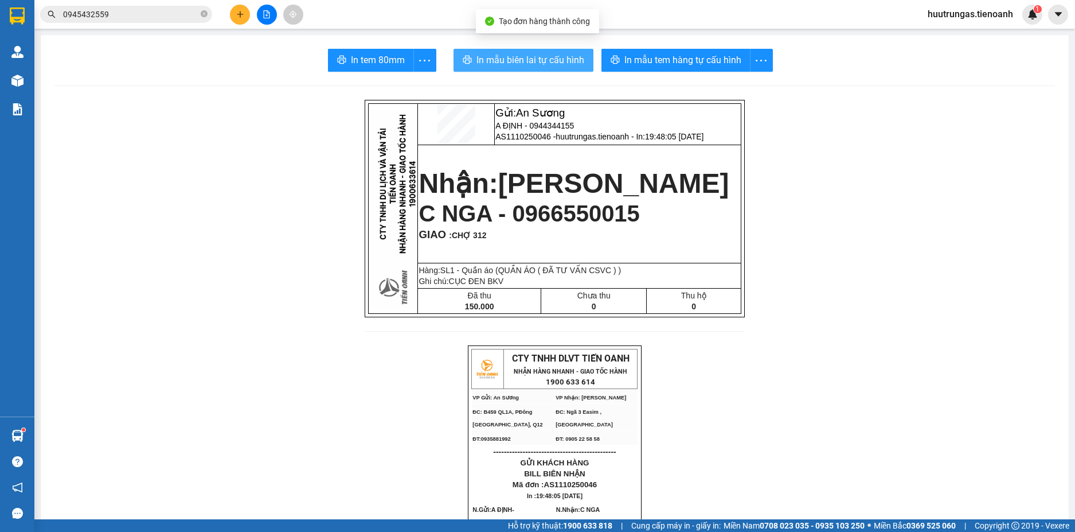
click at [534, 56] on span "In mẫu biên lai tự cấu hình" at bounding box center [531, 60] width 108 height 14
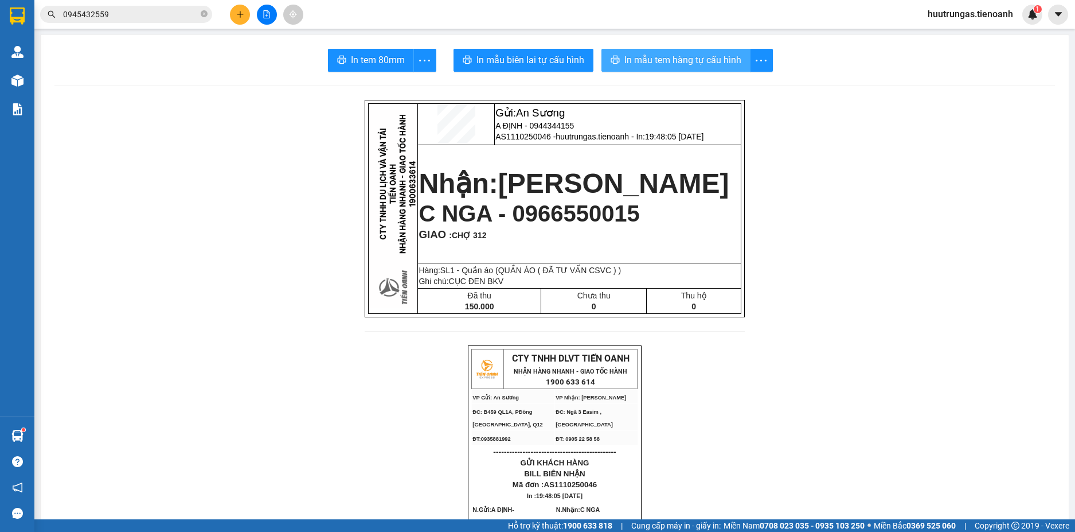
click at [656, 68] on button "In mẫu tem hàng tự cấu hình" at bounding box center [676, 60] width 149 height 23
click at [235, 10] on button at bounding box center [240, 15] width 20 height 20
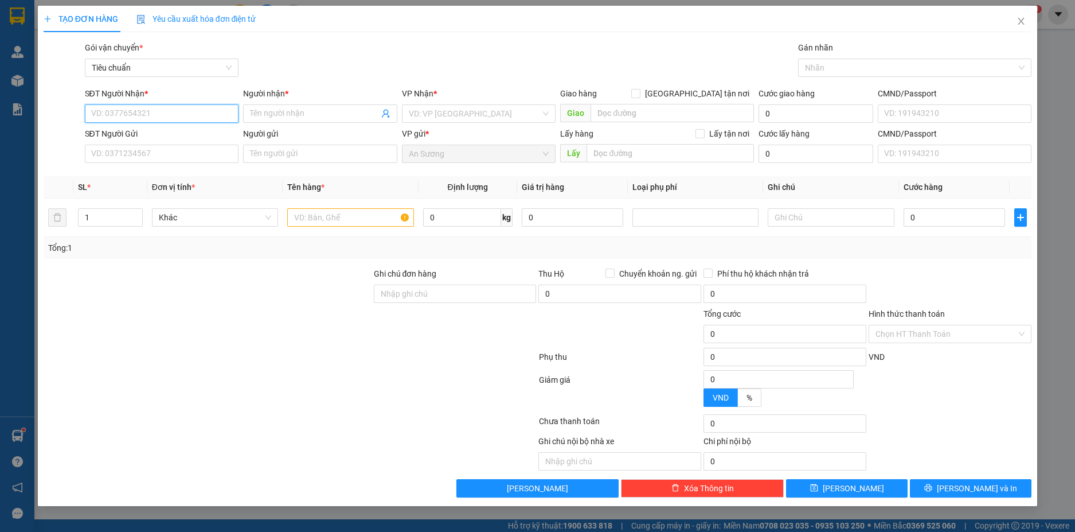
click at [193, 112] on input "SĐT Người Nhận *" at bounding box center [162, 113] width 154 height 18
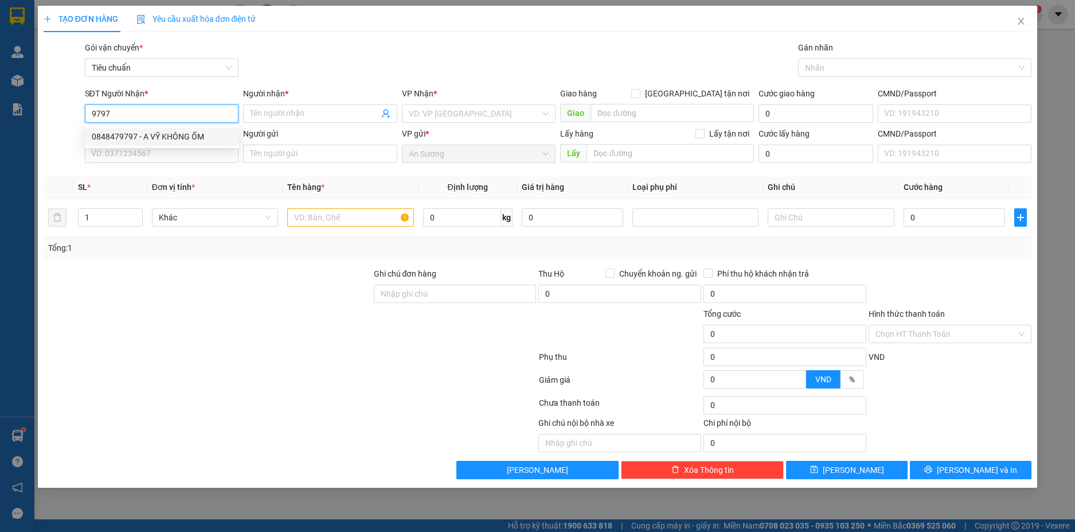
click at [137, 114] on input "9797" at bounding box center [162, 113] width 154 height 18
type input "0975479797"
click at [160, 132] on div "0975479797 - A Định" at bounding box center [162, 136] width 141 height 13
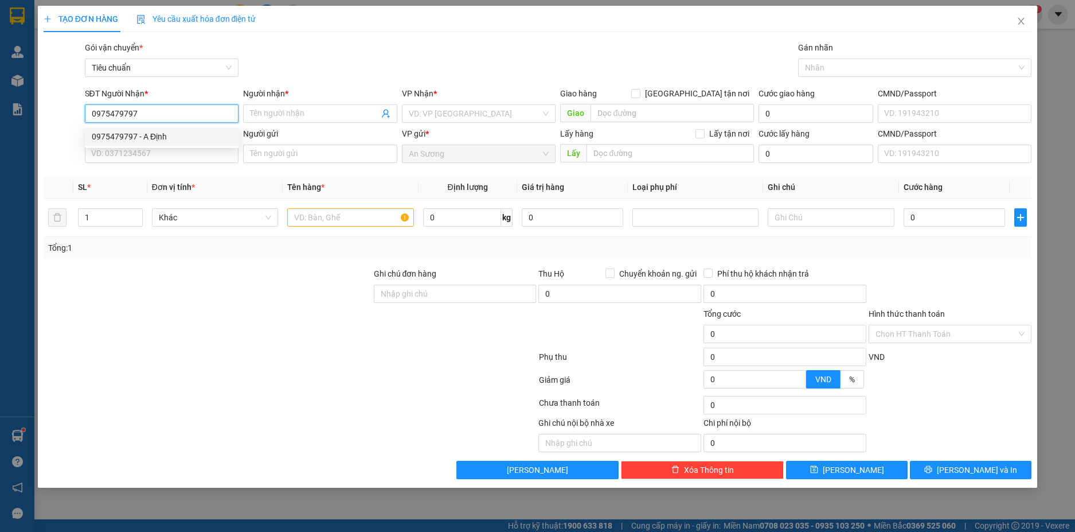
type input "A Định"
type input "(ĐT lấy cước 50K)"
type input "50.000"
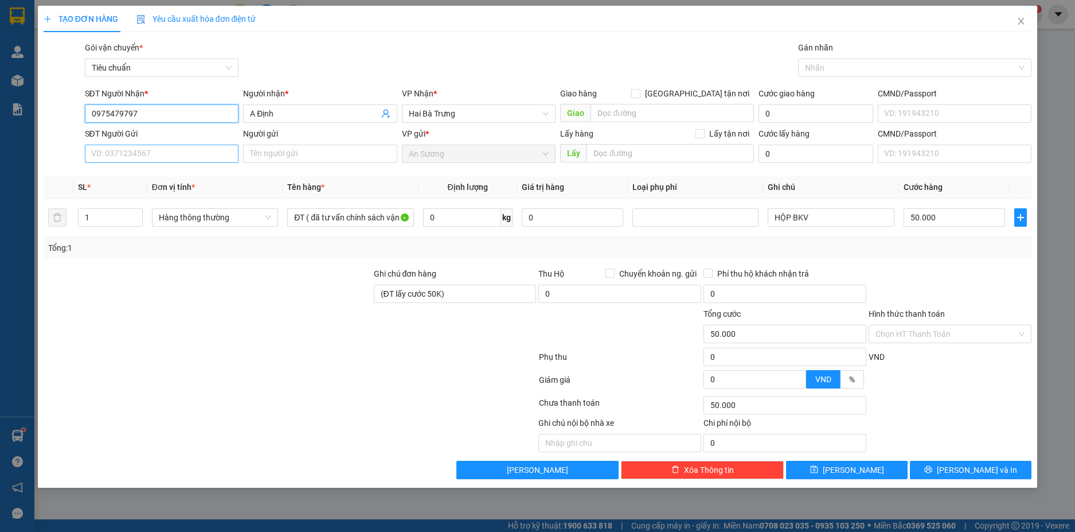
type input "0975479797"
click at [186, 158] on input "SĐT Người Gửi" at bounding box center [162, 154] width 154 height 18
click at [191, 173] on div "0797339933 - NĂM TRẦN" at bounding box center [162, 176] width 141 height 13
type input "0797339933"
type input "NĂM TRẦN"
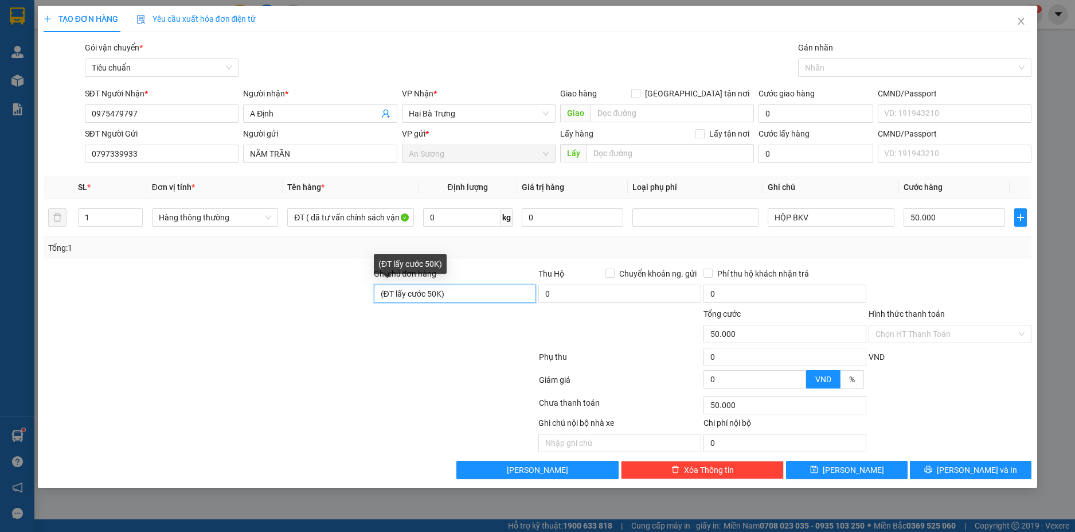
click at [486, 294] on input "(ĐT lấy cước 50K)" at bounding box center [455, 293] width 163 height 18
type input "(ĐT lấy cước 50K)"
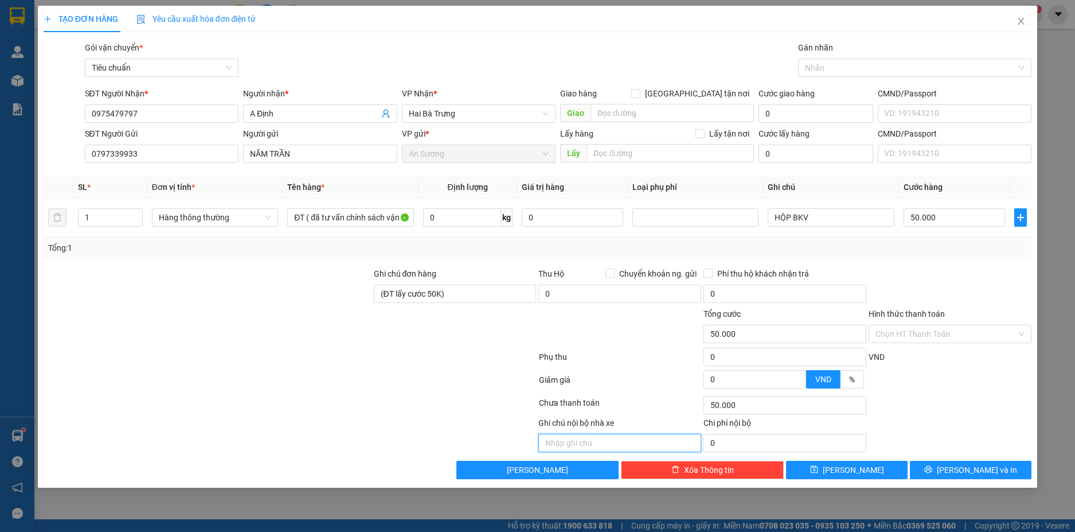
click at [606, 444] on input "text" at bounding box center [620, 443] width 163 height 18
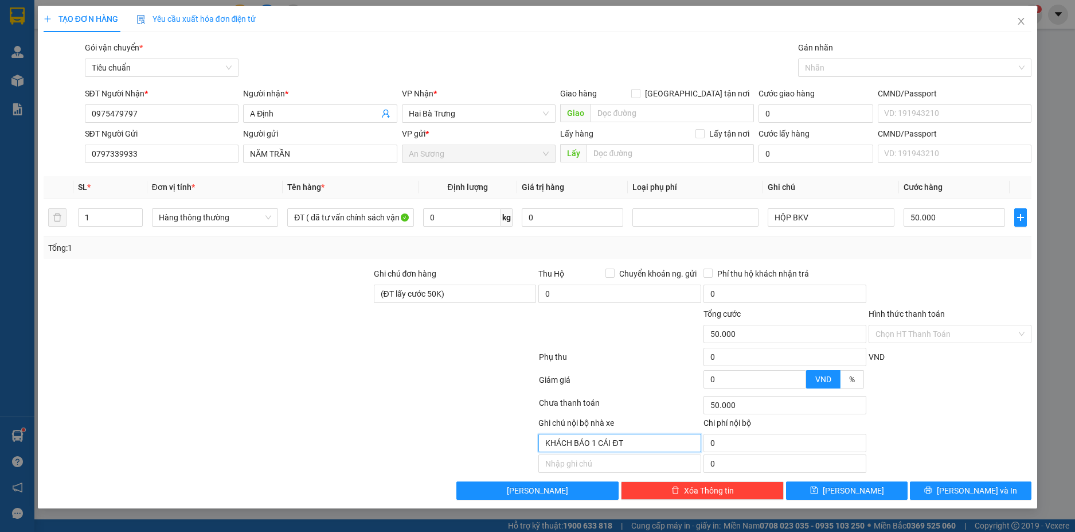
type input "KHÁCH BÁO 1 CÁI ĐT"
click at [957, 393] on div at bounding box center [950, 383] width 165 height 20
click at [997, 335] on input "Hình thức thanh toán" at bounding box center [946, 333] width 141 height 17
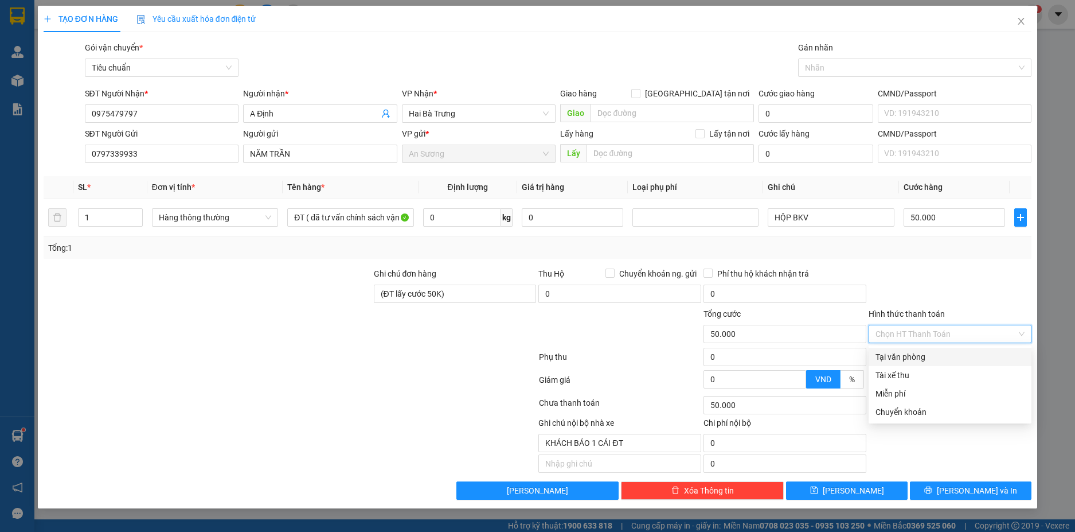
click at [956, 357] on div "Tại văn phòng" at bounding box center [950, 356] width 149 height 13
type input "0"
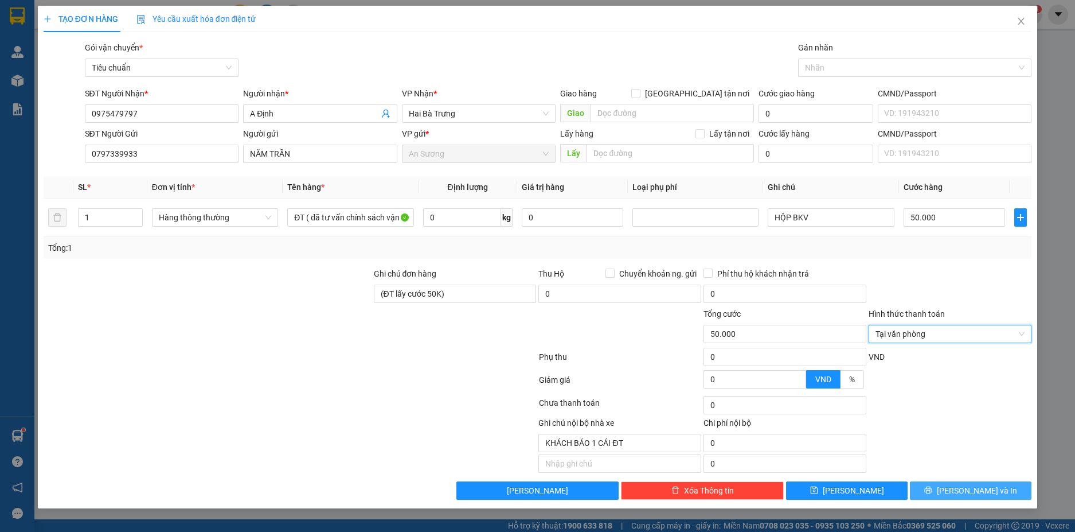
click at [984, 488] on span "Lưu và In" at bounding box center [977, 490] width 80 height 13
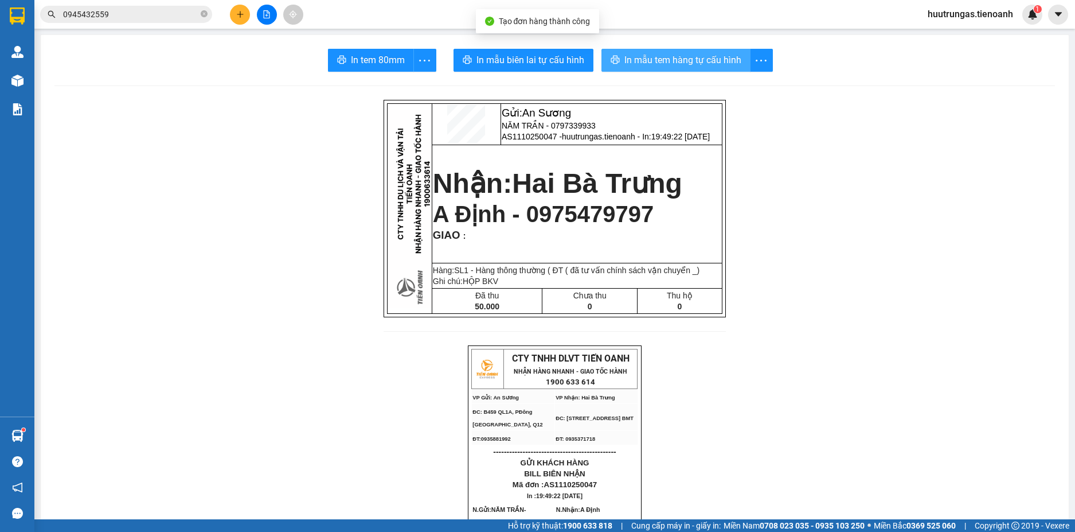
click at [633, 58] on span "In mẫu tem hàng tự cấu hình" at bounding box center [683, 60] width 117 height 14
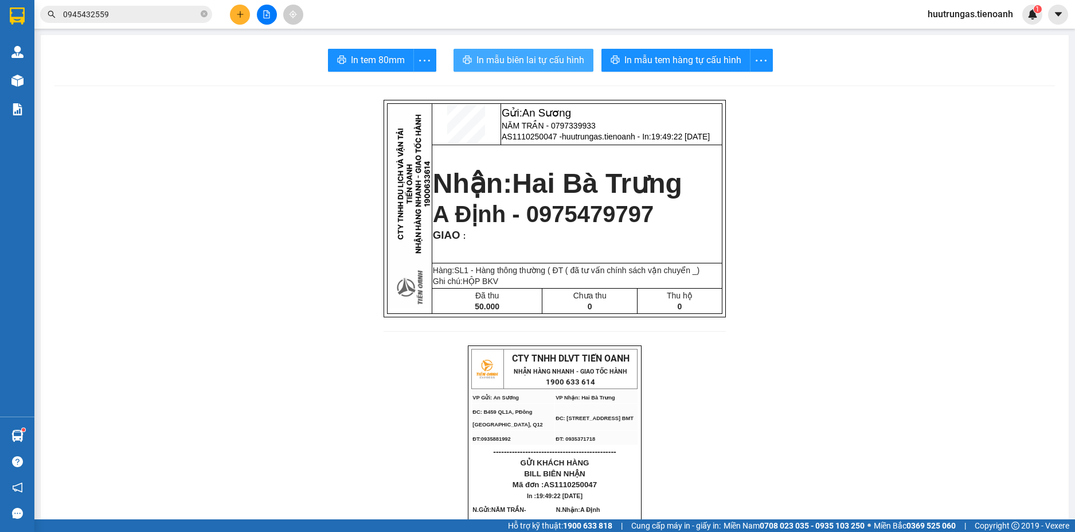
click at [535, 57] on span "In mẫu biên lai tự cấu hình" at bounding box center [531, 60] width 108 height 14
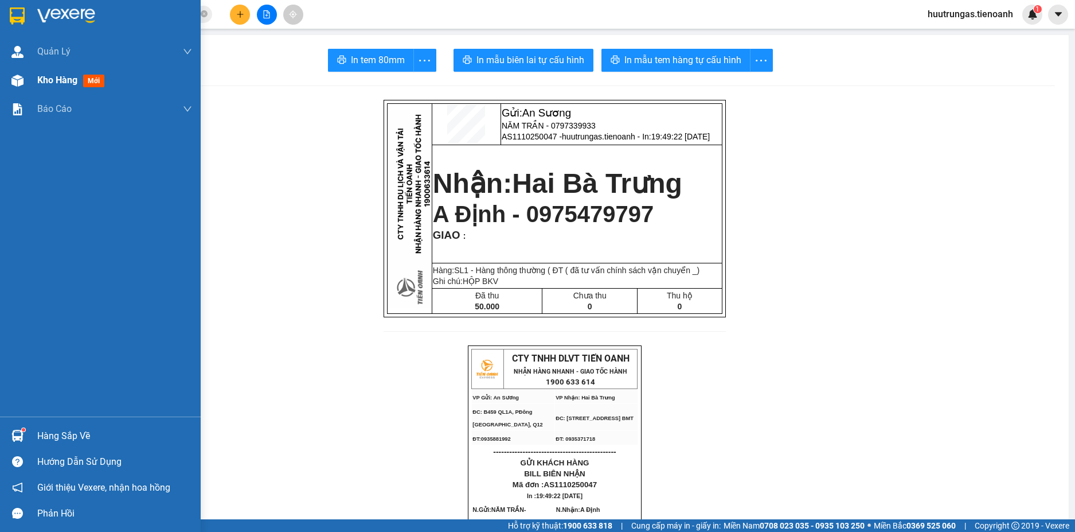
click at [39, 89] on div "Kho hàng mới" at bounding box center [114, 80] width 155 height 29
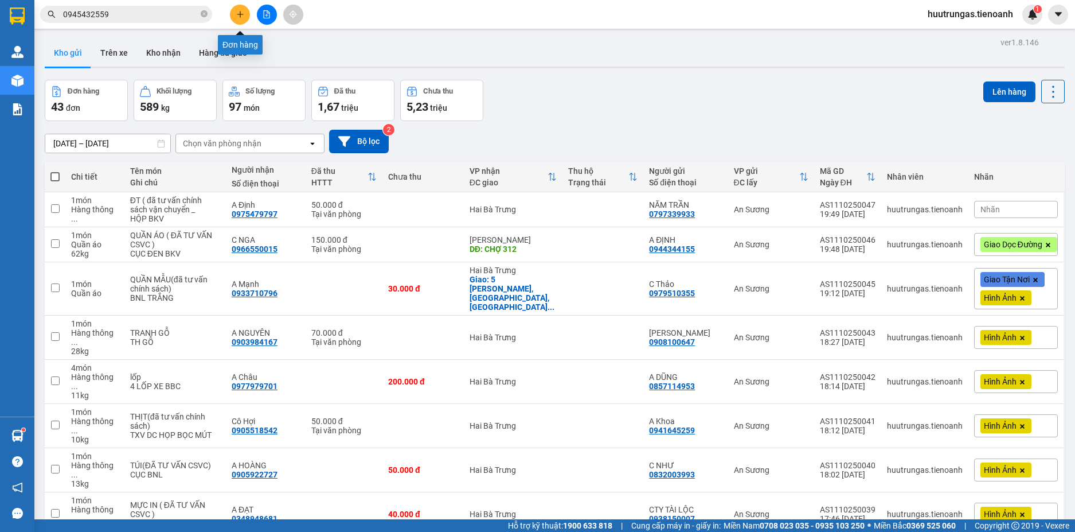
click at [237, 15] on icon "plus" at bounding box center [240, 14] width 8 height 8
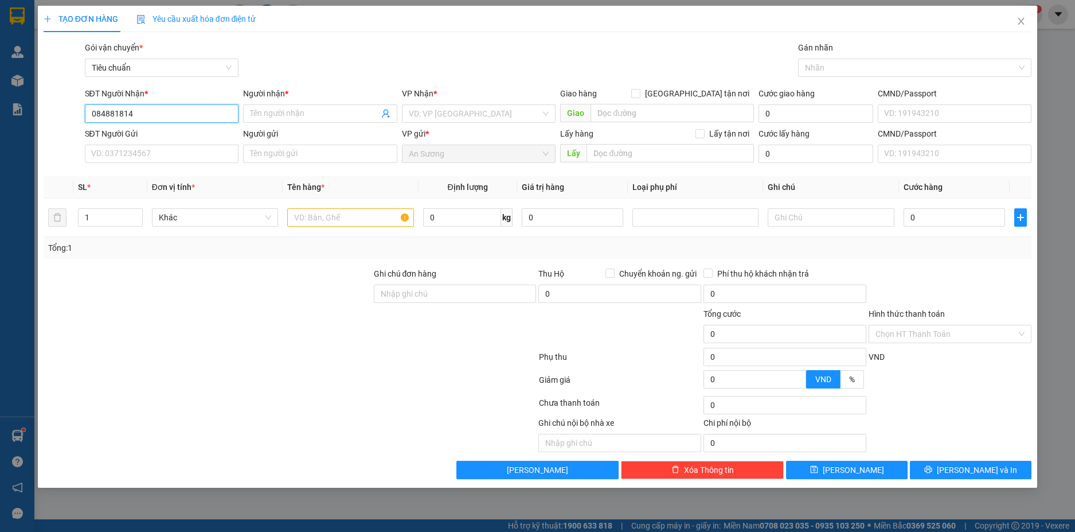
type input "0848818141"
click at [193, 135] on div "0848818141 - QUẾ PHONG" at bounding box center [162, 136] width 141 height 13
type input "QUẾ PHONG"
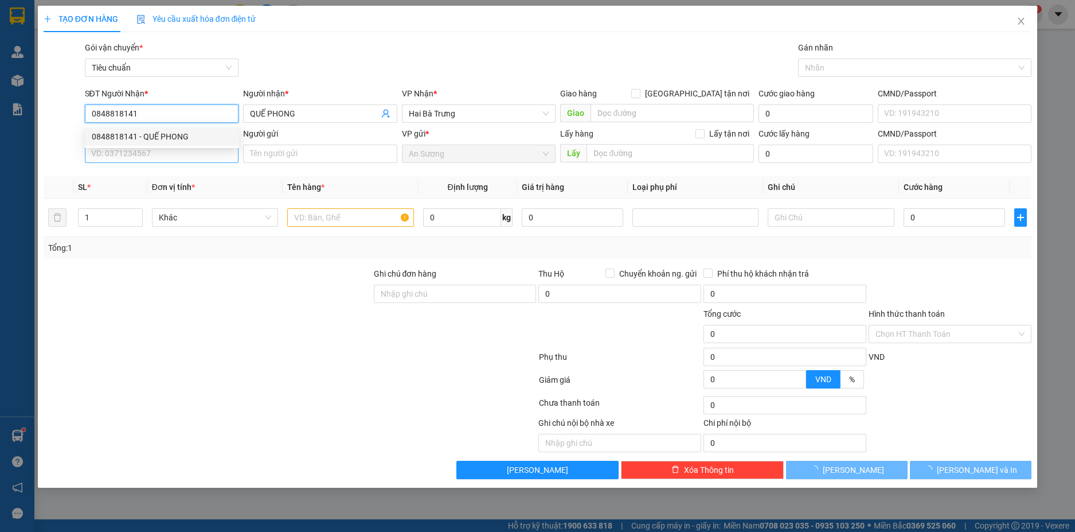
type input "120.000"
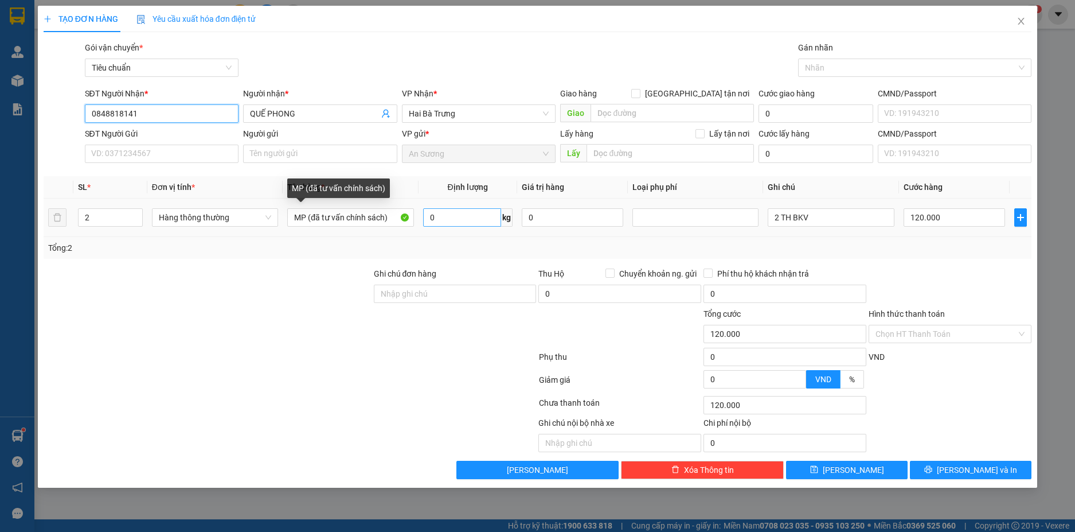
type input "0848818141"
click at [469, 223] on input "0" at bounding box center [462, 217] width 78 height 18
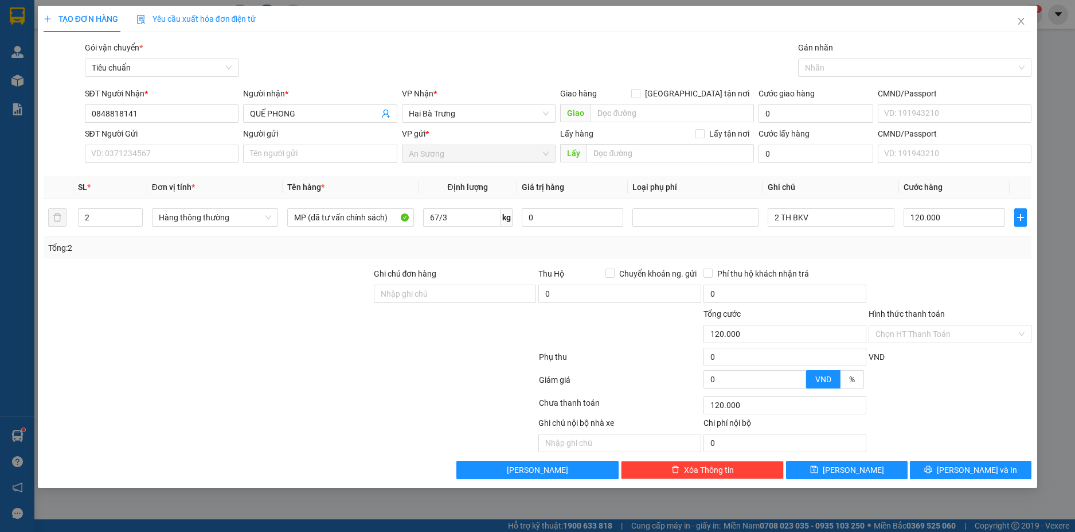
type input "22"
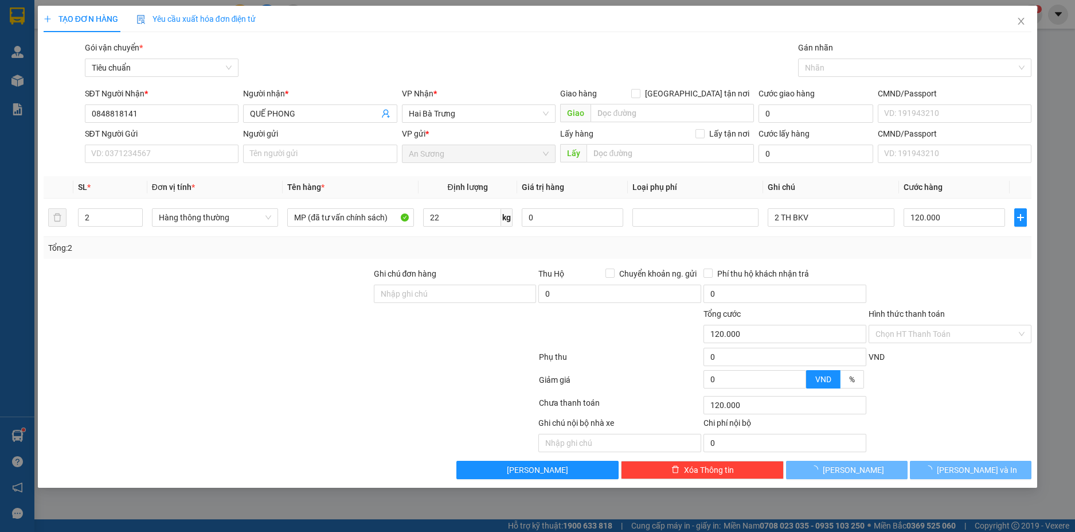
click at [809, 252] on div "Tổng: 2" at bounding box center [538, 247] width 980 height 13
type input "60.000"
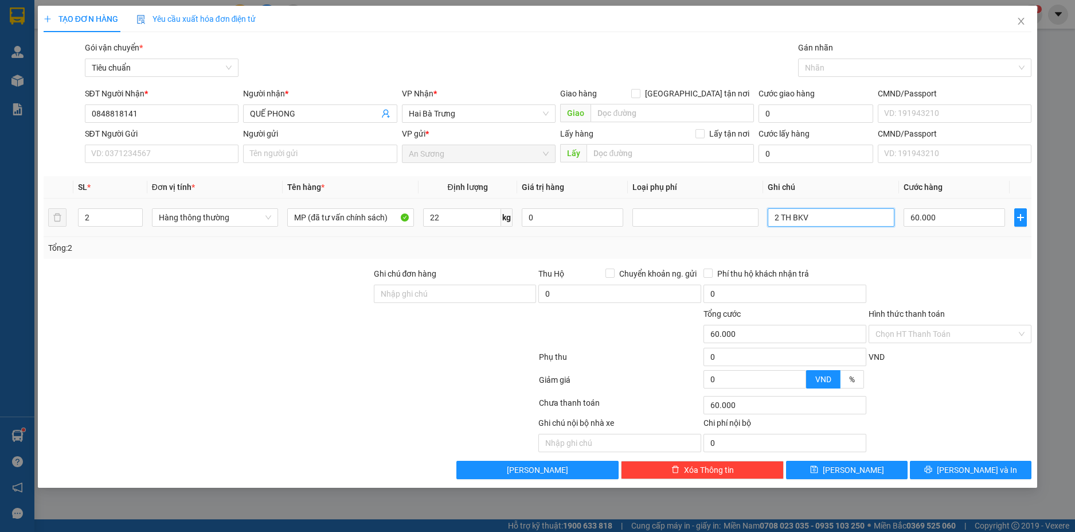
click at [824, 223] on input "2 TH BKV" at bounding box center [831, 217] width 126 height 18
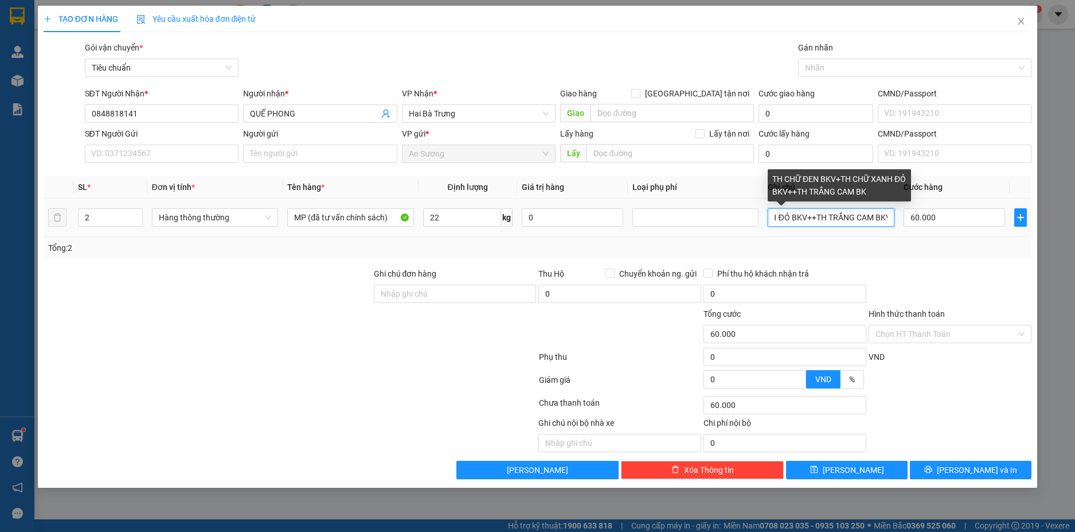
scroll to position [0, 124]
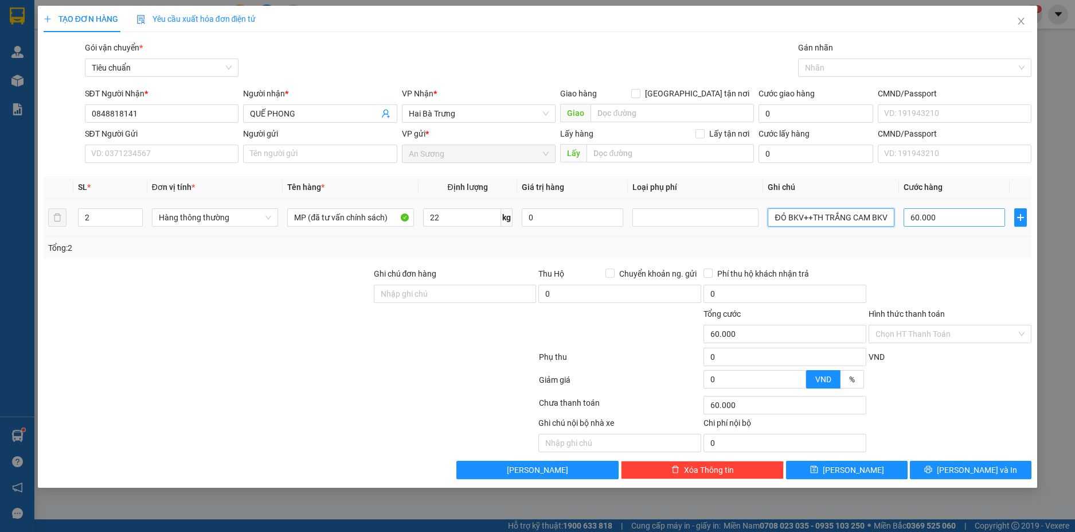
type input "TH CHỮ ĐEN BKV+TH CHỮ XANH ĐỎ BKV++TH TRẮNG CAM BKV"
click at [949, 217] on input "60.000" at bounding box center [955, 217] width 102 height 18
type input "6"
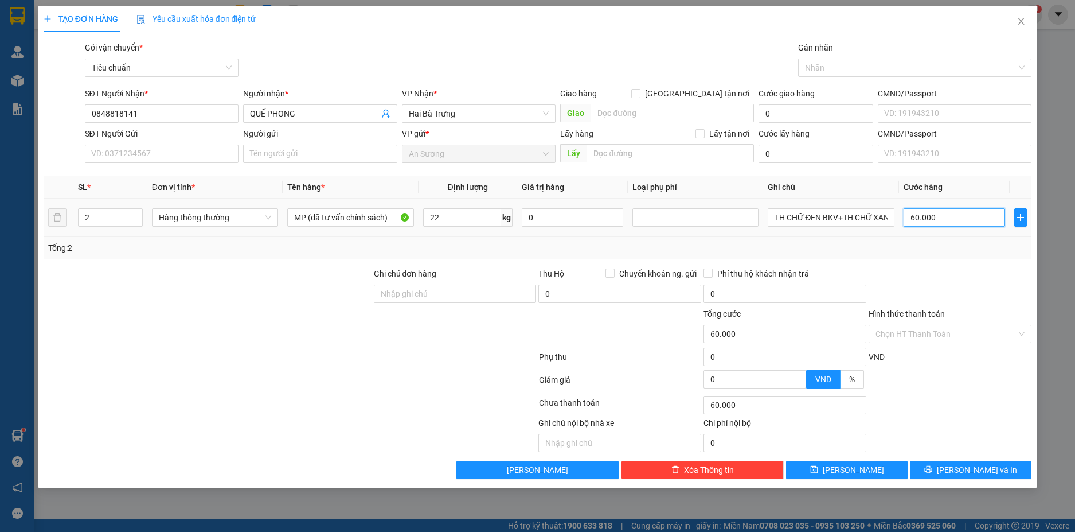
type input "6"
type input "60"
type input "0"
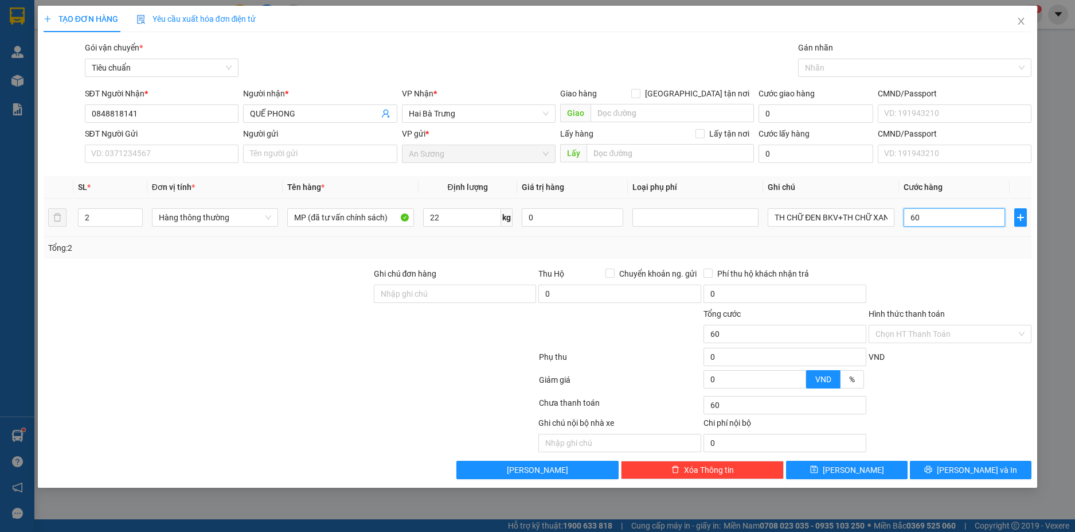
type input "0"
type input "60*3"
type input "180.000"
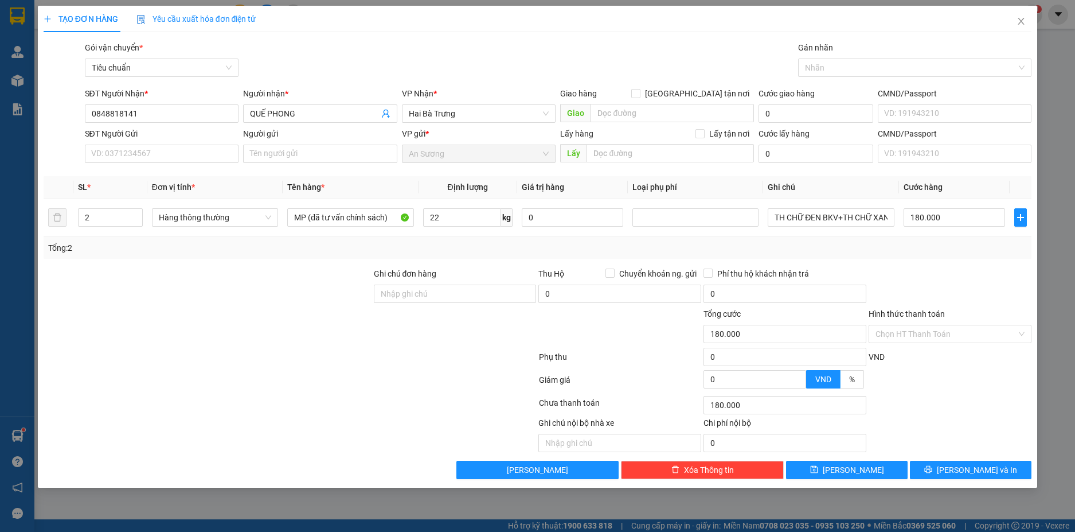
click at [945, 245] on div "Tổng: 2" at bounding box center [538, 247] width 980 height 13
click at [991, 466] on span "Lưu và In" at bounding box center [977, 469] width 80 height 13
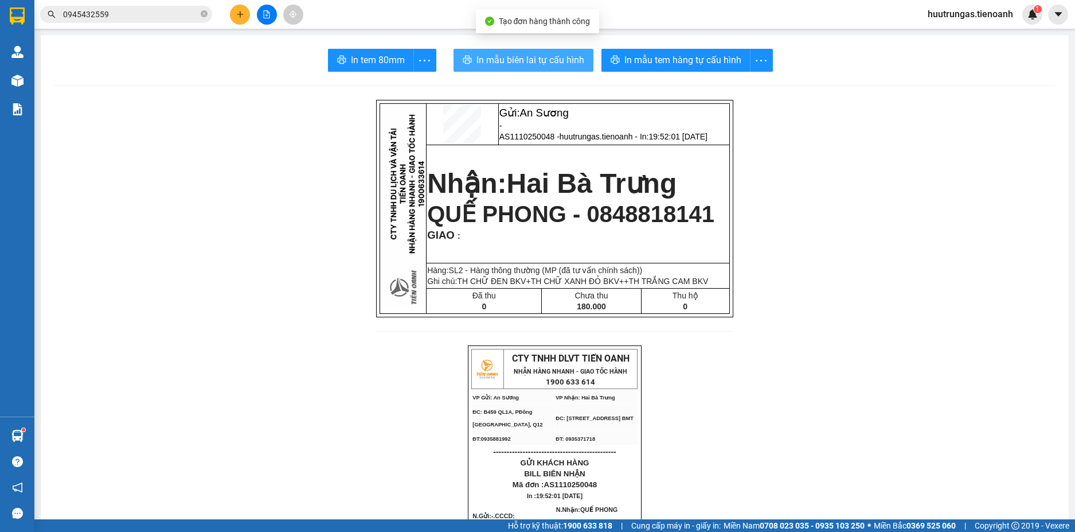
click at [538, 60] on span "In mẫu biên lai tự cấu hình" at bounding box center [531, 60] width 108 height 14
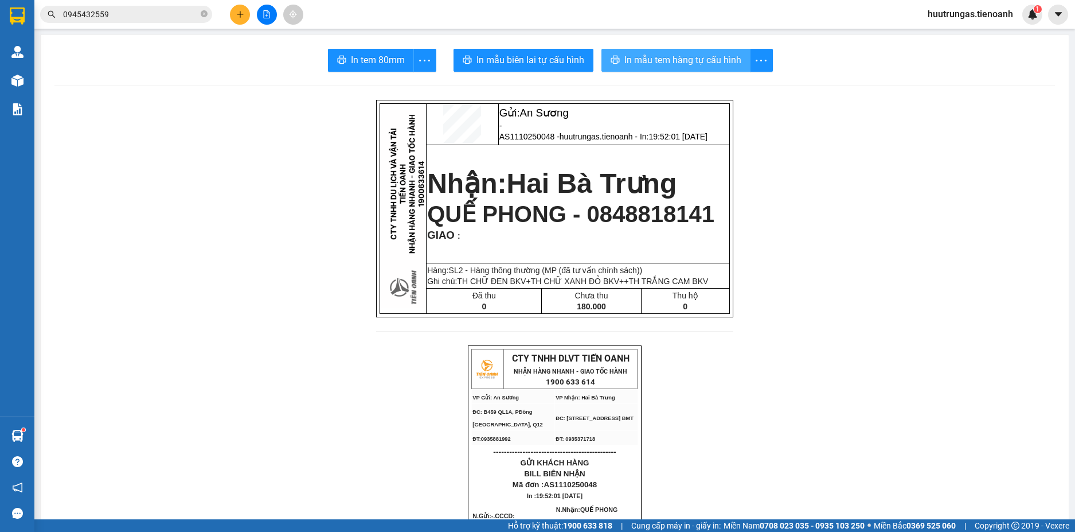
click at [666, 53] on span "In mẫu tem hàng tự cấu hình" at bounding box center [683, 60] width 117 height 14
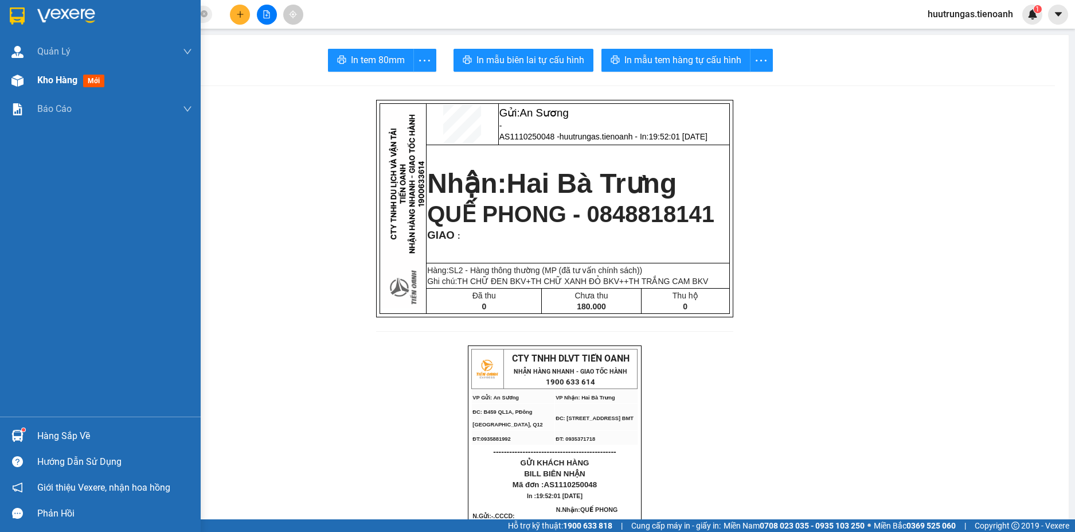
click at [61, 88] on div "Kho hàng mới" at bounding box center [114, 80] width 155 height 29
click at [44, 77] on span "Kho hàng" at bounding box center [57, 80] width 40 height 11
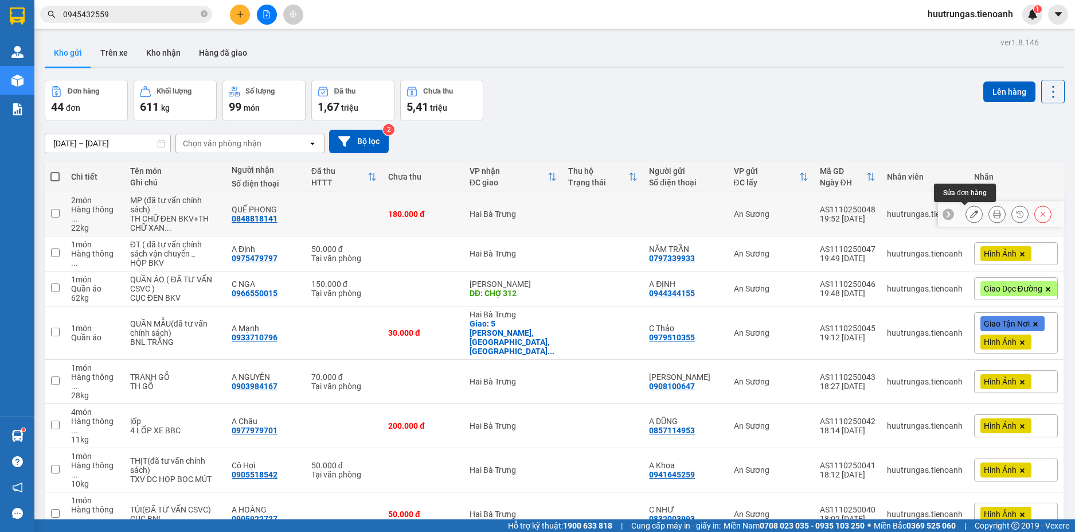
click at [971, 213] on icon at bounding box center [975, 214] width 8 height 8
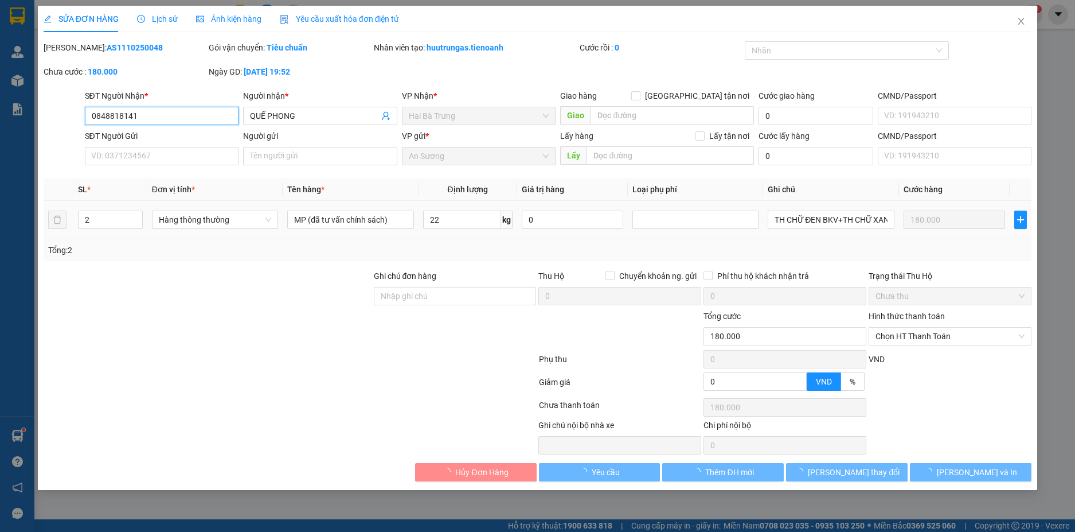
type input "0848818141"
type input "QUẾ PHONG"
type input "0"
type input "180.000"
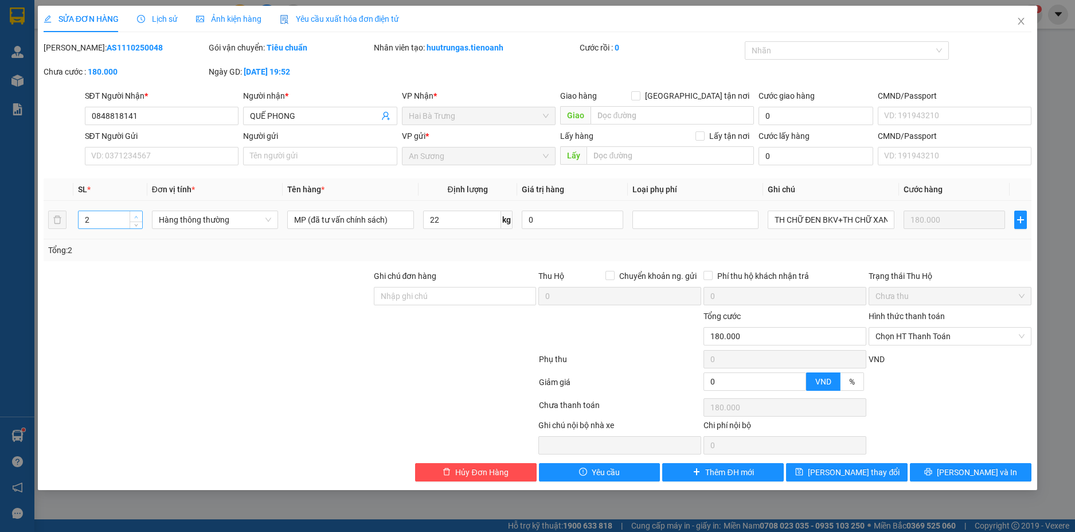
click at [137, 216] on icon "up" at bounding box center [136, 217] width 3 height 2
type input "3"
click at [970, 471] on span "Lưu và In" at bounding box center [977, 472] width 80 height 13
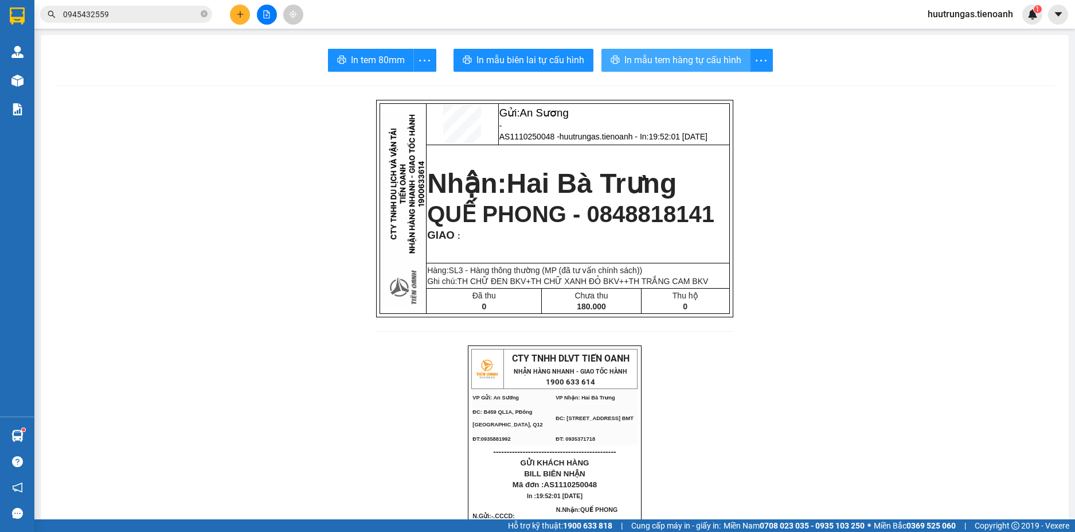
click at [669, 59] on span "In mẫu tem hàng tự cấu hình" at bounding box center [683, 60] width 117 height 14
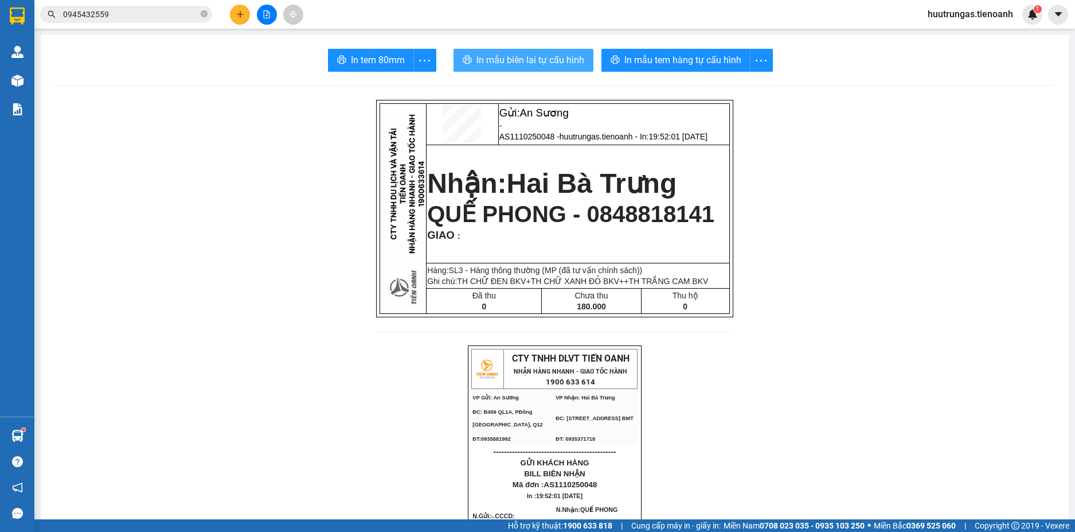
click at [551, 52] on button "In mẫu biên lai tự cấu hình" at bounding box center [524, 60] width 140 height 23
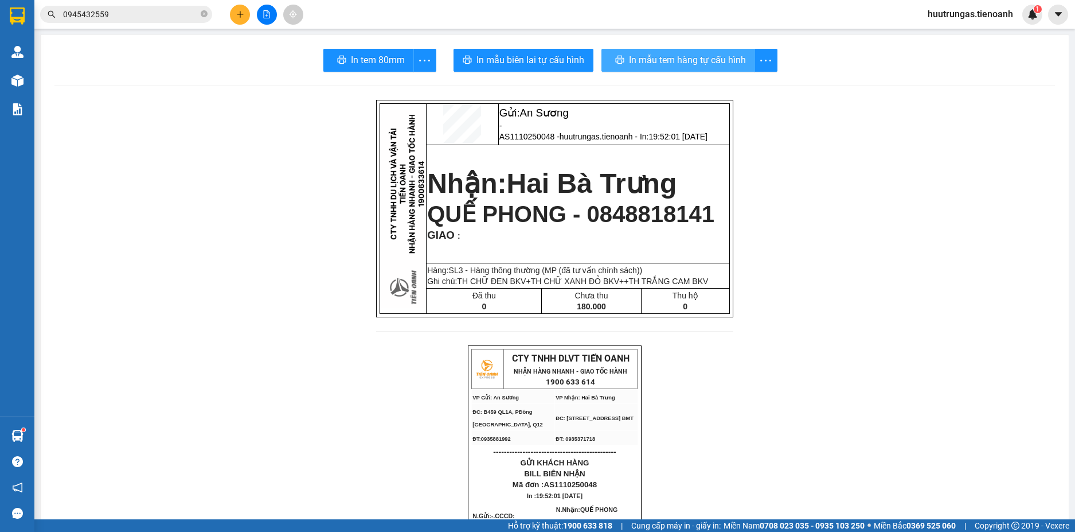
click at [672, 61] on span "In mẫu tem hàng tự cấu hình" at bounding box center [687, 60] width 117 height 14
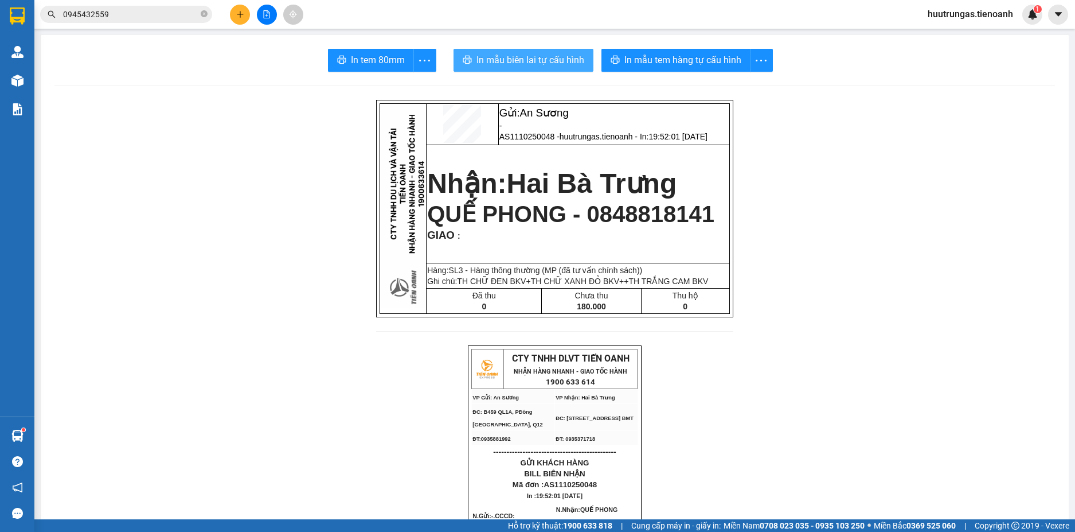
click at [535, 64] on span "In mẫu biên lai tự cấu hình" at bounding box center [531, 60] width 108 height 14
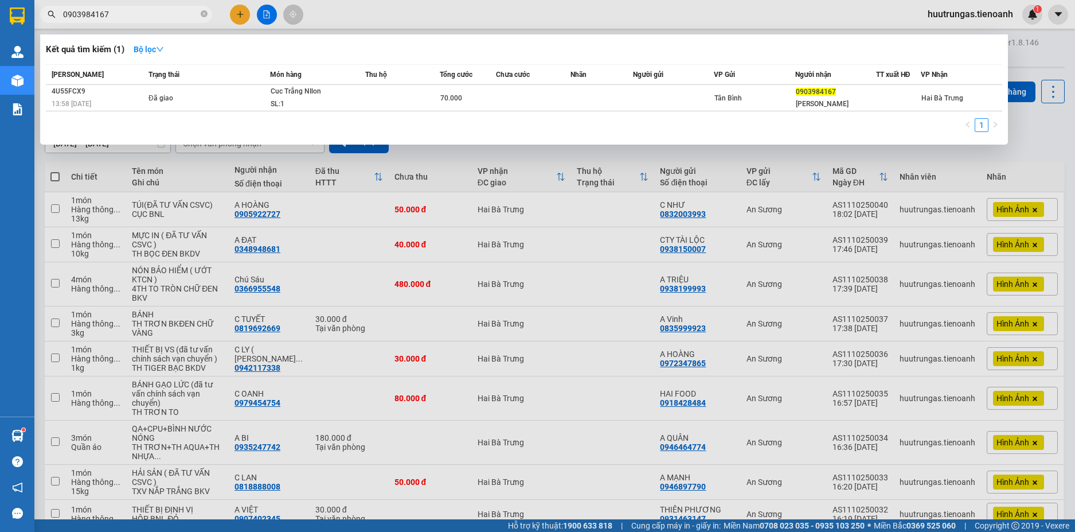
click at [632, 157] on div at bounding box center [537, 266] width 1075 height 532
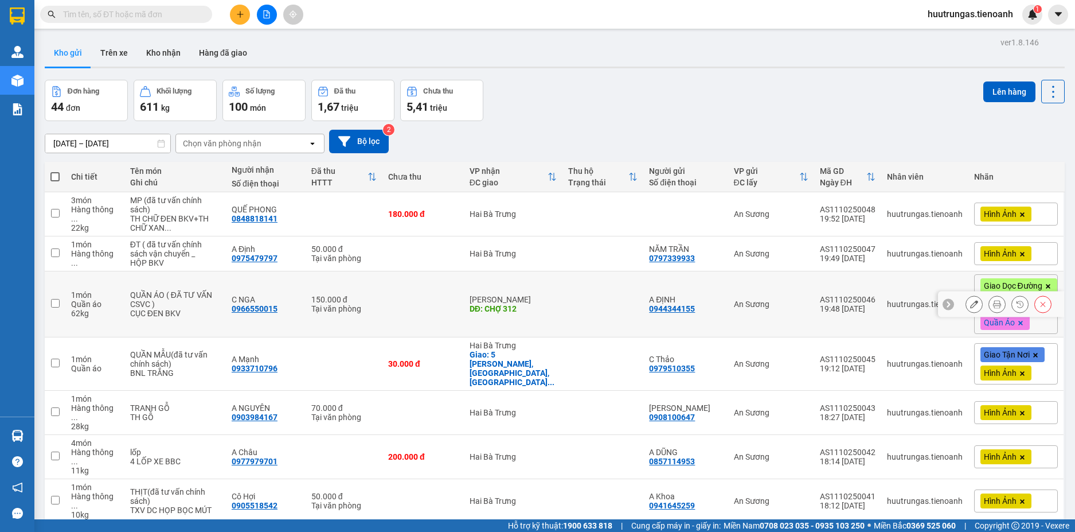
click at [57, 304] on input "checkbox" at bounding box center [55, 303] width 9 height 9
checkbox input "true"
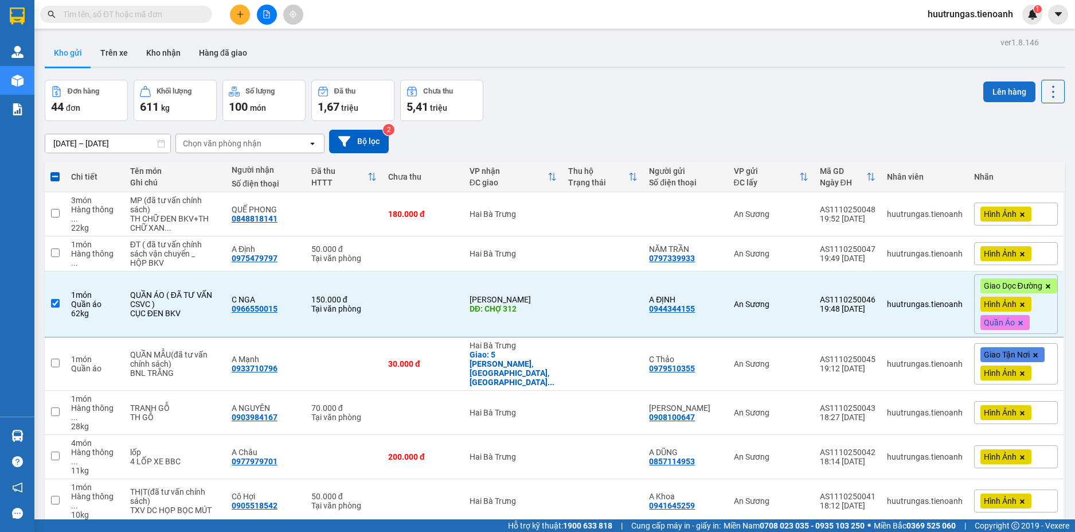
click at [1006, 92] on button "Lên hàng" at bounding box center [1010, 91] width 52 height 21
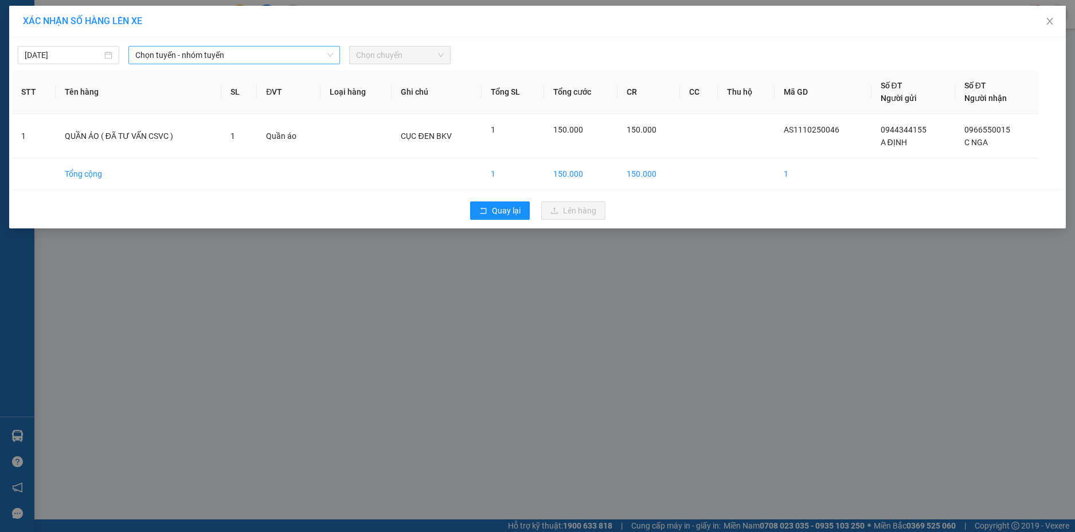
click at [324, 56] on span "Chọn tuyến - nhóm tuyến" at bounding box center [234, 54] width 198 height 17
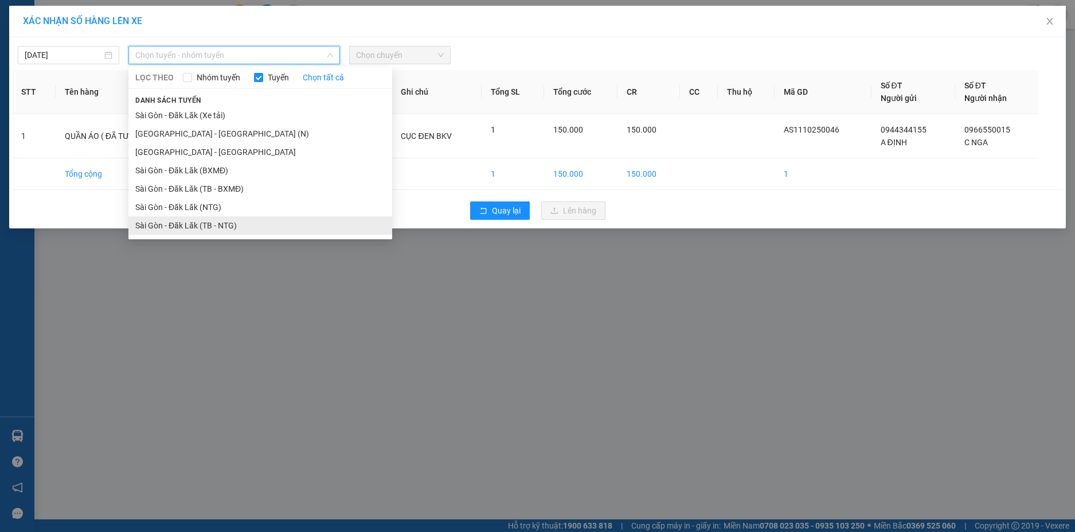
click at [217, 221] on li "Sài Gòn - Đăk Lăk (TB - NTG)" at bounding box center [260, 225] width 264 height 18
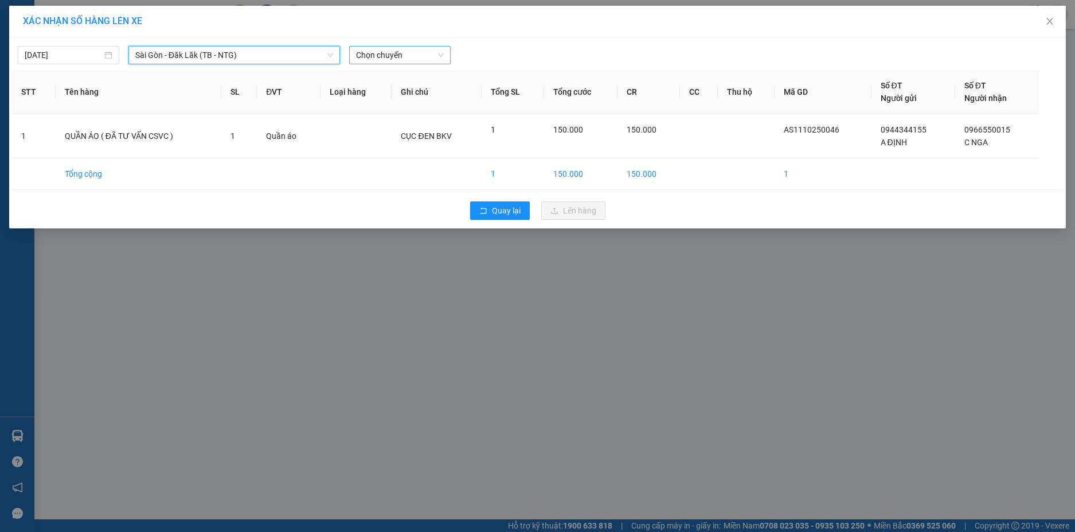
click at [414, 51] on span "Chọn chuyến" at bounding box center [400, 54] width 88 height 17
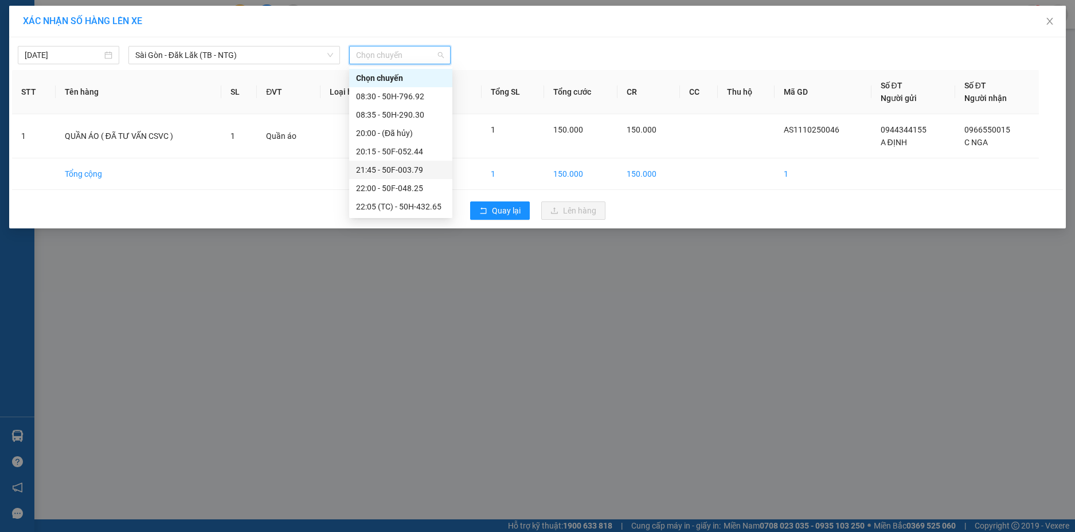
click at [412, 167] on div "21:45 - 50F-003.79" at bounding box center [400, 169] width 89 height 13
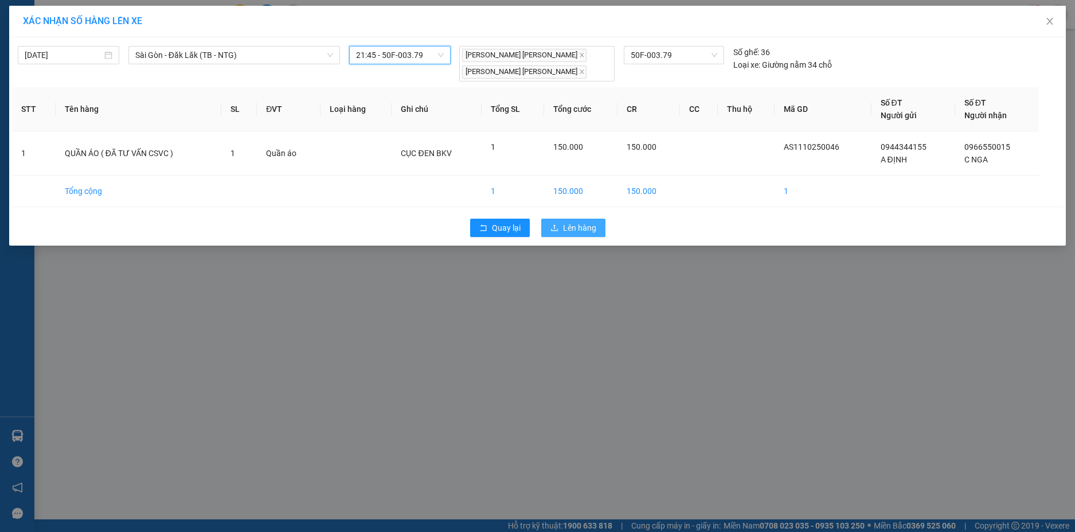
click at [582, 228] on span "Lên hàng" at bounding box center [579, 227] width 33 height 13
